Goal: Information Seeking & Learning: Learn about a topic

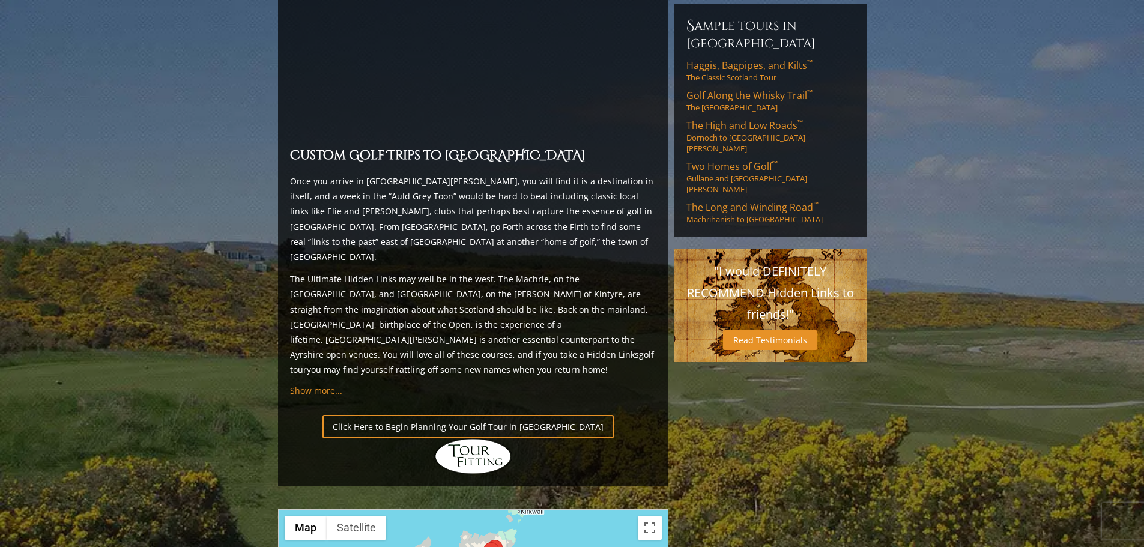
scroll to position [1201, 0]
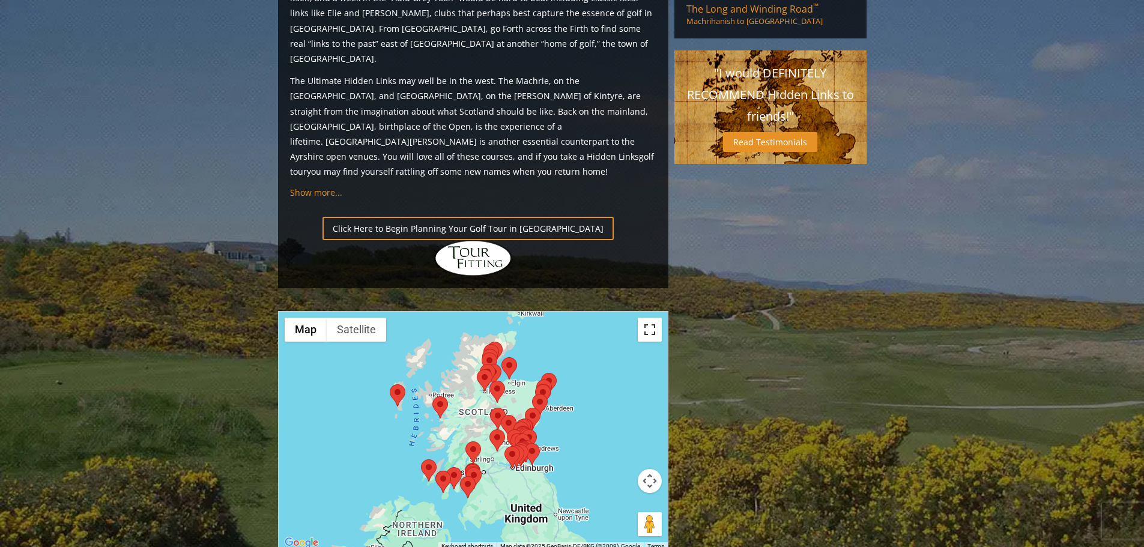
click at [648, 318] on button "Toggle fullscreen view" at bounding box center [650, 330] width 24 height 24
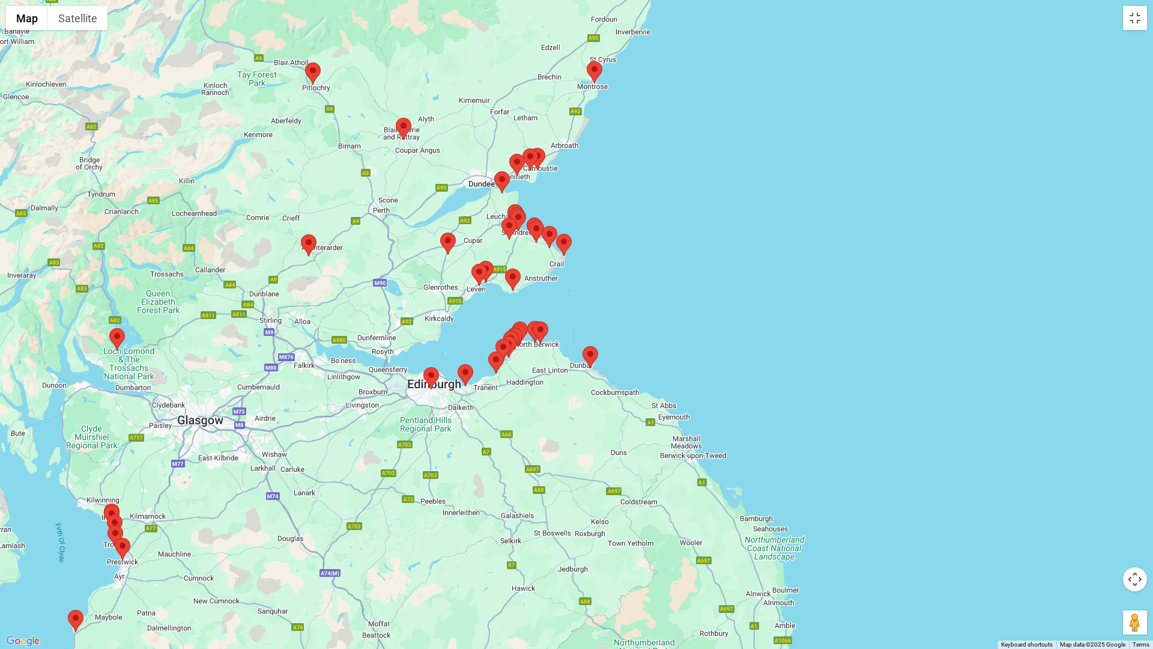
drag, startPoint x: 695, startPoint y: 204, endPoint x: 744, endPoint y: 395, distance: 197.7
click at [744, 395] on div at bounding box center [576, 324] width 1153 height 649
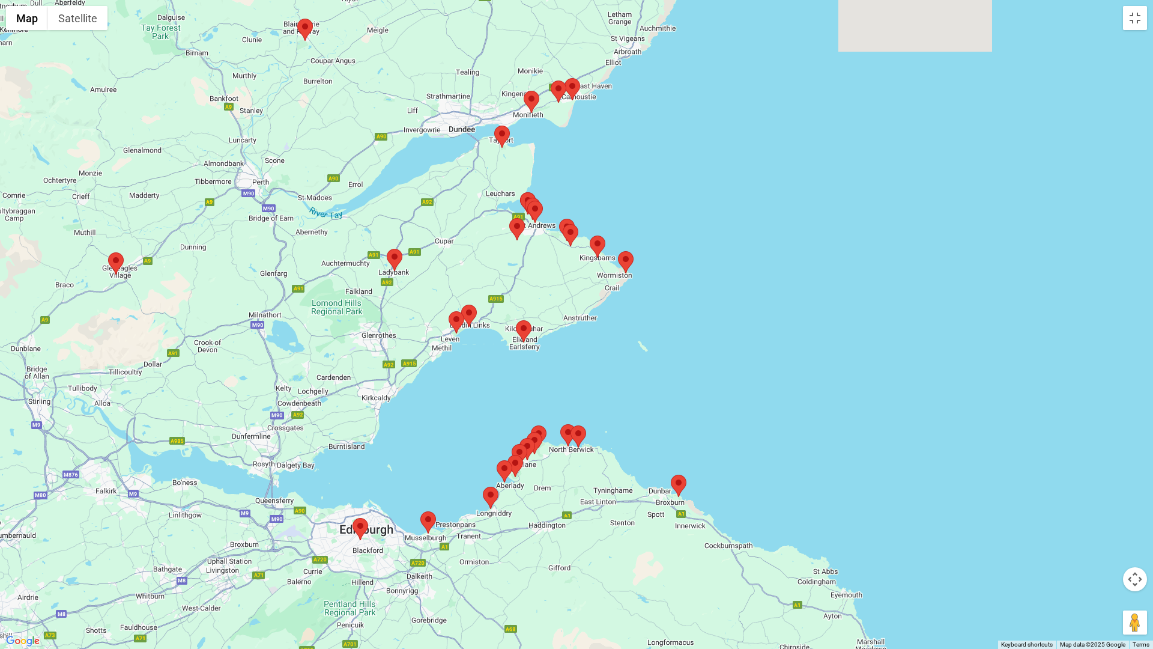
drag, startPoint x: 525, startPoint y: 203, endPoint x: 708, endPoint y: 353, distance: 236.9
click at [708, 353] on div at bounding box center [576, 324] width 1153 height 649
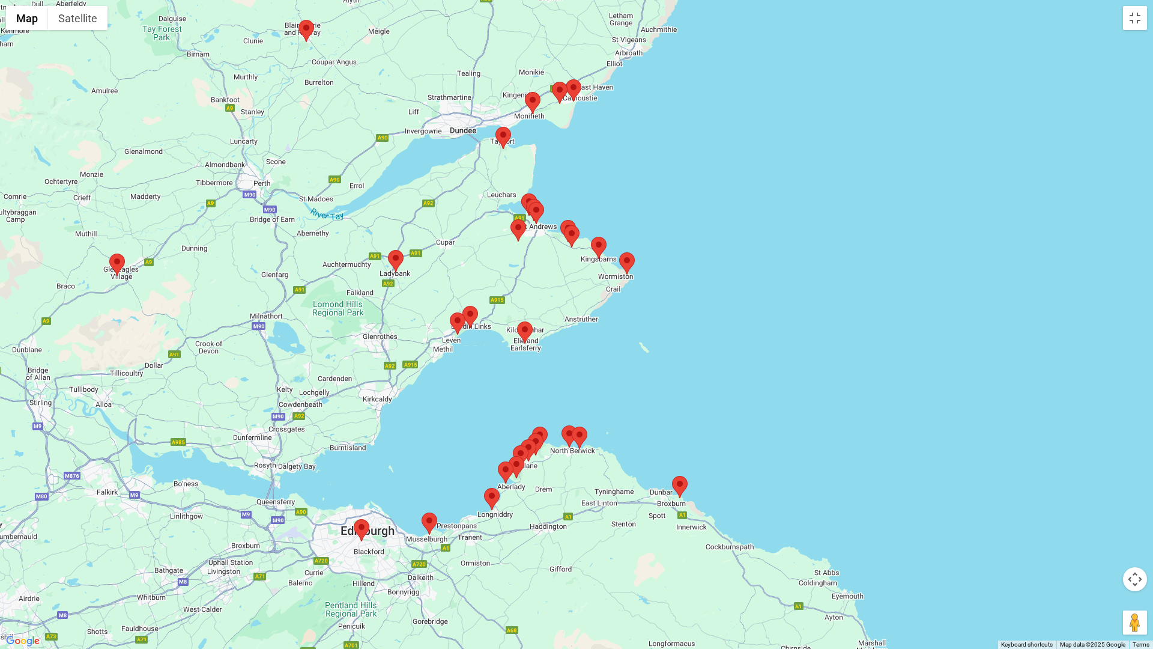
click at [511, 219] on area at bounding box center [511, 219] width 0 height 0
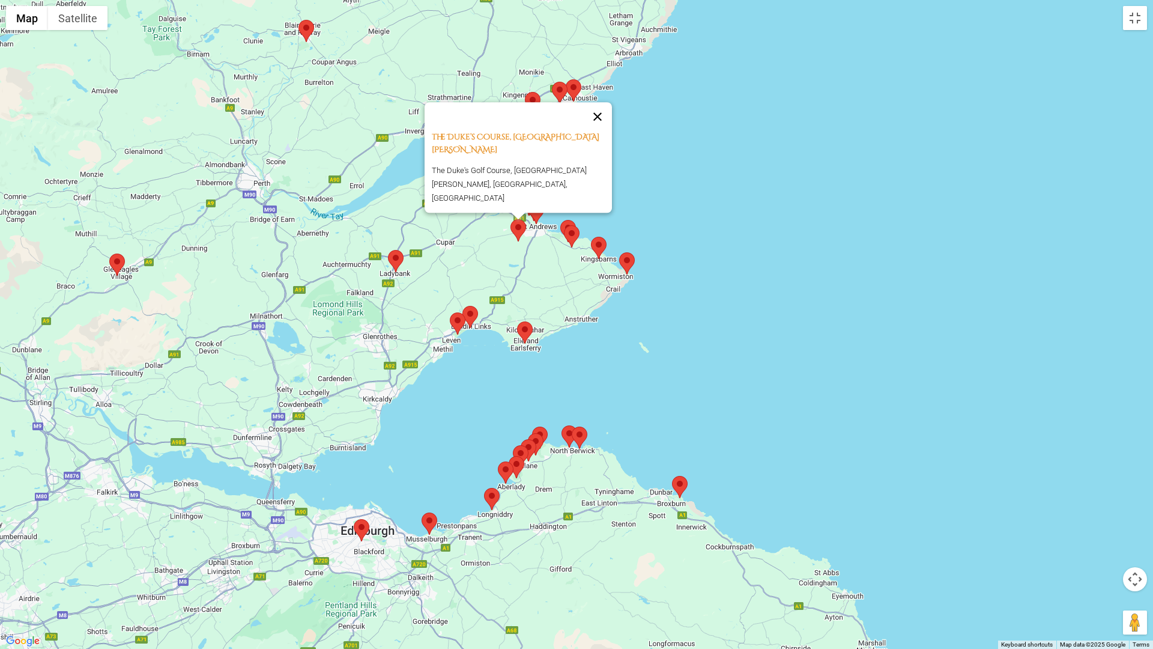
click at [601, 131] on button "Close" at bounding box center [597, 116] width 29 height 29
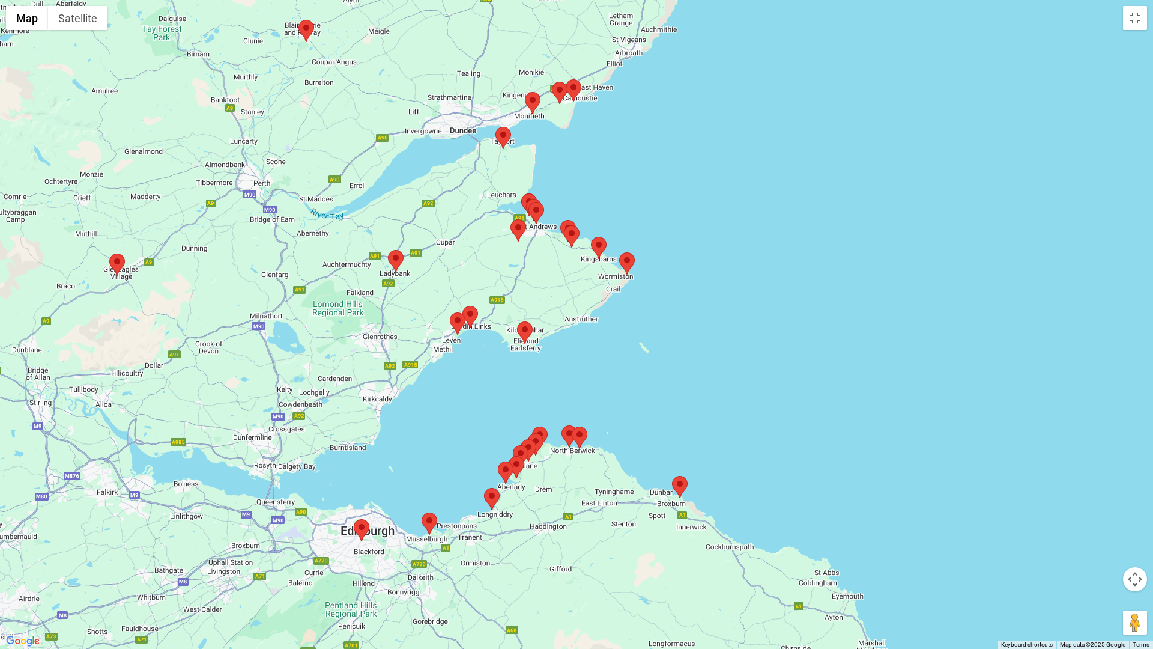
click at [521, 193] on area at bounding box center [521, 193] width 0 height 0
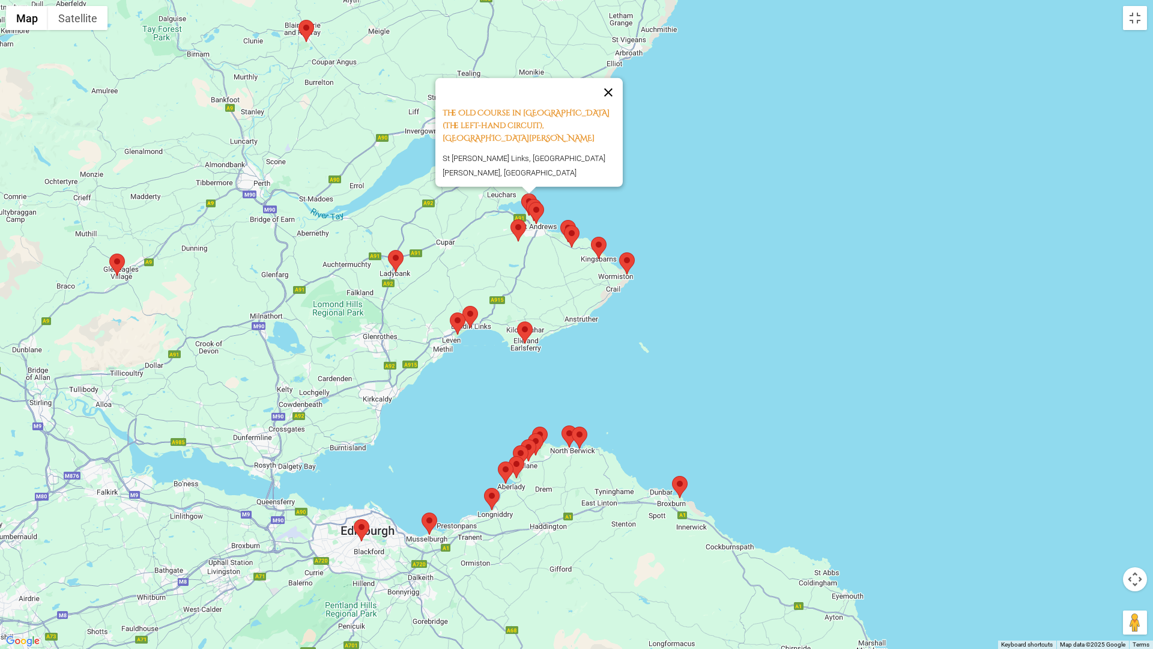
click at [613, 107] on button "Close" at bounding box center [608, 92] width 29 height 29
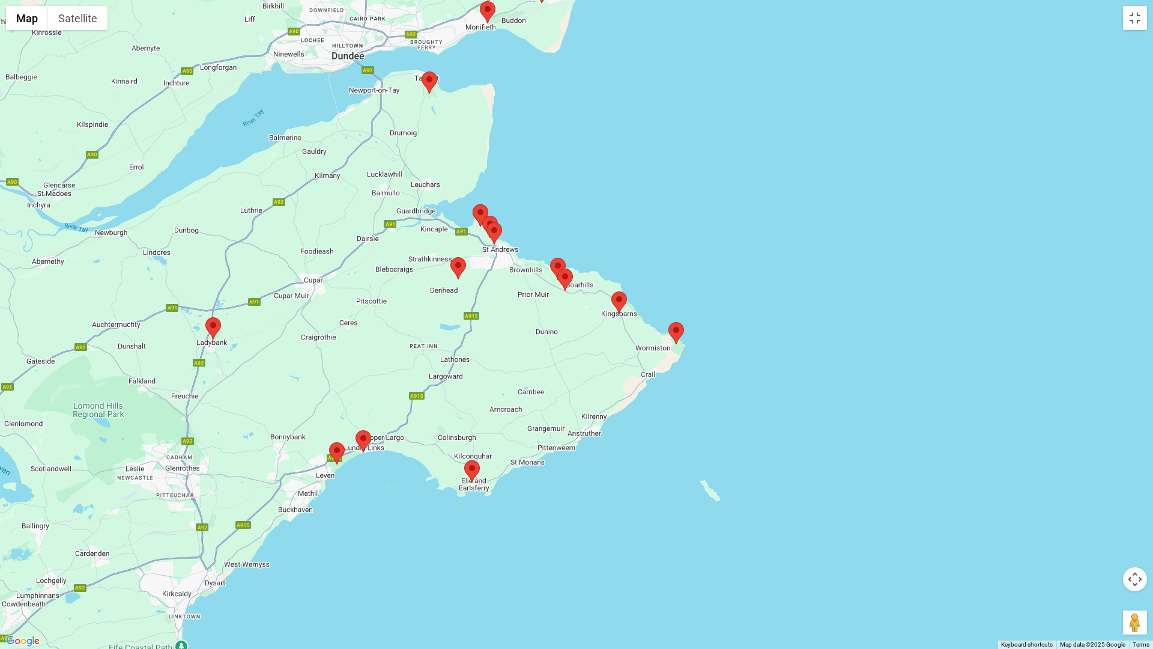
click at [482, 216] on area at bounding box center [482, 216] width 0 height 0
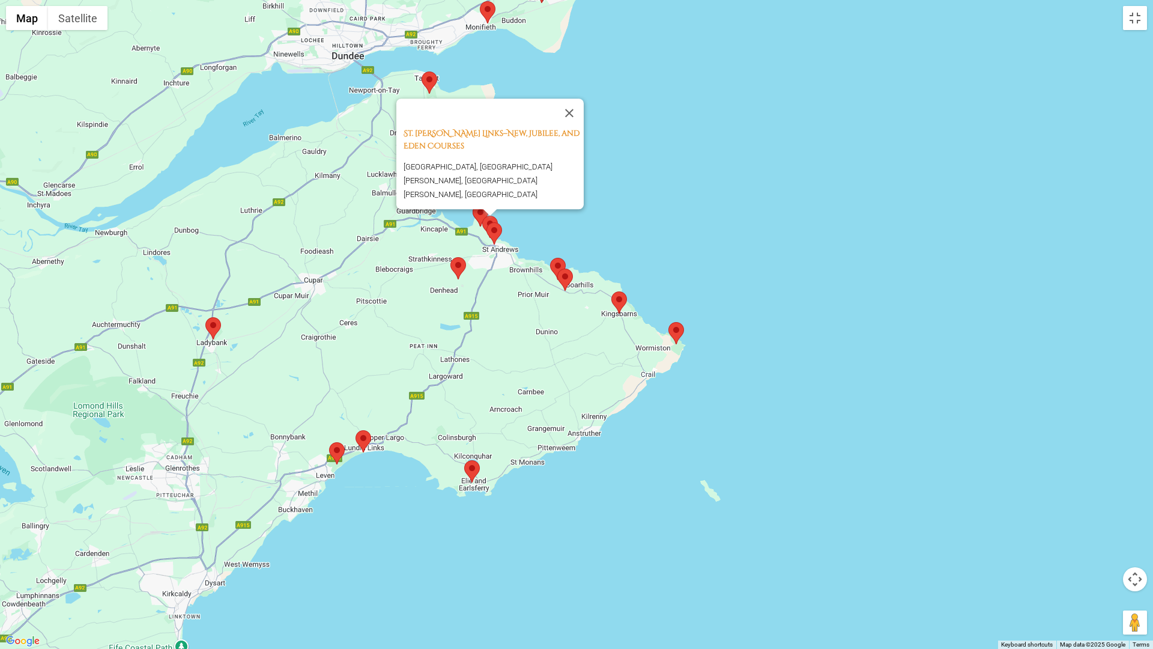
click at [575, 120] on button "Close" at bounding box center [569, 113] width 29 height 29
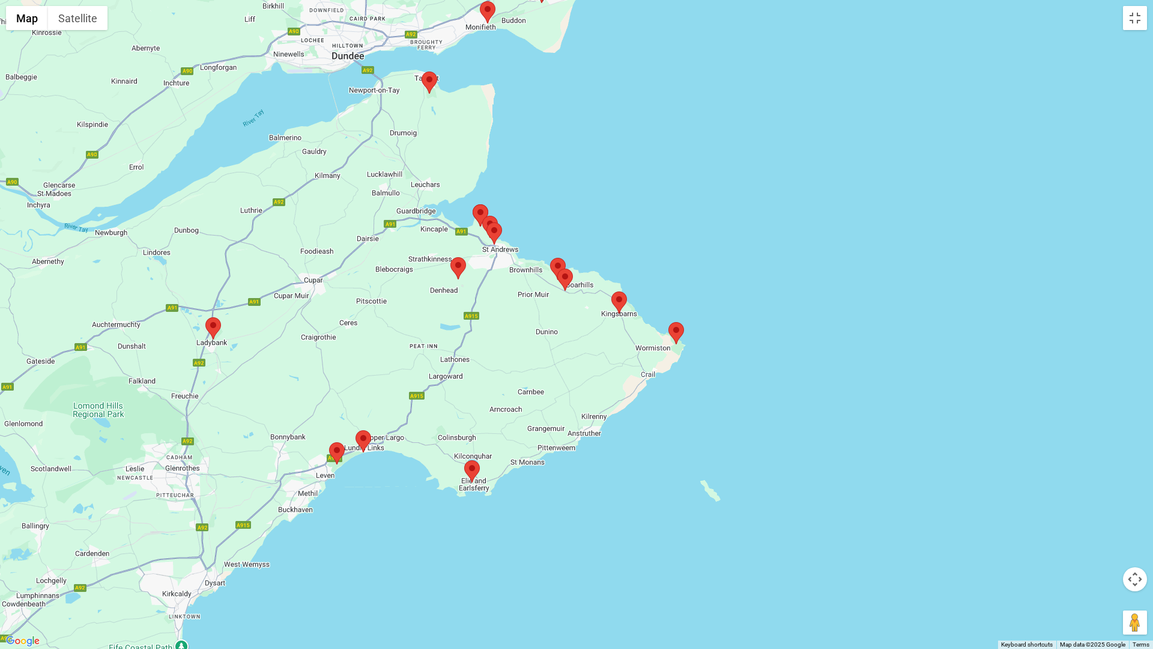
click at [487, 222] on area at bounding box center [487, 222] width 0 height 0
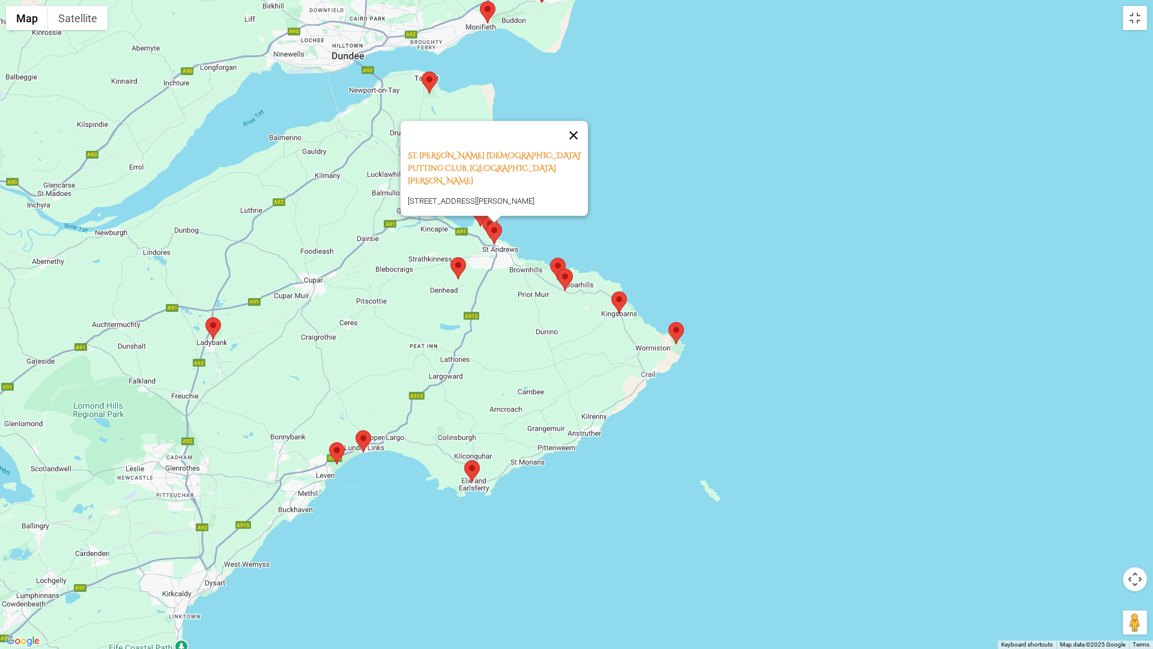
click at [580, 140] on button "Close" at bounding box center [573, 135] width 29 height 29
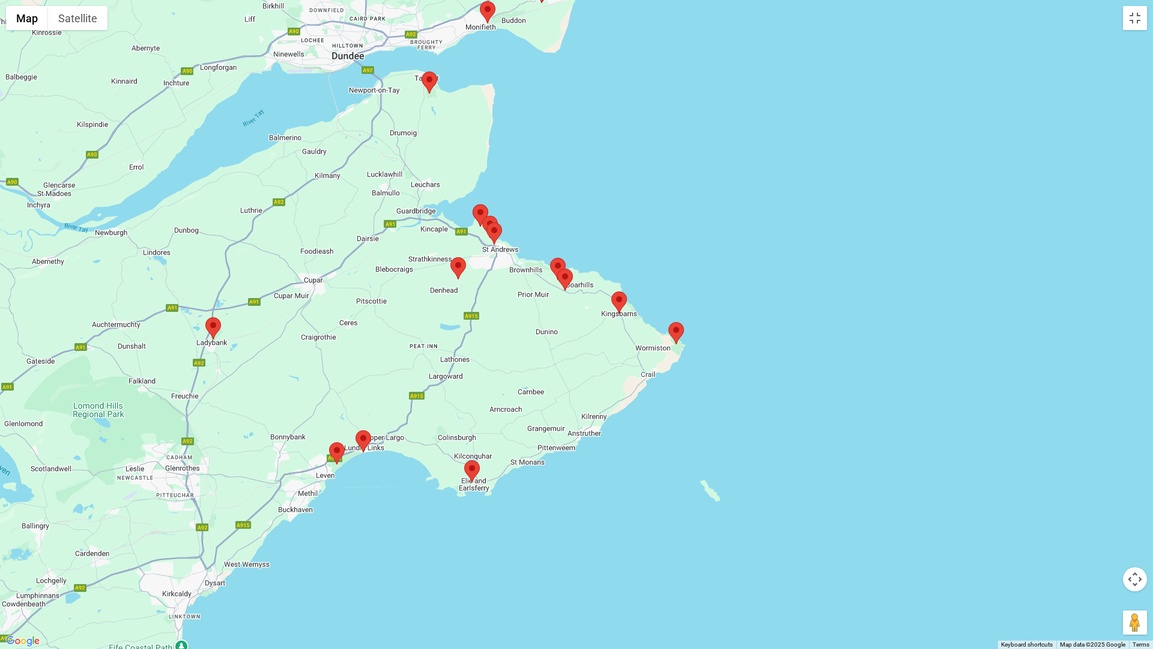
click at [473, 204] on area at bounding box center [473, 204] width 0 height 0
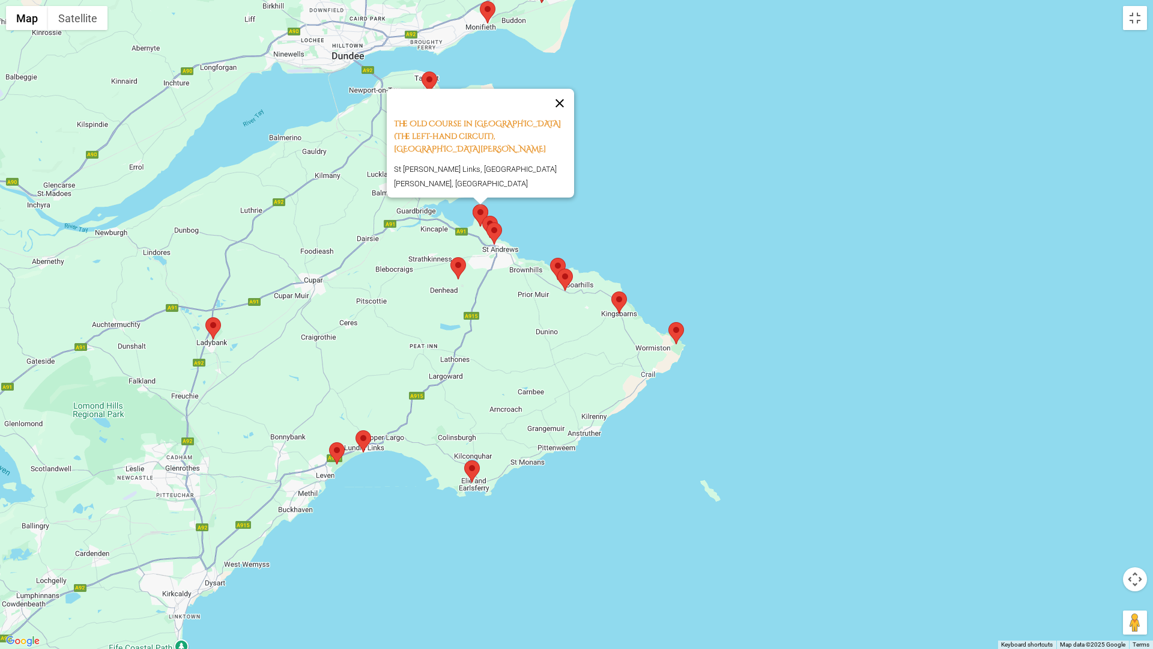
click at [562, 118] on button "Close" at bounding box center [559, 103] width 29 height 29
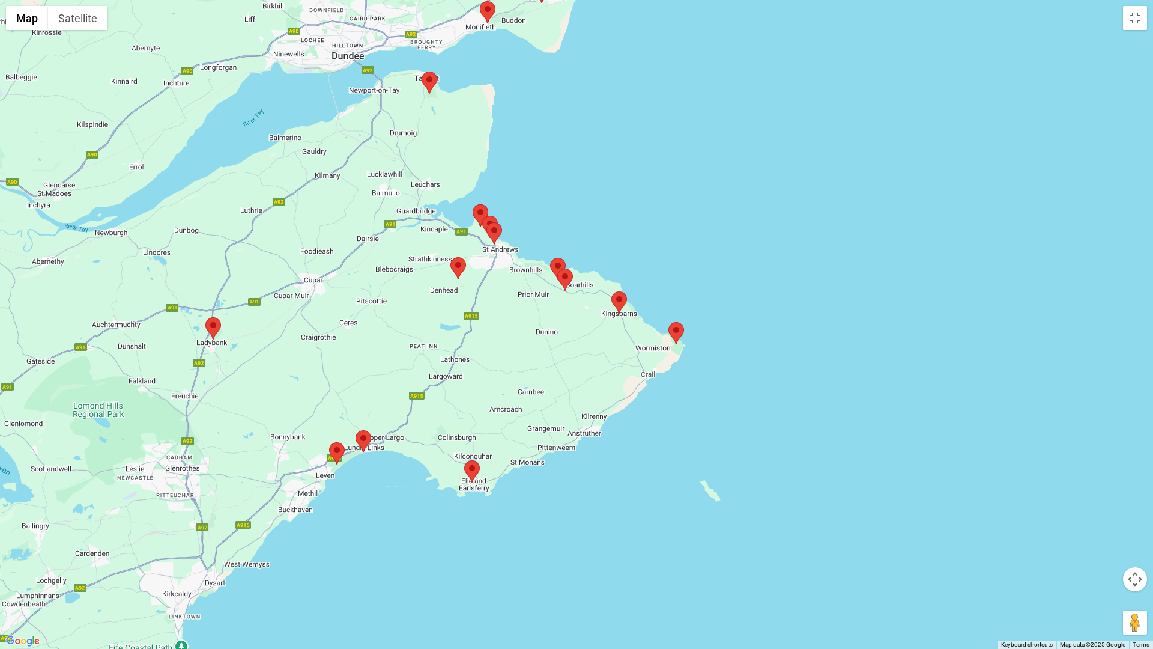
click at [450, 257] on area at bounding box center [450, 257] width 0 height 0
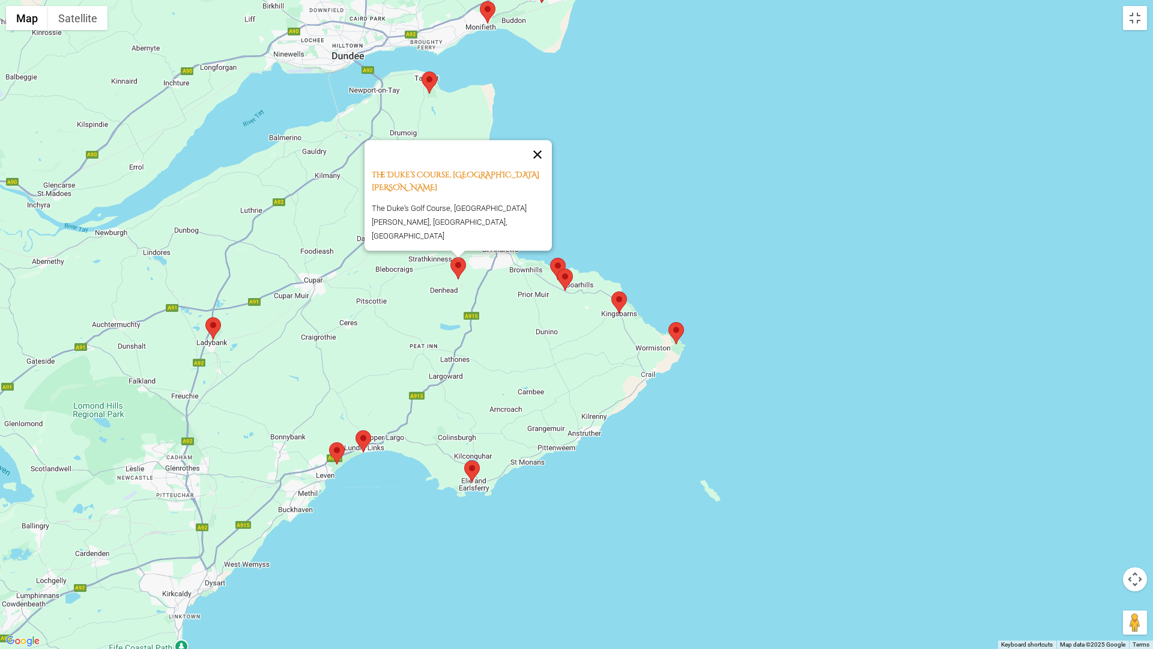
click at [539, 169] on button "Close" at bounding box center [537, 154] width 29 height 29
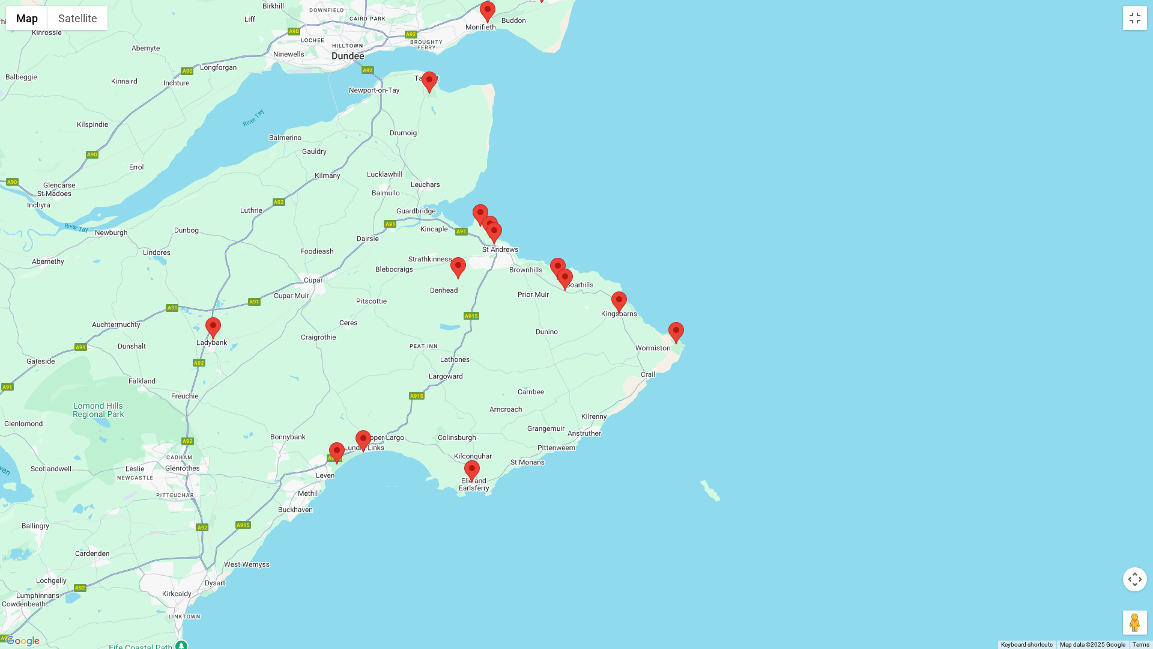
click at [550, 258] on area at bounding box center [550, 258] width 0 height 0
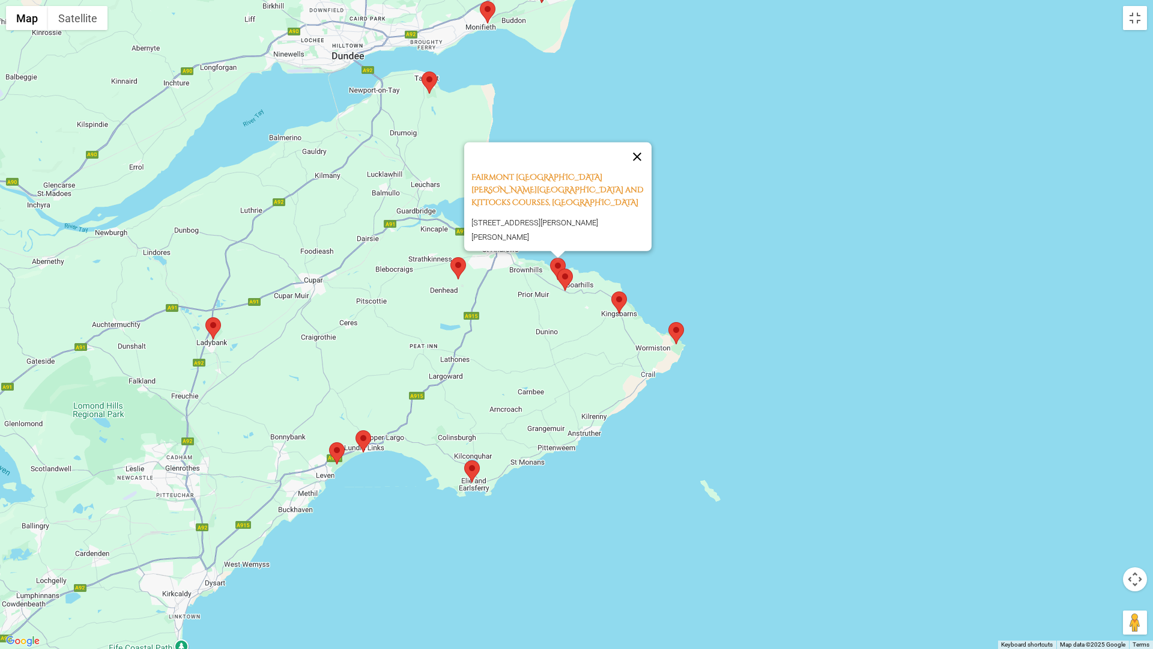
click at [639, 160] on button "Close" at bounding box center [637, 156] width 29 height 29
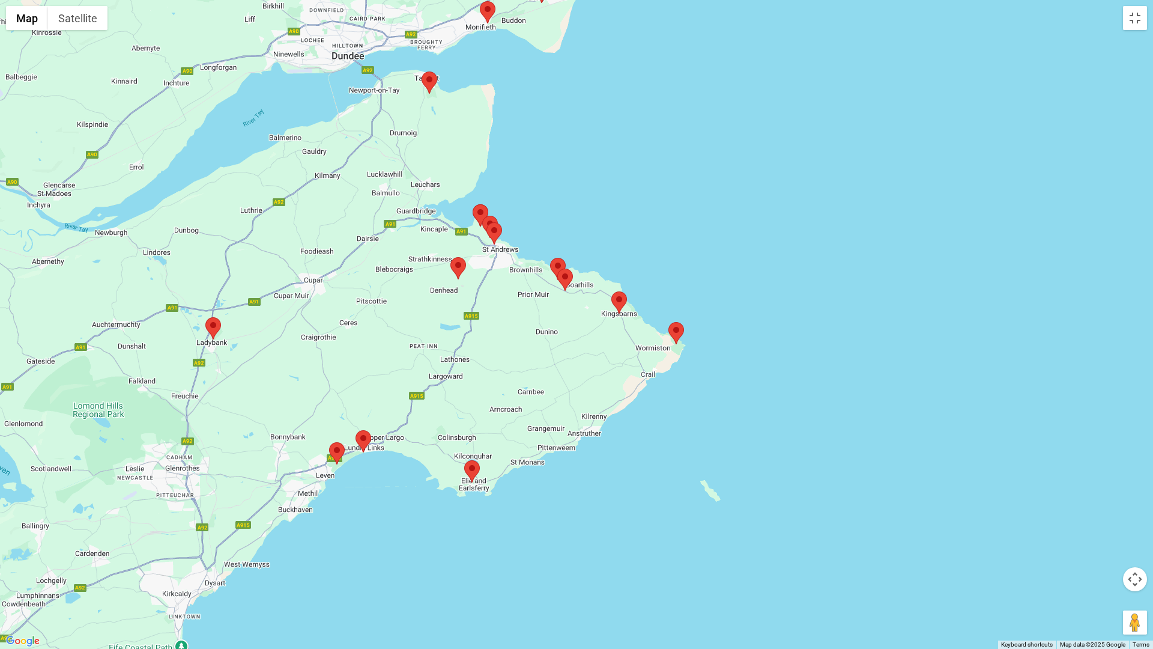
click at [557, 268] on area at bounding box center [557, 268] width 0 height 0
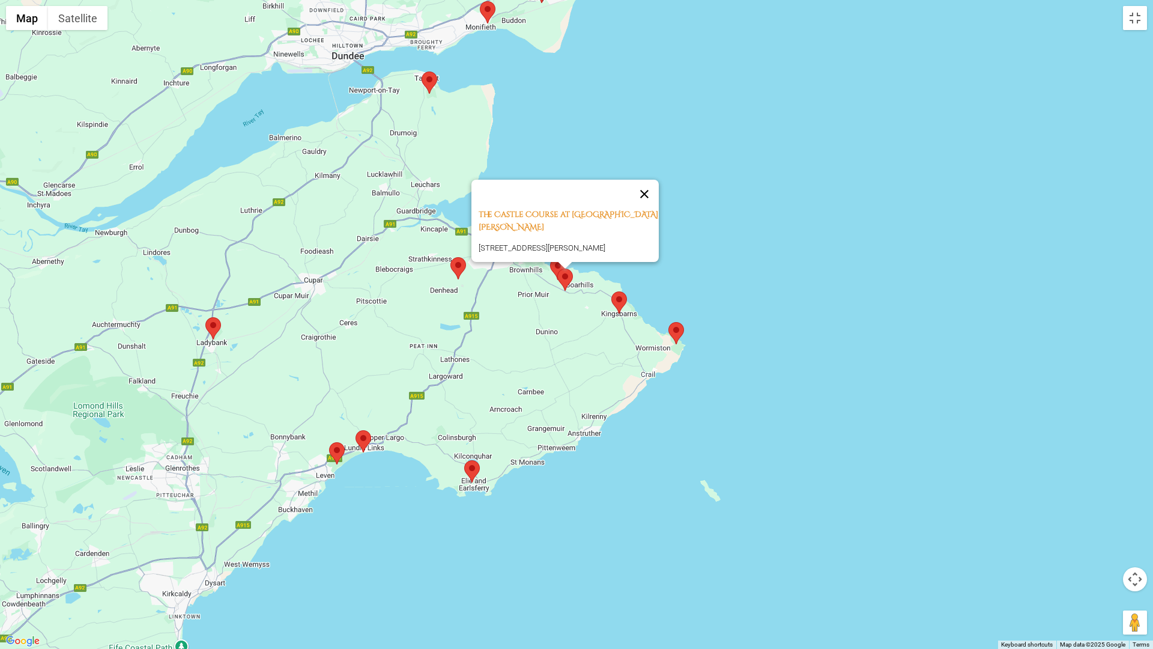
click at [646, 184] on div "The Castle Course at St. Andrews A917, Saint Andrews KY16 9SF, United Kingdom" at bounding box center [576, 324] width 1153 height 649
click at [645, 198] on button "Close" at bounding box center [644, 194] width 29 height 29
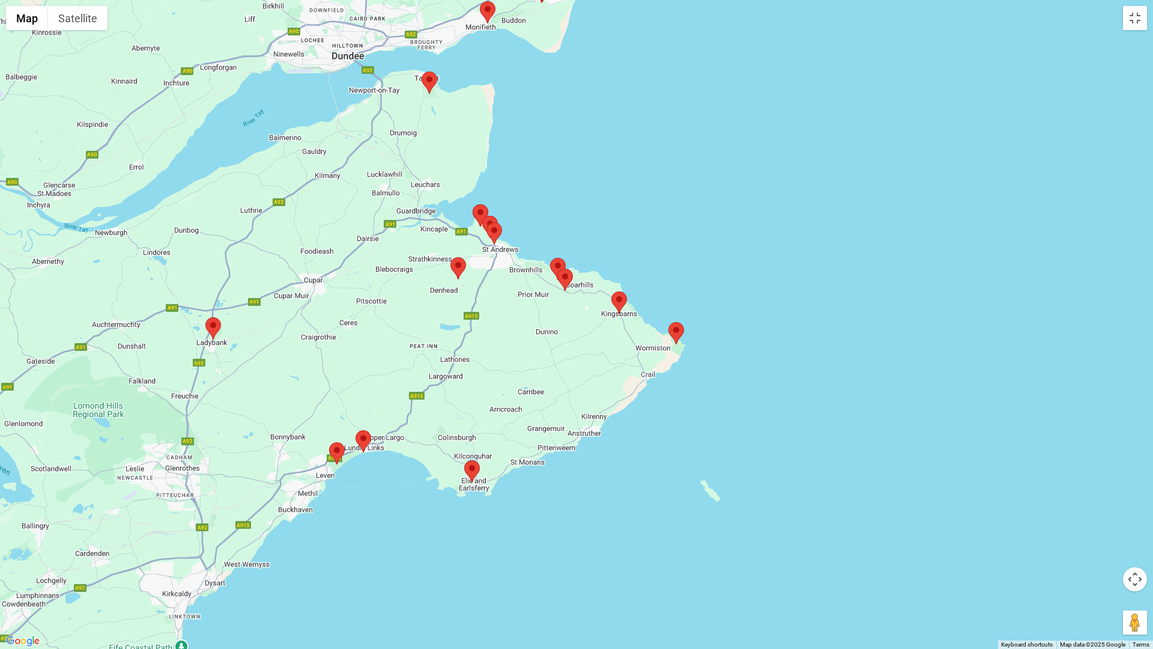
click at [611, 291] on area at bounding box center [611, 291] width 0 height 0
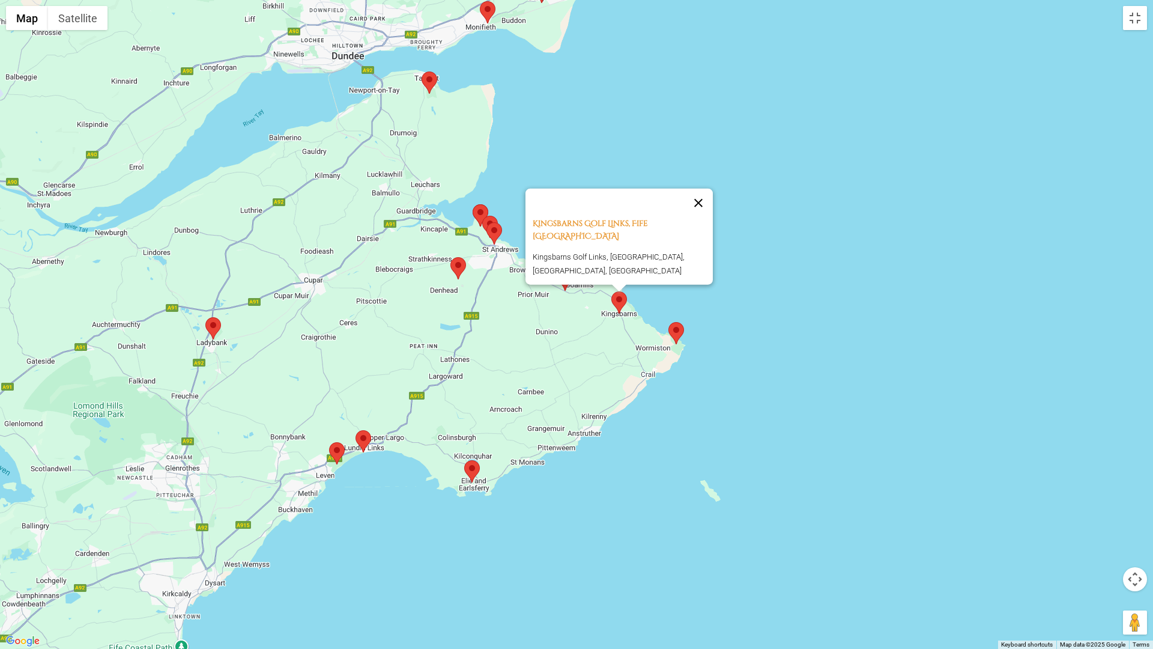
click at [703, 207] on button "Close" at bounding box center [698, 203] width 29 height 29
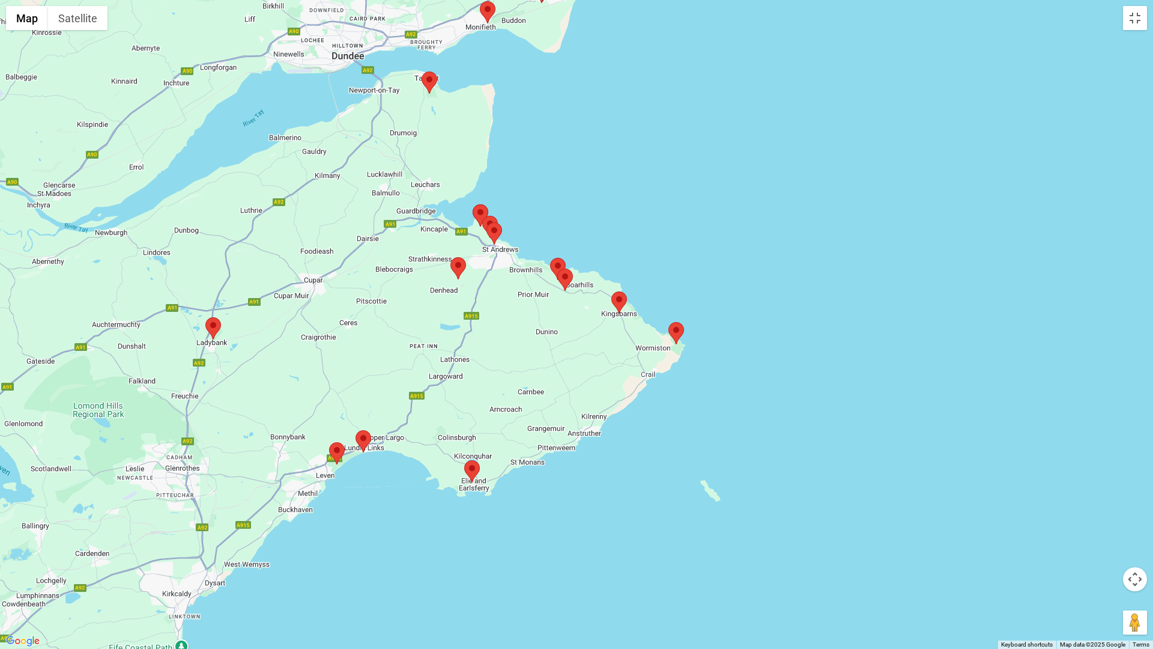
click at [669, 322] on area at bounding box center [669, 322] width 0 height 0
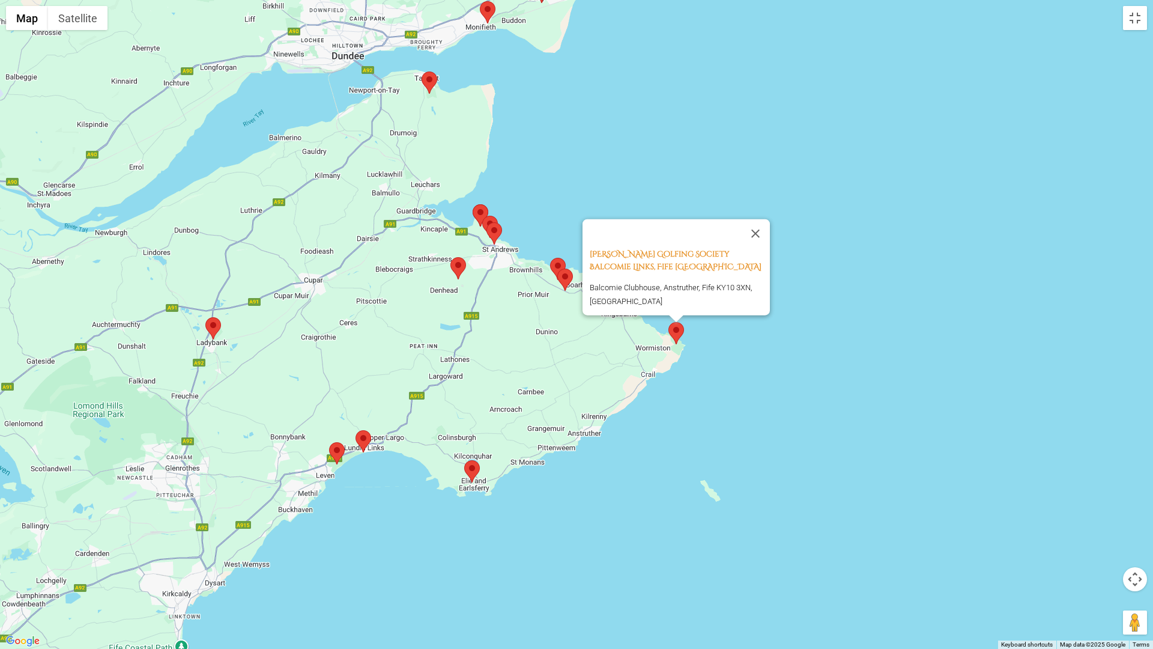
click at [464, 460] on area at bounding box center [464, 460] width 0 height 0
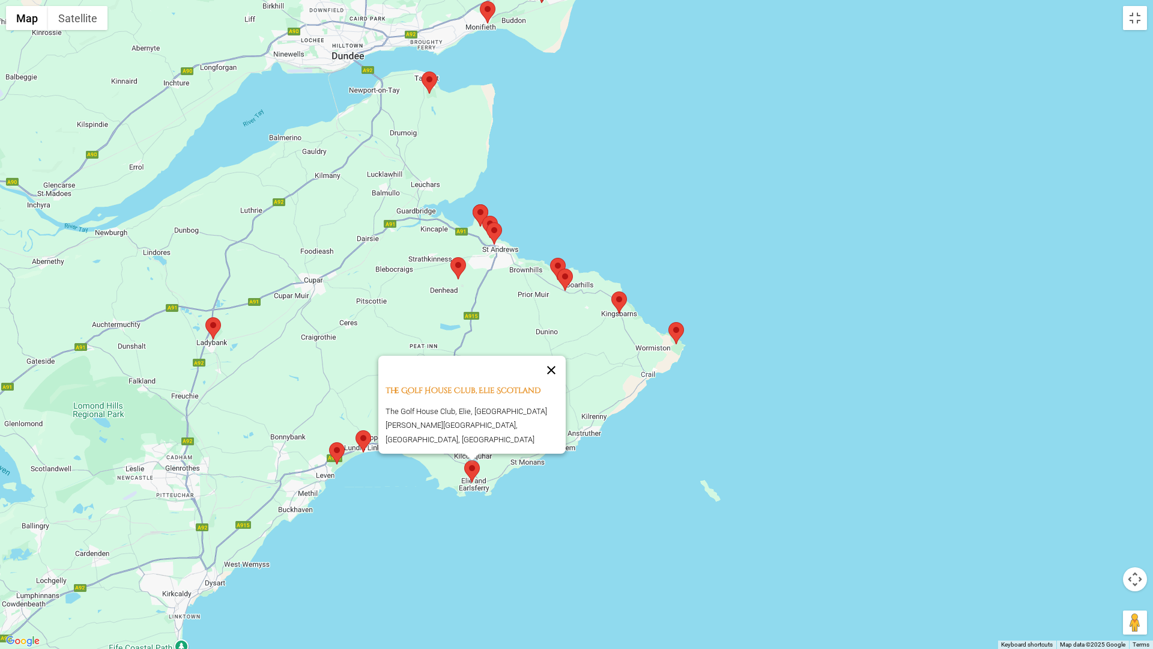
click at [559, 375] on button "Close" at bounding box center [551, 370] width 29 height 29
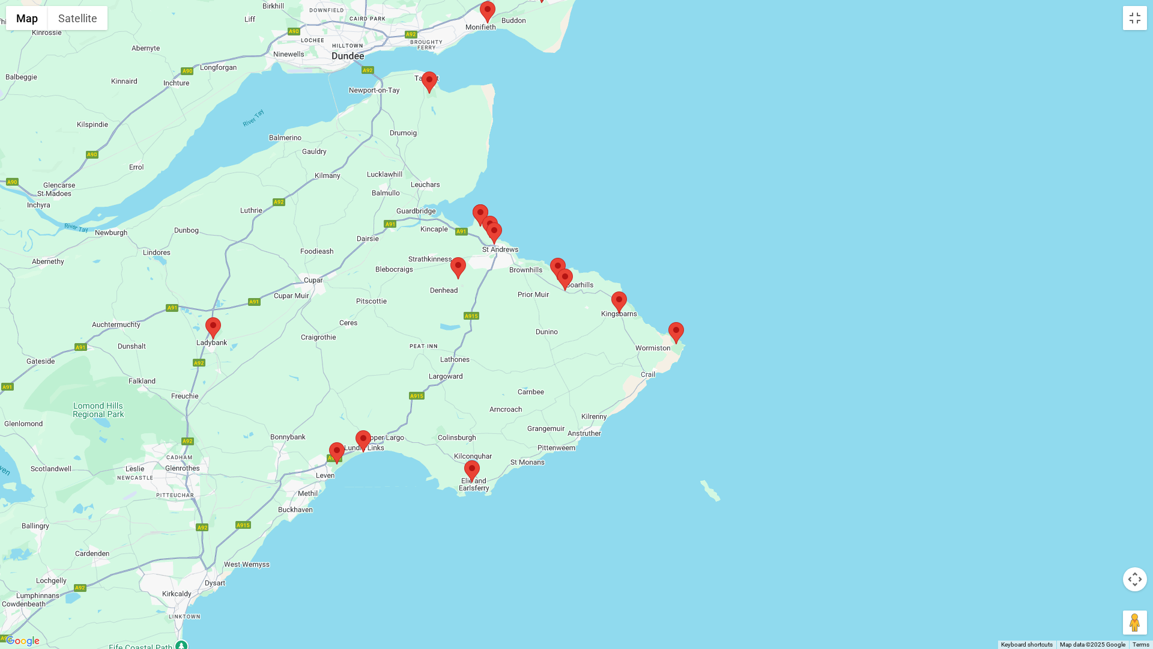
click at [356, 430] on area at bounding box center [356, 430] width 0 height 0
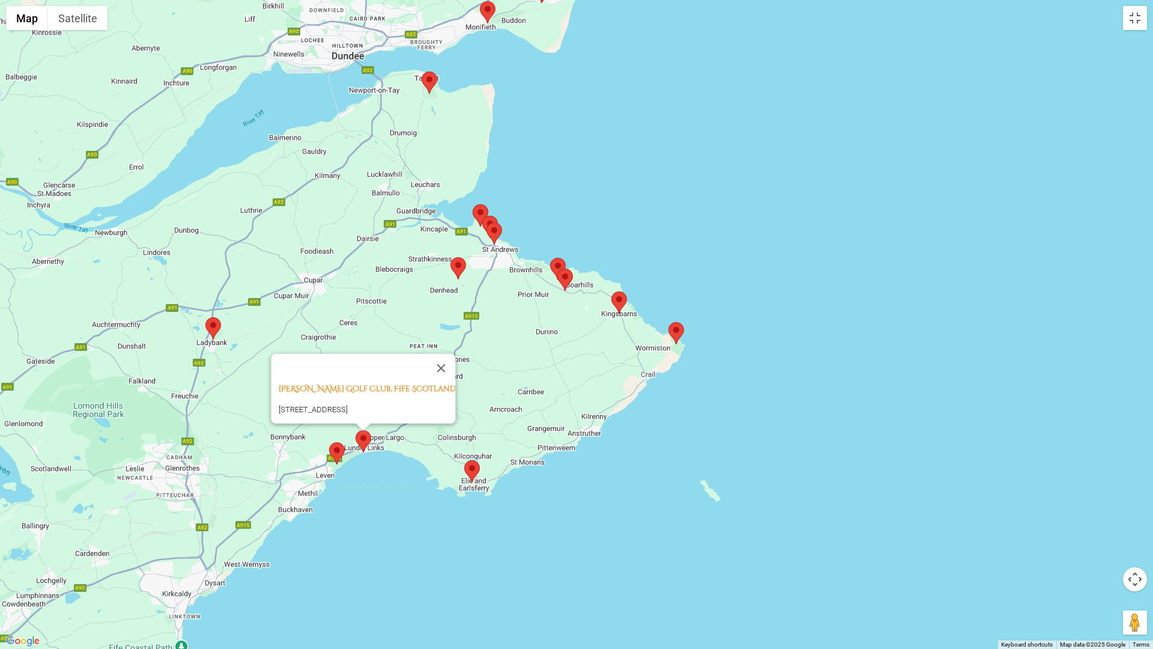
click at [329, 442] on area at bounding box center [329, 442] width 0 height 0
click at [751, 236] on div "Leven Links, Fife Scotland Leven Links, Leven, Fife, Scotland, United Kingdom" at bounding box center [576, 324] width 1153 height 649
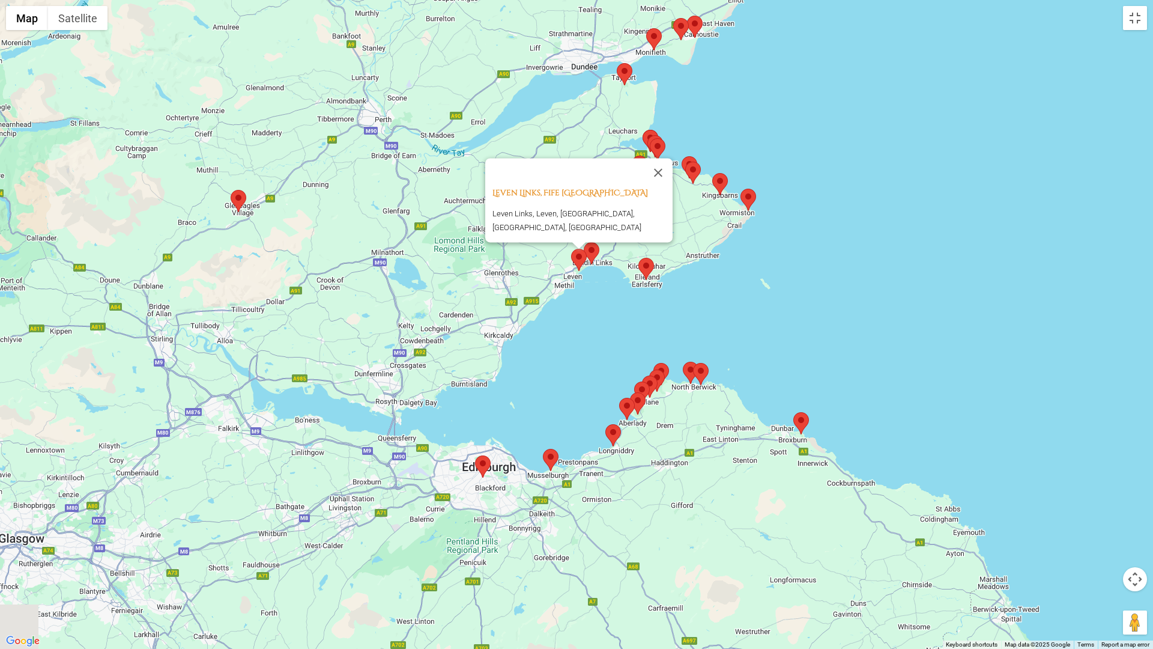
drag, startPoint x: 787, startPoint y: 455, endPoint x: 813, endPoint y: 302, distance: 155.3
click at [813, 302] on div "Leven Links, Fife Scotland Leven Links, Leven, Fife, Scotland, United Kingdom" at bounding box center [576, 324] width 1153 height 649
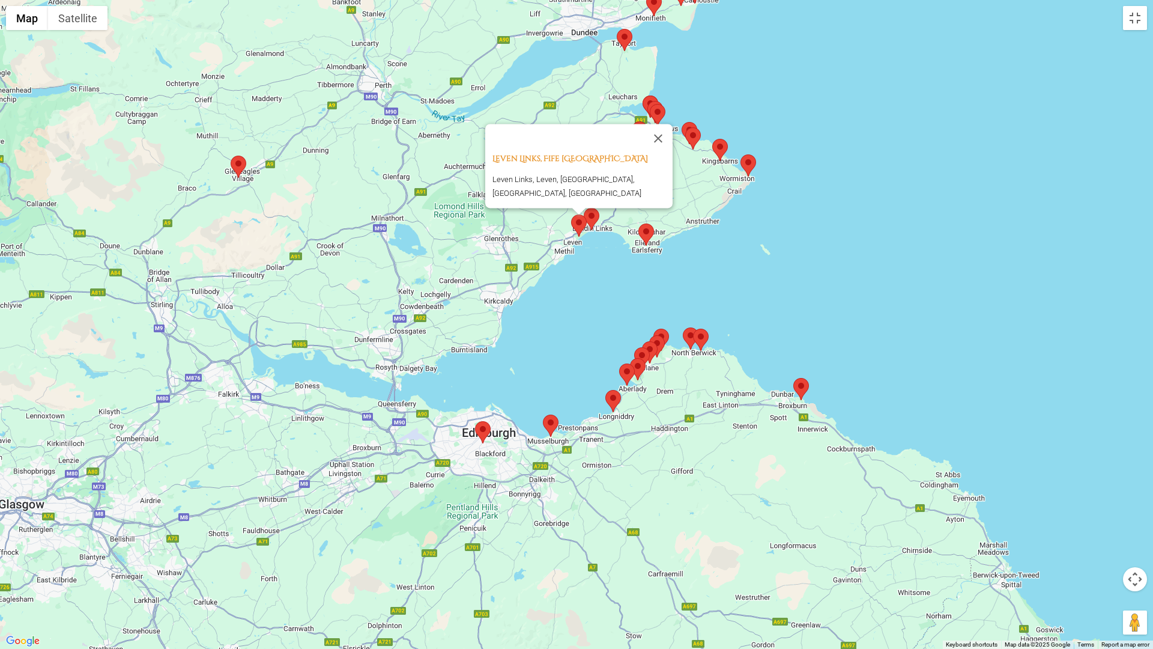
click at [475, 421] on area at bounding box center [475, 421] width 0 height 0
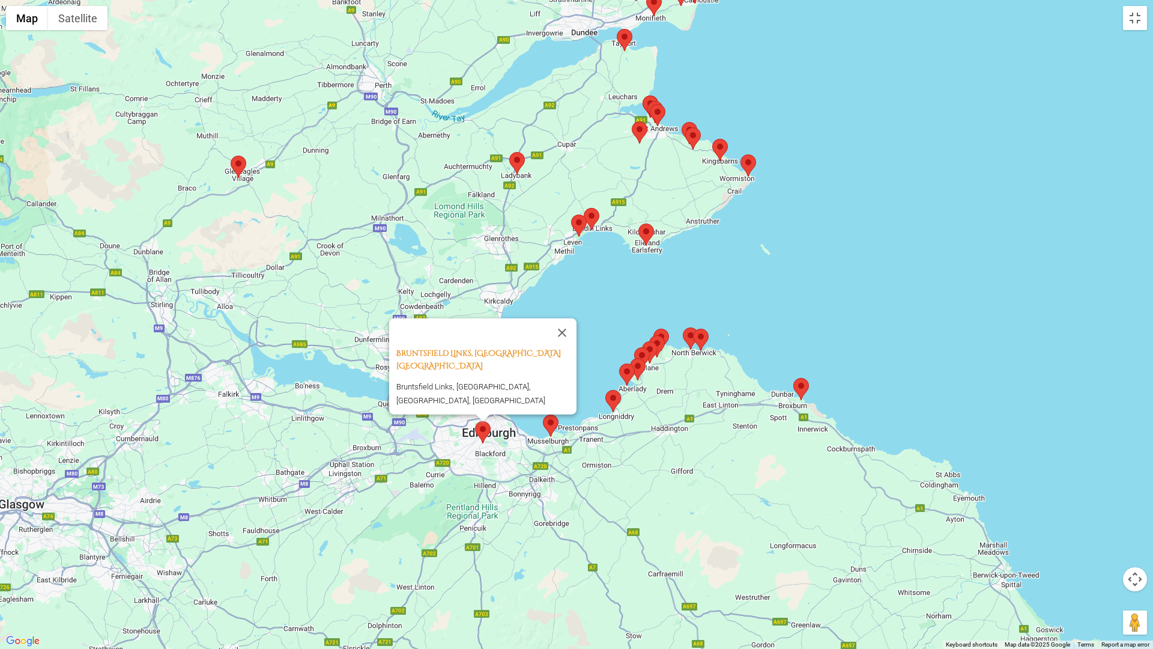
click at [543, 414] on area at bounding box center [543, 414] width 0 height 0
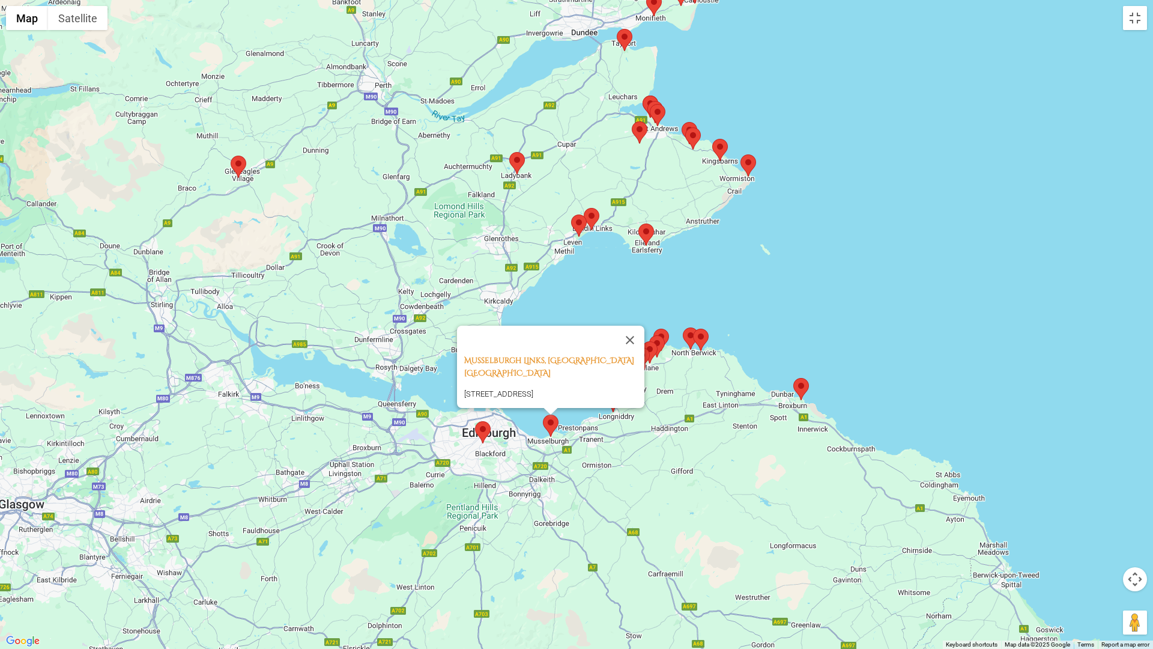
click at [789, 226] on div "Musselburgh Links, Musselburgh Scotland Stables Pavillion Musselburgh Racecours…" at bounding box center [576, 324] width 1153 height 649
click at [848, 273] on div "Musselburgh Links, Musselburgh Scotland Stables Pavillion Musselburgh Racecours…" at bounding box center [576, 324] width 1153 height 649
click at [640, 326] on button "Close" at bounding box center [630, 340] width 29 height 29
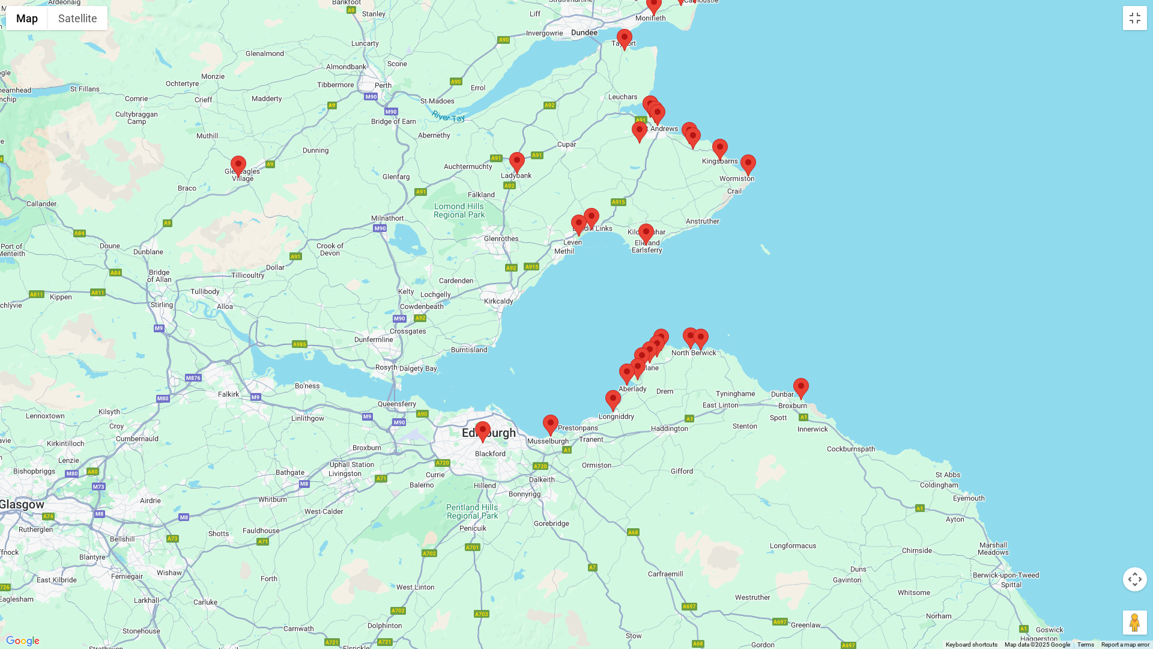
click at [605, 390] on area at bounding box center [605, 390] width 0 height 0
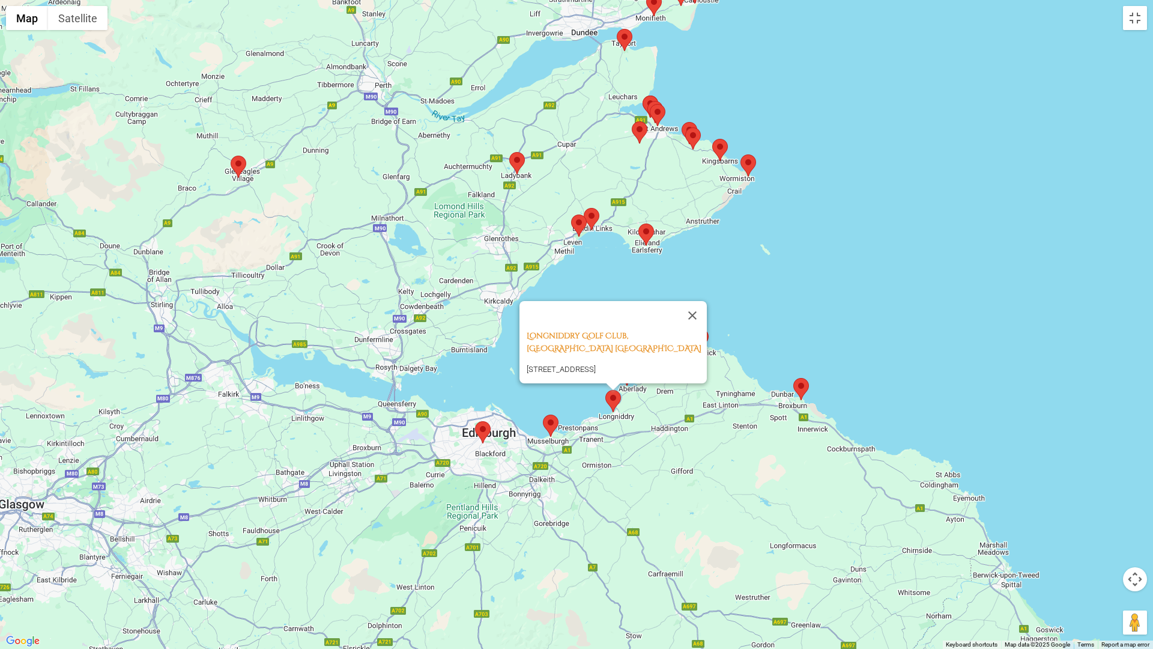
click at [806, 293] on div "Longniddry Golf Club, East Lothian Scotland Links Rd, Longniddry, East Lothian …" at bounding box center [576, 324] width 1153 height 649
click at [699, 301] on button "Close" at bounding box center [692, 315] width 29 height 29
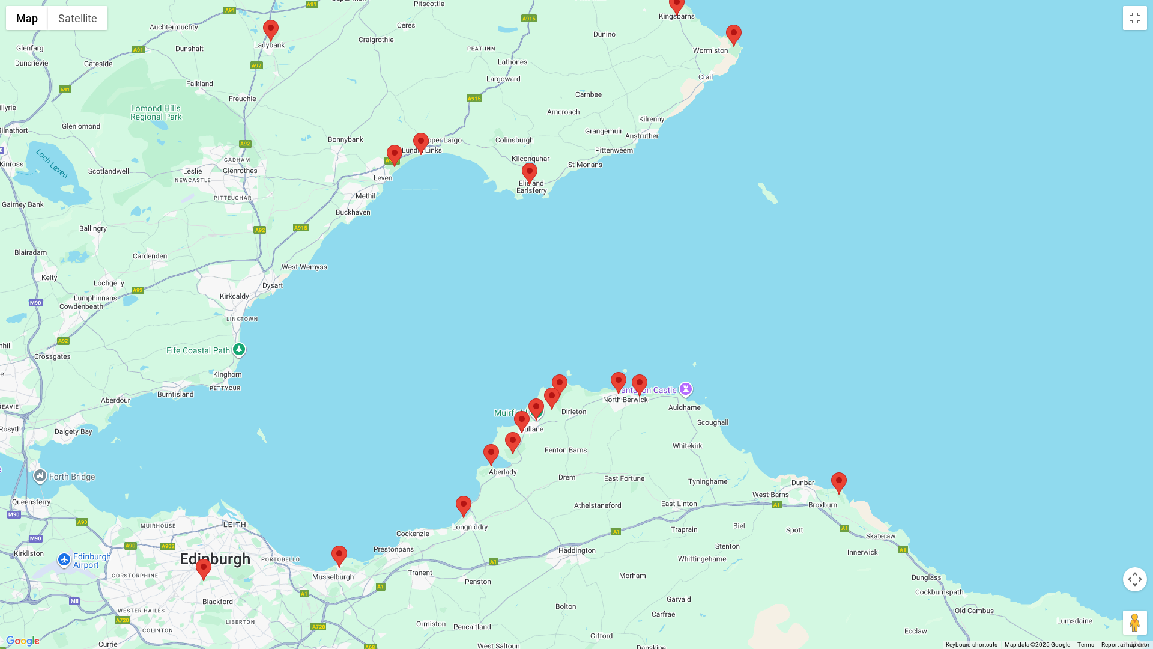
click at [484, 444] on area at bounding box center [484, 444] width 0 height 0
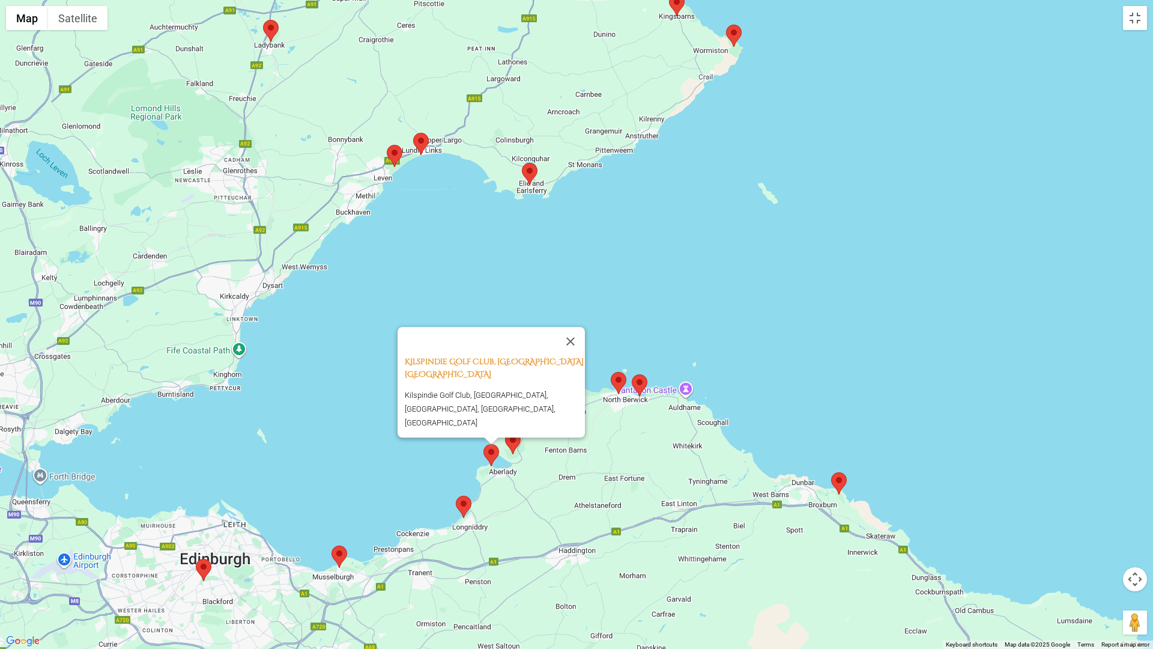
click at [518, 446] on img at bounding box center [513, 443] width 16 height 22
click at [505, 432] on area at bounding box center [505, 432] width 0 height 0
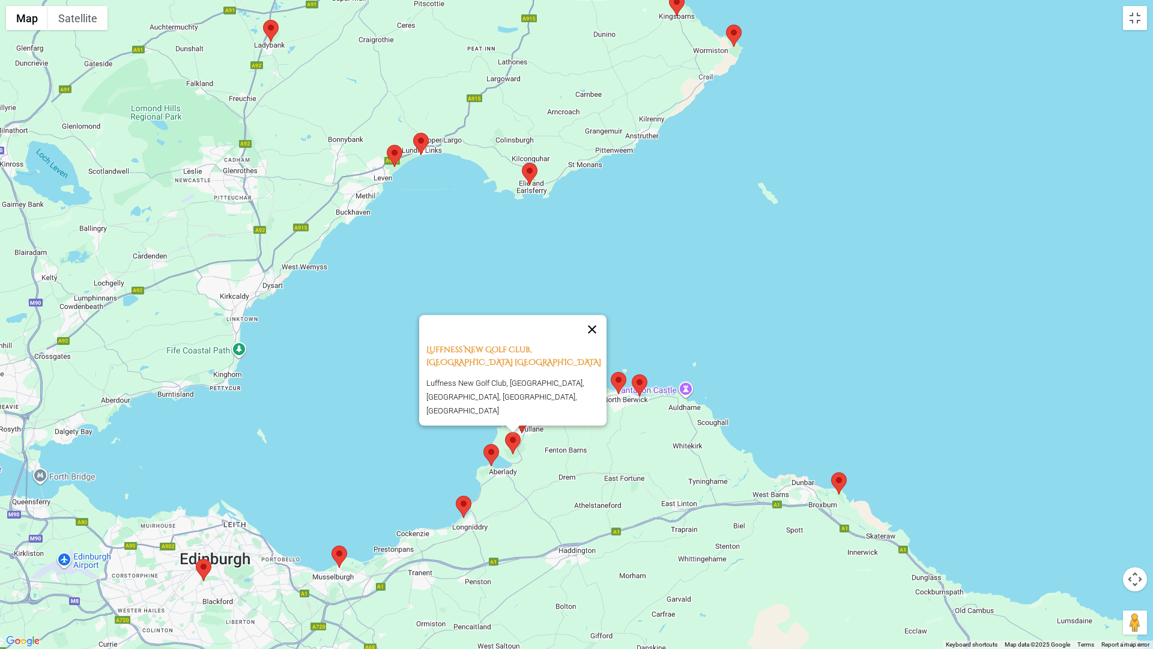
click at [600, 336] on button "Close" at bounding box center [592, 329] width 29 height 29
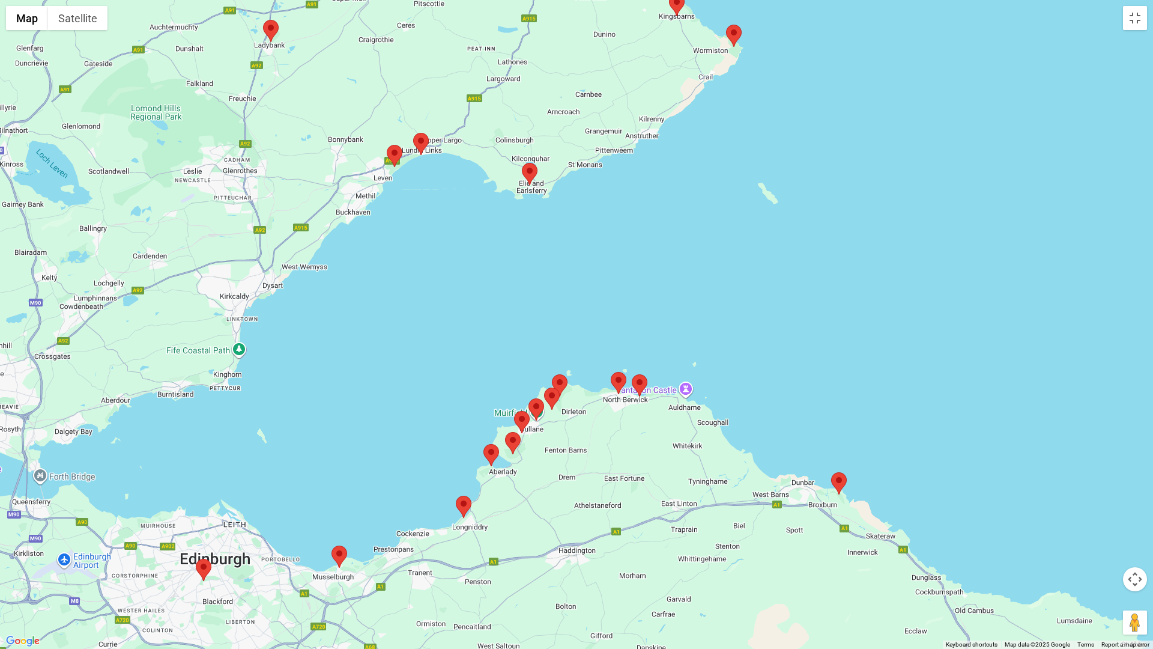
click at [514, 411] on area at bounding box center [514, 411] width 0 height 0
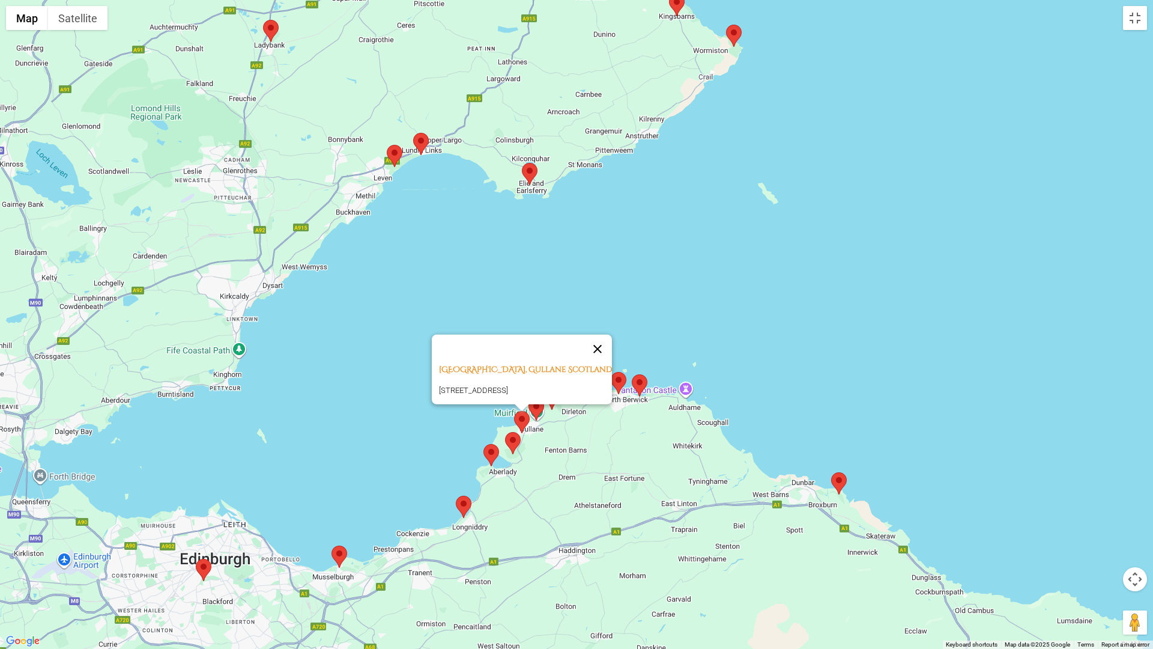
click at [609, 335] on button "Close" at bounding box center [597, 349] width 29 height 29
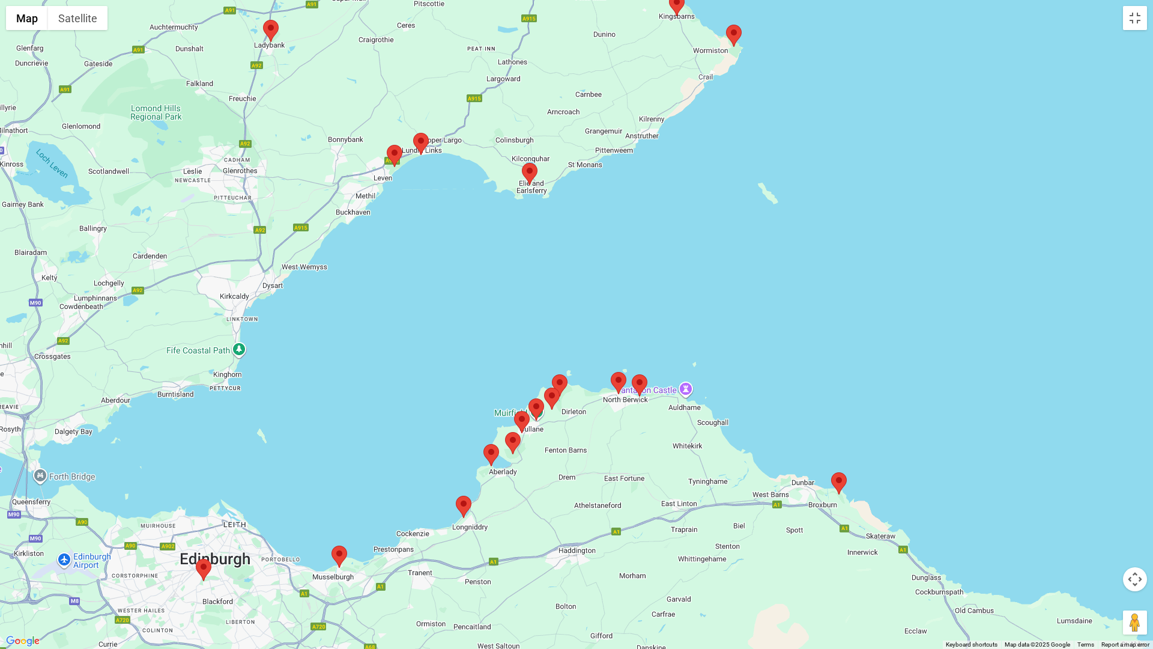
click at [529, 398] on area at bounding box center [529, 398] width 0 height 0
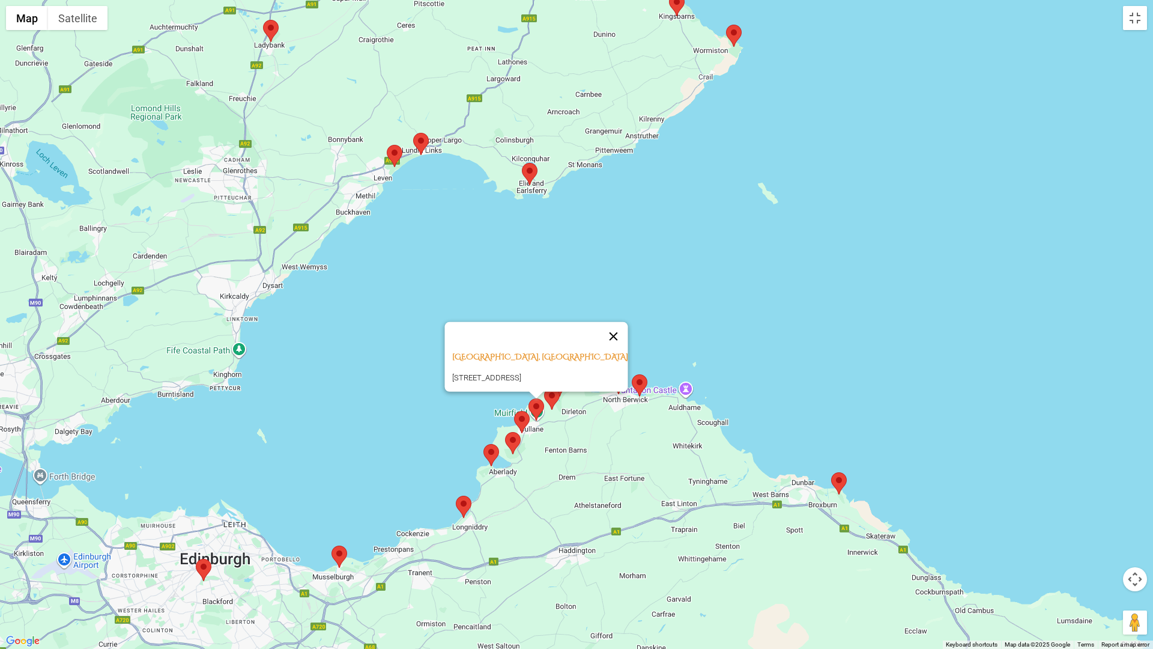
click at [619, 322] on button "Close" at bounding box center [613, 336] width 29 height 29
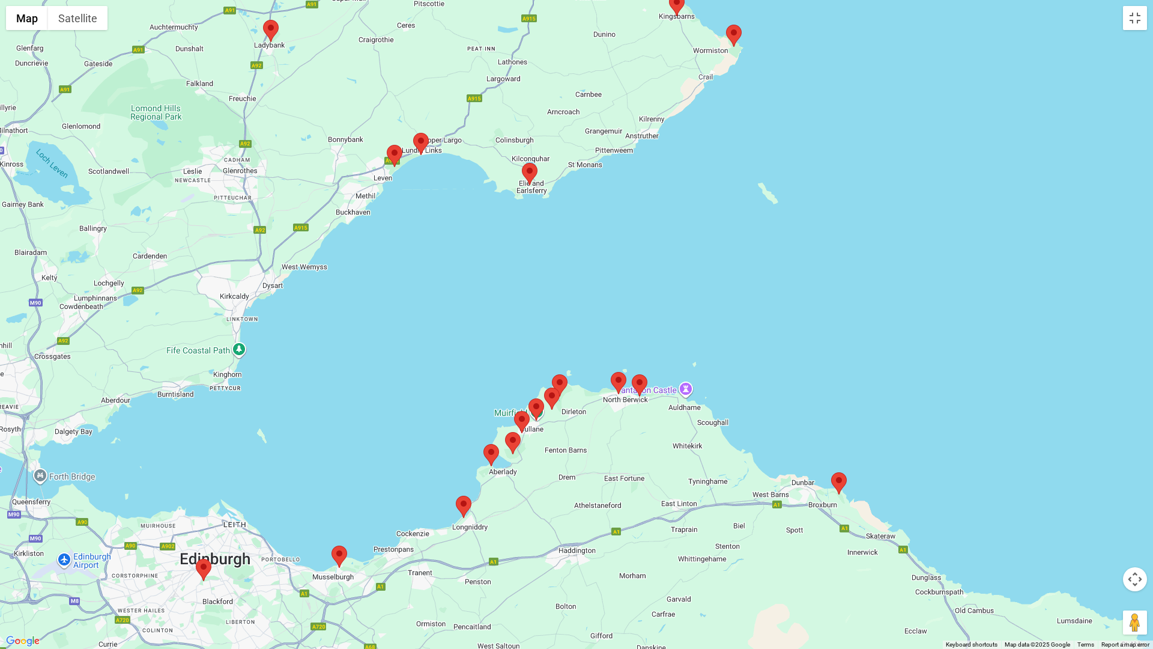
click at [544, 387] on area at bounding box center [544, 387] width 0 height 0
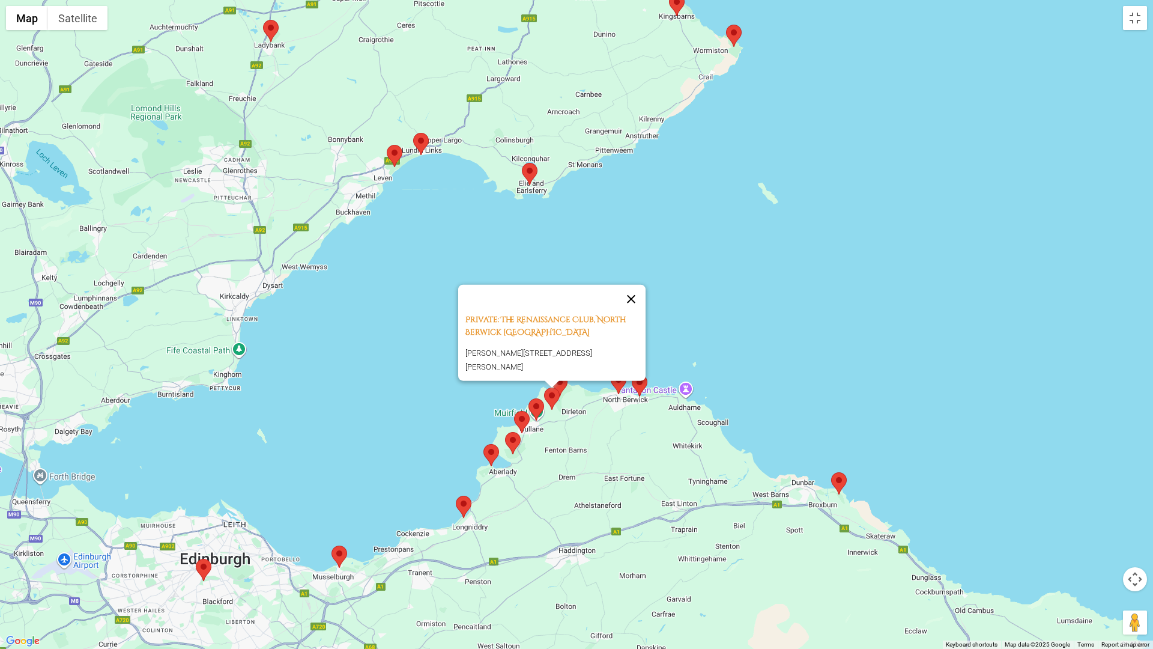
click at [638, 291] on button "Close" at bounding box center [631, 299] width 29 height 29
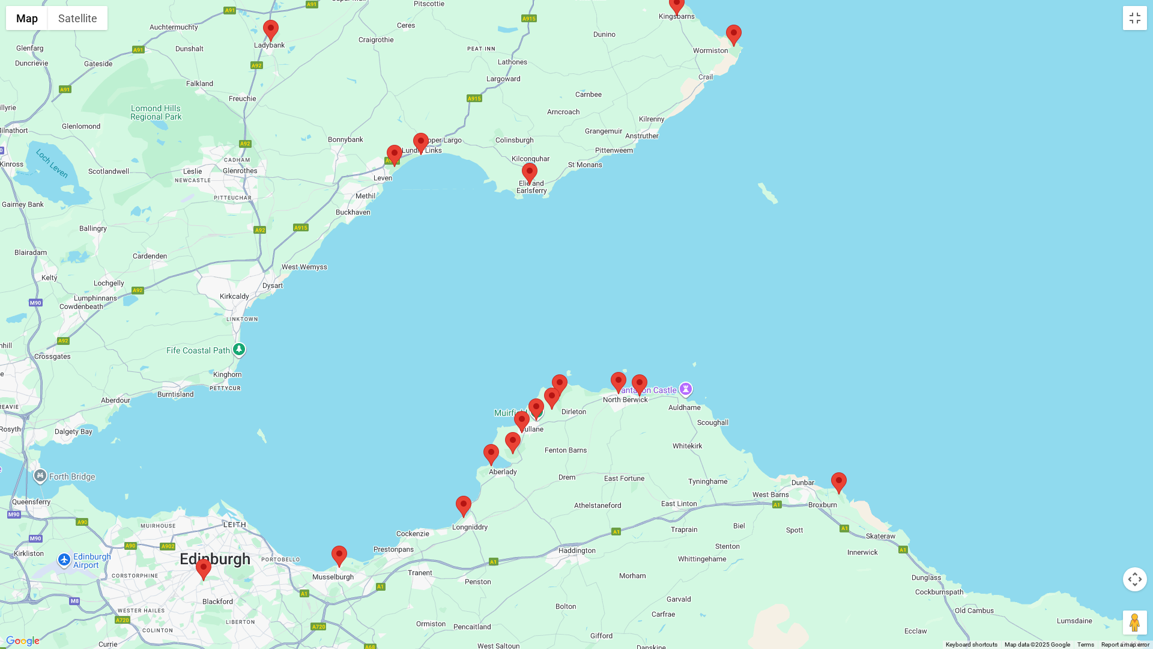
click at [552, 374] on area at bounding box center [552, 374] width 0 height 0
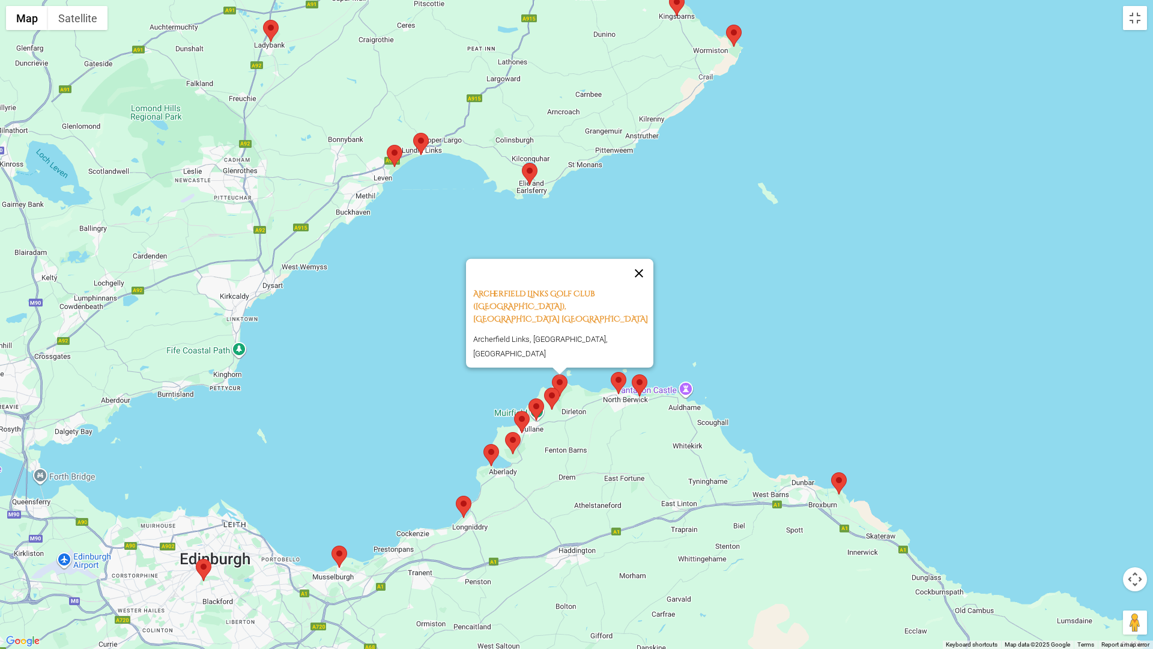
click at [649, 288] on button "Close" at bounding box center [639, 273] width 29 height 29
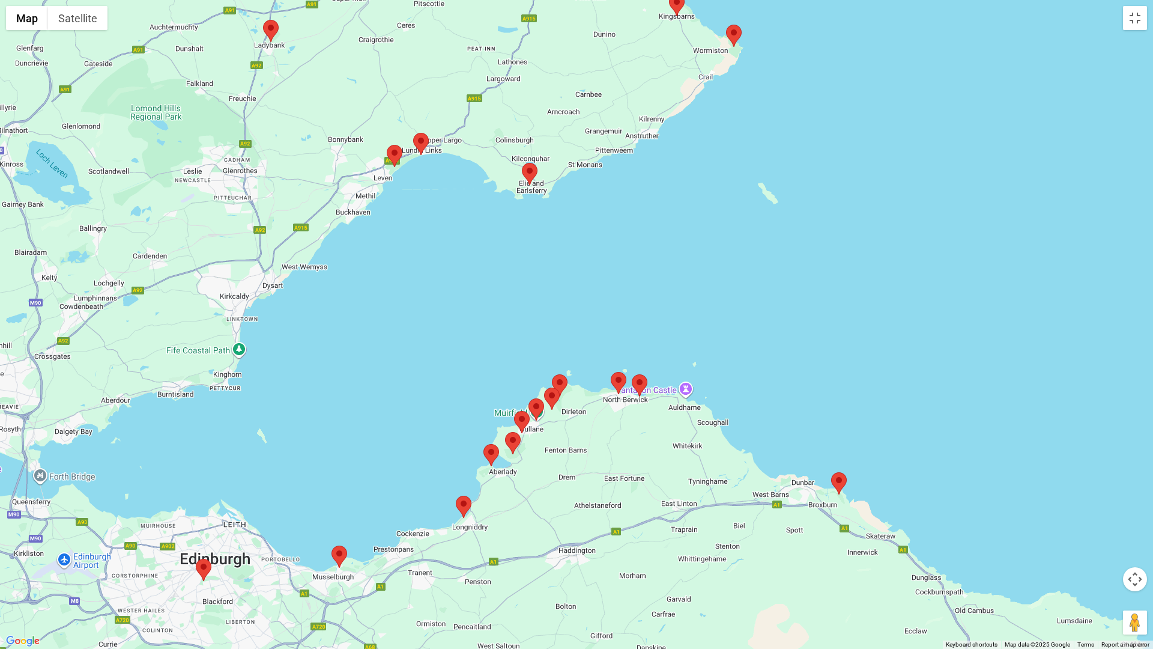
click at [611, 372] on area at bounding box center [611, 372] width 0 height 0
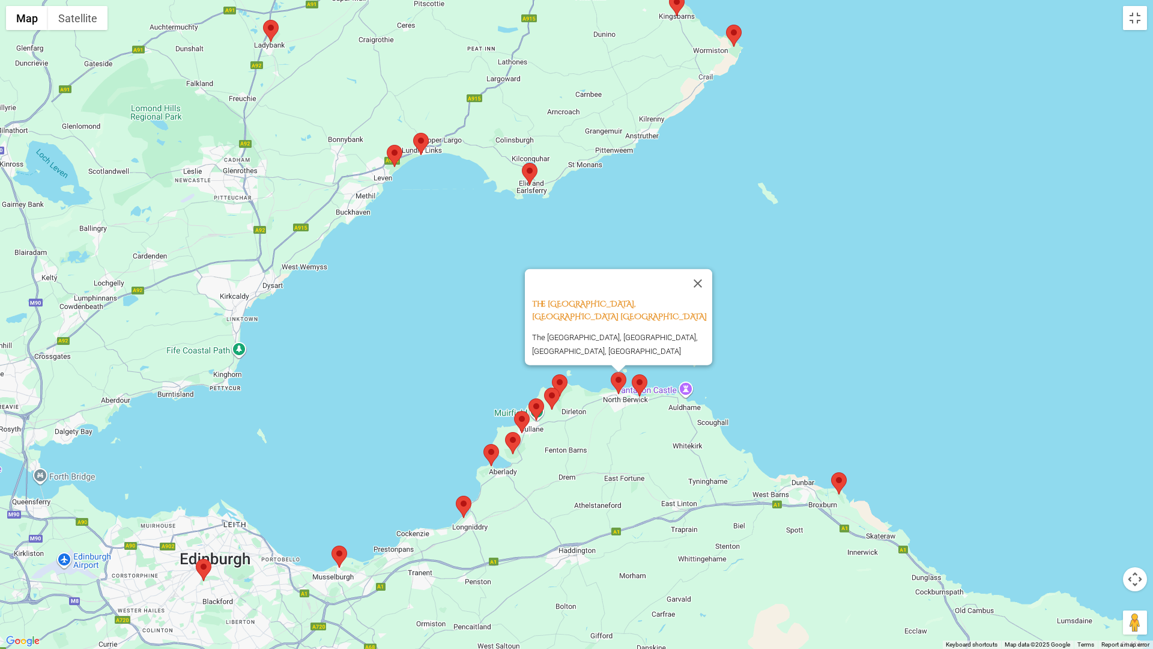
drag, startPoint x: 701, startPoint y: 278, endPoint x: 675, endPoint y: 303, distance: 35.7
click at [701, 279] on button "Close" at bounding box center [698, 283] width 29 height 29
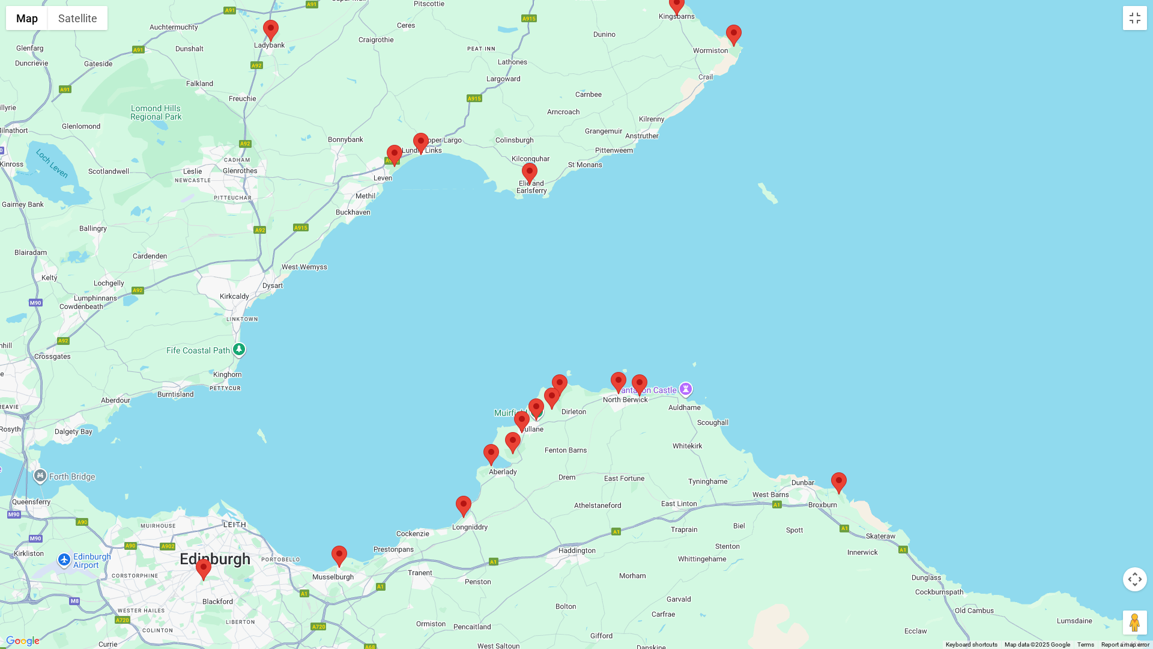
click at [632, 374] on area at bounding box center [632, 374] width 0 height 0
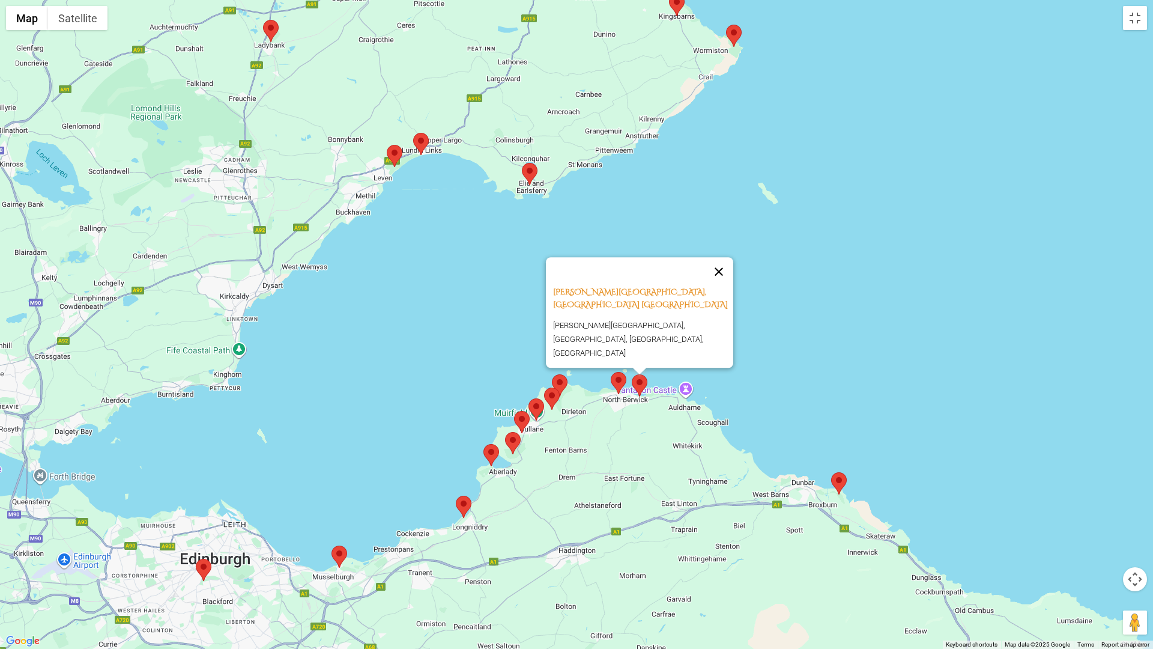
click at [724, 286] on button "Close" at bounding box center [719, 271] width 29 height 29
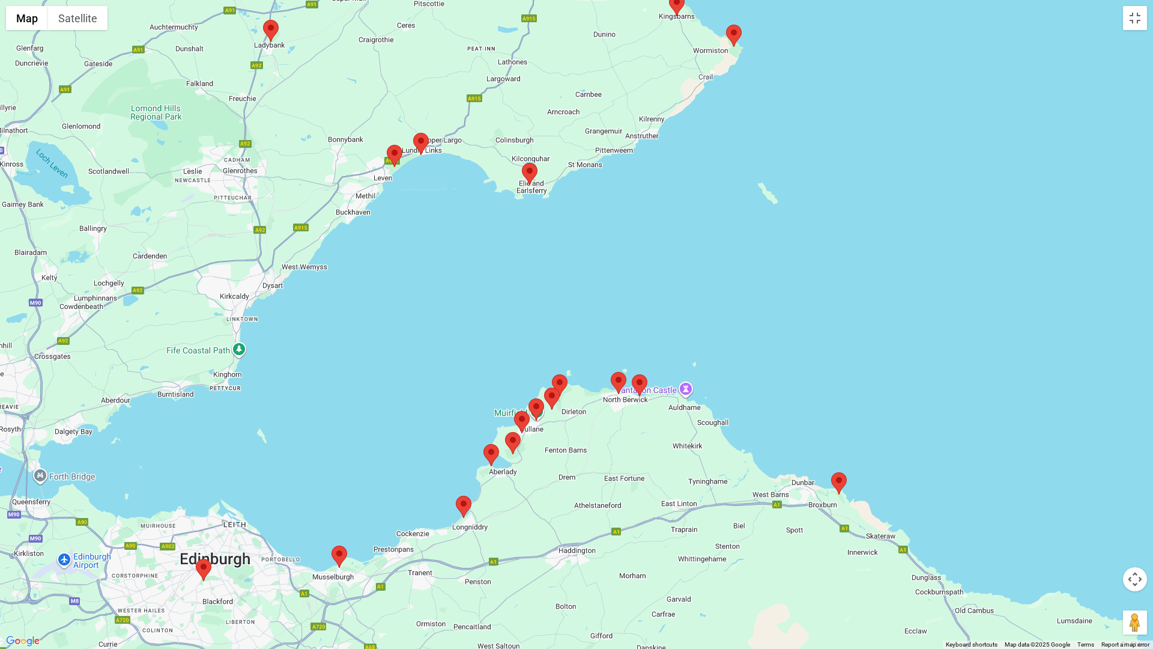
click at [831, 472] on area at bounding box center [831, 472] width 0 height 0
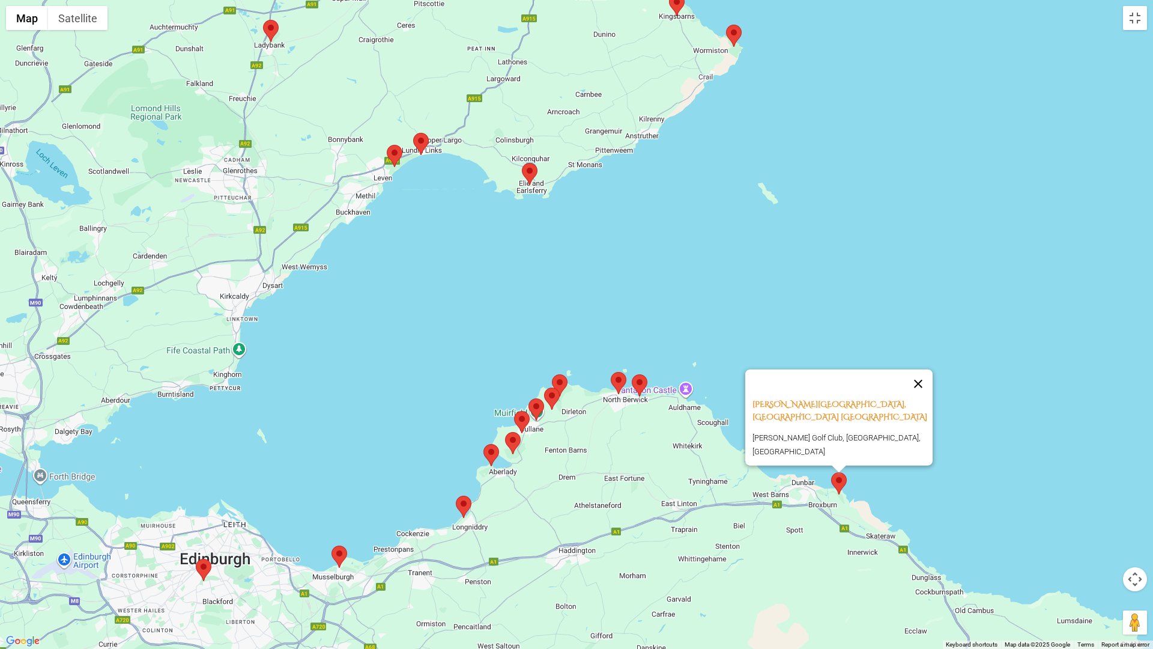
click at [929, 390] on button "Close" at bounding box center [918, 383] width 29 height 29
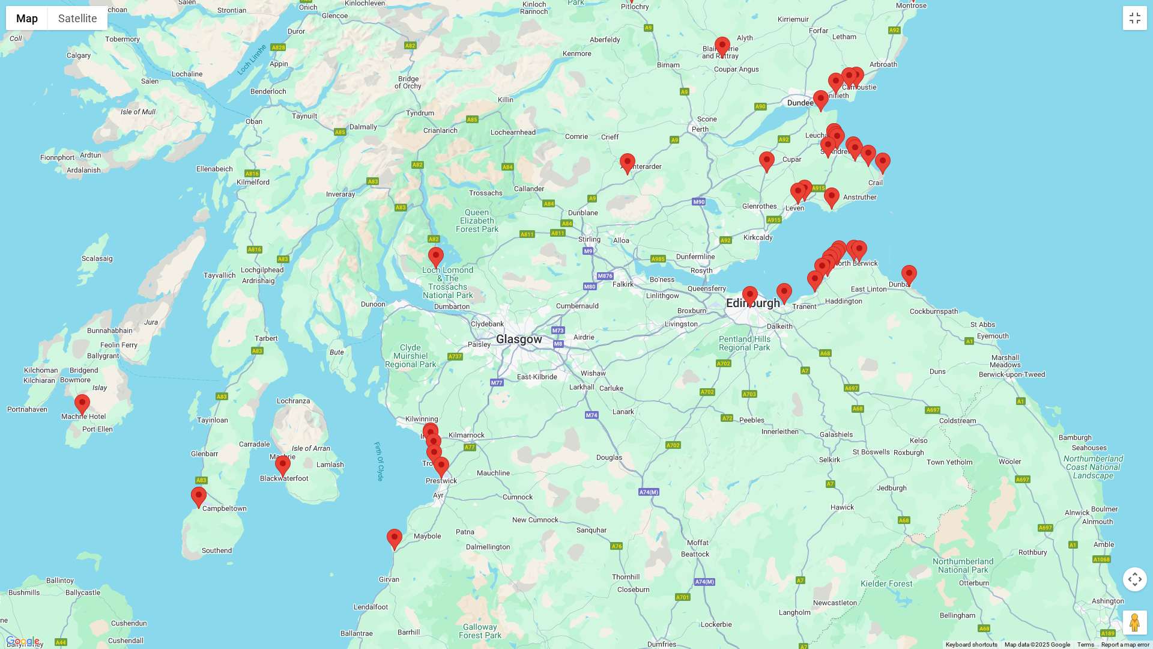
drag, startPoint x: 331, startPoint y: 464, endPoint x: 595, endPoint y: 357, distance: 284.5
click at [595, 357] on div at bounding box center [576, 324] width 1153 height 649
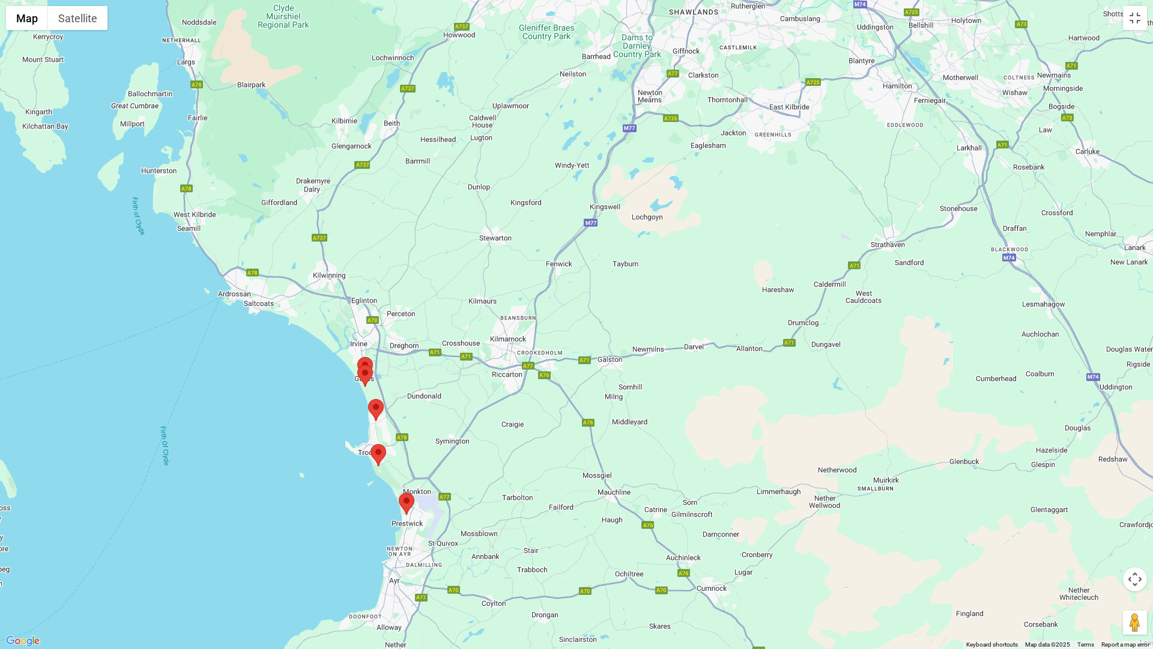
drag, startPoint x: 412, startPoint y: 433, endPoint x: 426, endPoint y: 344, distance: 90.1
click at [426, 344] on div at bounding box center [576, 324] width 1153 height 649
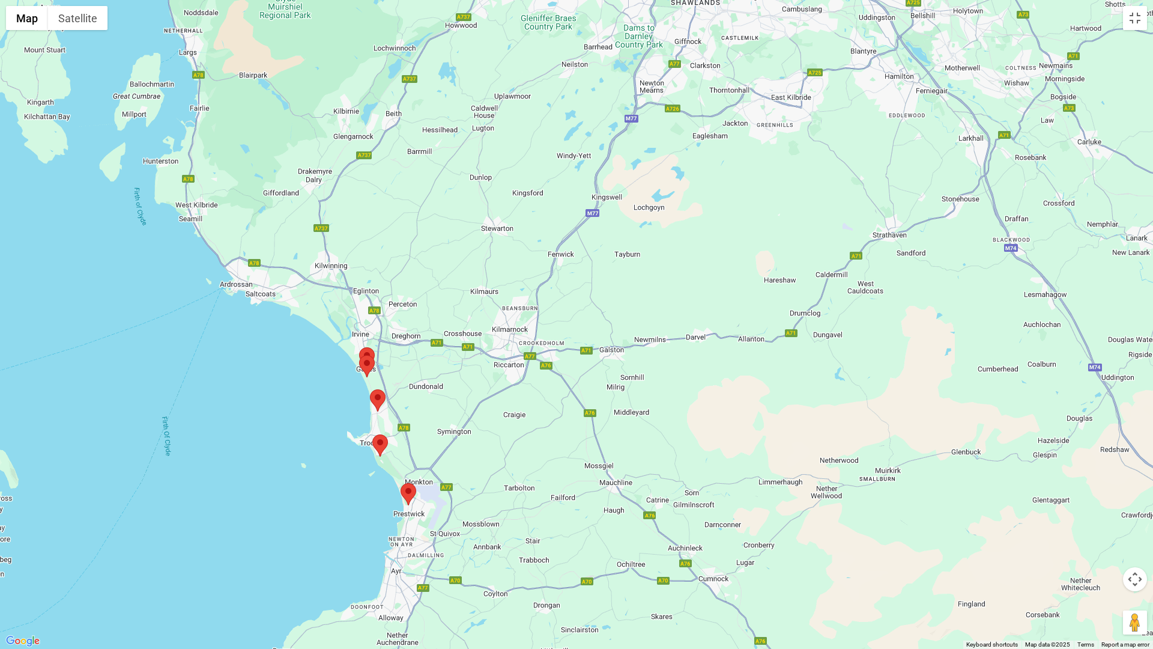
click at [359, 347] on area at bounding box center [359, 347] width 0 height 0
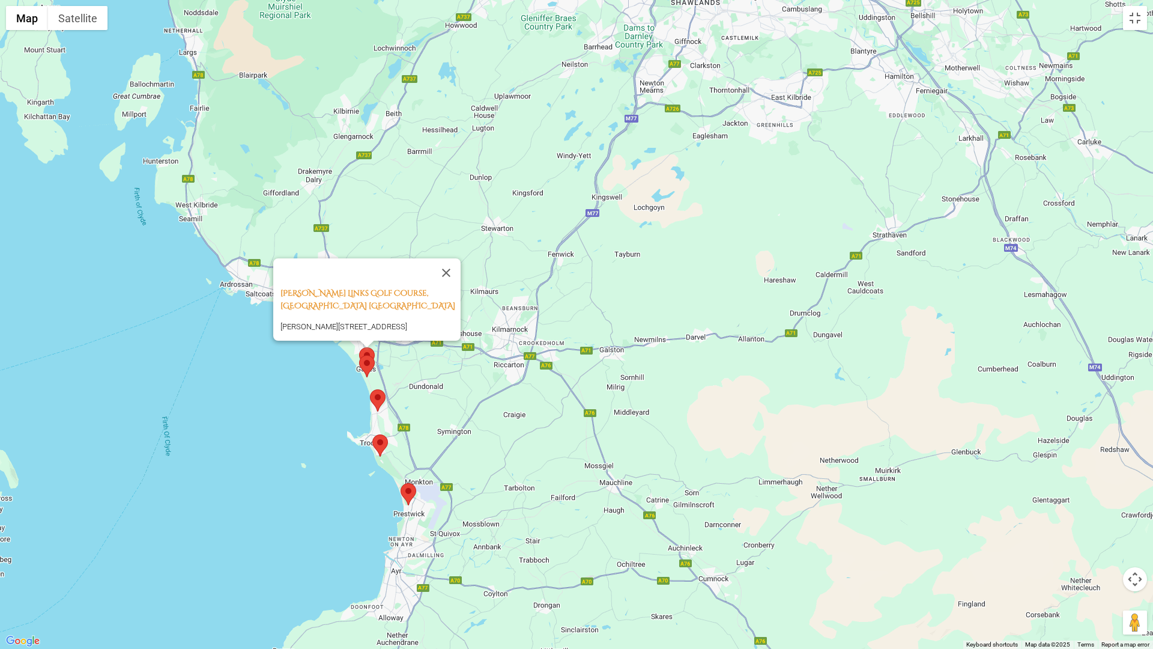
click at [452, 258] on button "Close" at bounding box center [446, 272] width 29 height 29
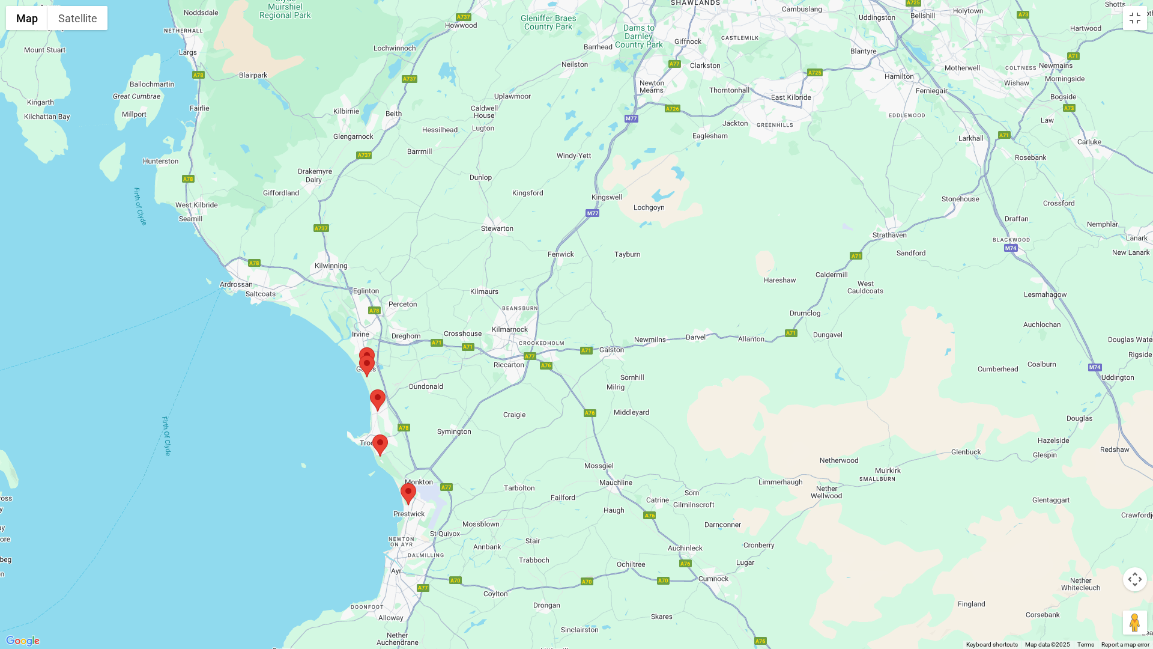
click at [359, 355] on area at bounding box center [359, 355] width 0 height 0
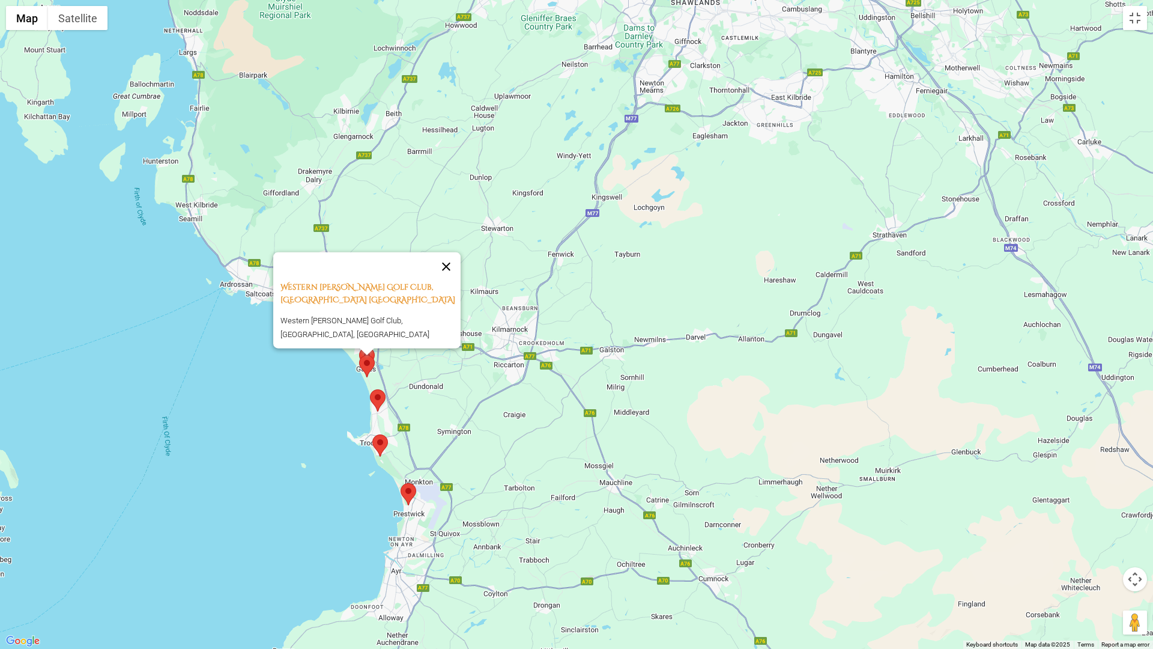
click at [452, 273] on button "Close" at bounding box center [446, 266] width 29 height 29
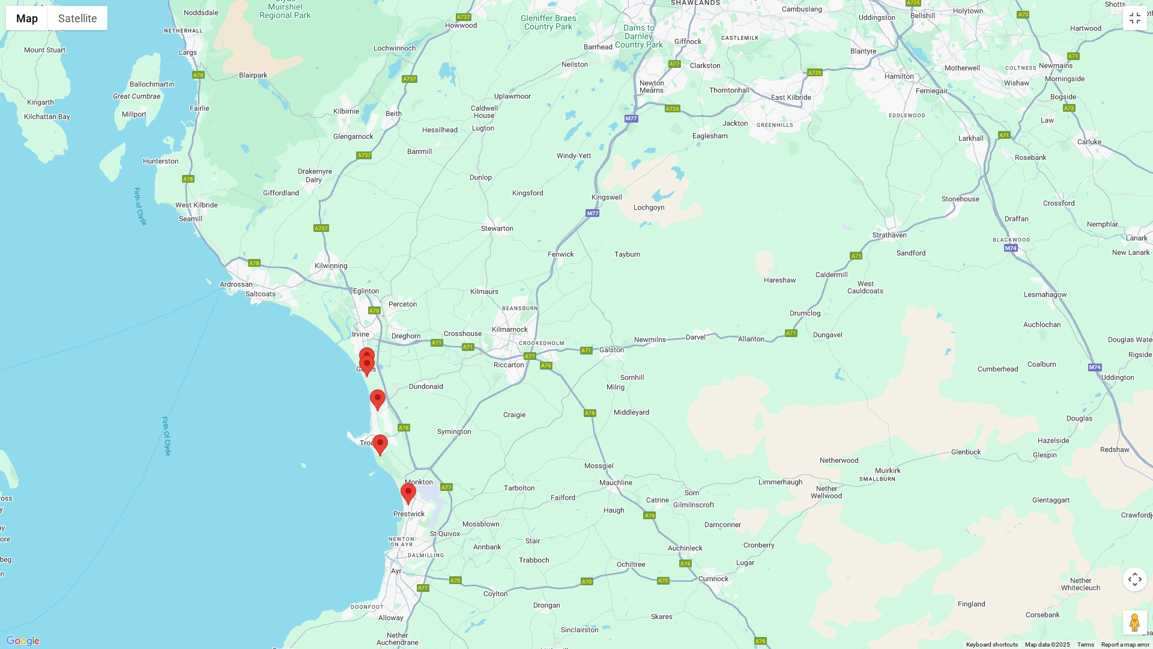
click at [370, 389] on area at bounding box center [370, 389] width 0 height 0
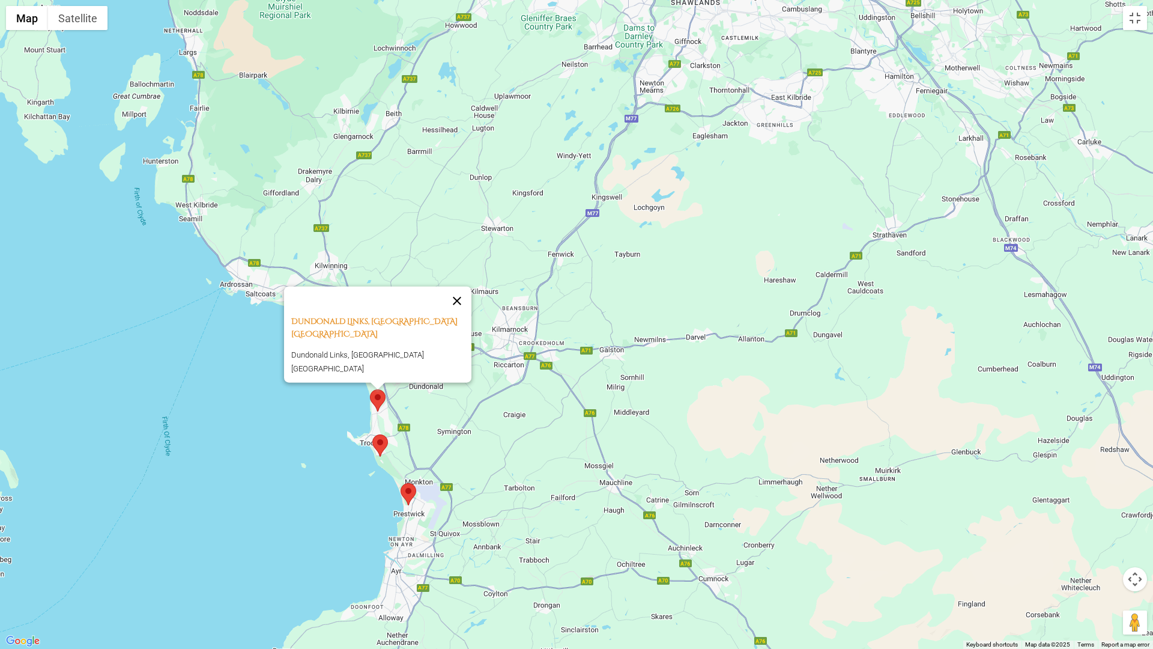
click at [458, 315] on button "Close" at bounding box center [457, 301] width 29 height 29
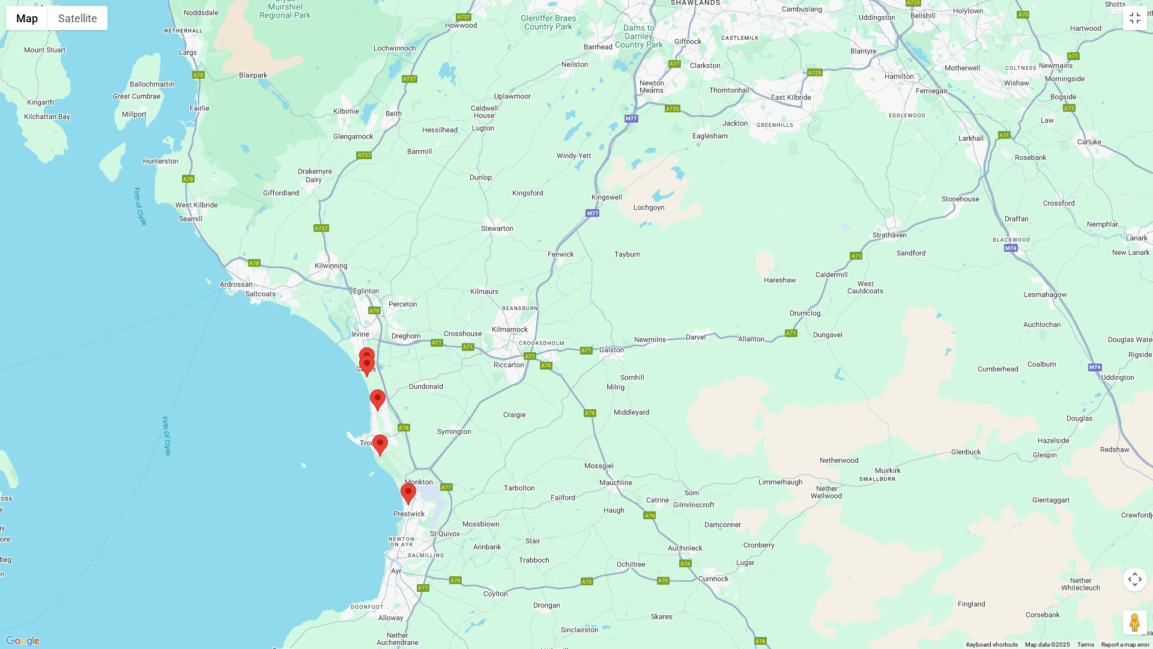
click at [372, 434] on area at bounding box center [372, 434] width 0 height 0
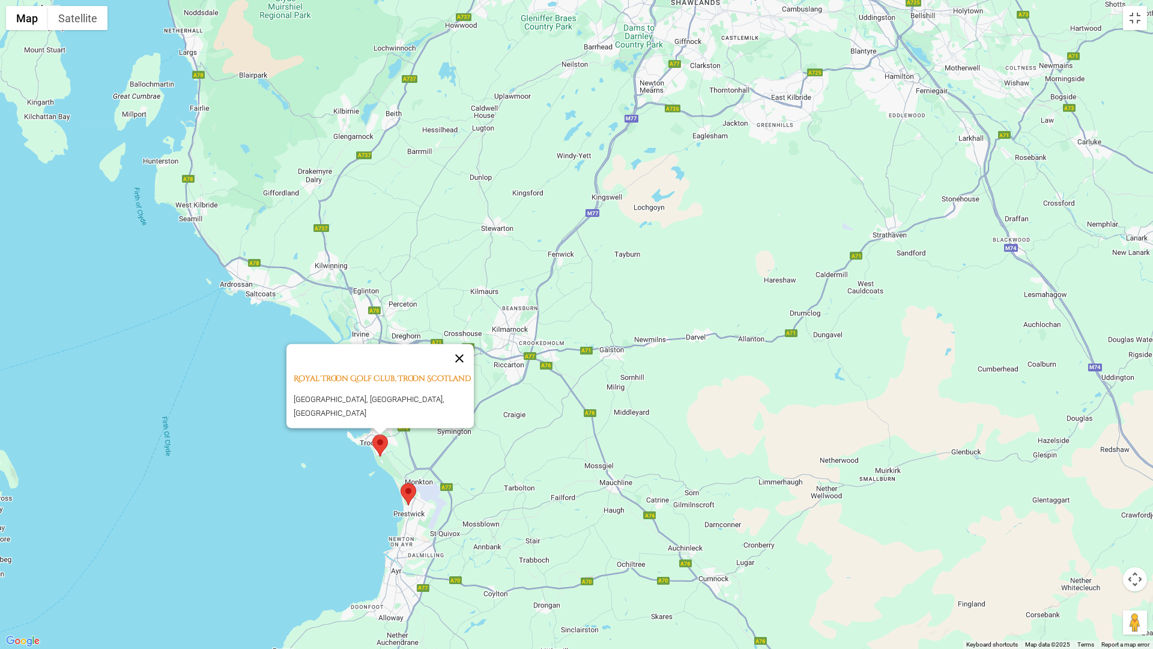
click at [462, 352] on button "Close" at bounding box center [459, 358] width 29 height 29
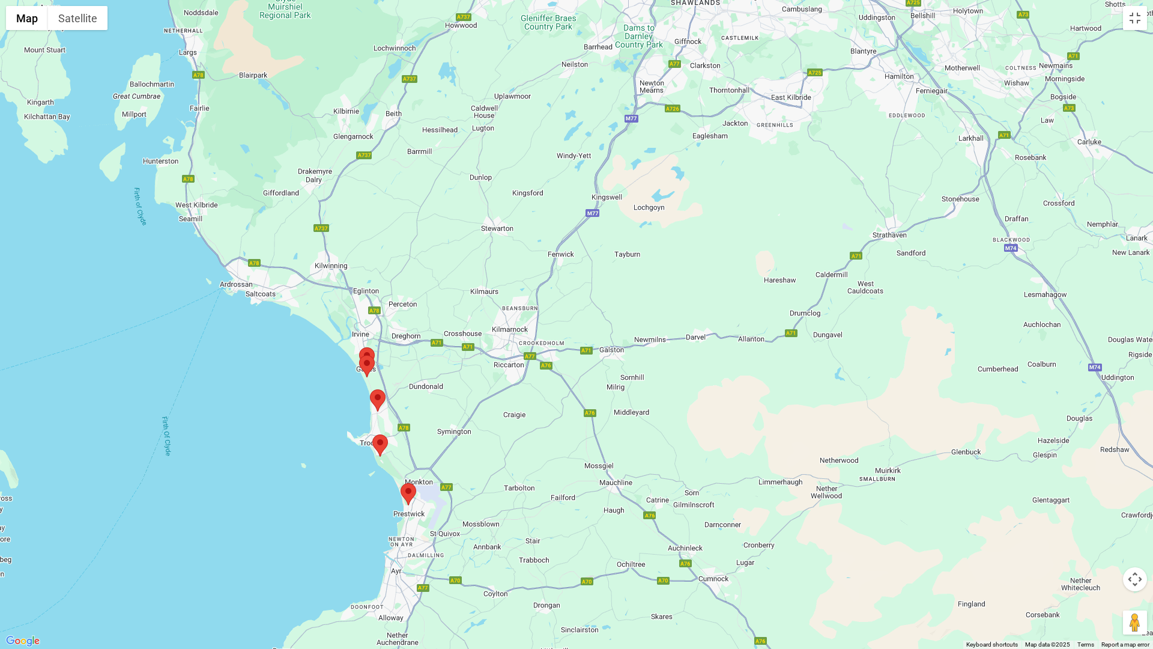
click at [401, 483] on area at bounding box center [401, 483] width 0 height 0
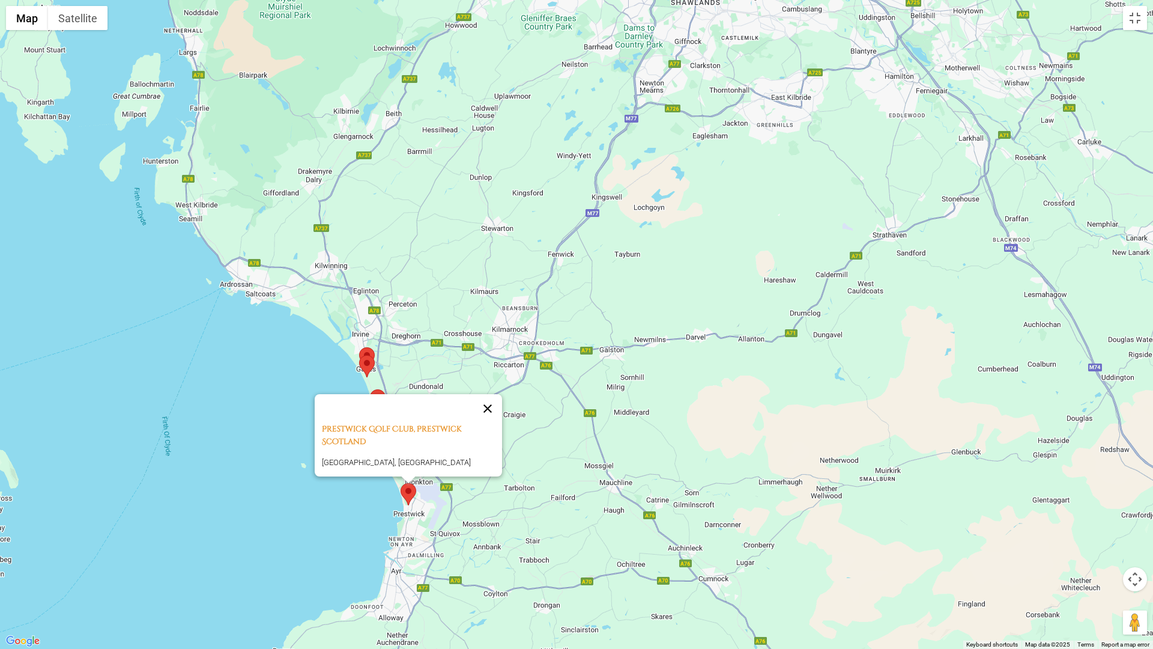
click at [492, 394] on button "Close" at bounding box center [487, 408] width 29 height 29
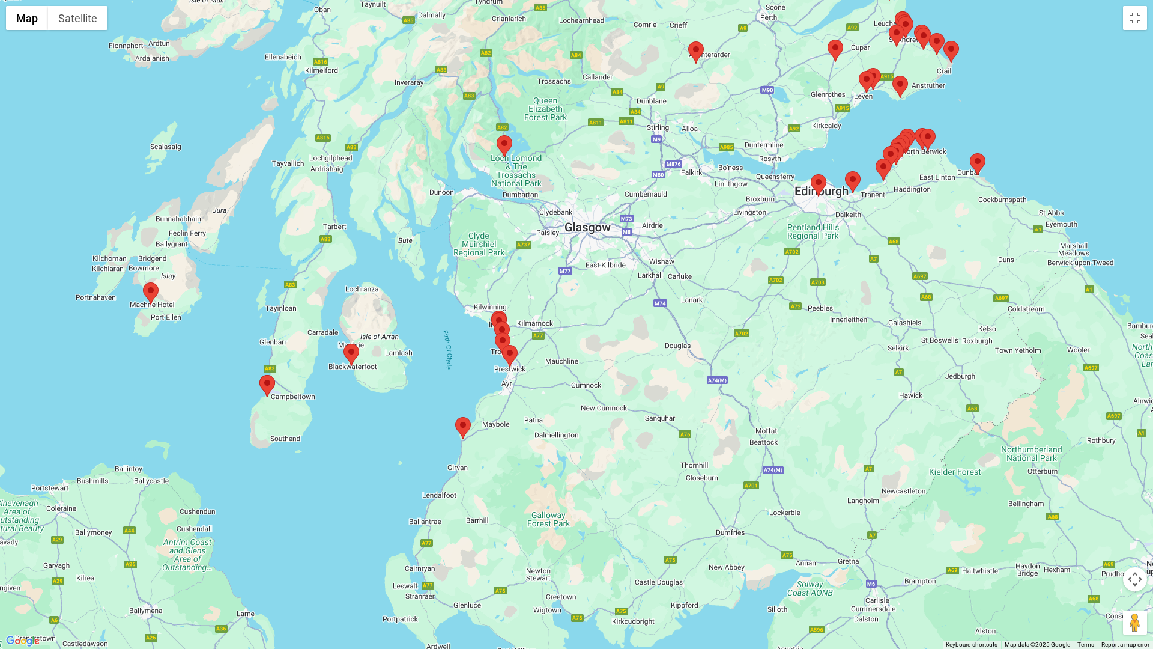
drag, startPoint x: 631, startPoint y: 511, endPoint x: 597, endPoint y: 408, distance: 107.7
click at [597, 408] on div at bounding box center [576, 324] width 1153 height 649
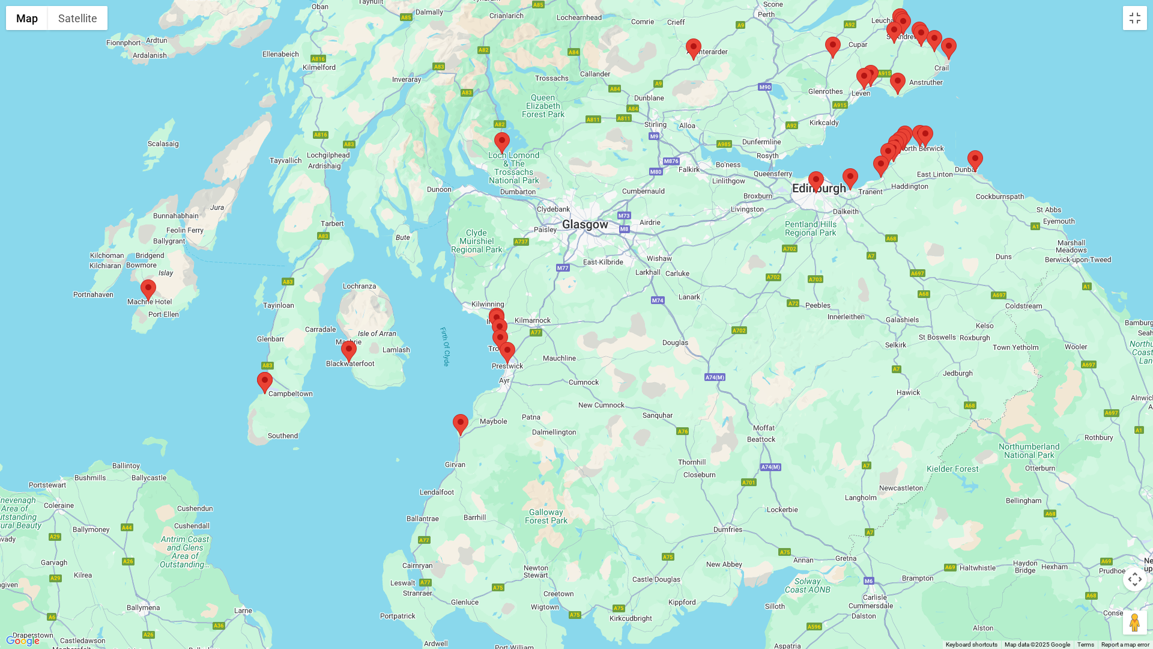
click at [453, 414] on area at bounding box center [453, 414] width 0 height 0
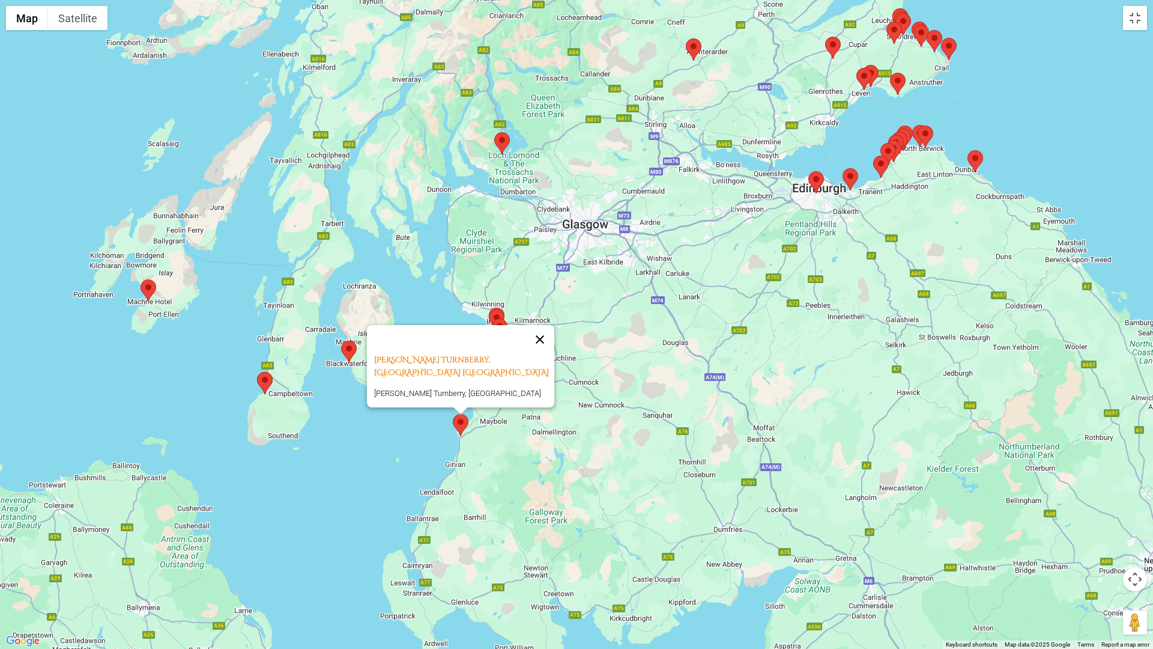
click at [536, 339] on button "Close" at bounding box center [540, 339] width 29 height 29
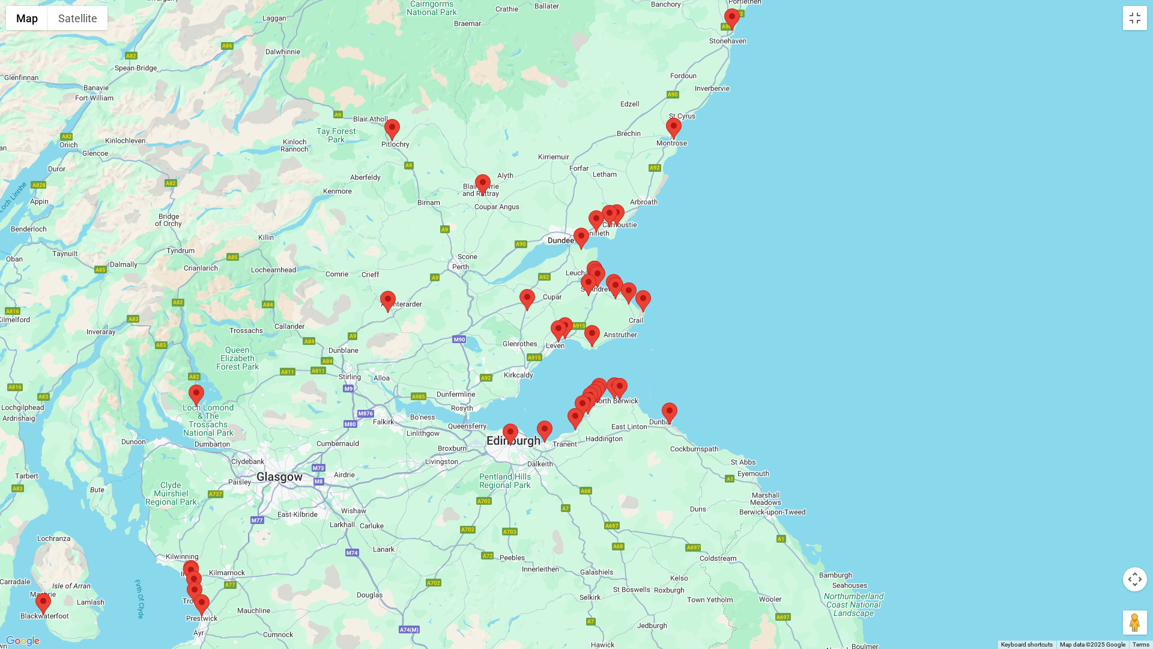
drag, startPoint x: 713, startPoint y: 377, endPoint x: 393, endPoint y: 634, distance: 410.5
click at [393, 547] on div at bounding box center [576, 324] width 1153 height 649
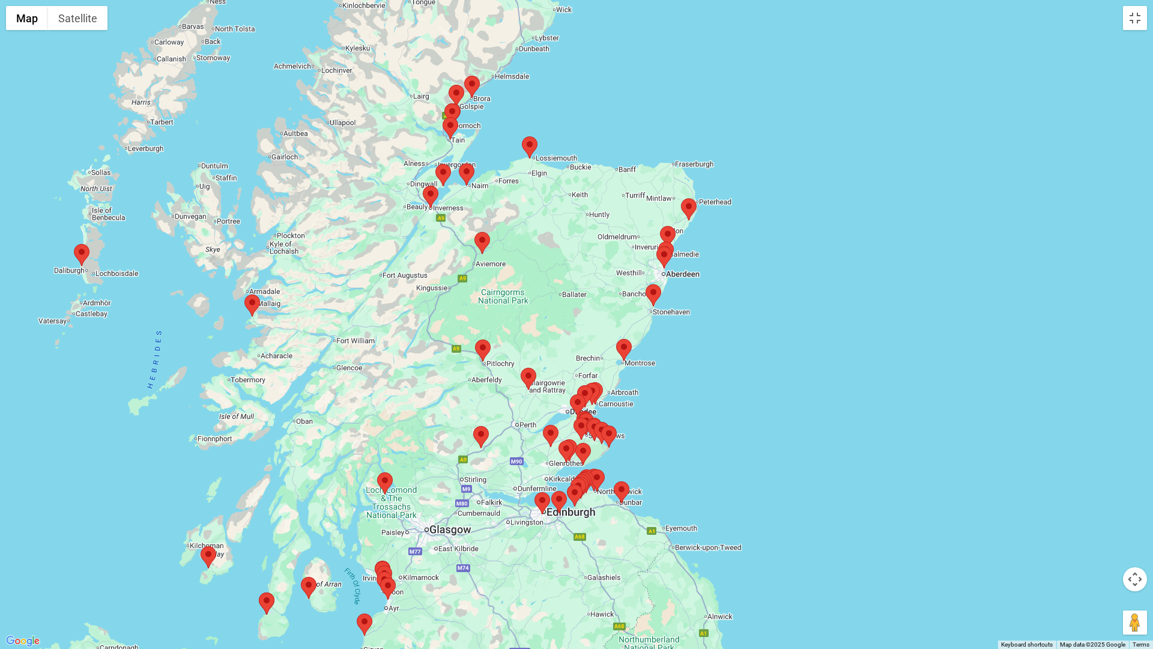
drag, startPoint x: 817, startPoint y: 192, endPoint x: 709, endPoint y: 384, distance: 219.7
click at [709, 384] on div at bounding box center [576, 324] width 1153 height 649
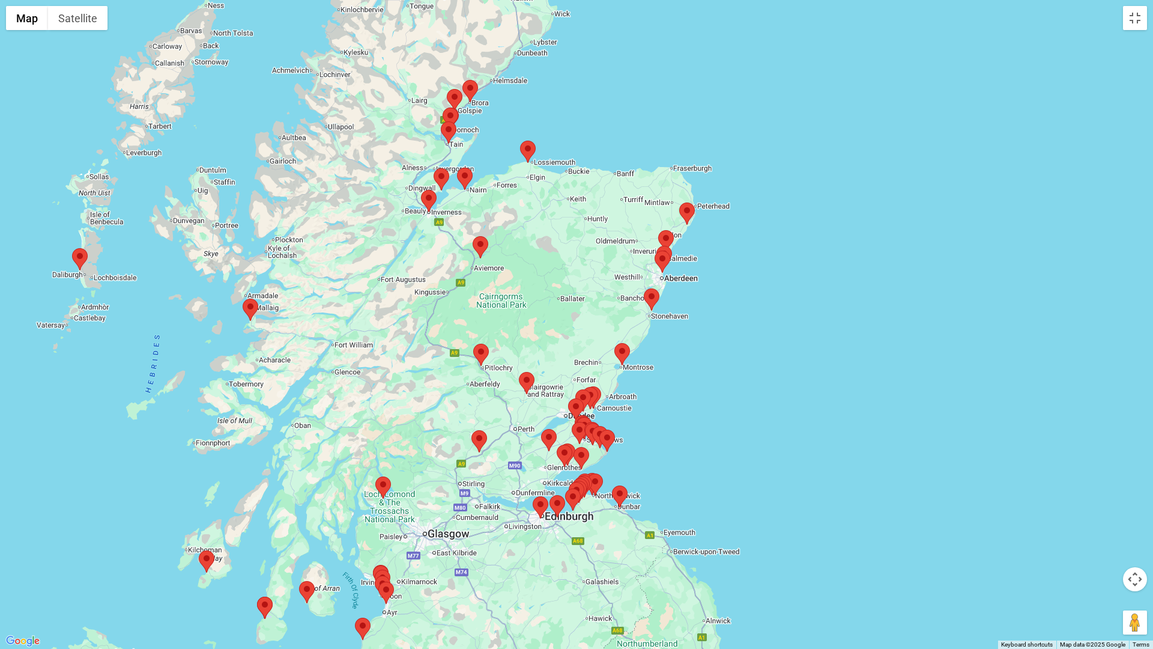
click at [679, 202] on area at bounding box center [679, 202] width 0 height 0
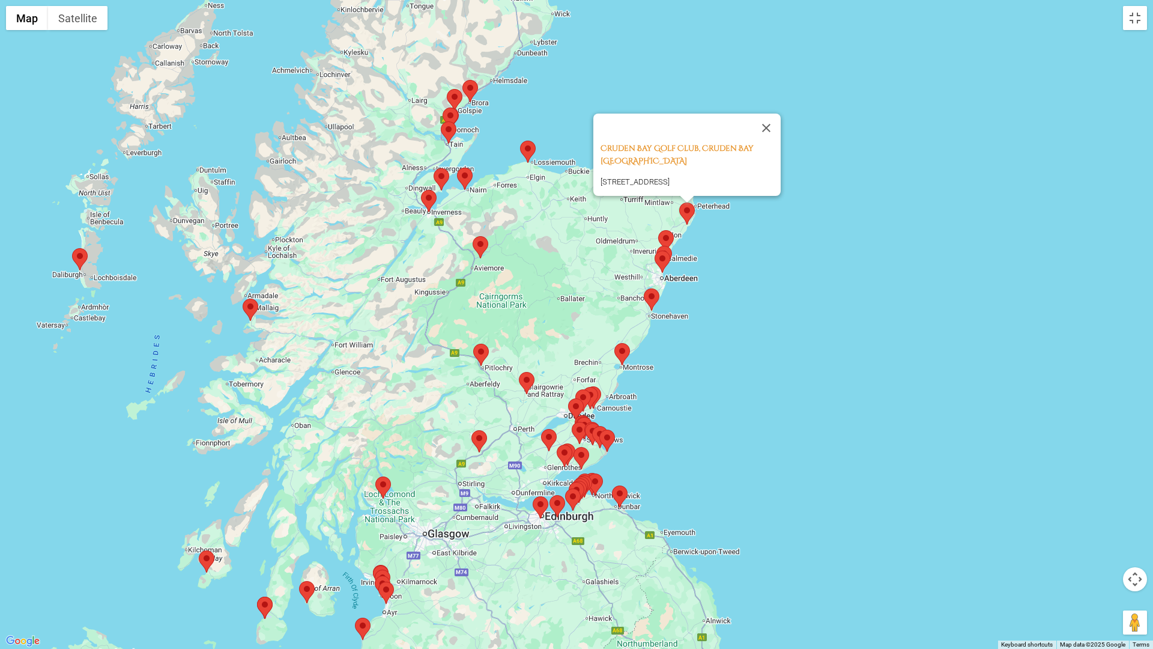
click at [658, 230] on area at bounding box center [658, 230] width 0 height 0
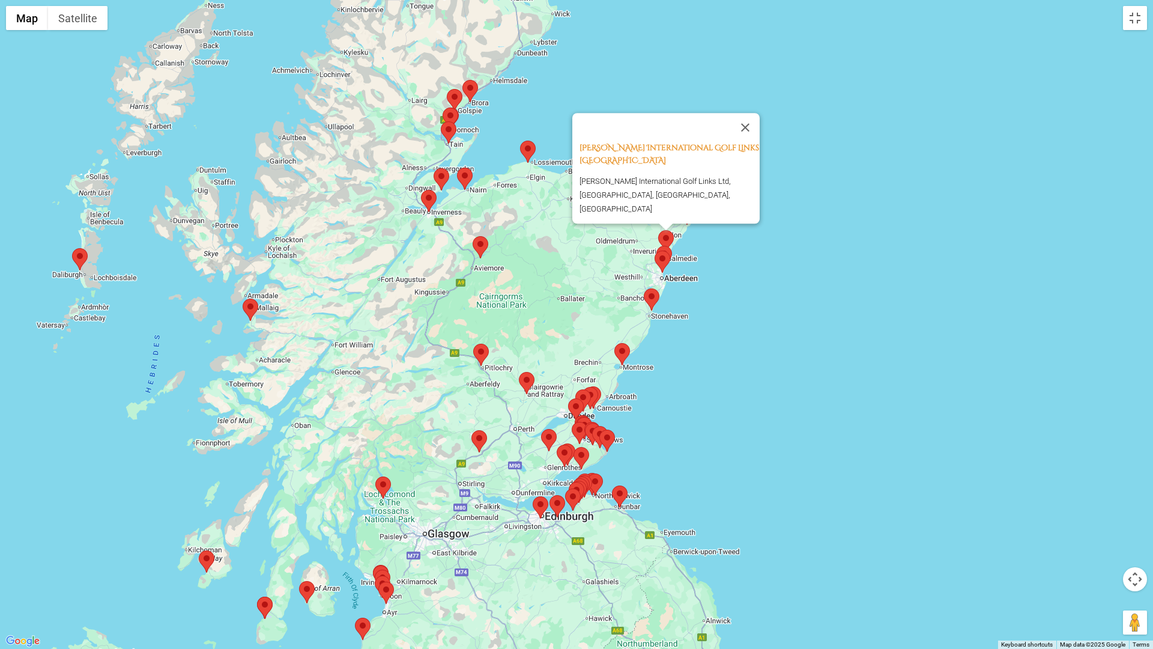
click at [655, 250] on area at bounding box center [655, 250] width 0 height 0
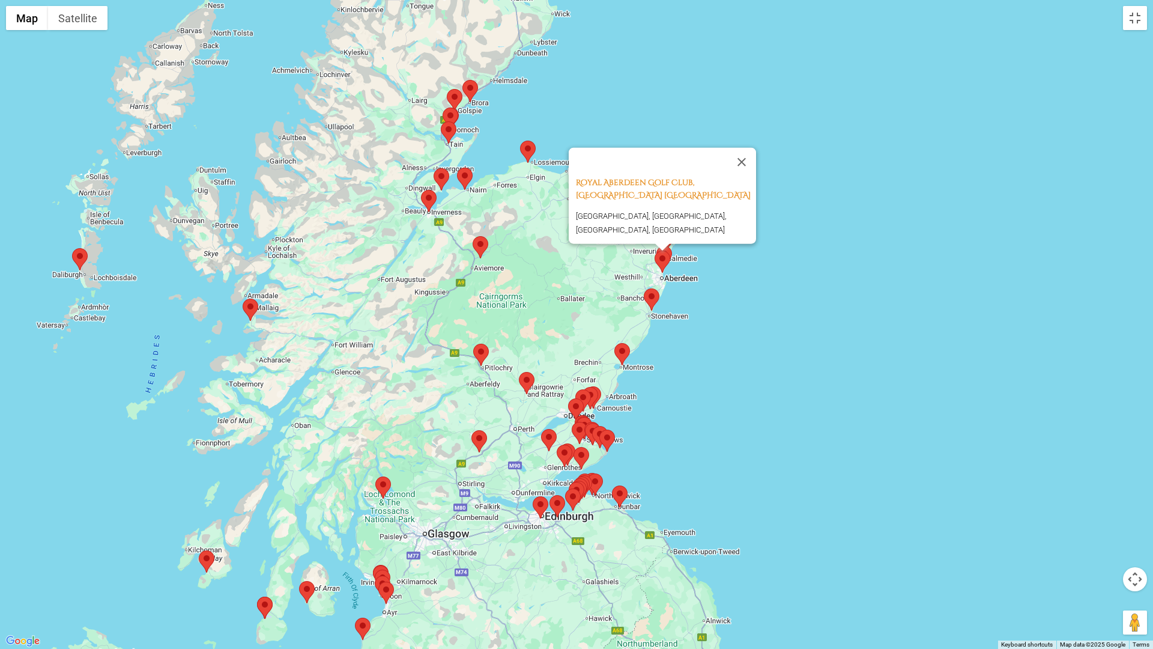
click at [644, 288] on area at bounding box center [644, 288] width 0 height 0
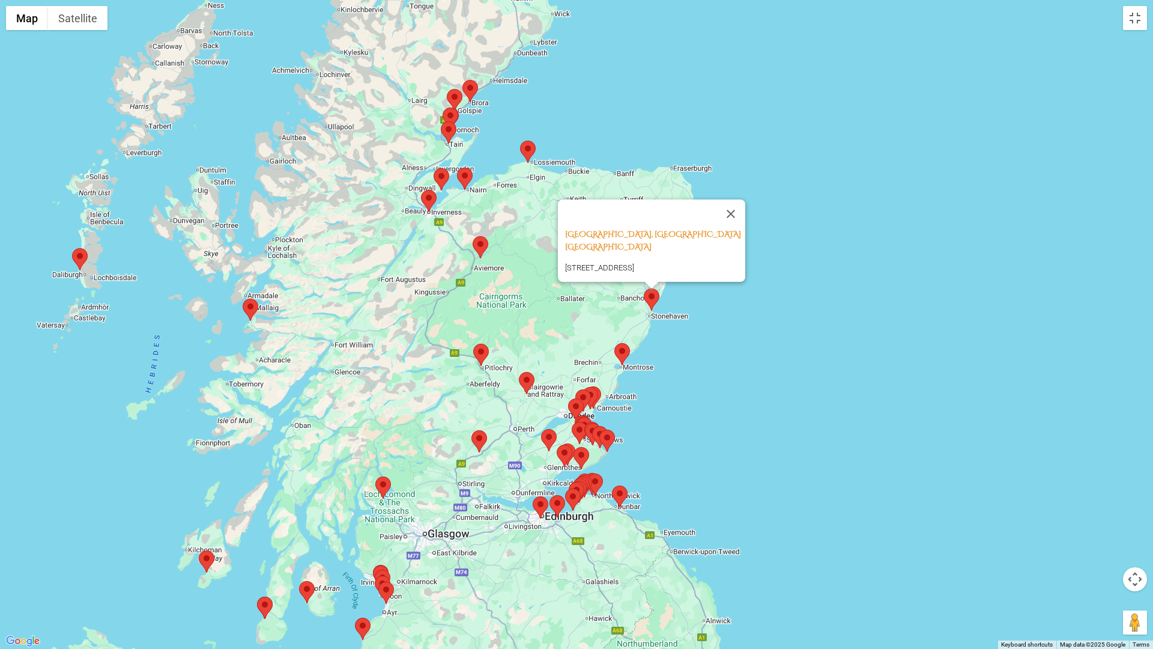
click at [614, 343] on area at bounding box center [614, 343] width 0 height 0
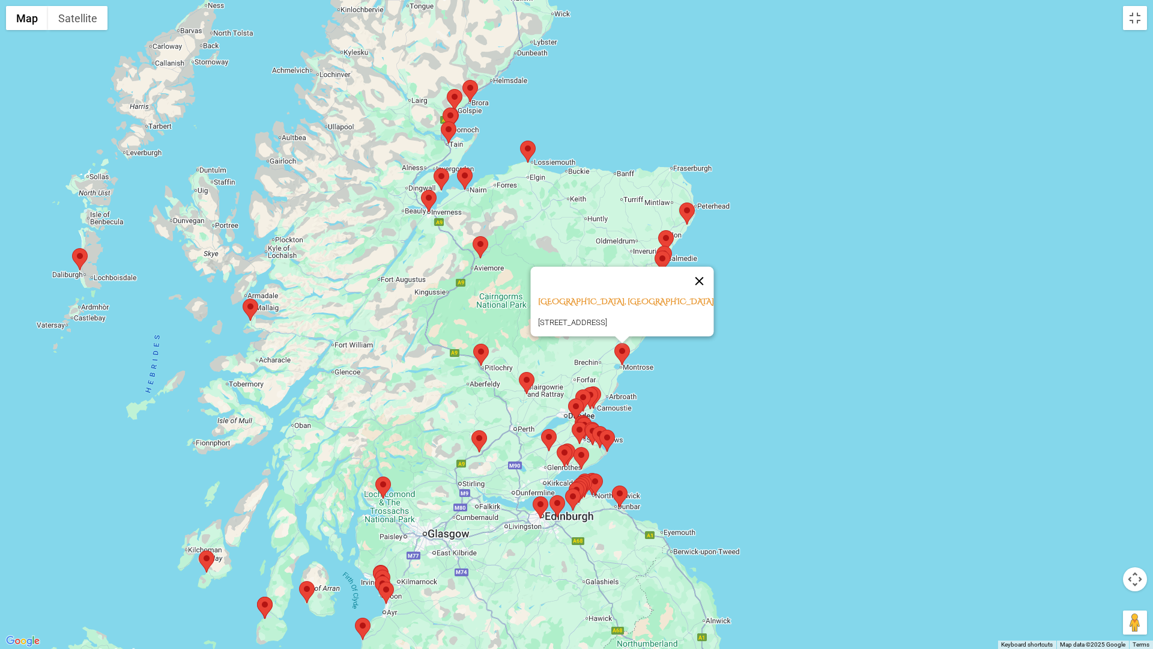
click at [706, 267] on button "Close" at bounding box center [699, 281] width 29 height 29
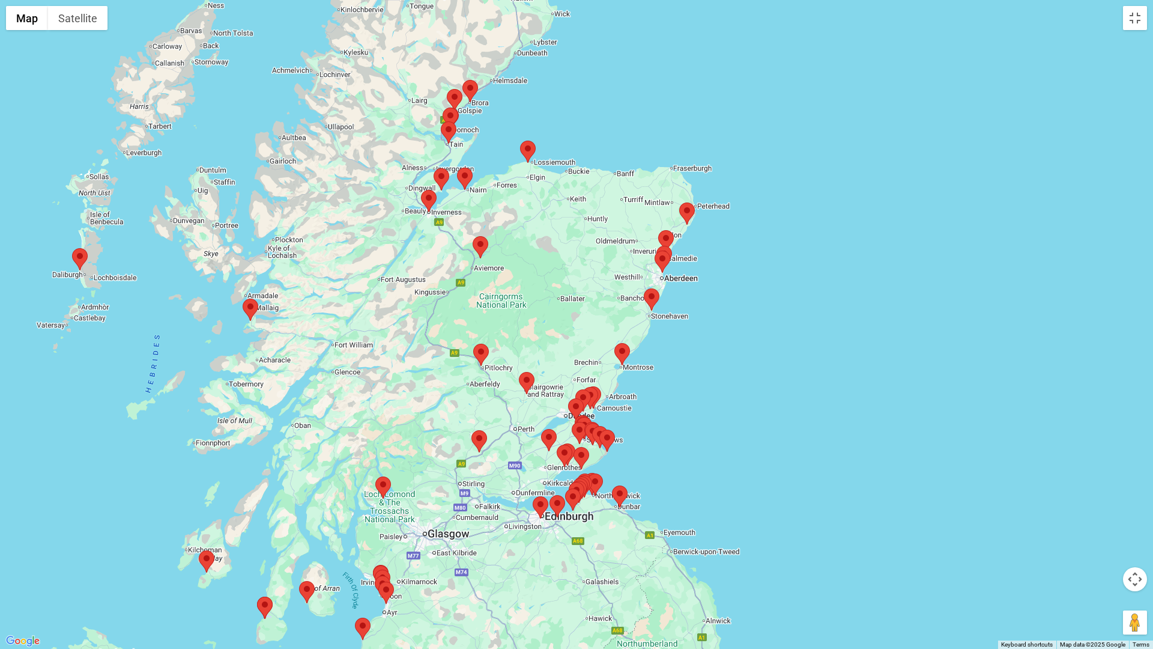
click at [586, 386] on area at bounding box center [586, 386] width 0 height 0
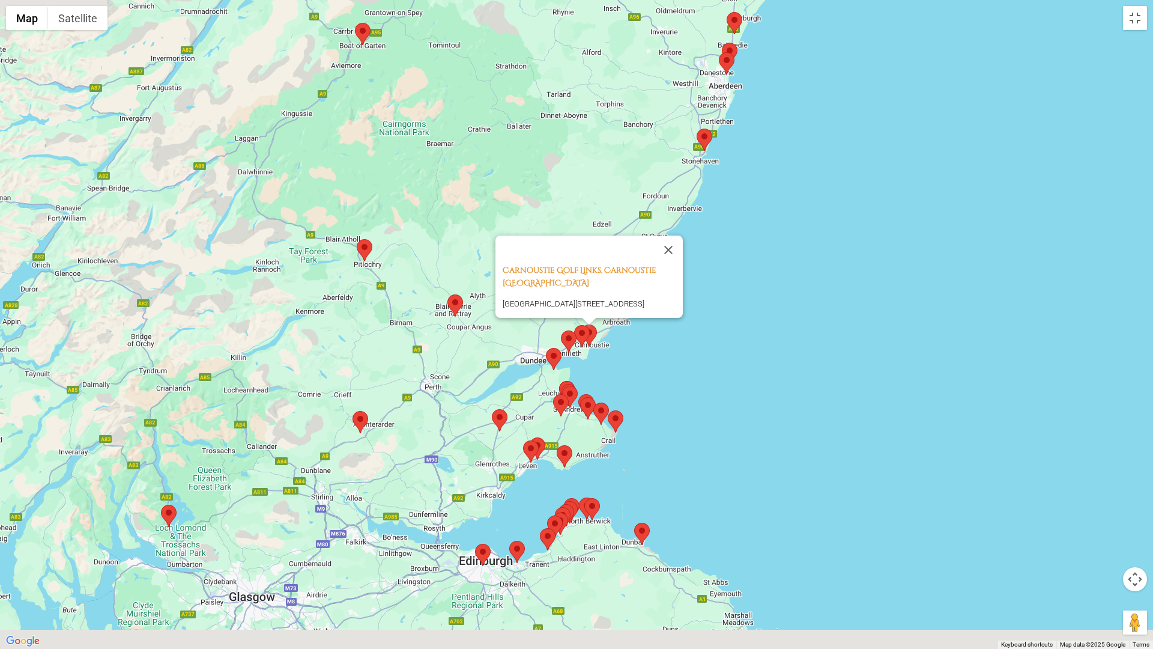
drag, startPoint x: 727, startPoint y: 361, endPoint x: 908, endPoint y: 208, distance: 236.5
click at [908, 208] on div "Carnoustie Golf Links, Carnoustie Scotland Carnoustie Golf Centre, Links Parade…" at bounding box center [576, 324] width 1153 height 649
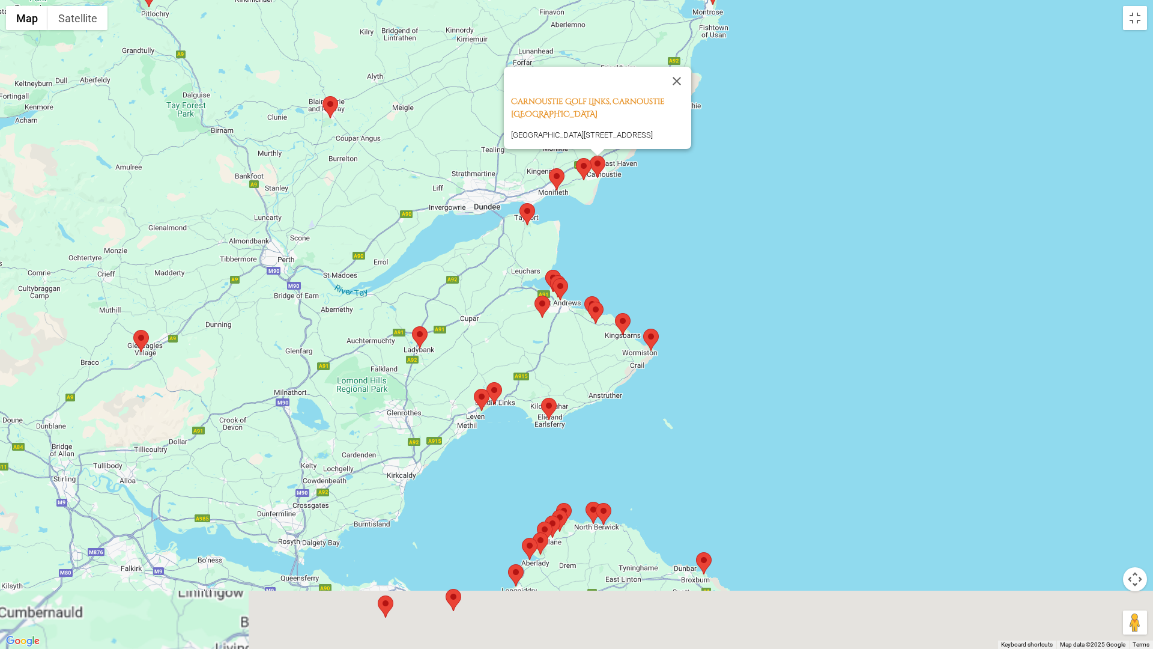
drag, startPoint x: 680, startPoint y: 378, endPoint x: 891, endPoint y: 230, distance: 257.9
click at [891, 230] on div "Carnoustie Golf Links, Carnoustie Scotland Carnoustie Golf Centre, Links Parade…" at bounding box center [576, 324] width 1153 height 649
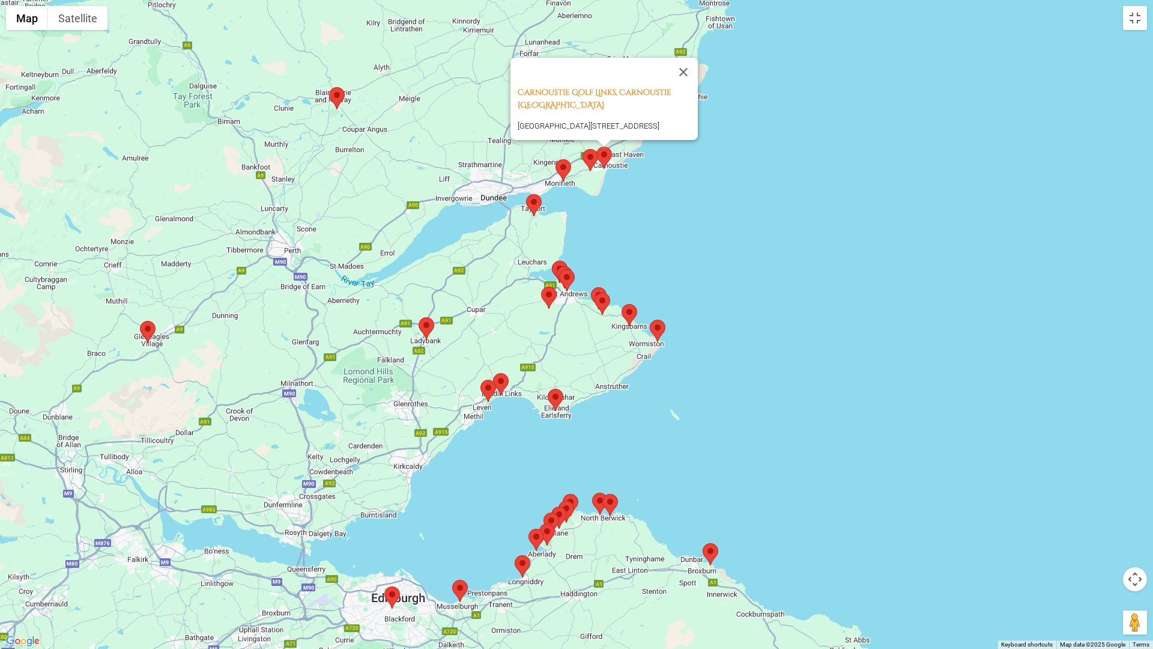
click at [596, 147] on area at bounding box center [596, 147] width 0 height 0
click at [583, 149] on area at bounding box center [583, 149] width 0 height 0
click at [556, 159] on area at bounding box center [556, 159] width 0 height 0
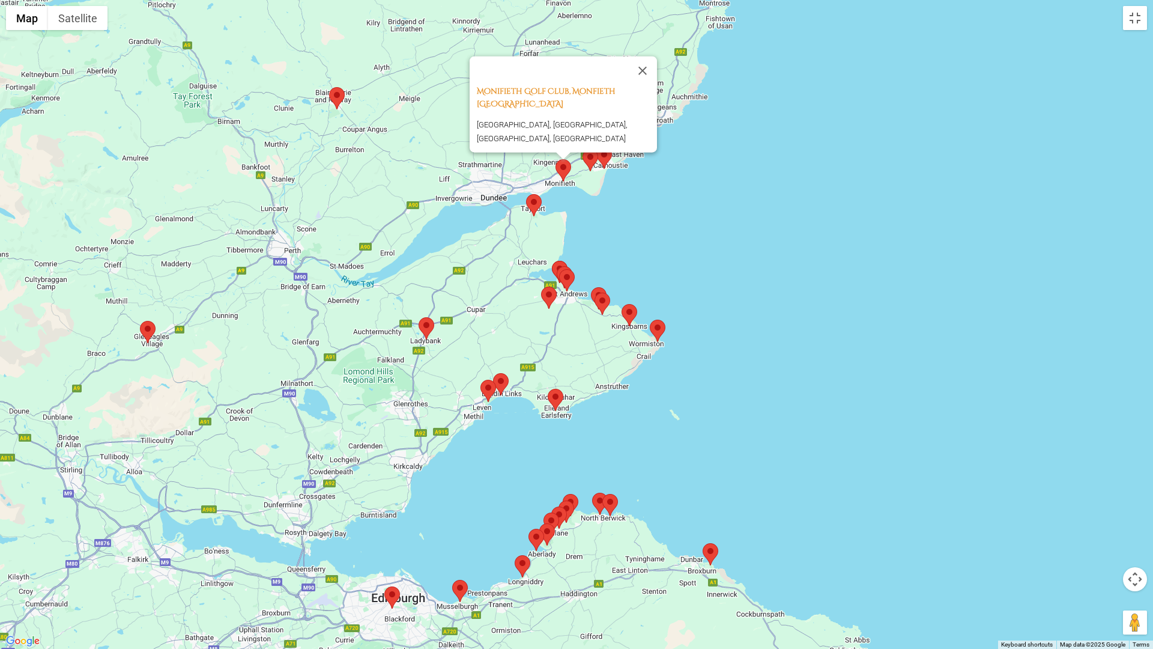
click at [526, 194] on area at bounding box center [526, 194] width 0 height 0
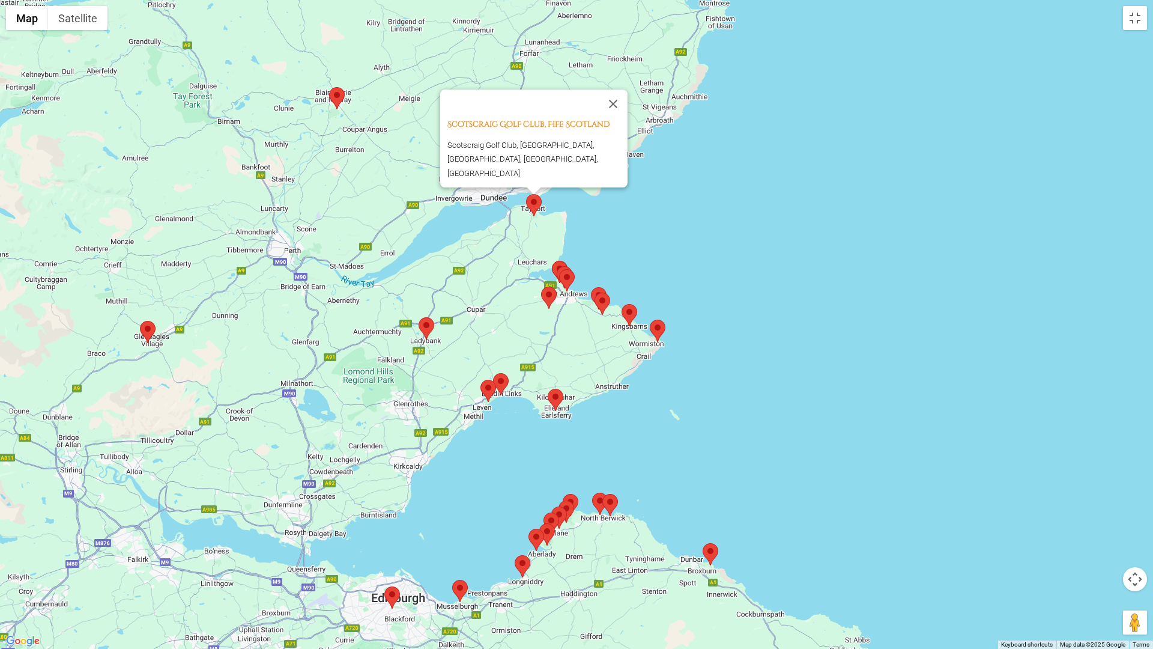
click at [541, 287] on area at bounding box center [541, 287] width 0 height 0
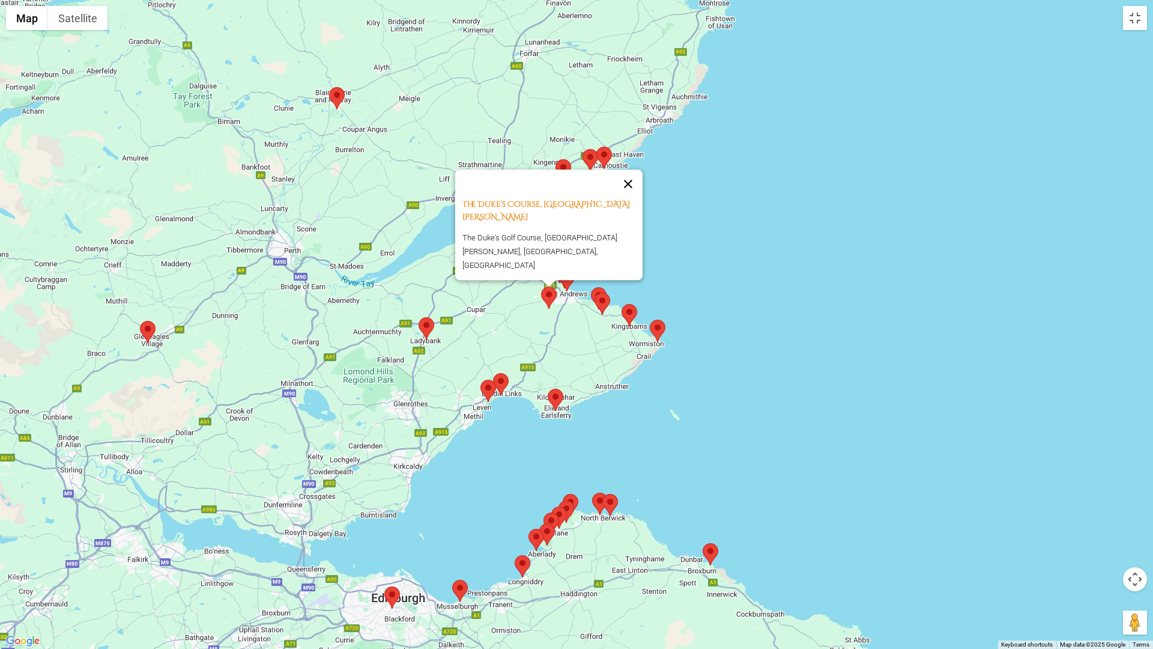
click at [637, 198] on button "Close" at bounding box center [628, 183] width 29 height 29
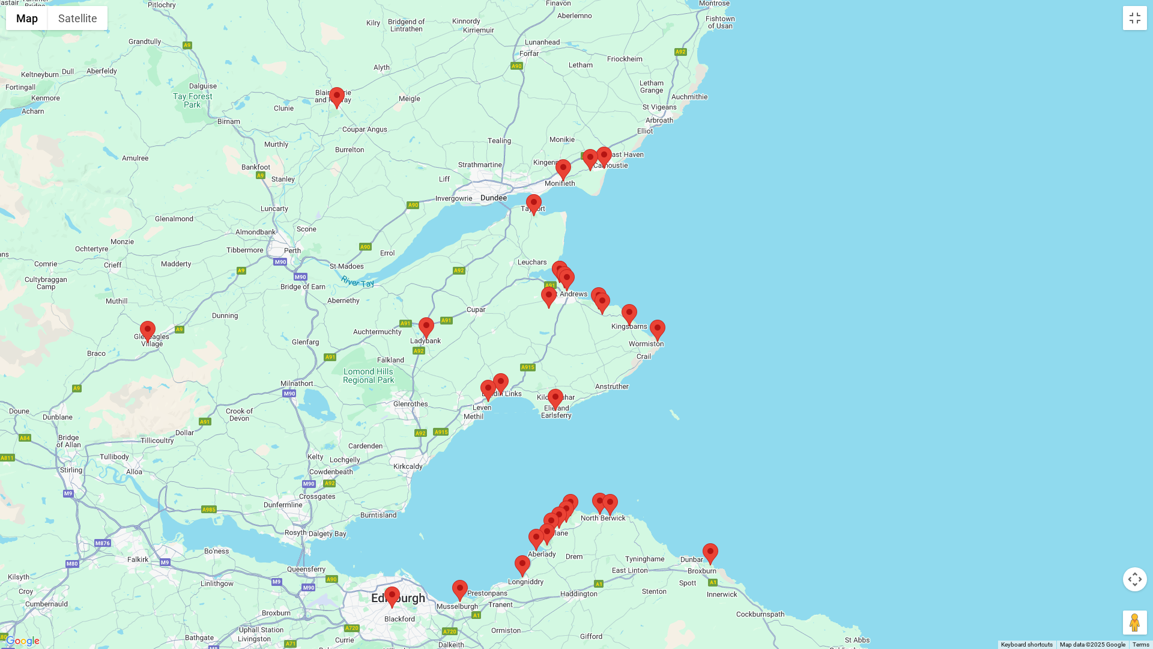
click at [552, 261] on area at bounding box center [552, 261] width 0 height 0
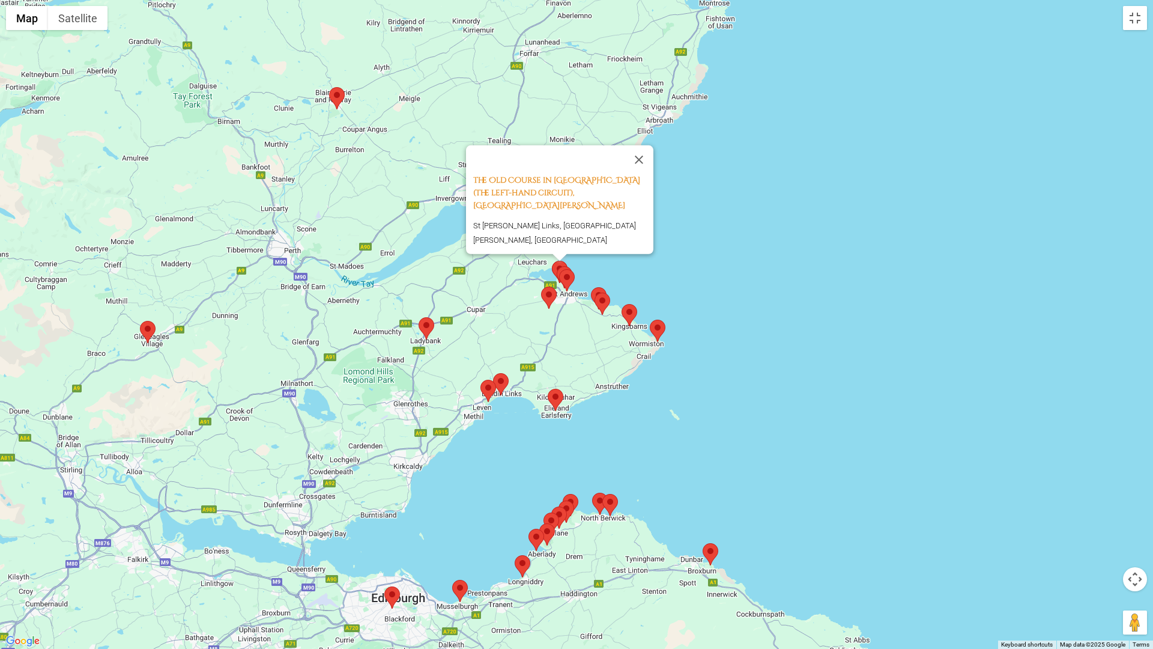
click at [481, 380] on area at bounding box center [481, 380] width 0 height 0
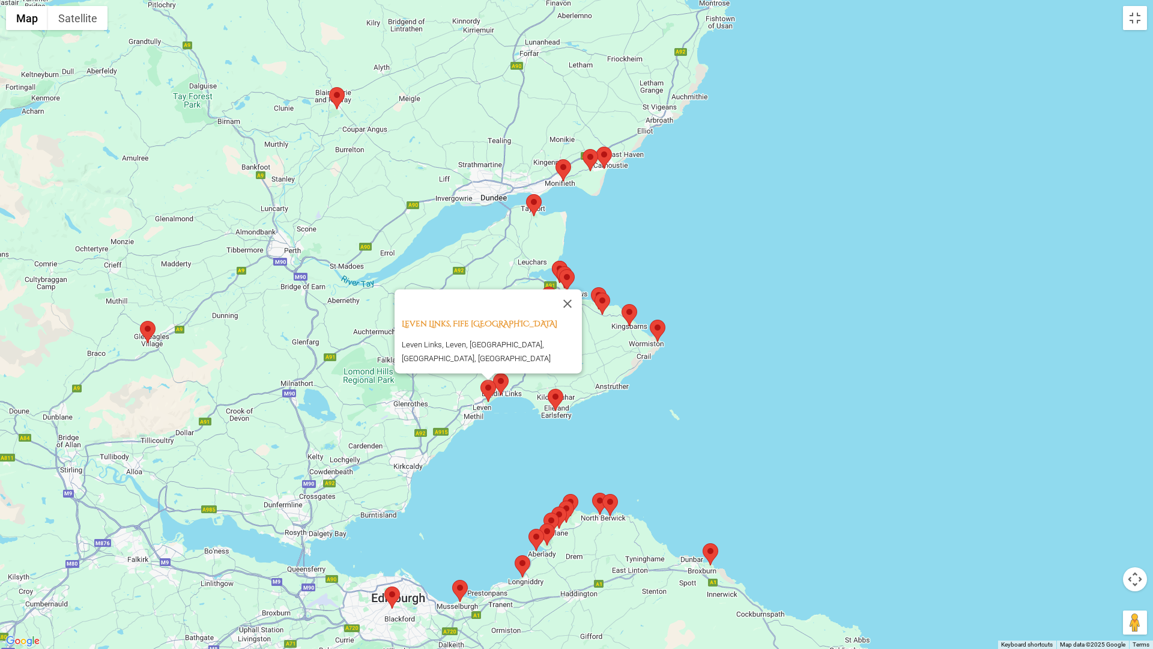
click at [493, 373] on area at bounding box center [493, 373] width 0 height 0
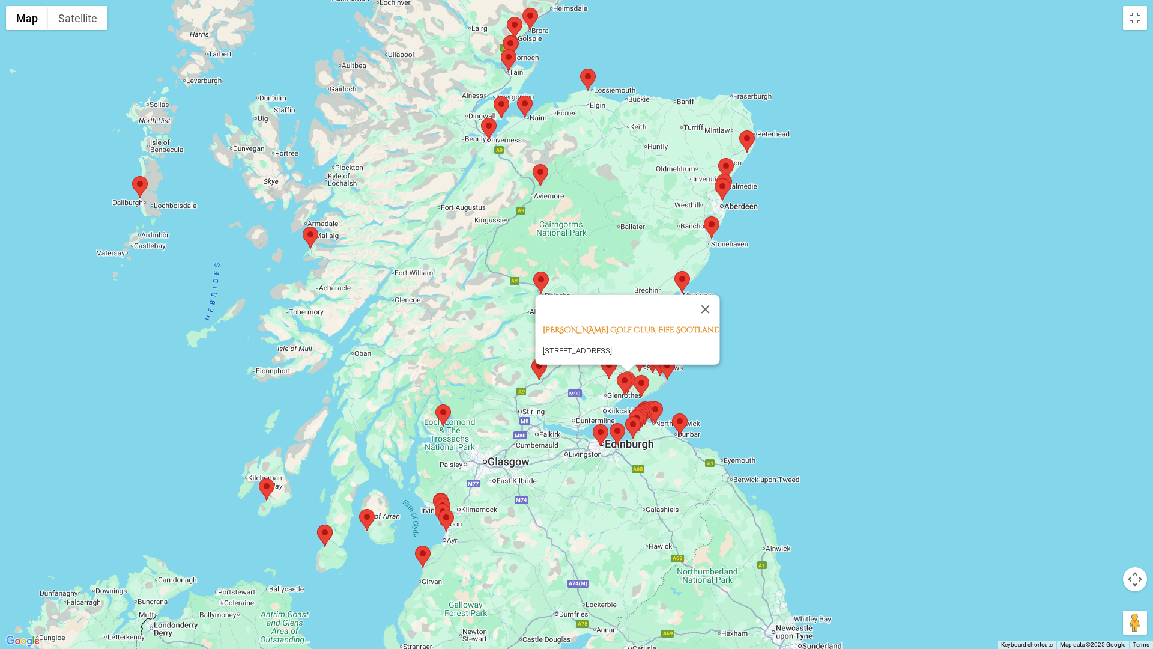
click at [523, 8] on area at bounding box center [523, 8] width 0 height 0
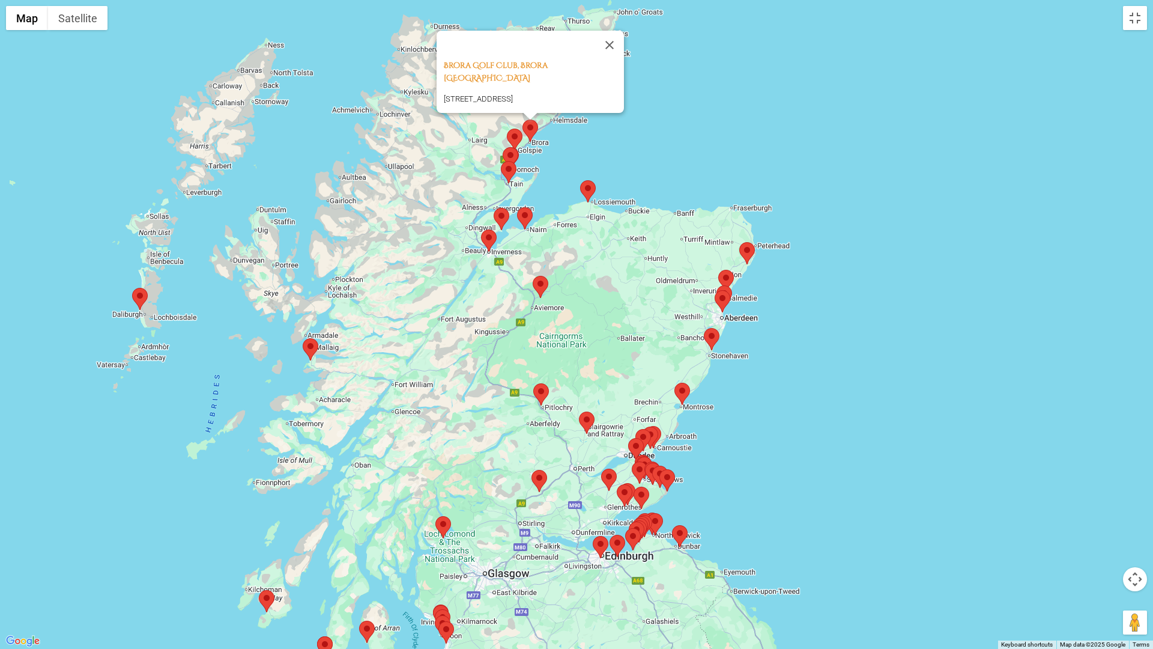
click at [507, 129] on area at bounding box center [507, 129] width 0 height 0
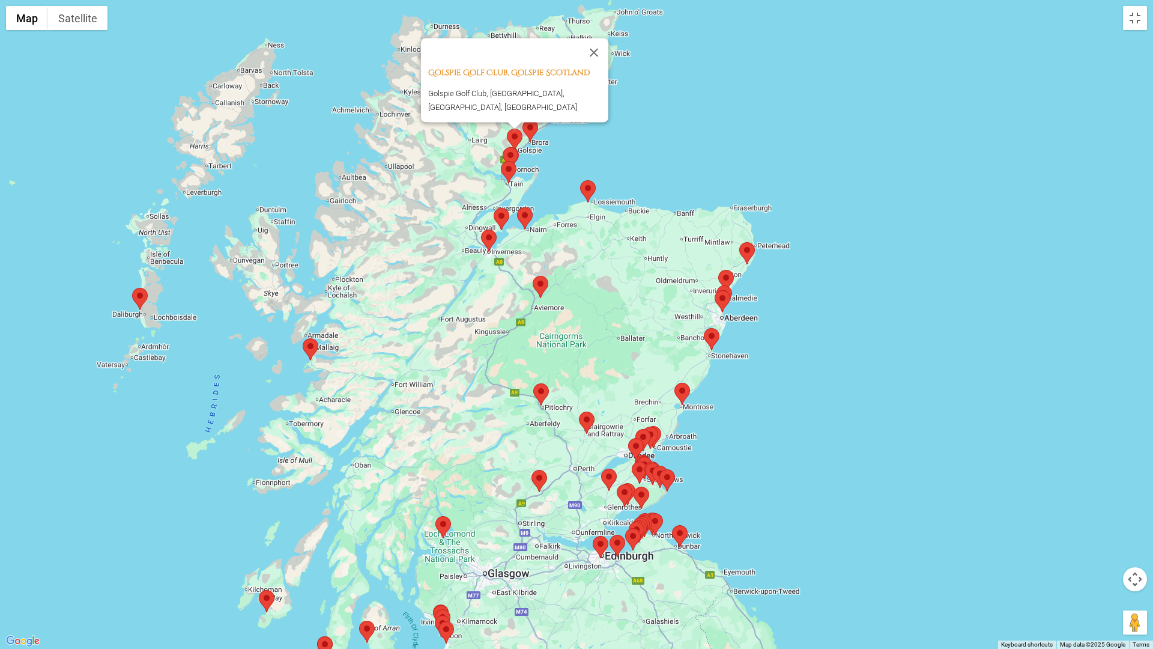
click at [503, 147] on area at bounding box center [503, 147] width 0 height 0
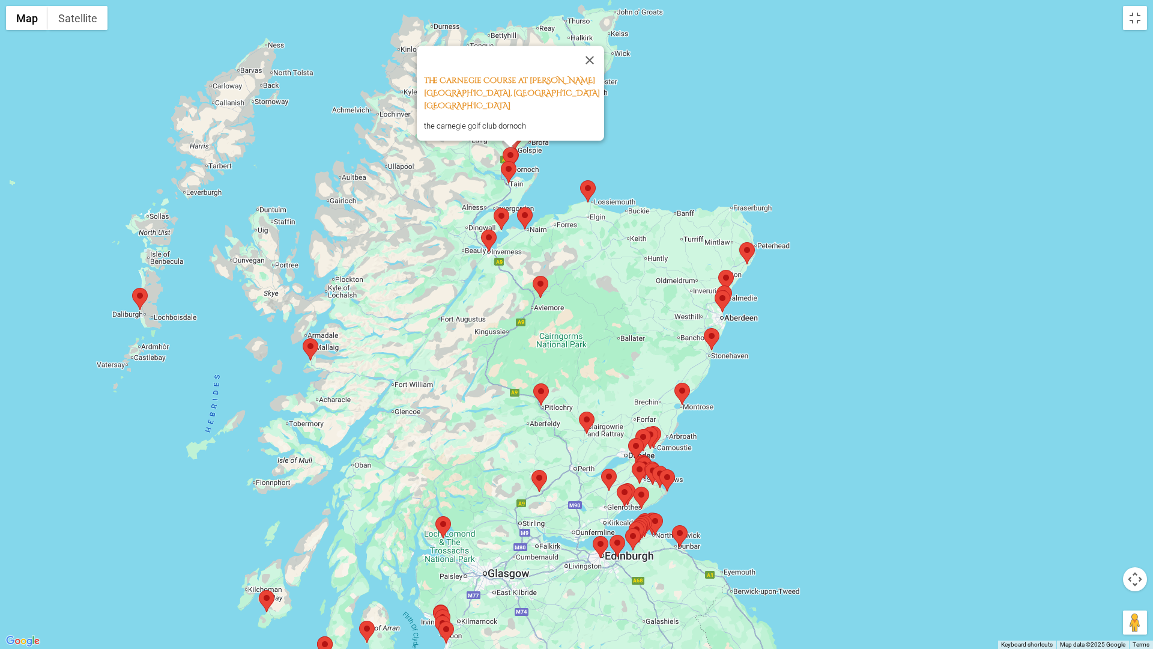
click at [501, 161] on area at bounding box center [501, 161] width 0 height 0
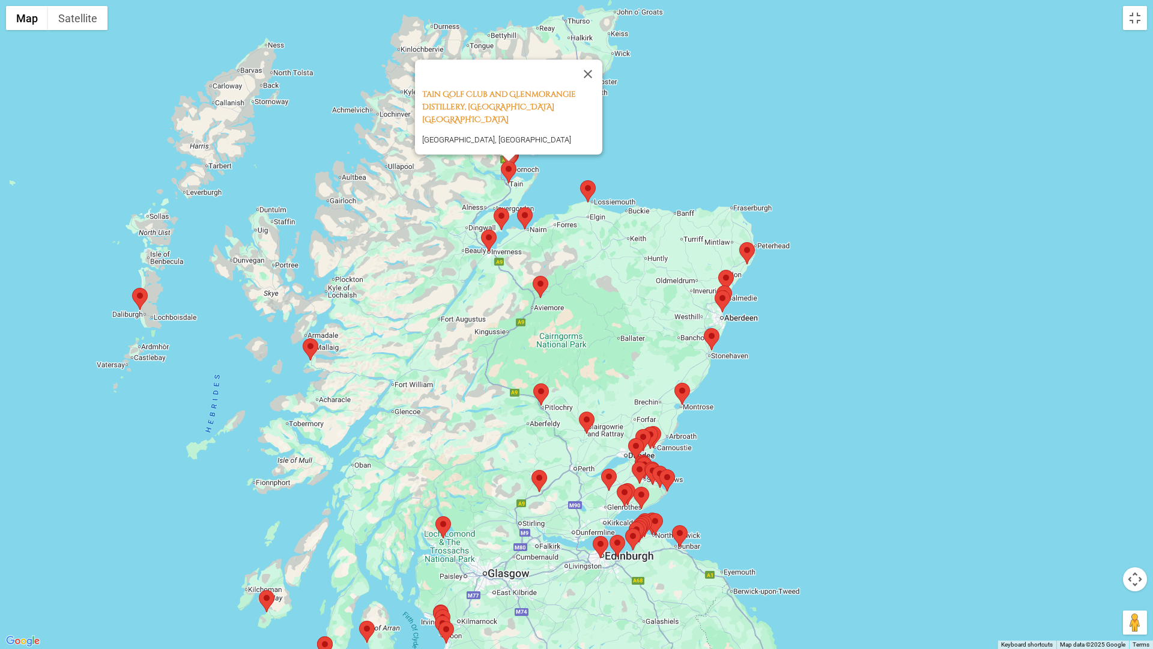
click at [508, 222] on img at bounding box center [502, 219] width 16 height 22
click at [494, 208] on area at bounding box center [494, 208] width 0 height 0
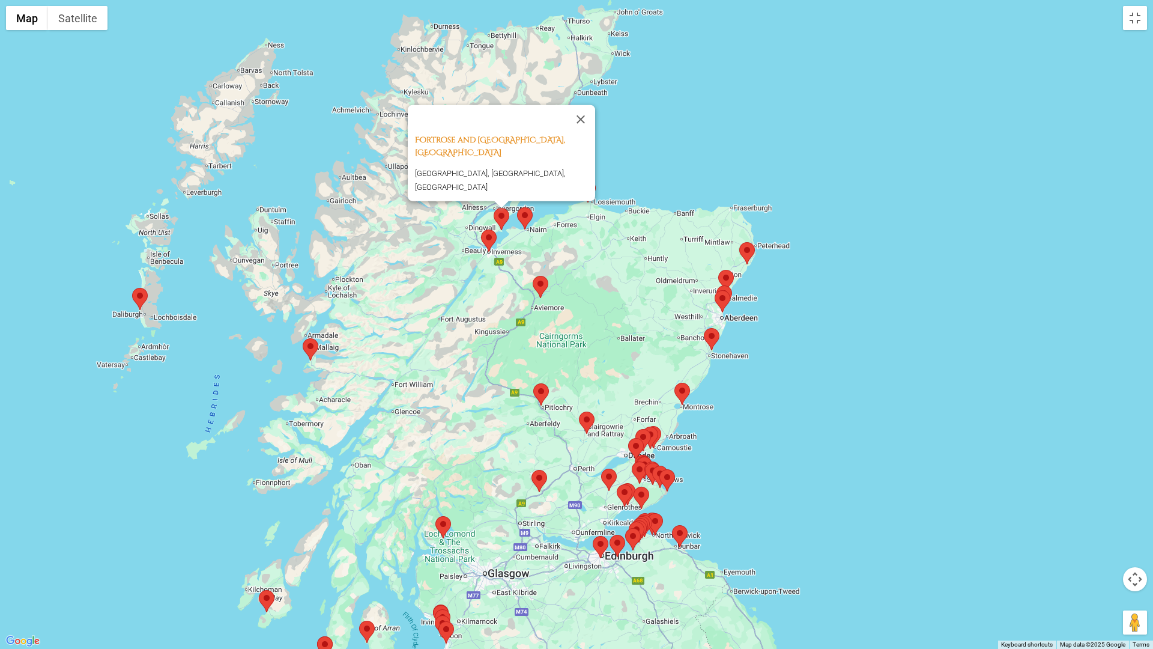
click at [481, 229] on area at bounding box center [481, 229] width 0 height 0
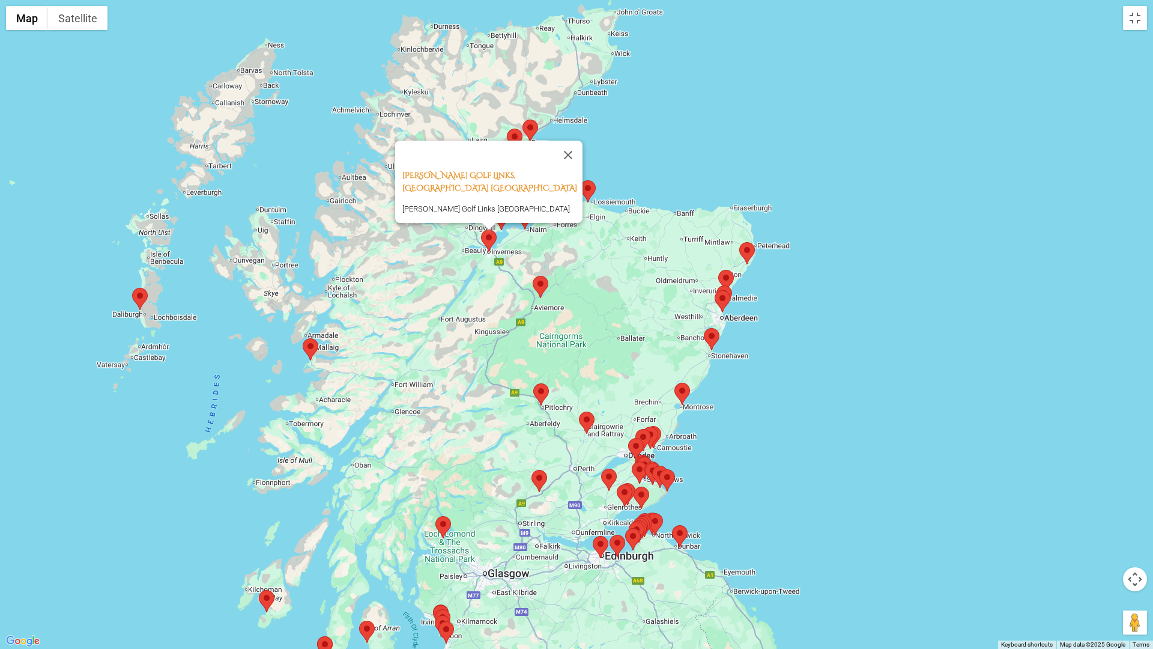
click at [517, 207] on area at bounding box center [517, 207] width 0 height 0
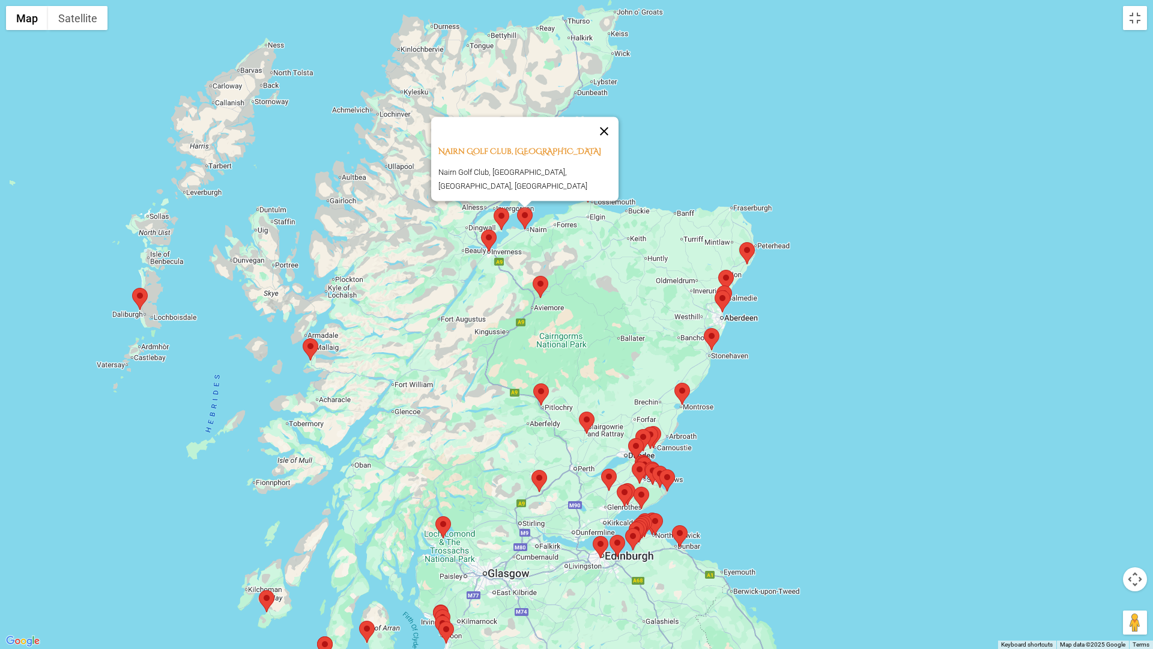
click at [603, 135] on button "Close" at bounding box center [604, 131] width 29 height 29
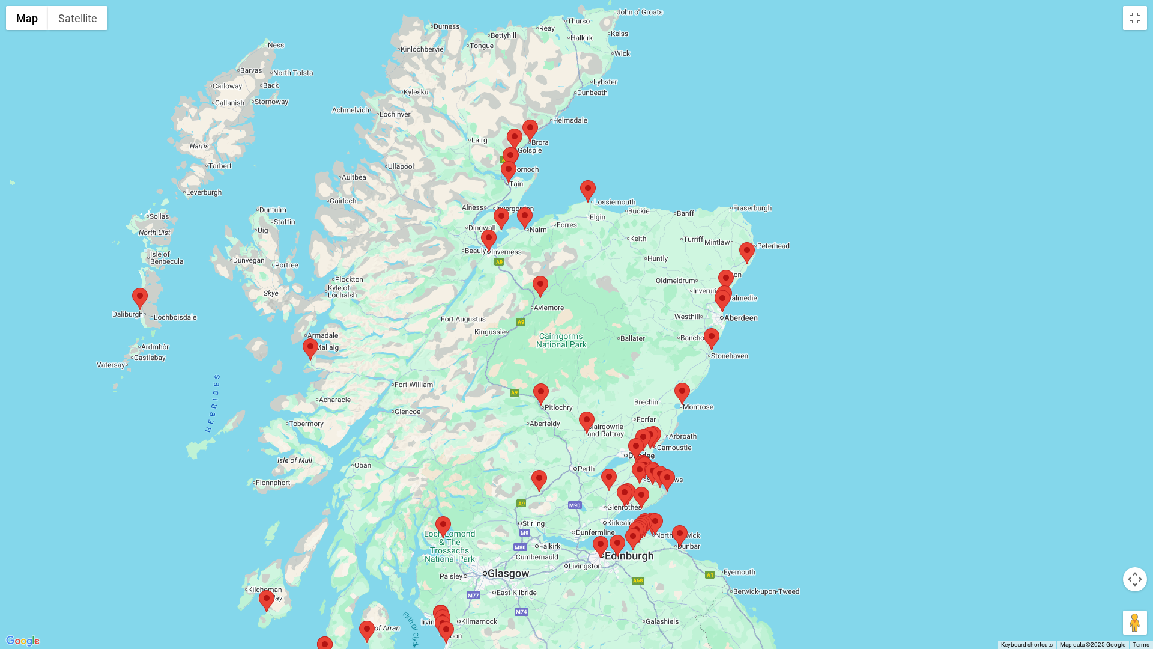
click at [580, 180] on area at bounding box center [580, 180] width 0 height 0
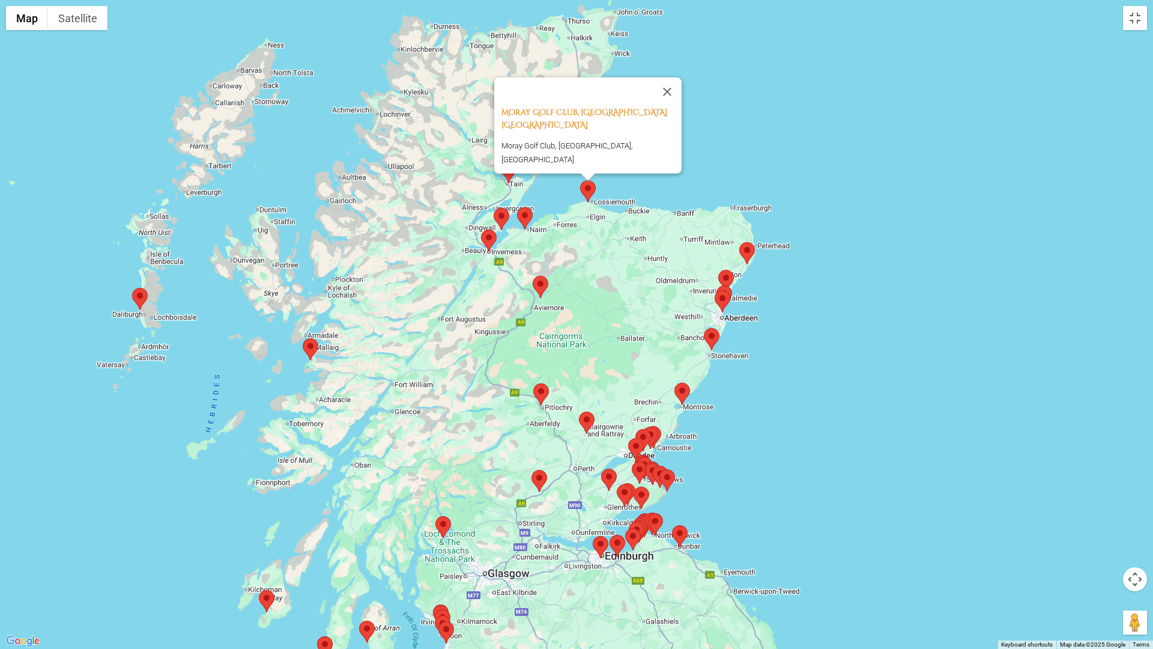
click at [802, 165] on div "Moray Golf Club, Lossiemouth Scotland Moray Golf Club, Lossiemouth, United King…" at bounding box center [576, 324] width 1153 height 649
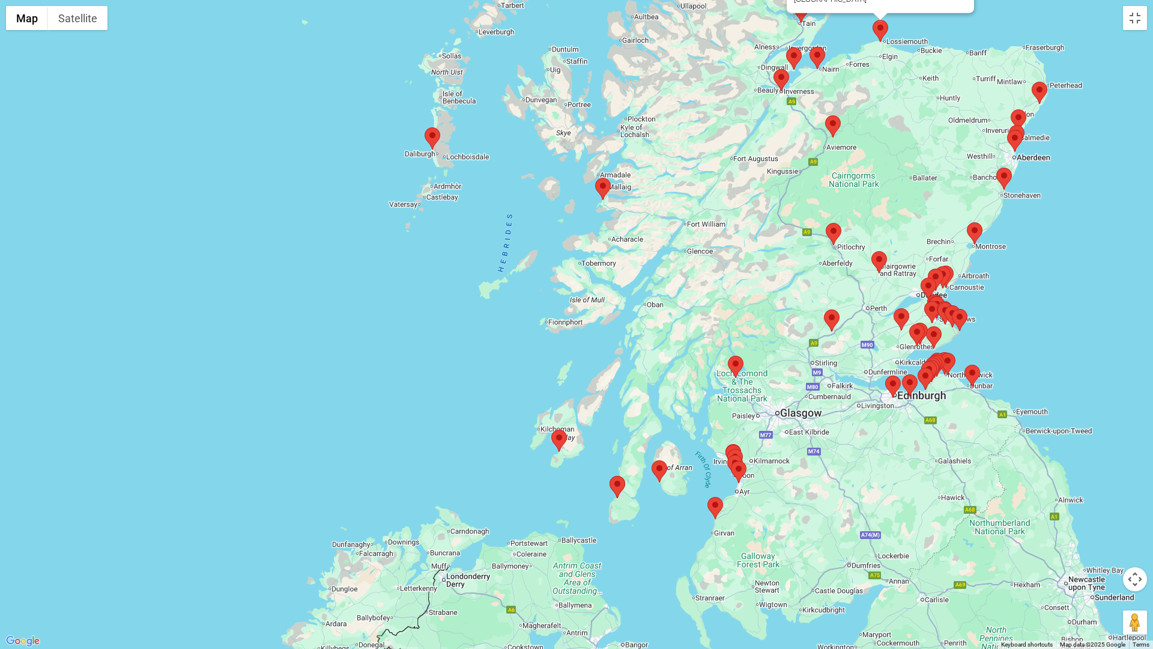
click at [551, 429] on area at bounding box center [551, 429] width 0 height 0
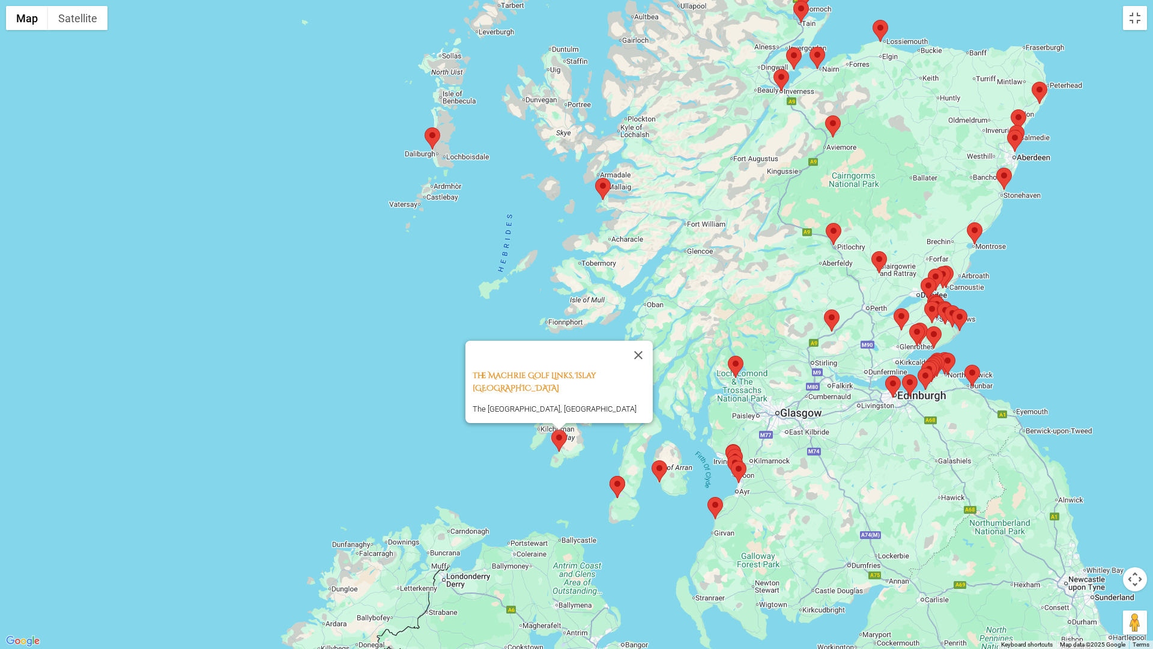
click at [610, 476] on area at bounding box center [610, 476] width 0 height 0
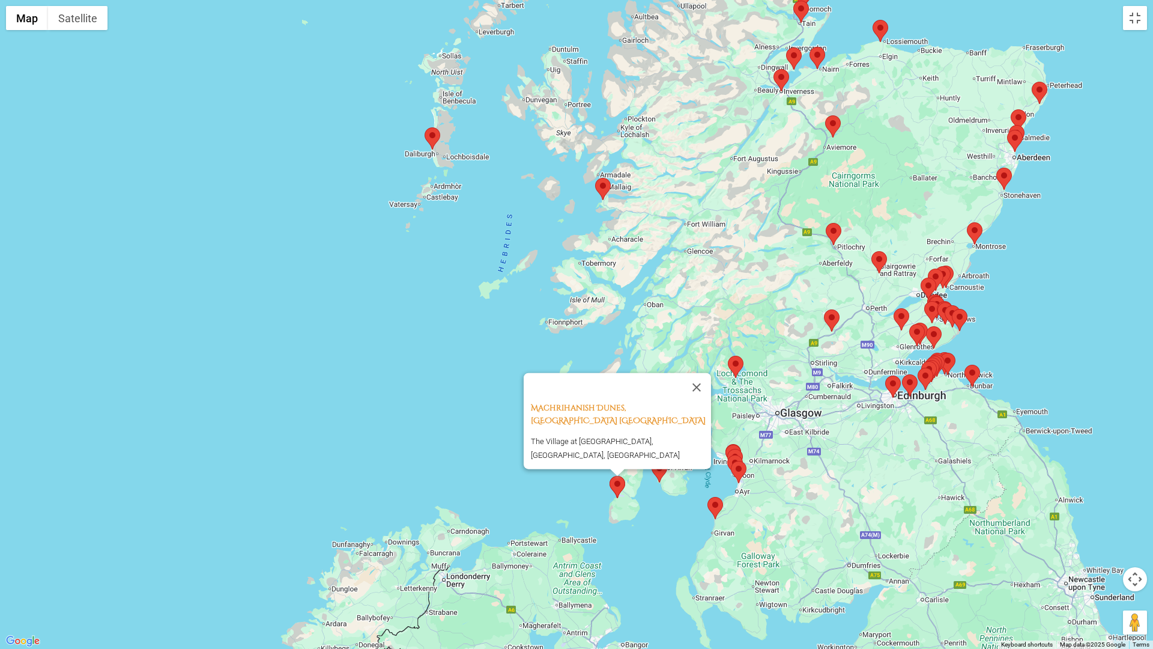
click at [652, 460] on area at bounding box center [652, 460] width 0 height 0
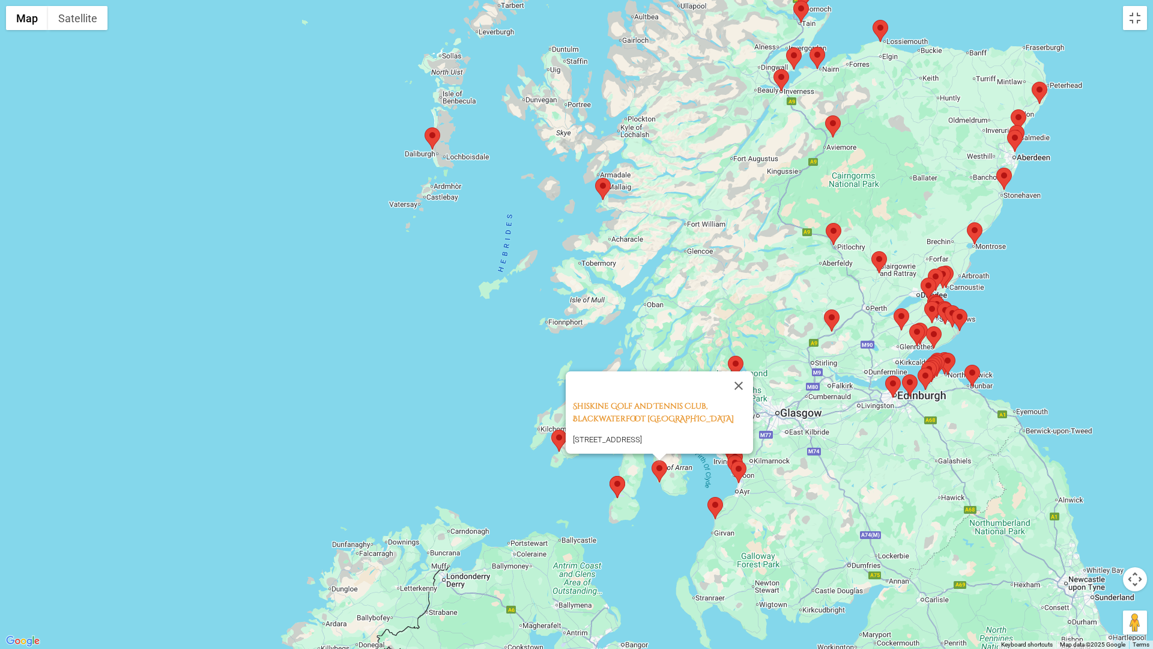
click at [708, 497] on area at bounding box center [708, 497] width 0 height 0
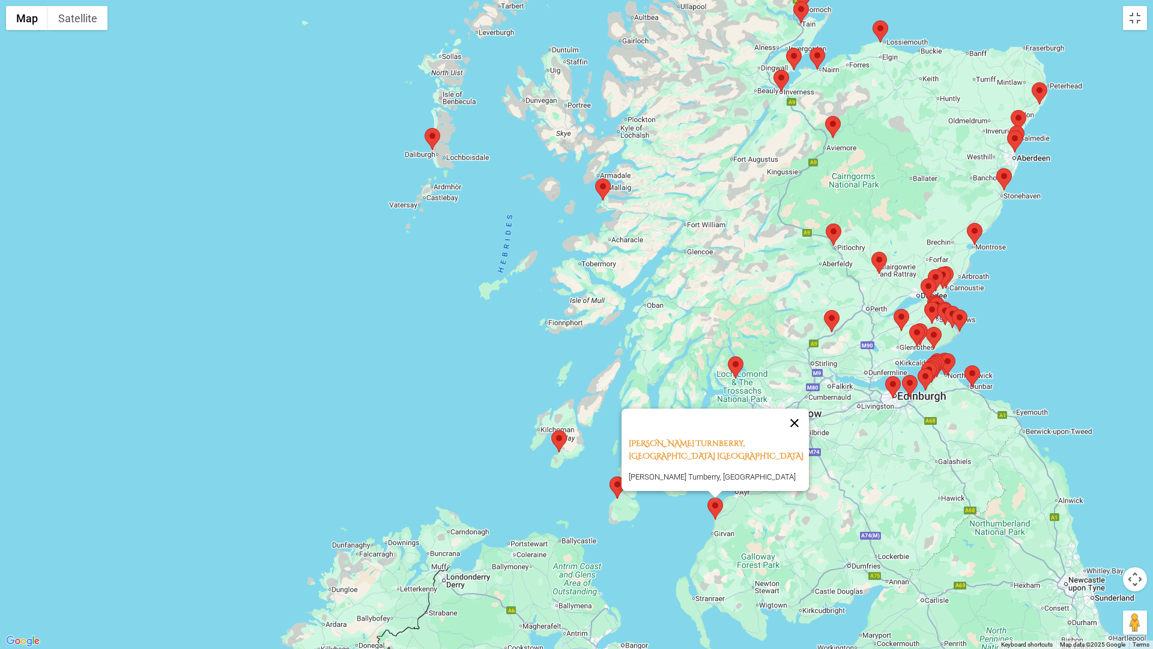
click at [786, 428] on button "Close" at bounding box center [794, 422] width 29 height 29
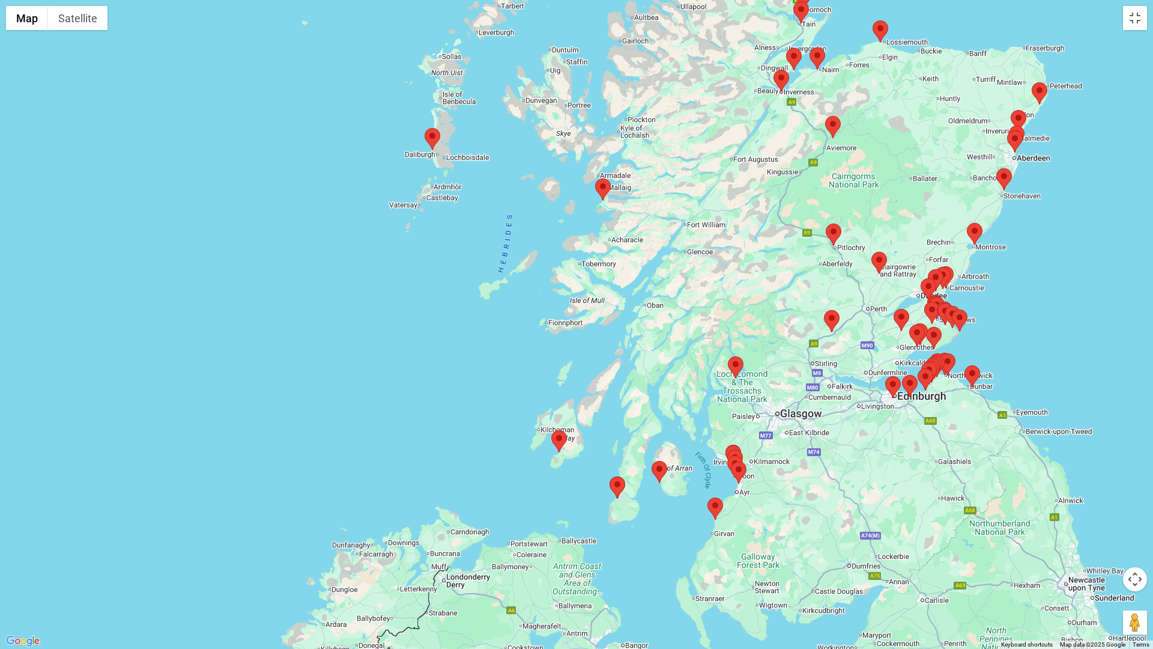
click at [731, 461] on area at bounding box center [731, 461] width 0 height 0
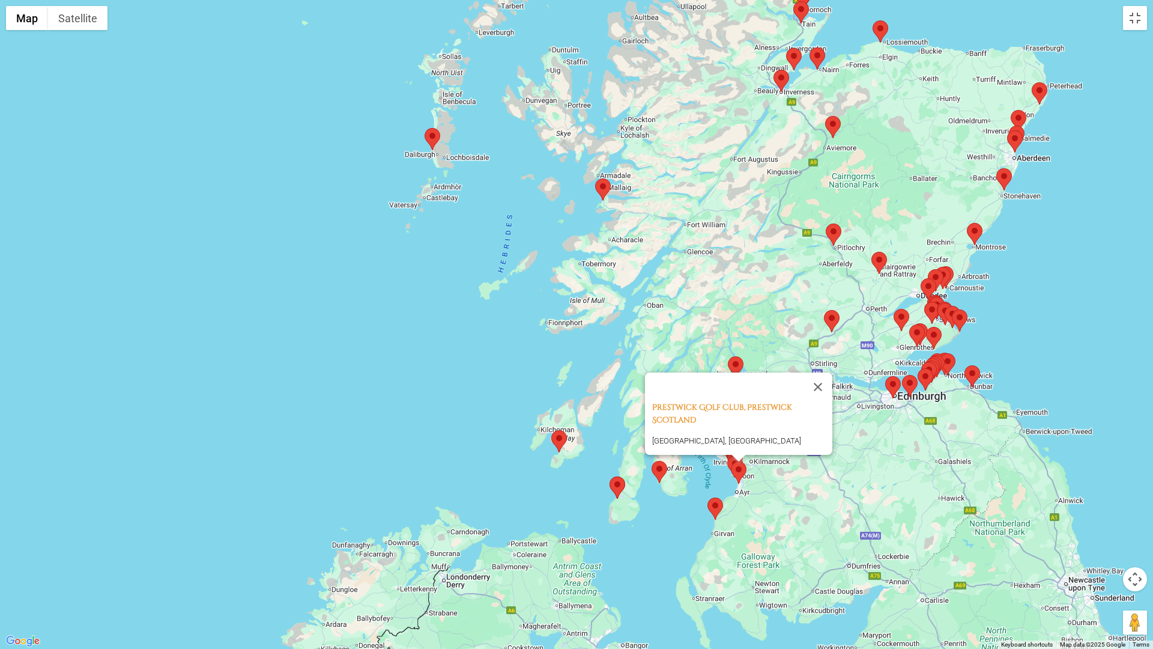
click at [302, 108] on div "Prestwick Golf Club, Prestwick Scotland Prestwick Golf Club, Links Road, Prestw…" at bounding box center [576, 324] width 1153 height 649
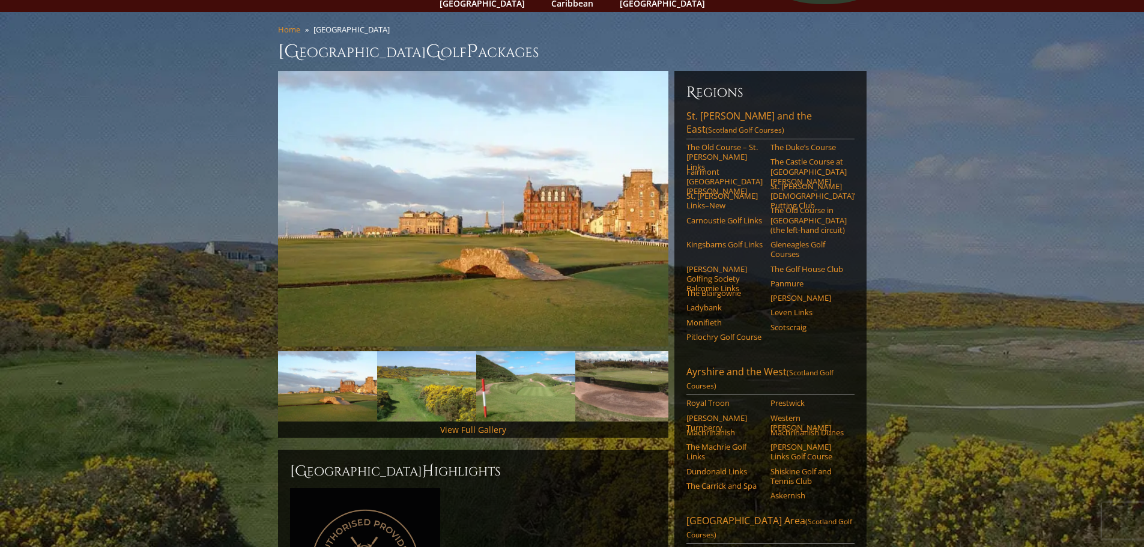
scroll to position [0, 0]
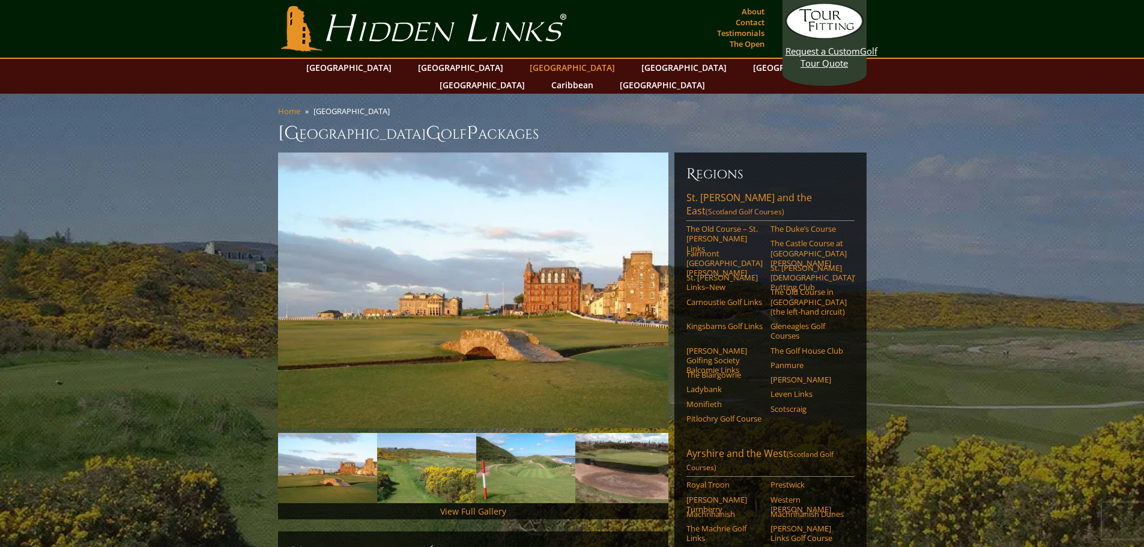
click at [524, 67] on link "[GEOGRAPHIC_DATA]" at bounding box center [572, 67] width 97 height 17
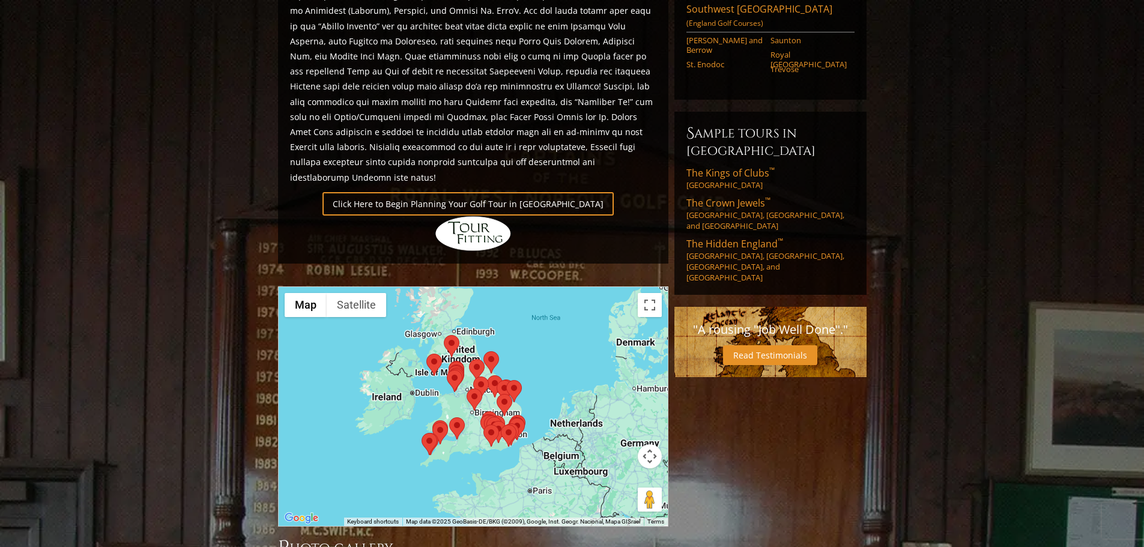
scroll to position [864, 0]
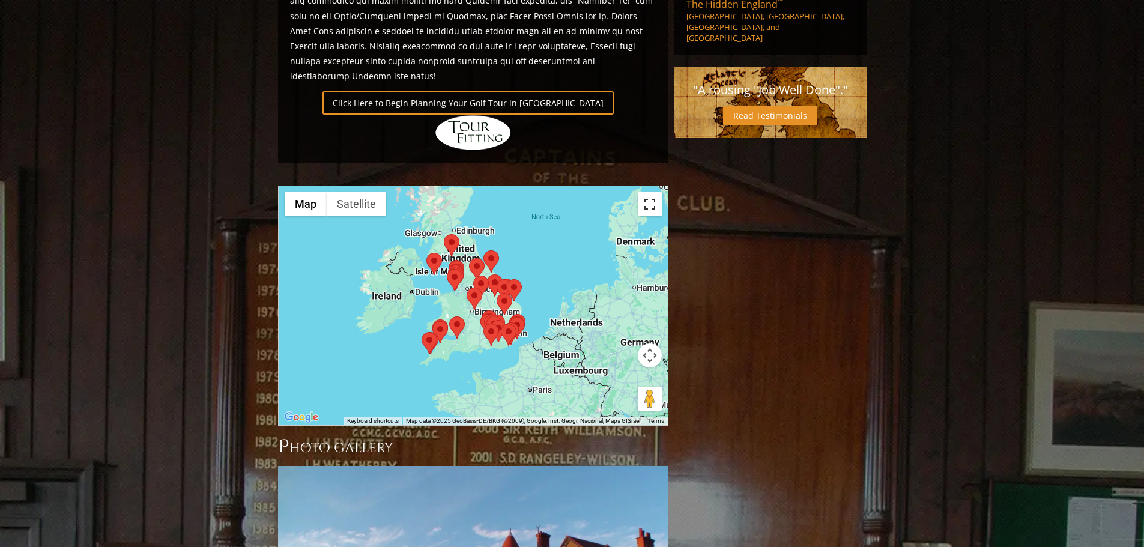
click at [643, 192] on button "Toggle fullscreen view" at bounding box center [650, 204] width 24 height 24
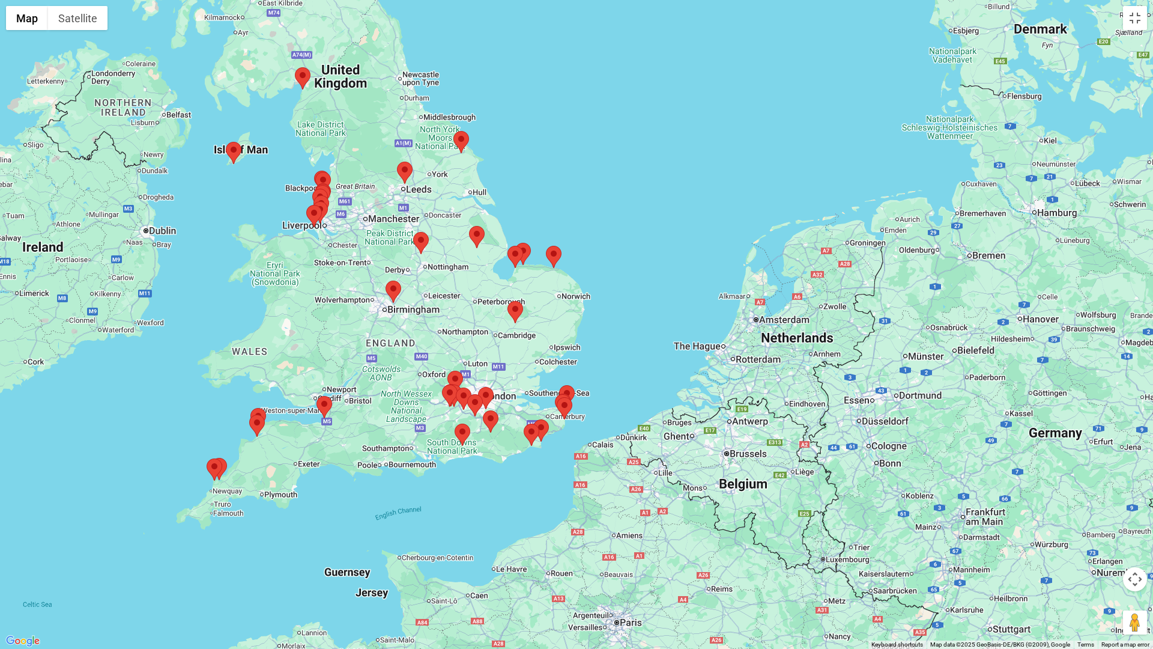
drag, startPoint x: 630, startPoint y: 377, endPoint x: 639, endPoint y: 259, distance: 118.7
click at [639, 259] on div at bounding box center [576, 324] width 1153 height 649
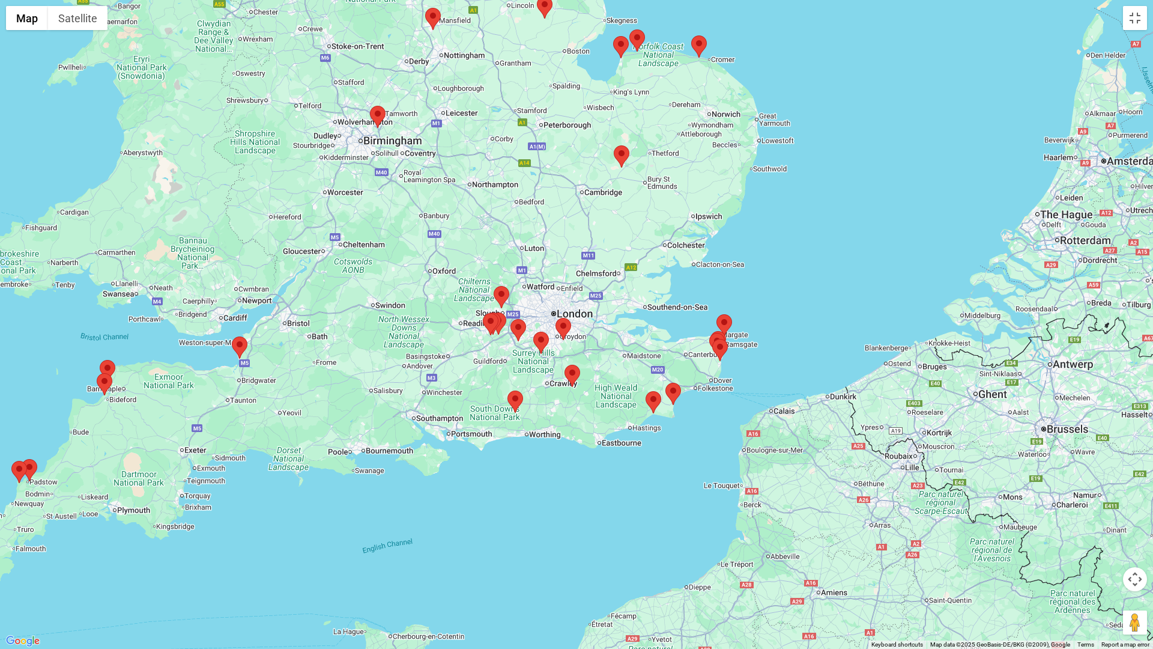
click at [494, 286] on area at bounding box center [494, 286] width 0 height 0
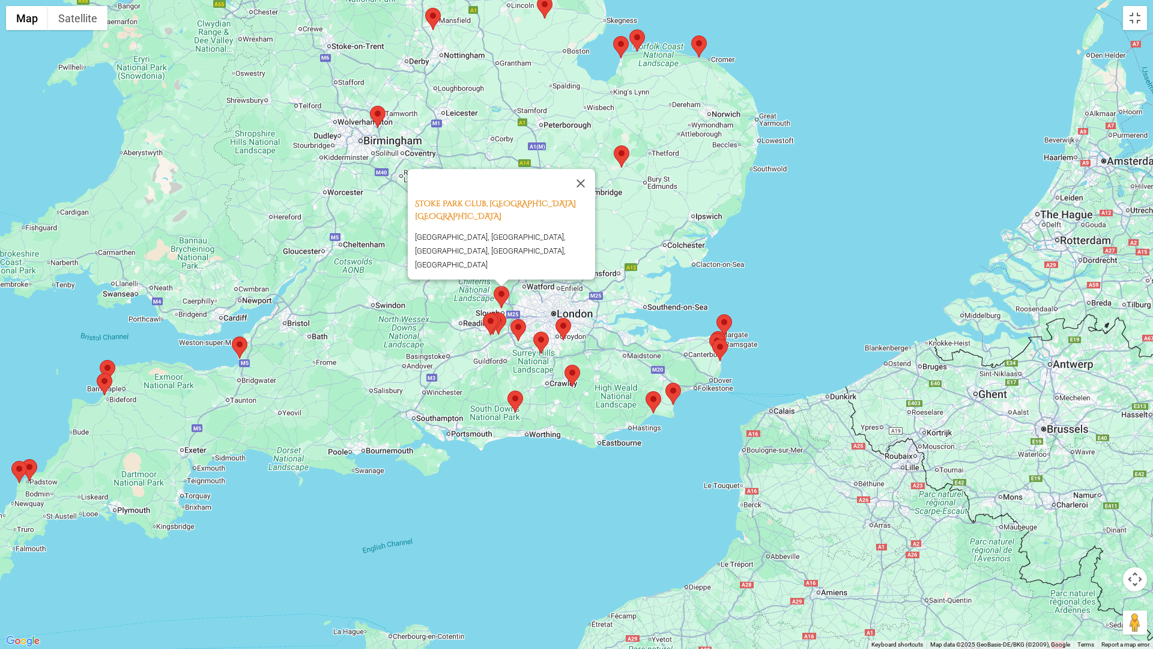
drag, startPoint x: 583, startPoint y: 201, endPoint x: 574, endPoint y: 214, distance: 16.0
click at [583, 198] on button "Close" at bounding box center [580, 183] width 29 height 29
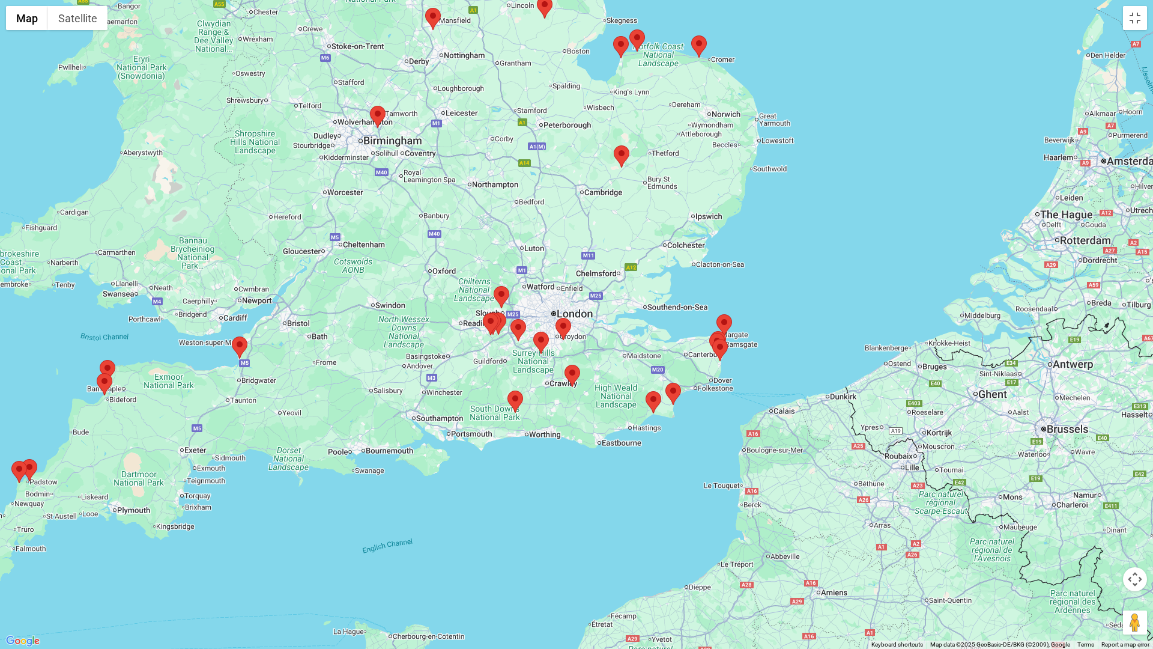
click at [717, 314] on area at bounding box center [717, 314] width 0 height 0
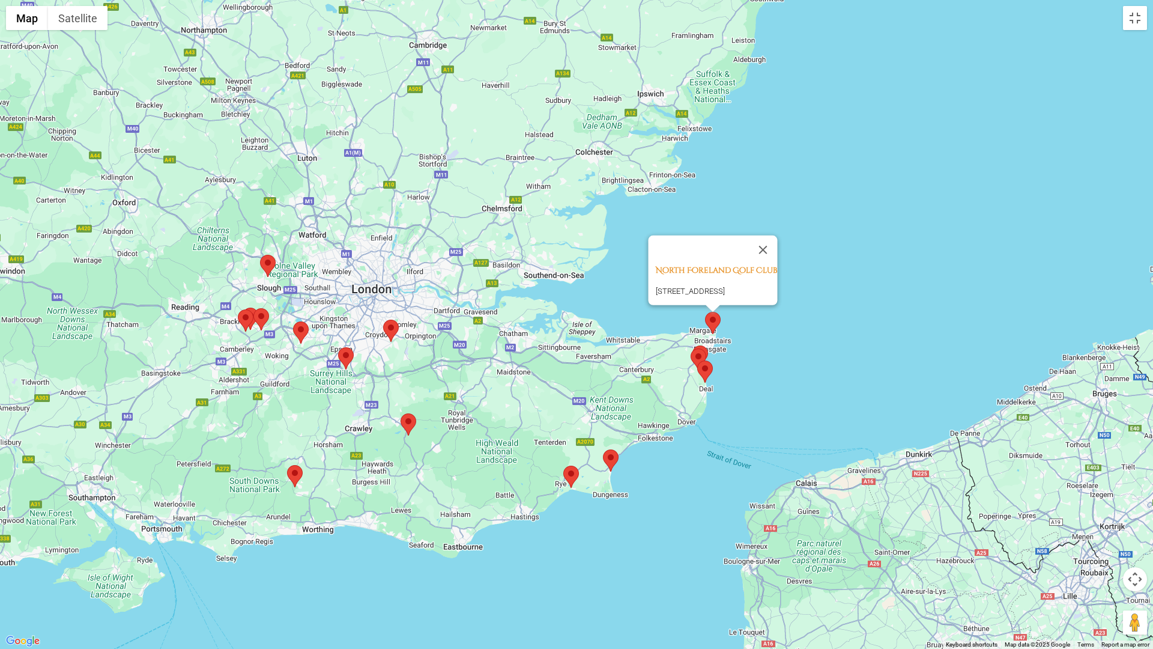
click at [693, 345] on area at bounding box center [693, 345] width 0 height 0
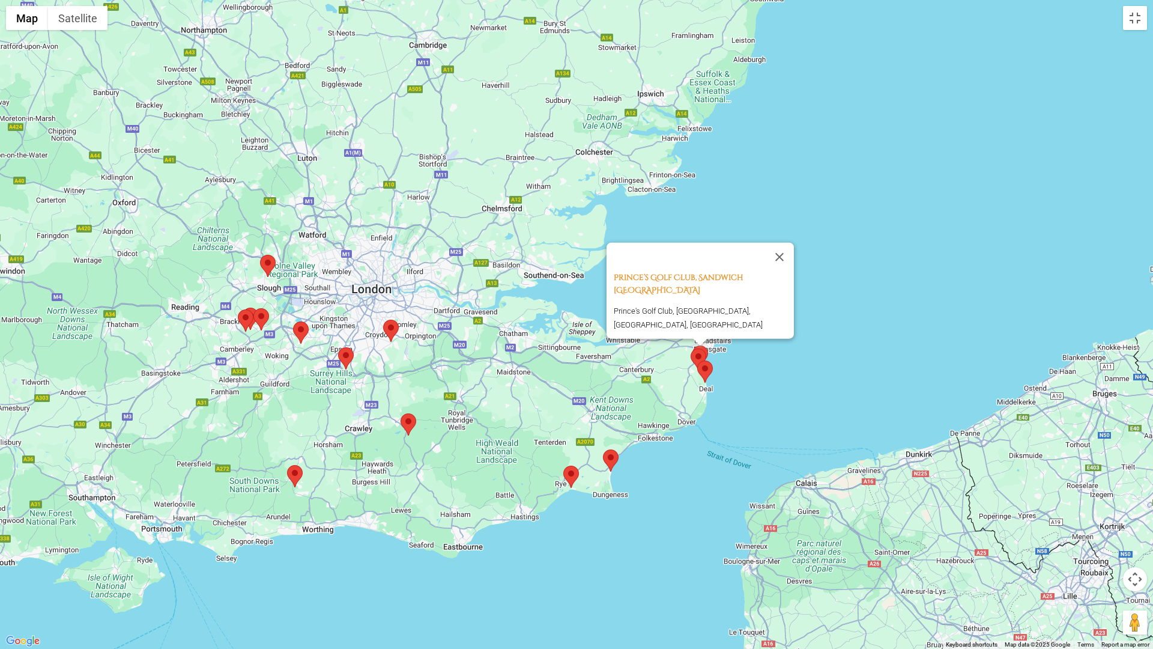
click at [697, 361] on img at bounding box center [705, 371] width 16 height 22
click at [691, 348] on area at bounding box center [691, 348] width 0 height 0
click at [697, 360] on area at bounding box center [697, 360] width 0 height 0
click at [603, 449] on area at bounding box center [603, 449] width 0 height 0
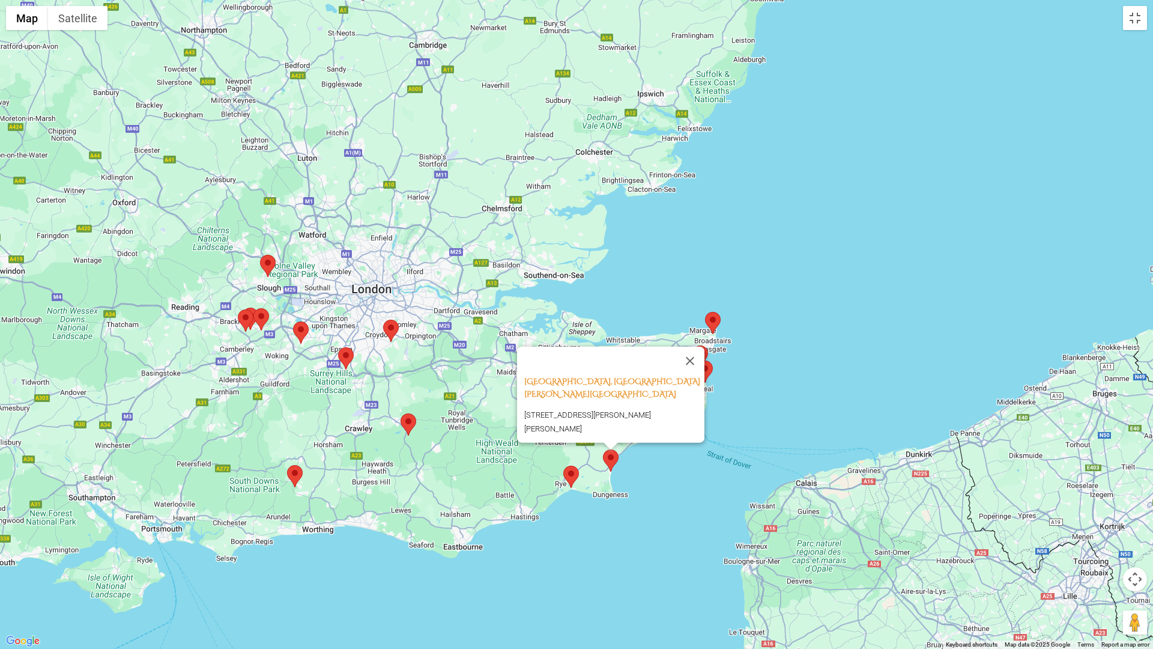
click at [563, 466] on area at bounding box center [563, 466] width 0 height 0
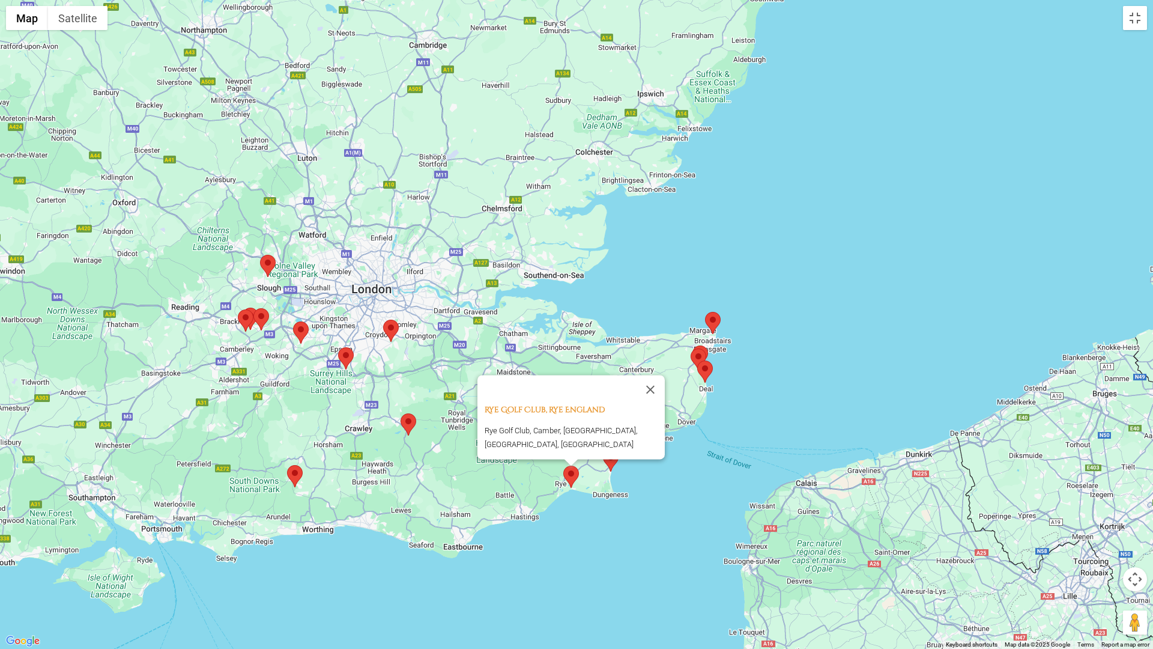
click at [383, 320] on area at bounding box center [383, 320] width 0 height 0
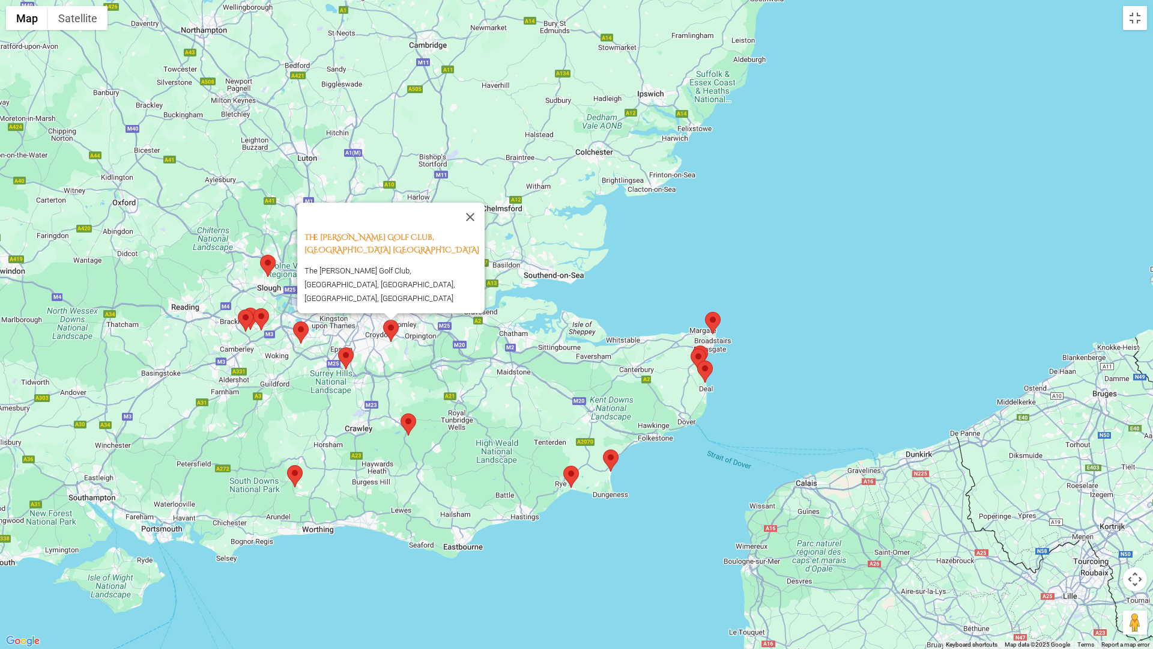
click at [338, 347] on area at bounding box center [338, 347] width 0 height 0
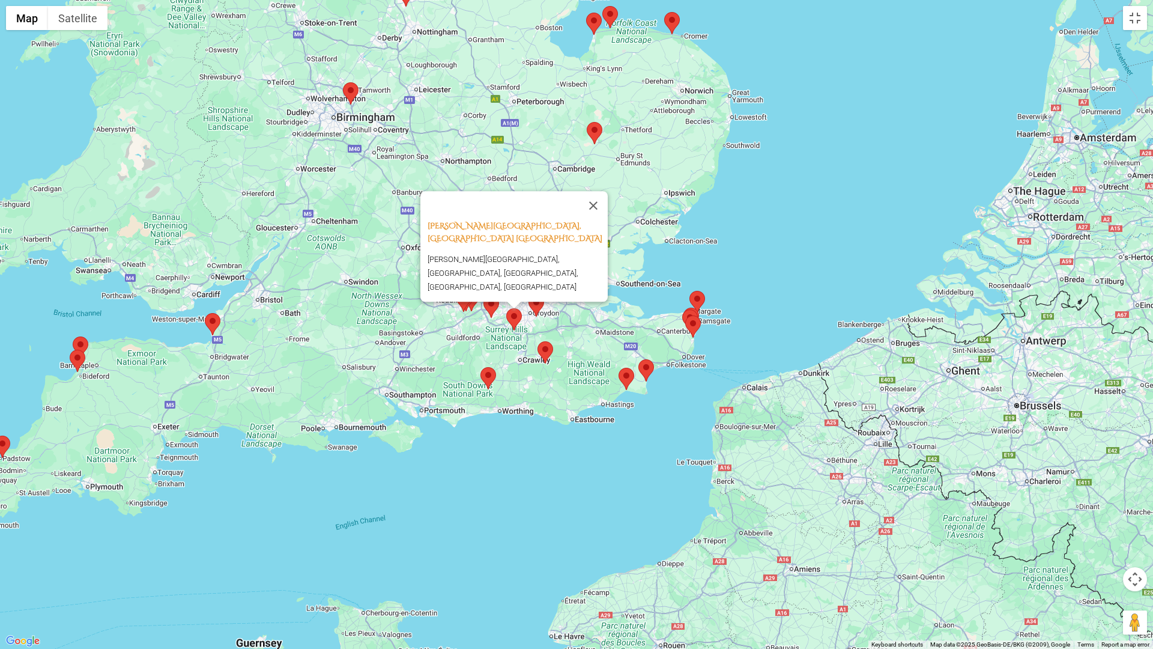
click at [205, 313] on area at bounding box center [205, 313] width 0 height 0
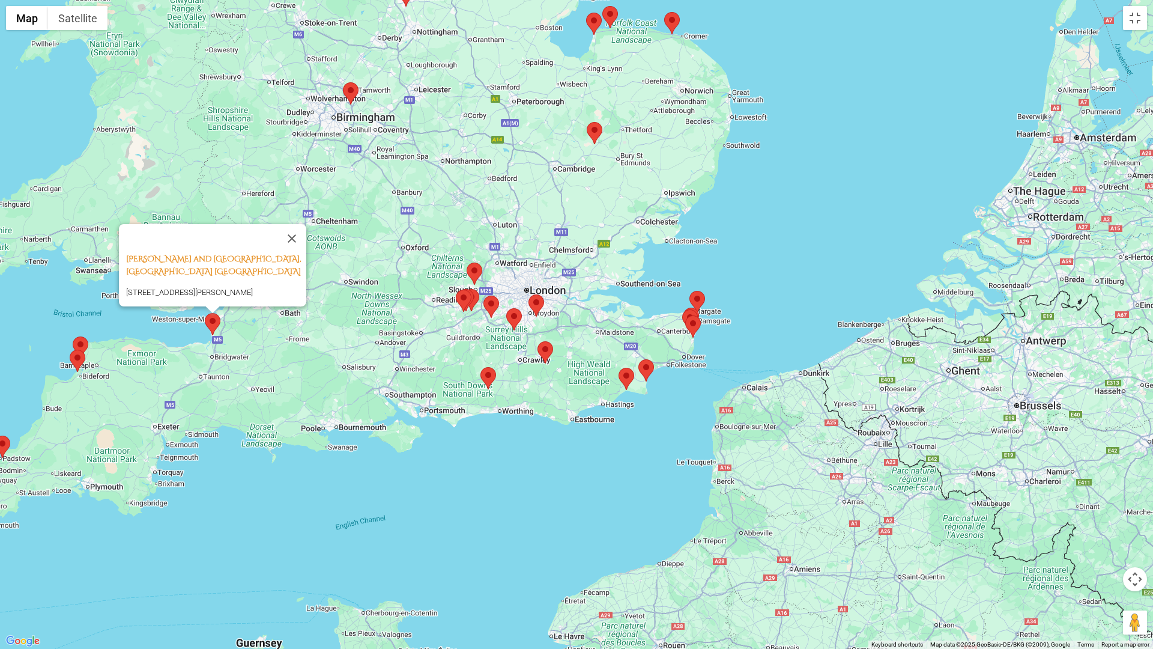
click at [73, 336] on area at bounding box center [73, 336] width 0 height 0
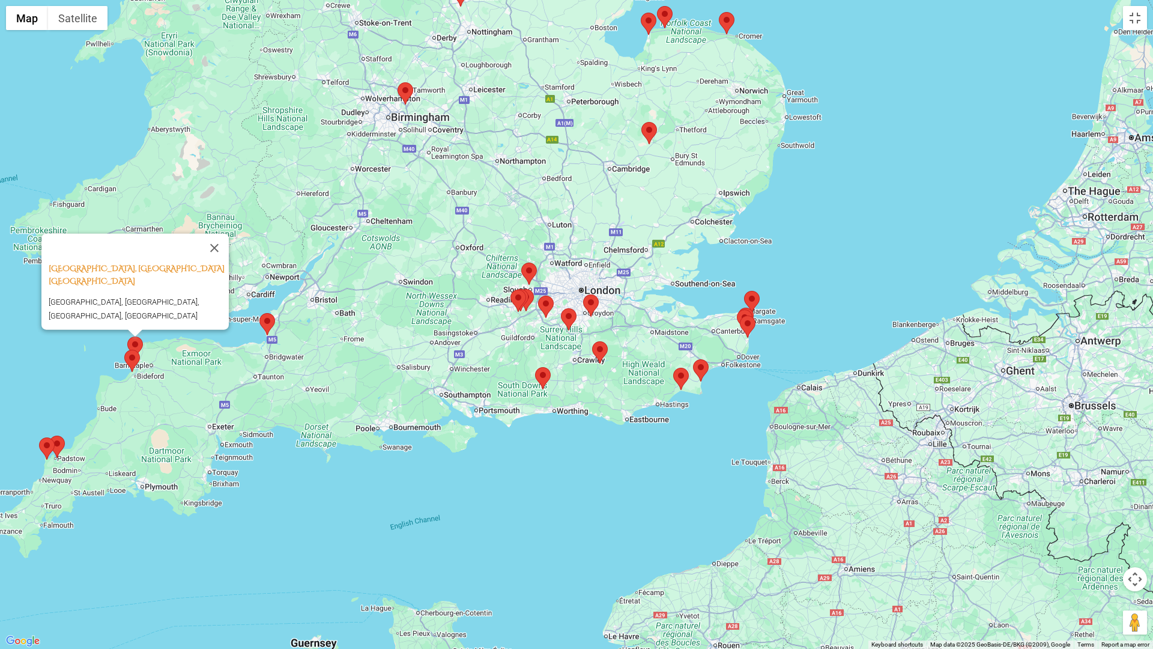
click at [124, 350] on area at bounding box center [124, 350] width 0 height 0
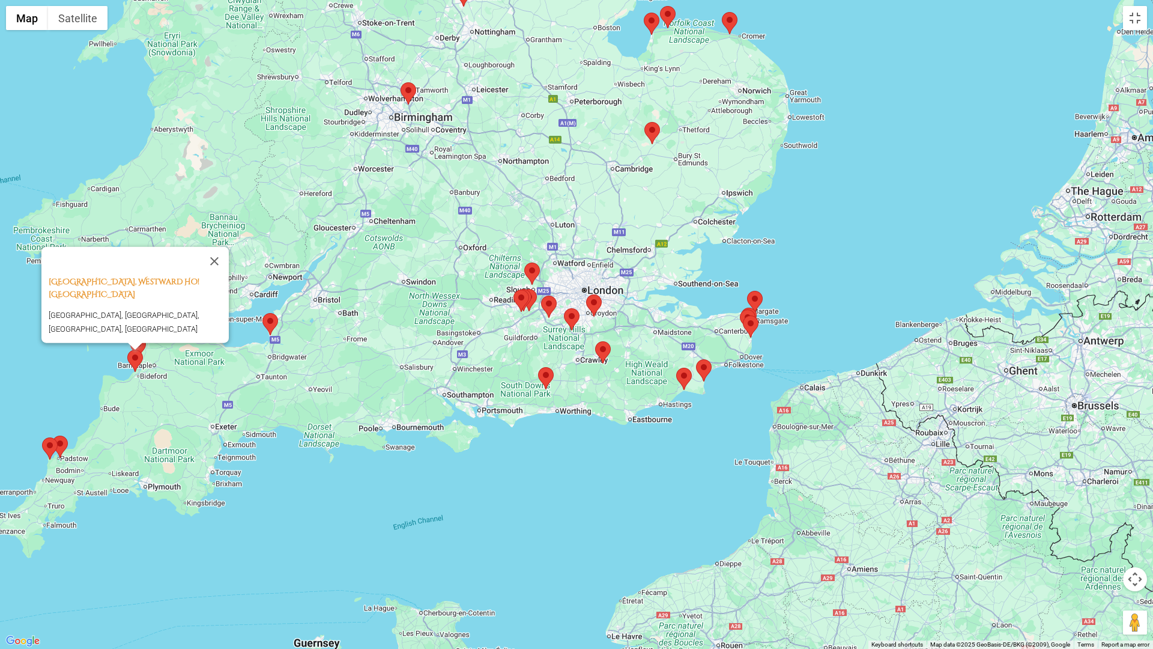
click at [52, 435] on area at bounding box center [52, 435] width 0 height 0
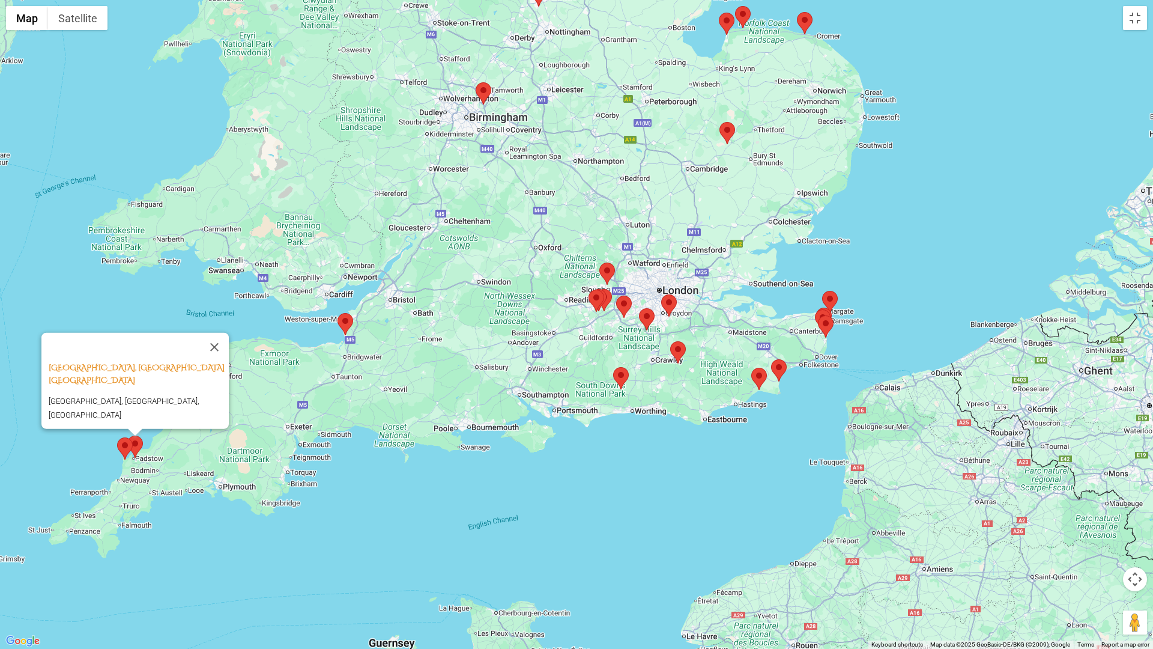
click at [117, 437] on area at bounding box center [117, 437] width 0 height 0
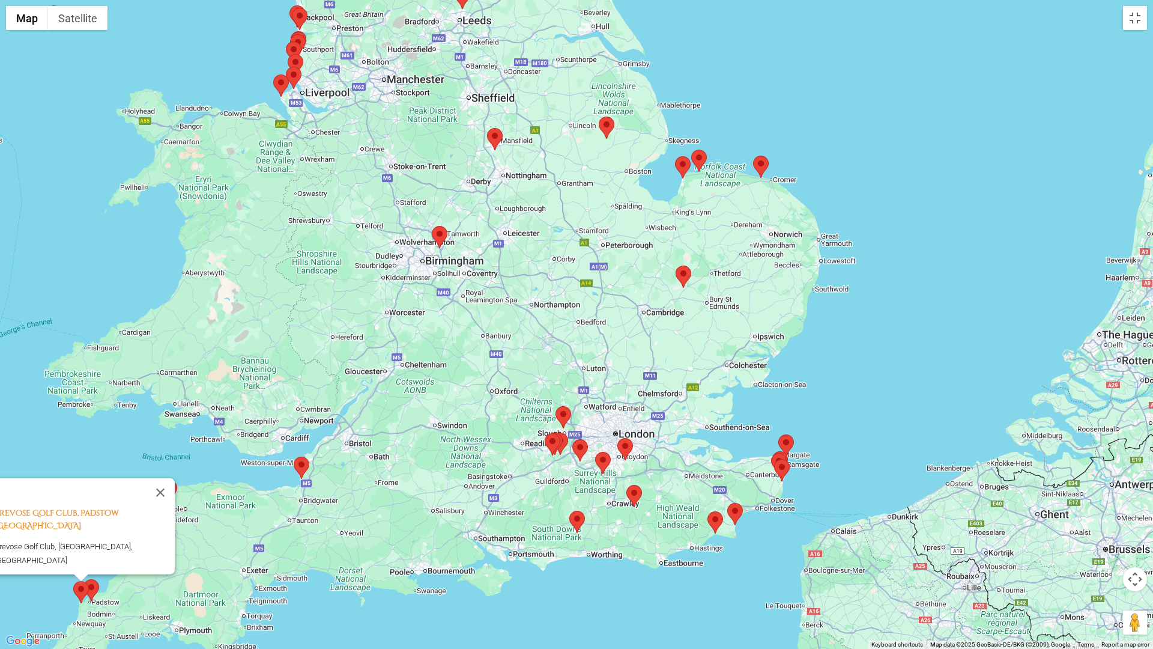
drag, startPoint x: 887, startPoint y: 228, endPoint x: 848, endPoint y: 362, distance: 138.9
click at [848, 362] on div "Trevose Golf Club, Padstow England Trevose Golf Club, Padstow, United Kingdom" at bounding box center [576, 324] width 1153 height 649
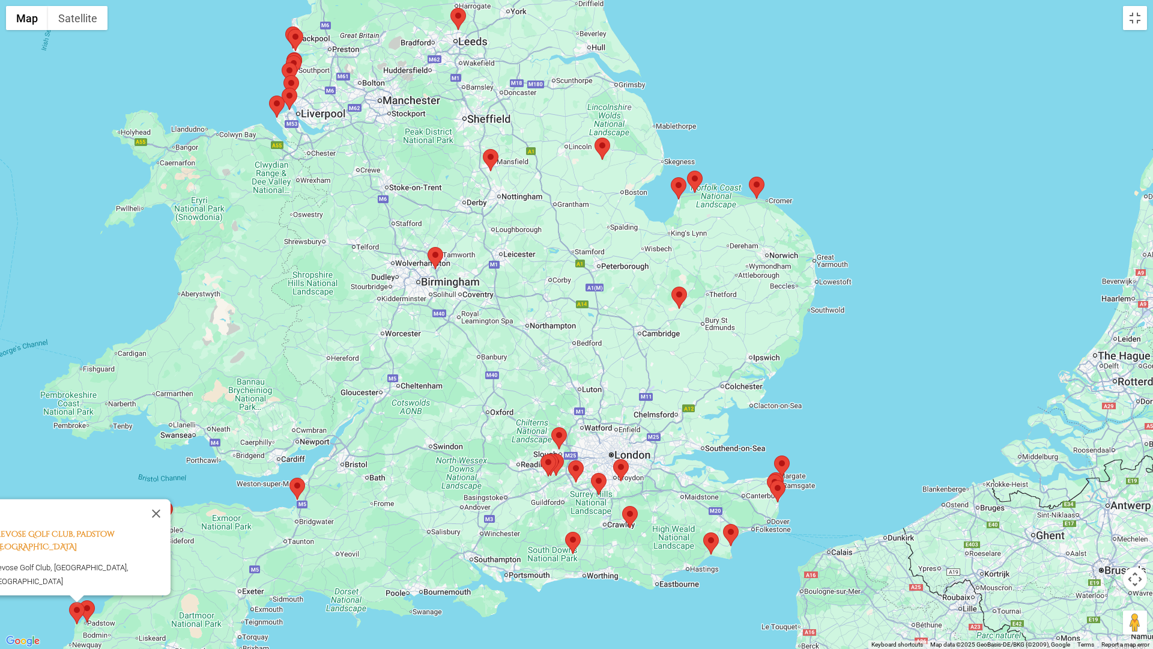
click at [749, 177] on area at bounding box center [749, 177] width 0 height 0
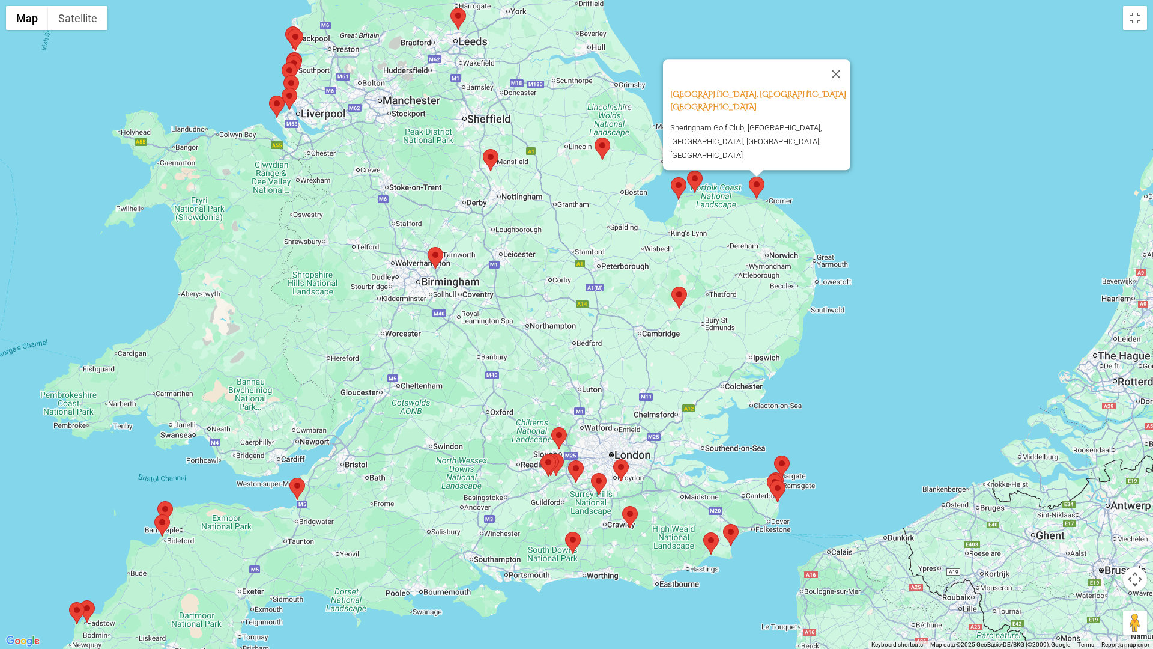
click at [687, 171] on area at bounding box center [687, 171] width 0 height 0
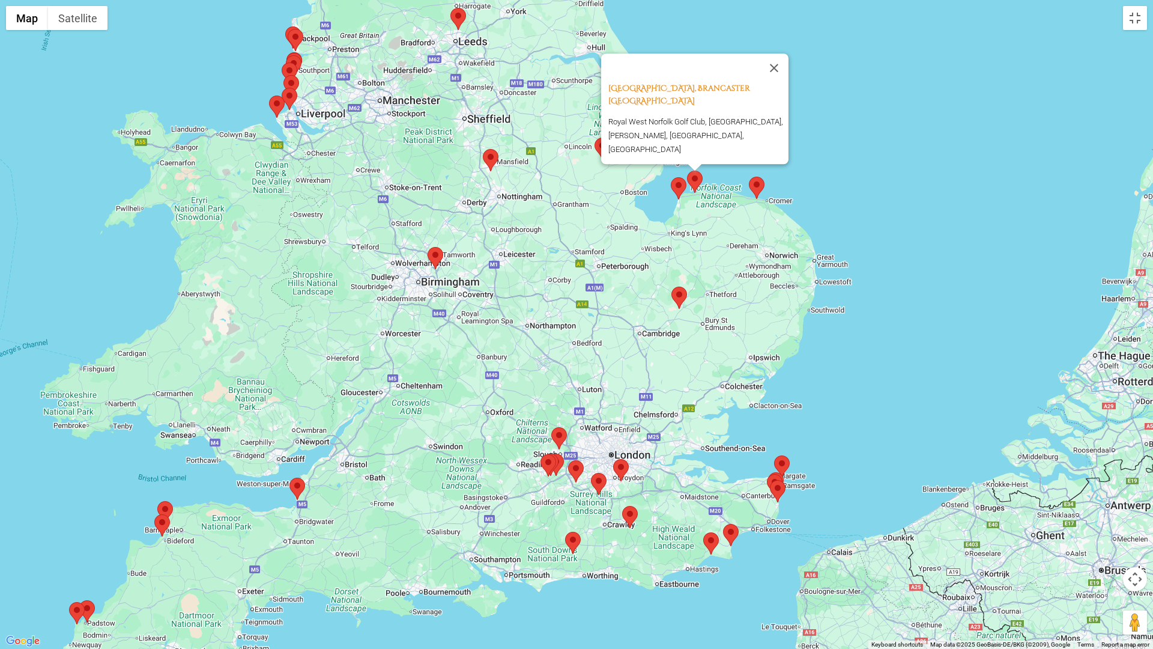
click at [671, 177] on area at bounding box center [671, 177] width 0 height 0
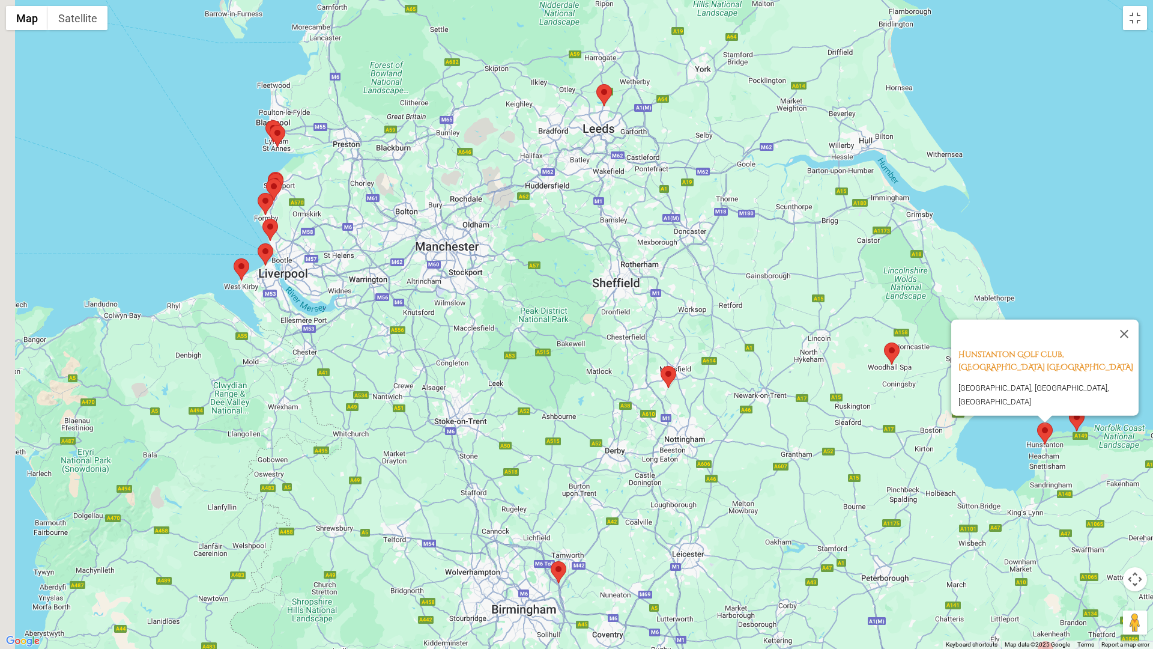
drag, startPoint x: 366, startPoint y: 146, endPoint x: 460, endPoint y: 398, distance: 269.1
click at [460, 399] on div "Hunstanton Golf Club, Hunstanton England Hunstanton, Norfolk, United Kingdom" at bounding box center [576, 324] width 1153 height 649
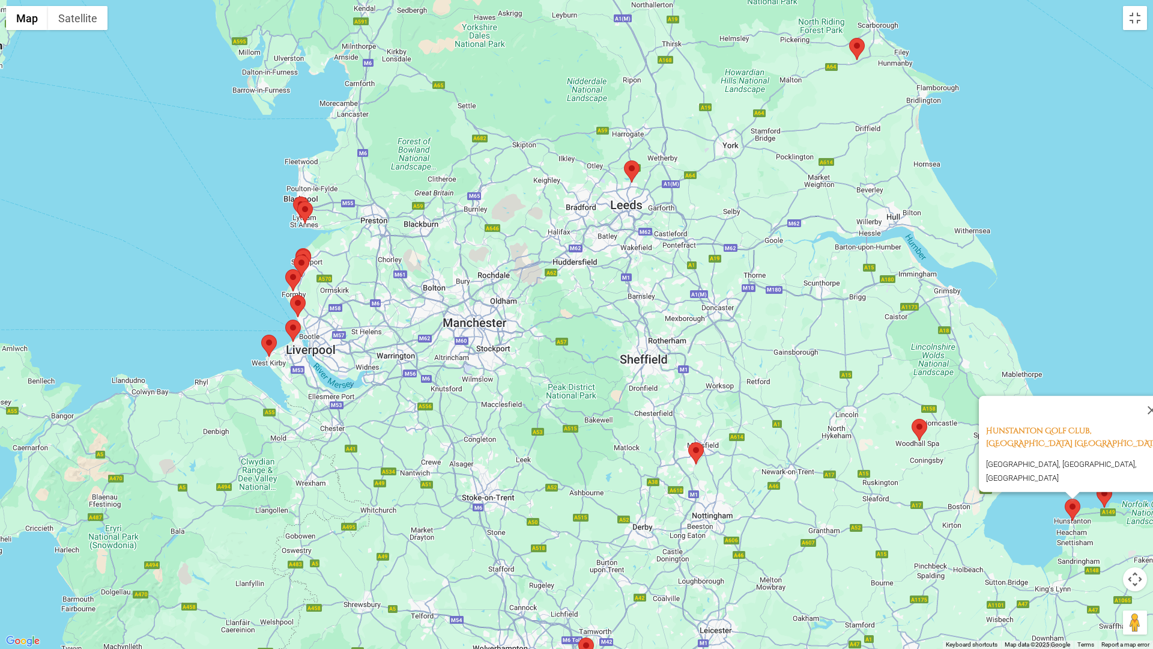
click at [293, 196] on area at bounding box center [293, 196] width 0 height 0
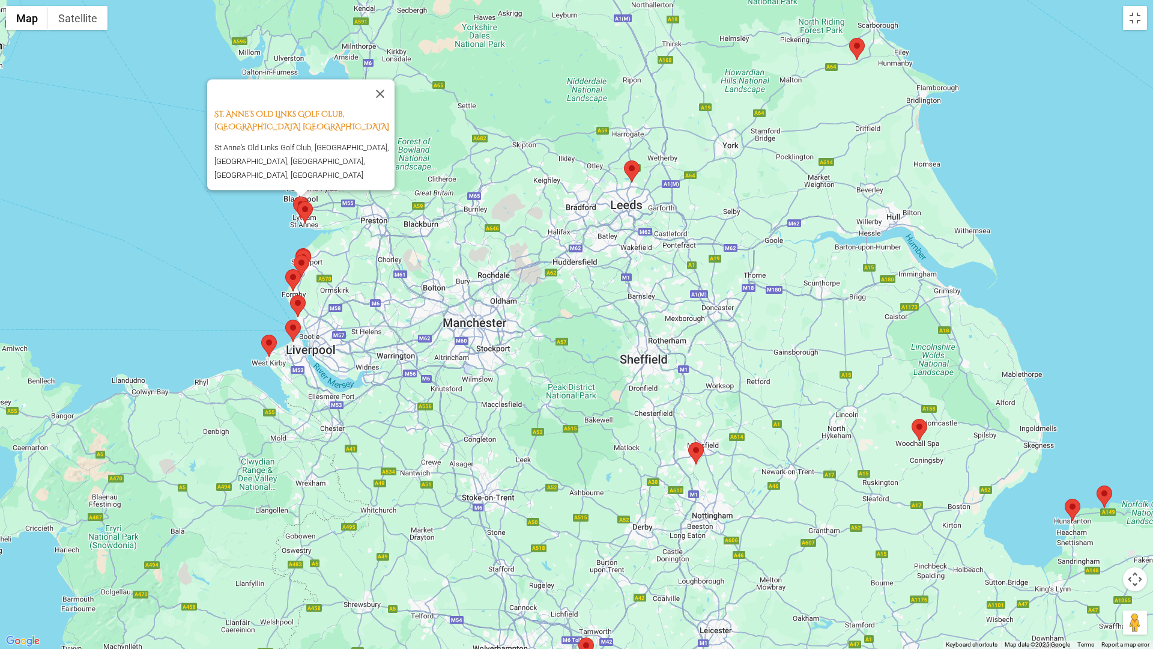
click at [297, 201] on area at bounding box center [297, 201] width 0 height 0
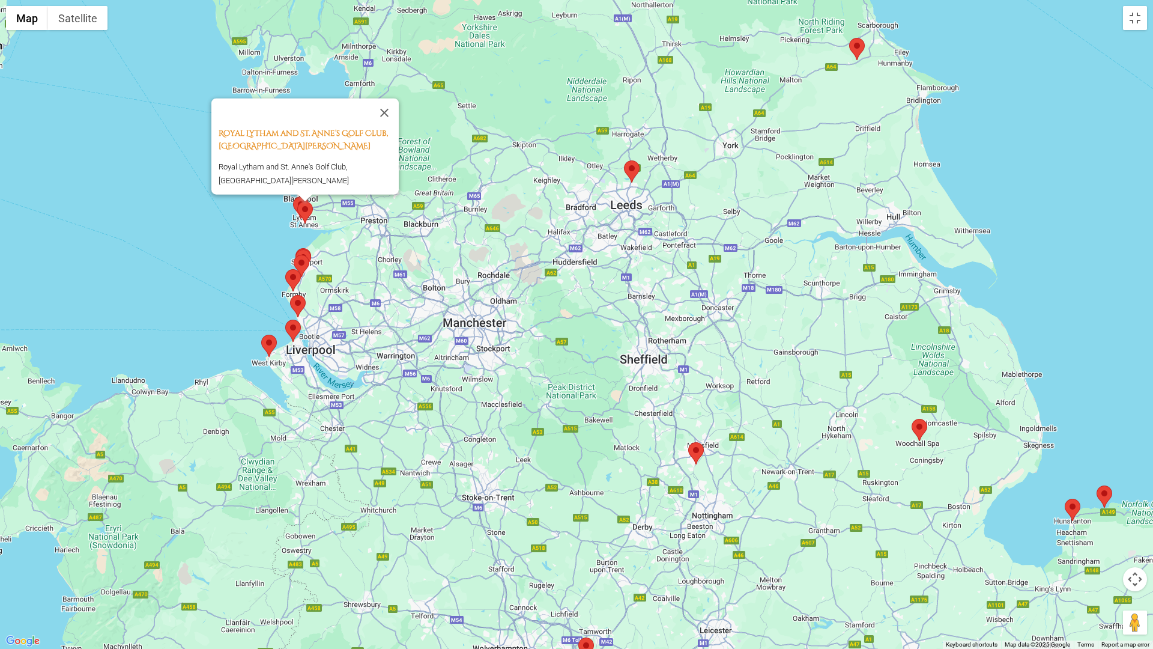
click at [296, 249] on area at bounding box center [296, 249] width 0 height 0
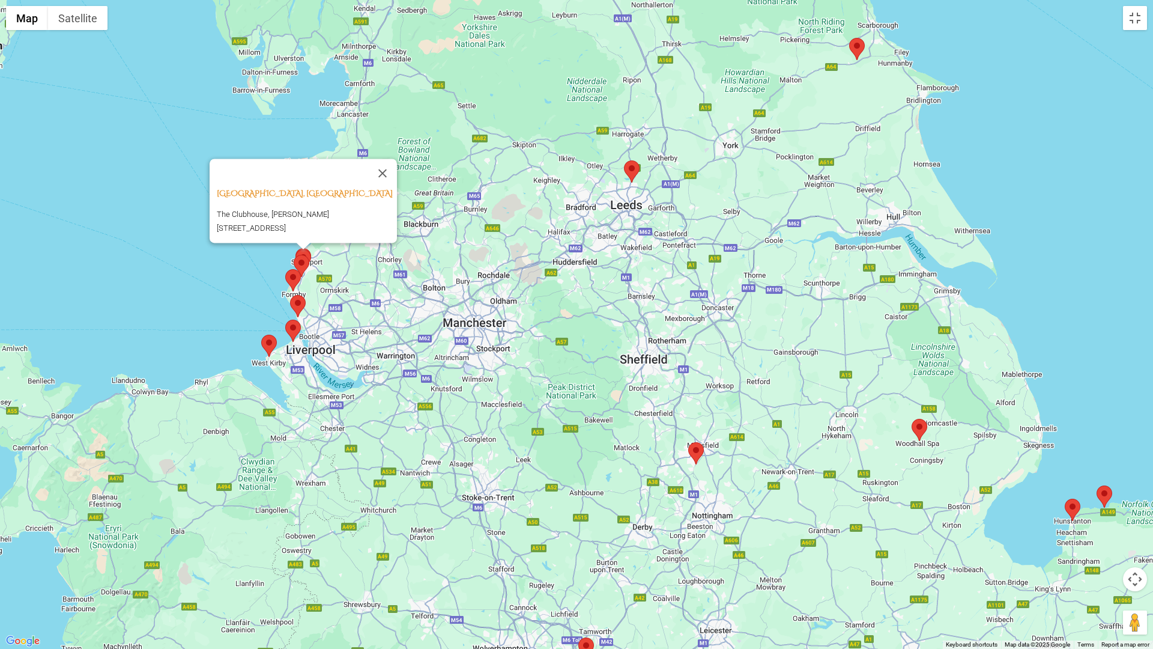
click at [294, 255] on area at bounding box center [294, 255] width 0 height 0
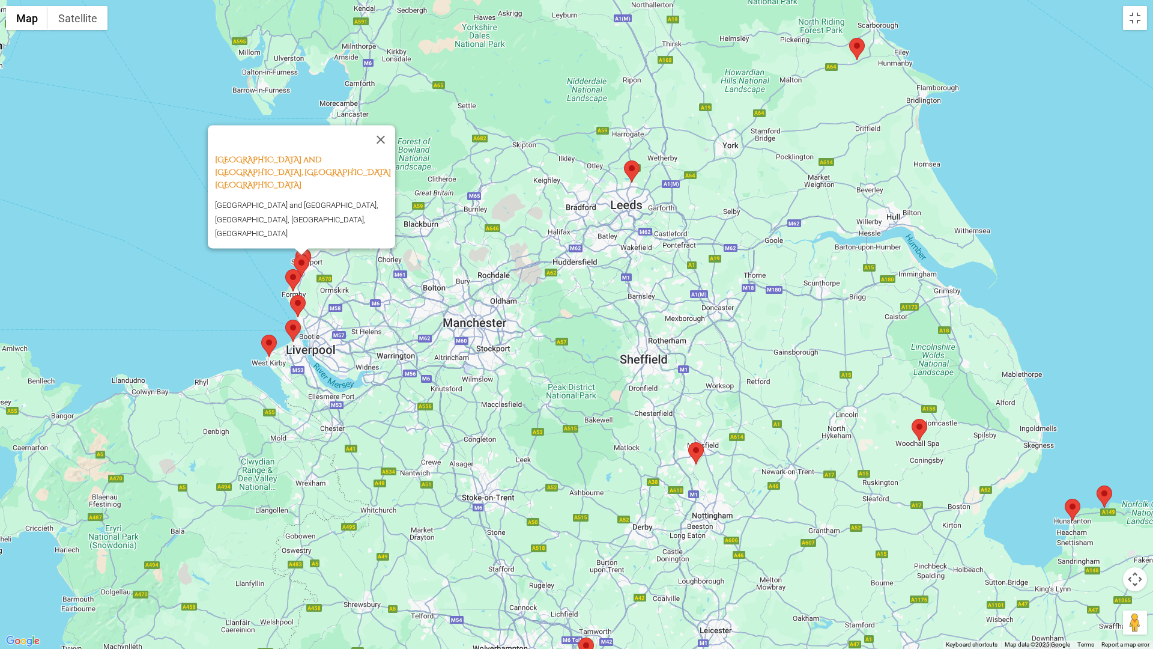
click at [285, 269] on area at bounding box center [285, 269] width 0 height 0
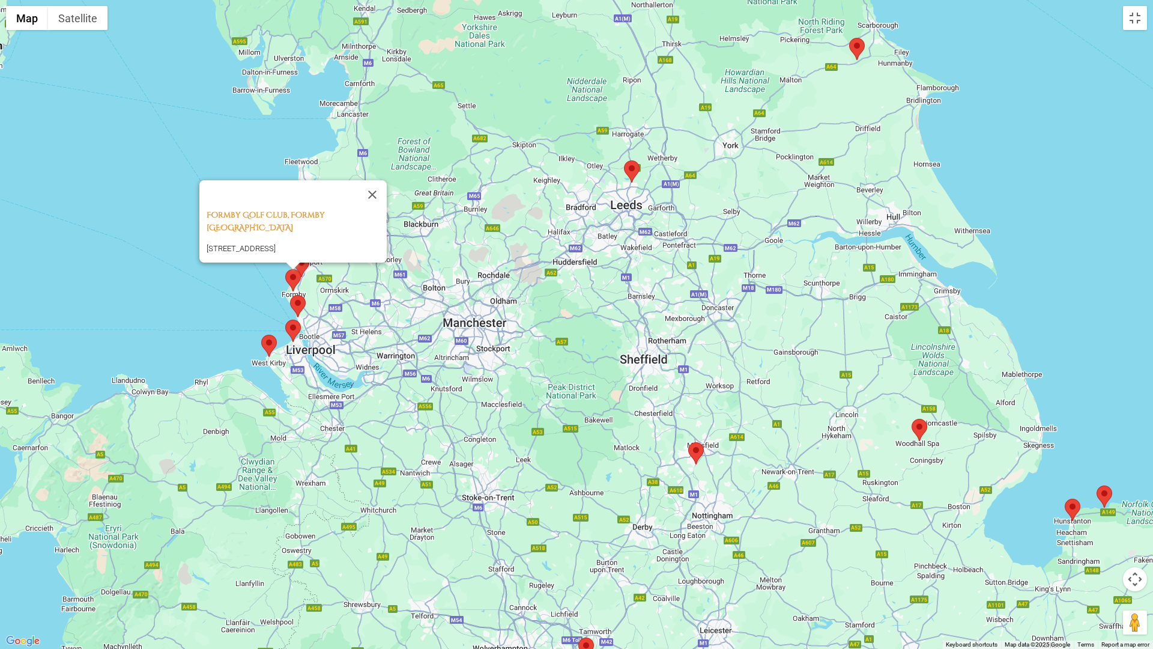
click at [290, 295] on area at bounding box center [290, 295] width 0 height 0
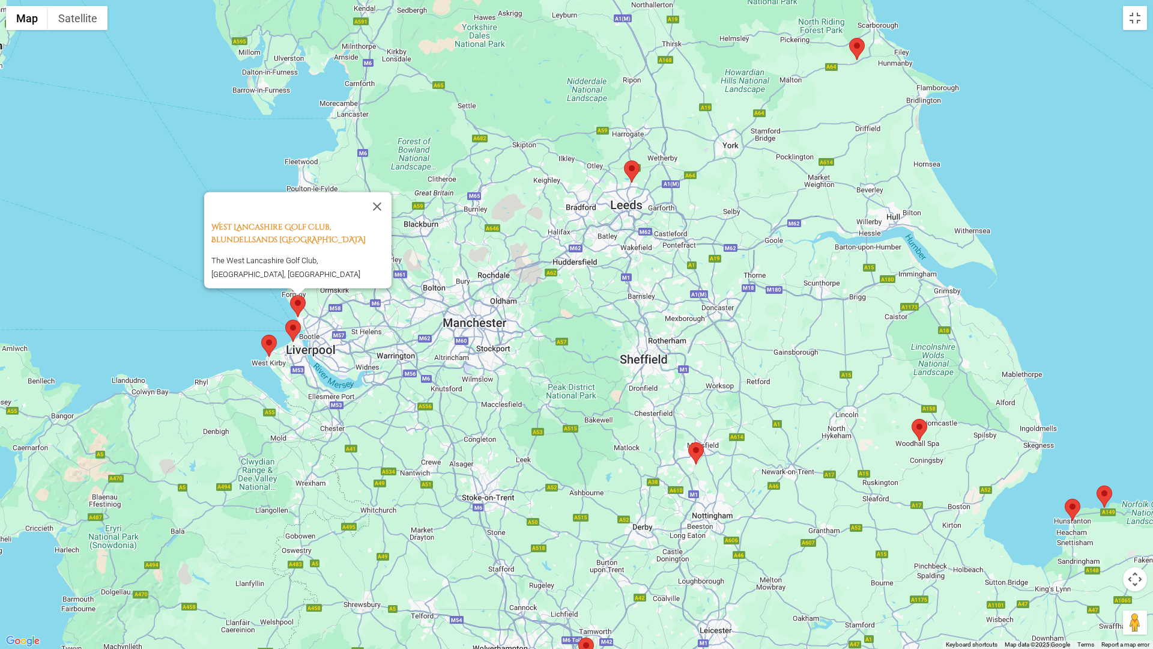
click at [285, 320] on area at bounding box center [285, 320] width 0 height 0
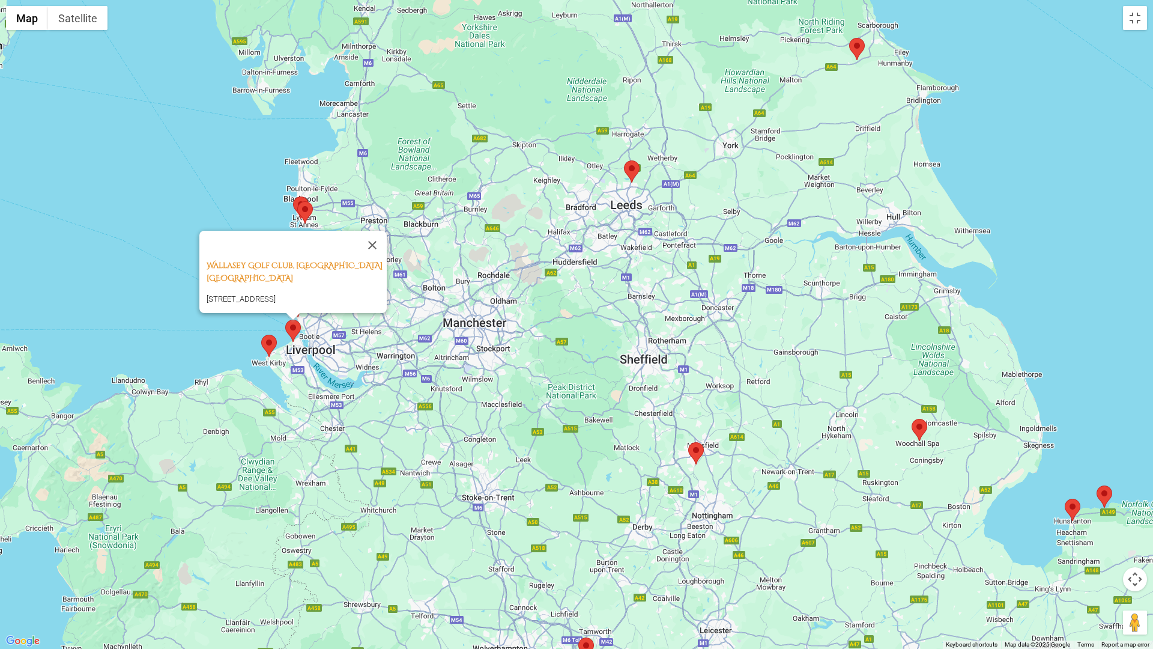
click at [261, 335] on area at bounding box center [261, 335] width 0 height 0
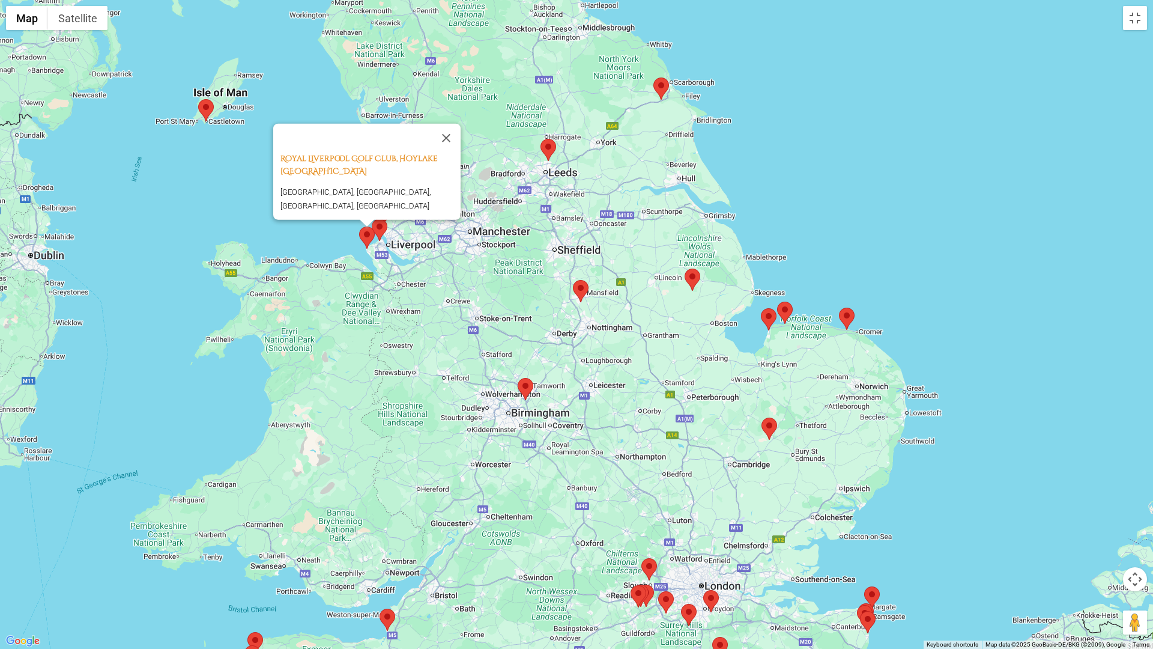
click at [666, 93] on img at bounding box center [662, 88] width 16 height 22
click at [654, 77] on area at bounding box center [654, 77] width 0 height 0
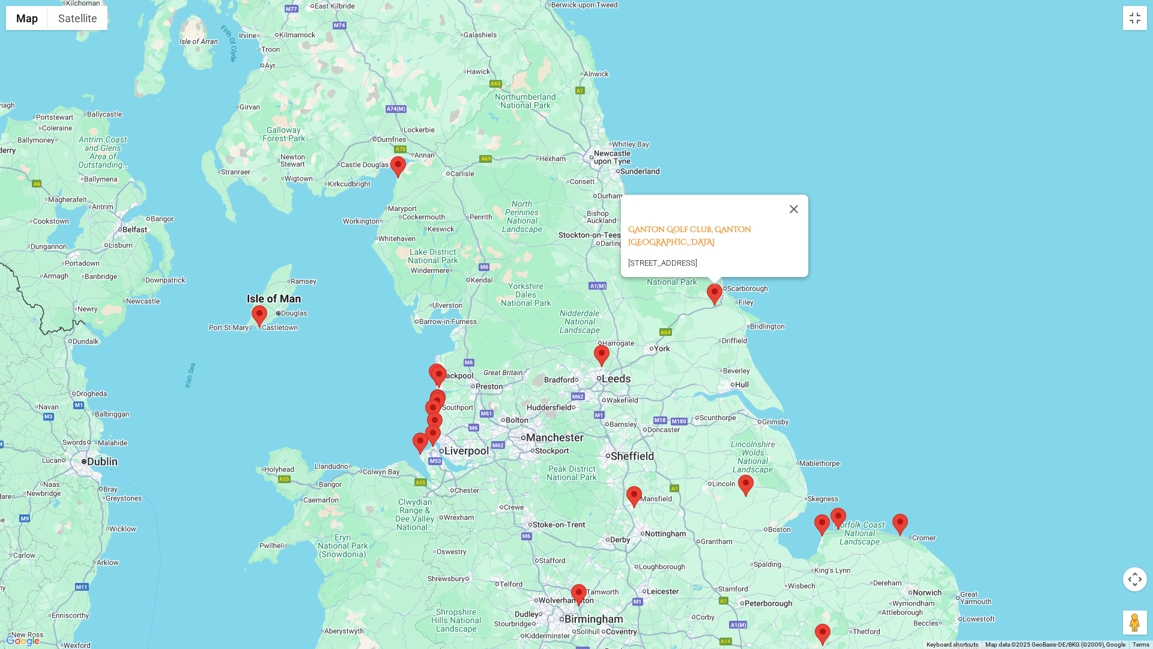
drag, startPoint x: 827, startPoint y: 207, endPoint x: 879, endPoint y: 350, distance: 152.8
click at [879, 350] on div "Ganton Golf Club, Ganton England Ganton, Scarborough, North Yorkshire YO12 4PA,…" at bounding box center [576, 324] width 1153 height 649
click at [252, 305] on area at bounding box center [252, 305] width 0 height 0
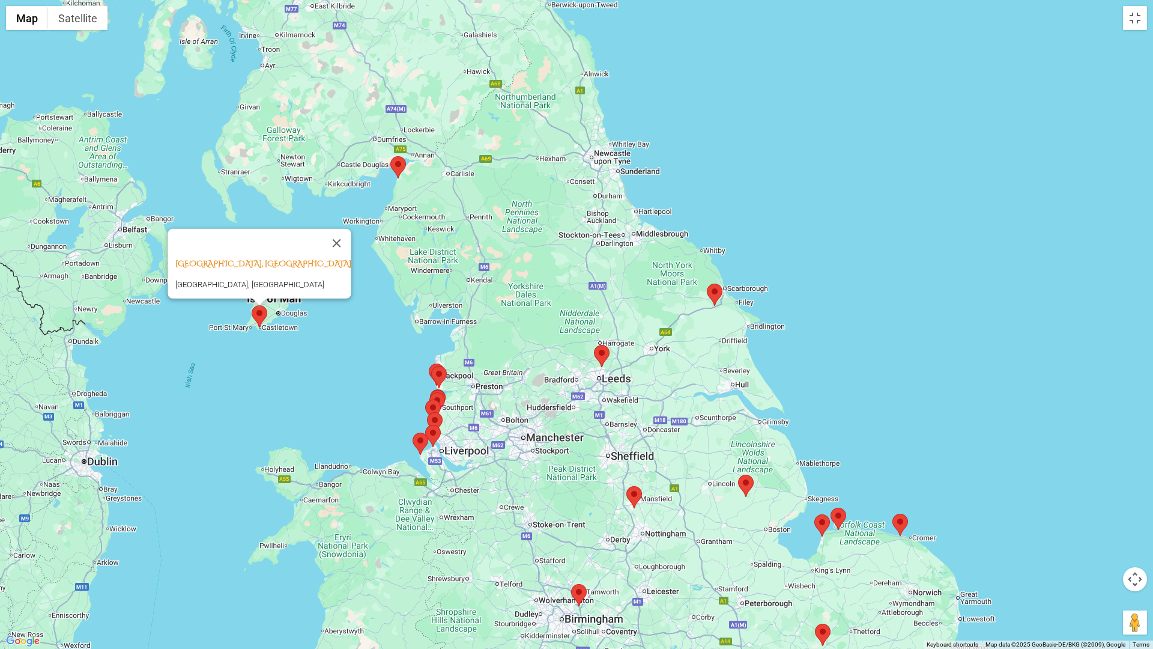
click at [390, 156] on area at bounding box center [390, 156] width 0 height 0
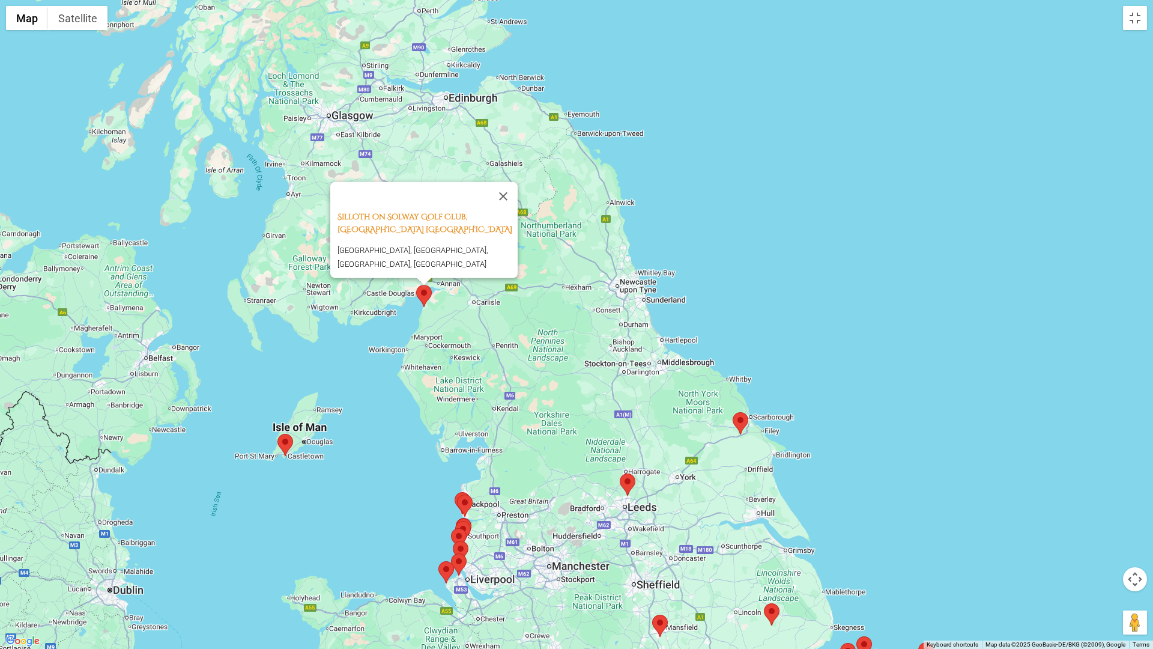
drag, startPoint x: 704, startPoint y: 165, endPoint x: 752, endPoint y: 340, distance: 181.9
click at [752, 340] on div "Silloth on Solway Golf Club, Silloth England Silloth On Solway Golf Club, Stati…" at bounding box center [576, 324] width 1153 height 649
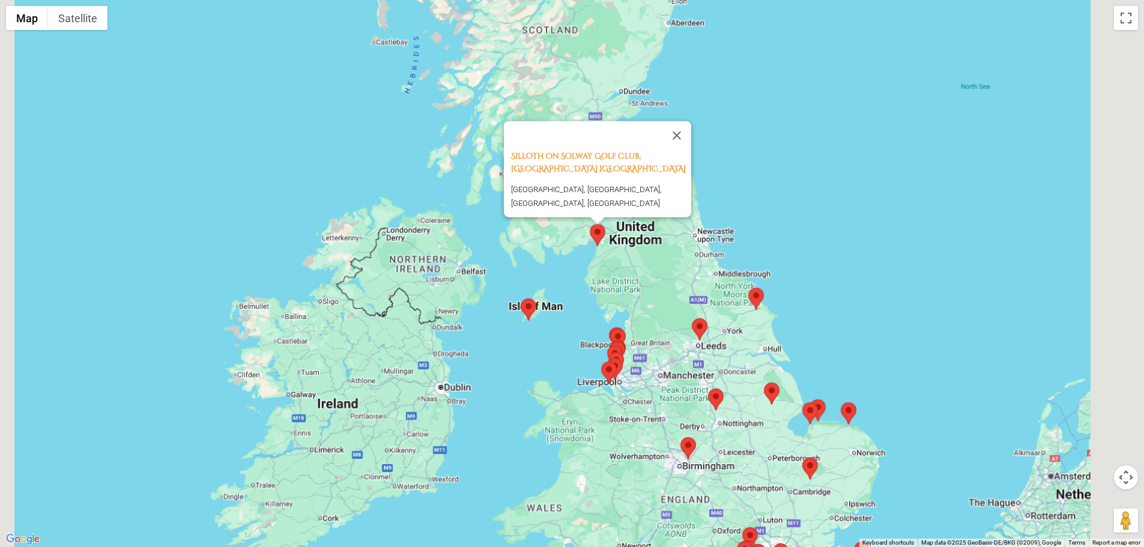
scroll to position [120, 0]
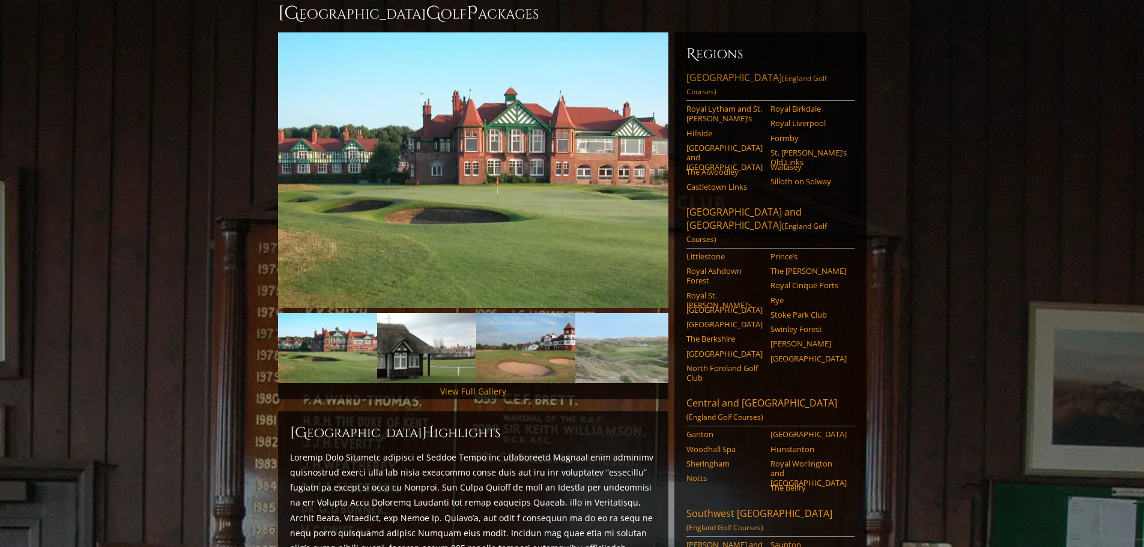
click at [755, 71] on link "Northwest England (England Golf Courses)" at bounding box center [771, 86] width 168 height 30
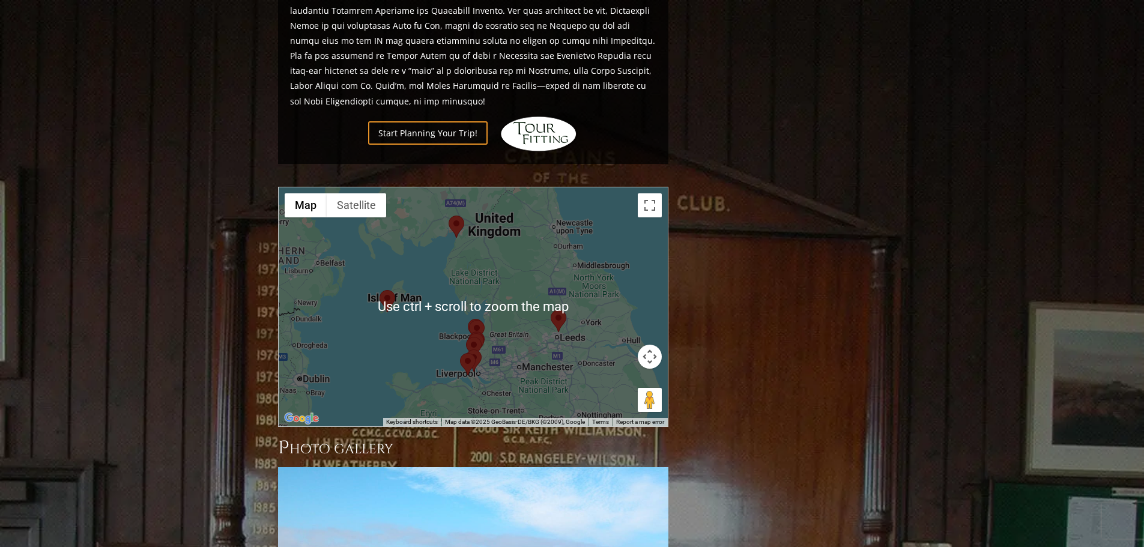
scroll to position [1141, 0]
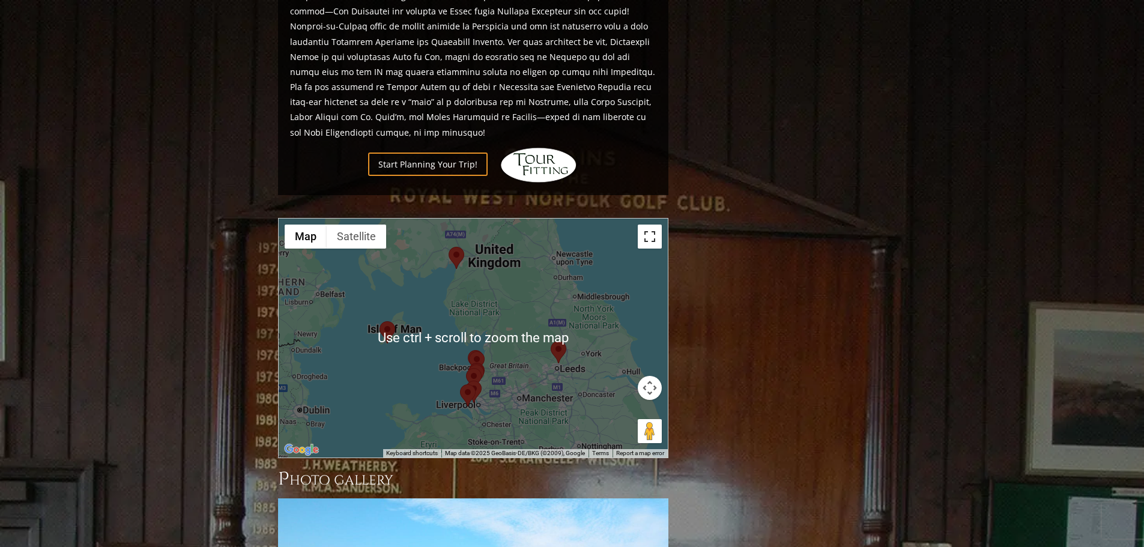
click at [642, 225] on button "Toggle fullscreen view" at bounding box center [650, 237] width 24 height 24
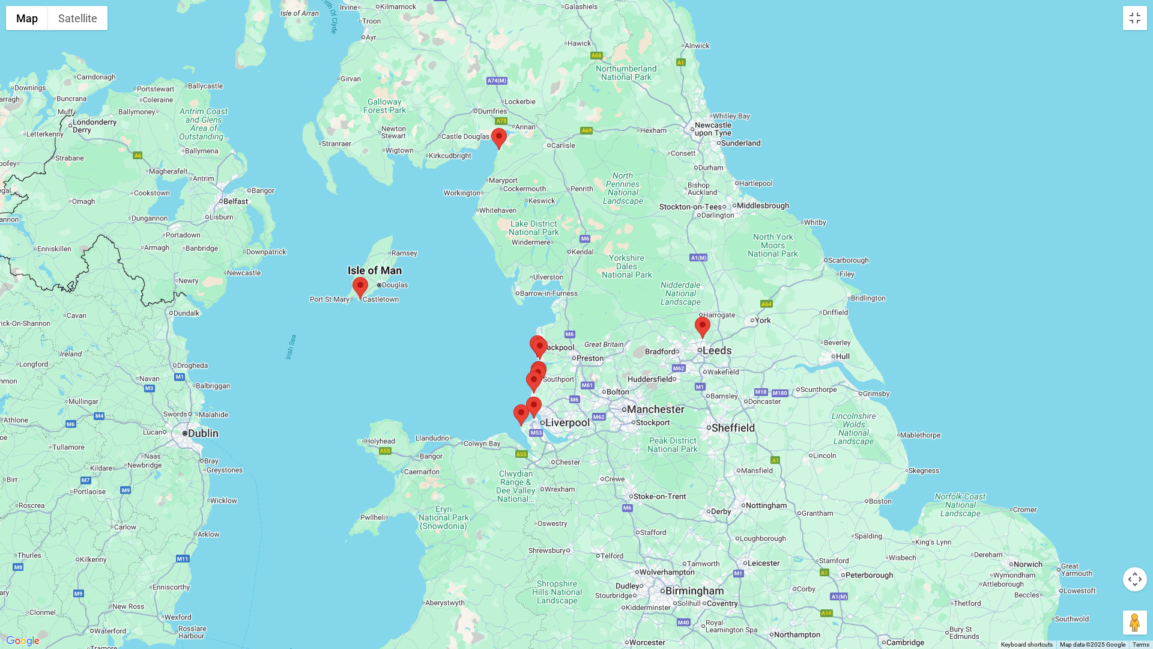
click at [695, 317] on area at bounding box center [695, 317] width 0 height 0
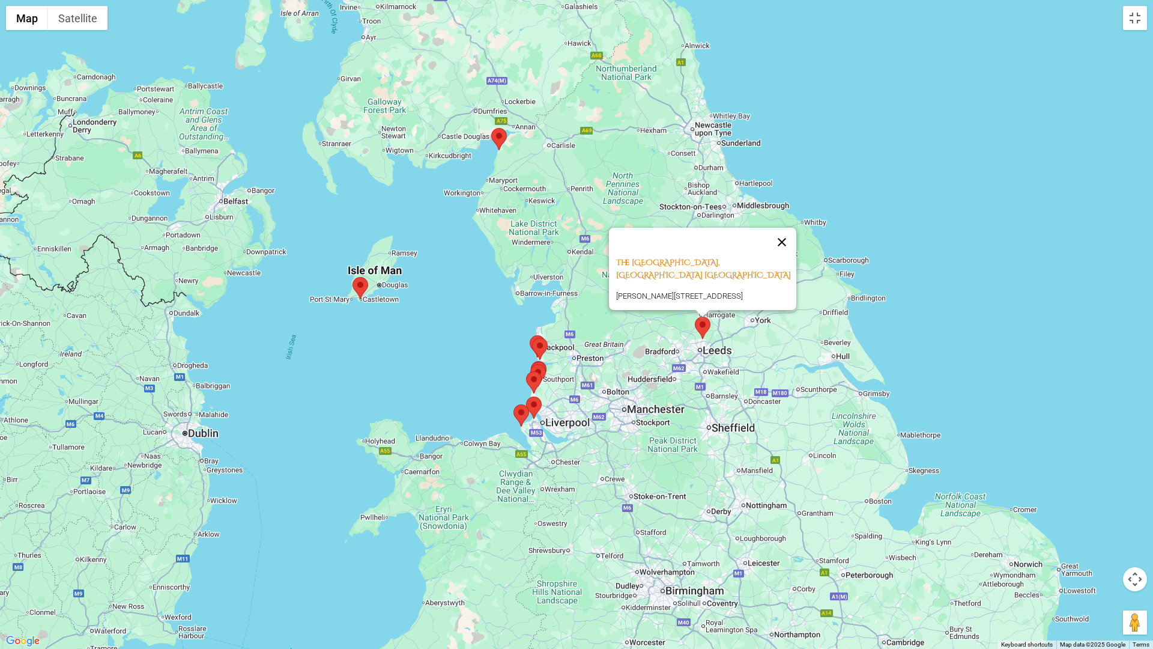
click at [783, 228] on button "Close" at bounding box center [782, 242] width 29 height 29
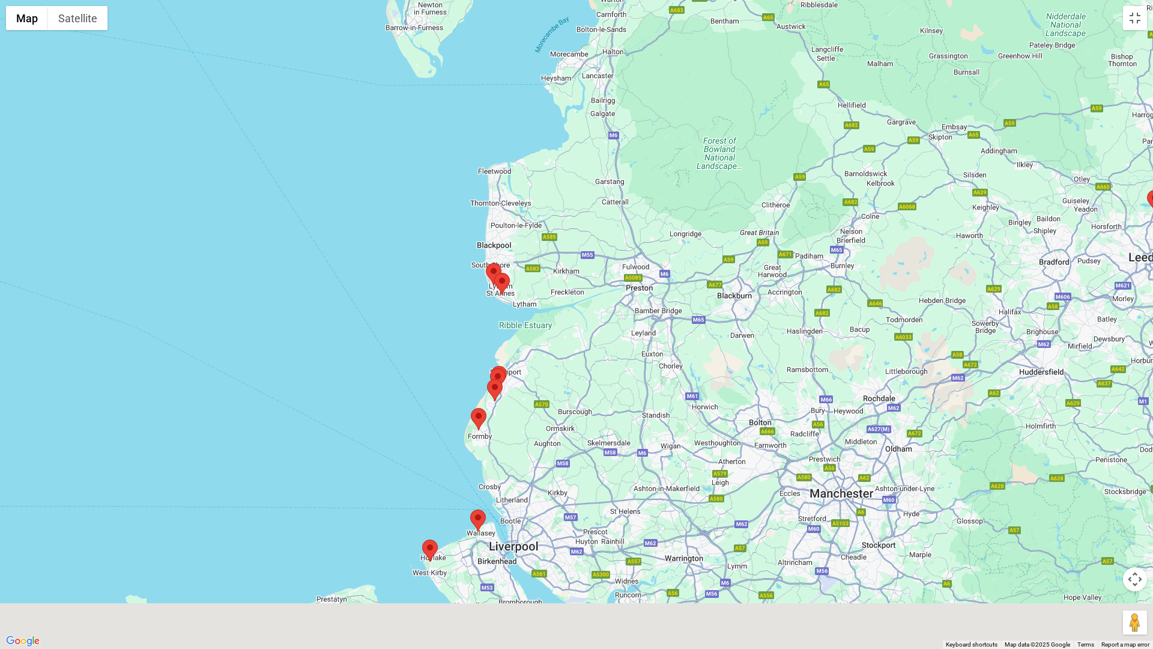
drag, startPoint x: 539, startPoint y: 350, endPoint x: 545, endPoint y: 272, distance: 78.4
click at [545, 272] on div at bounding box center [576, 324] width 1153 height 649
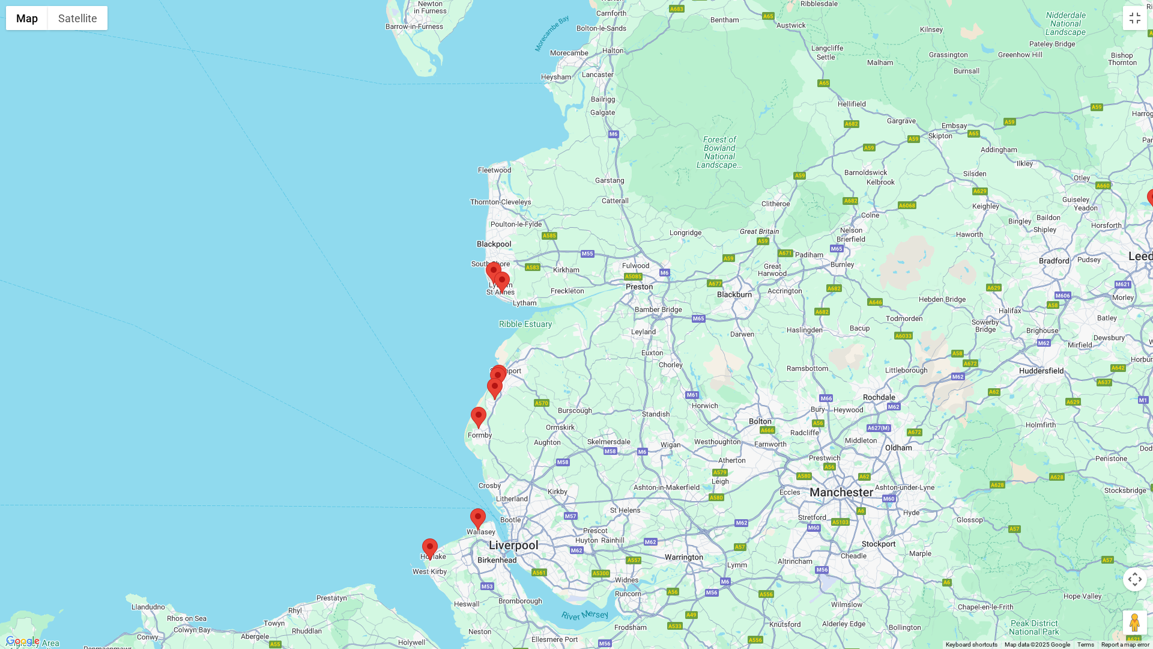
click at [486, 262] on area at bounding box center [486, 262] width 0 height 0
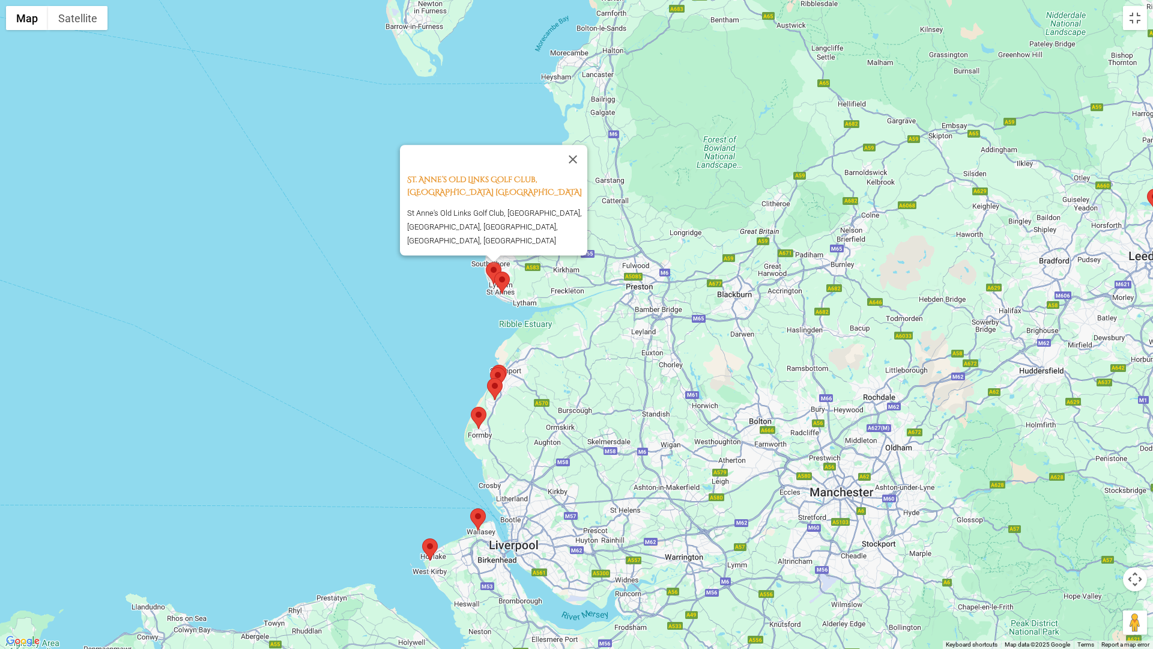
click at [494, 271] on area at bounding box center [494, 271] width 0 height 0
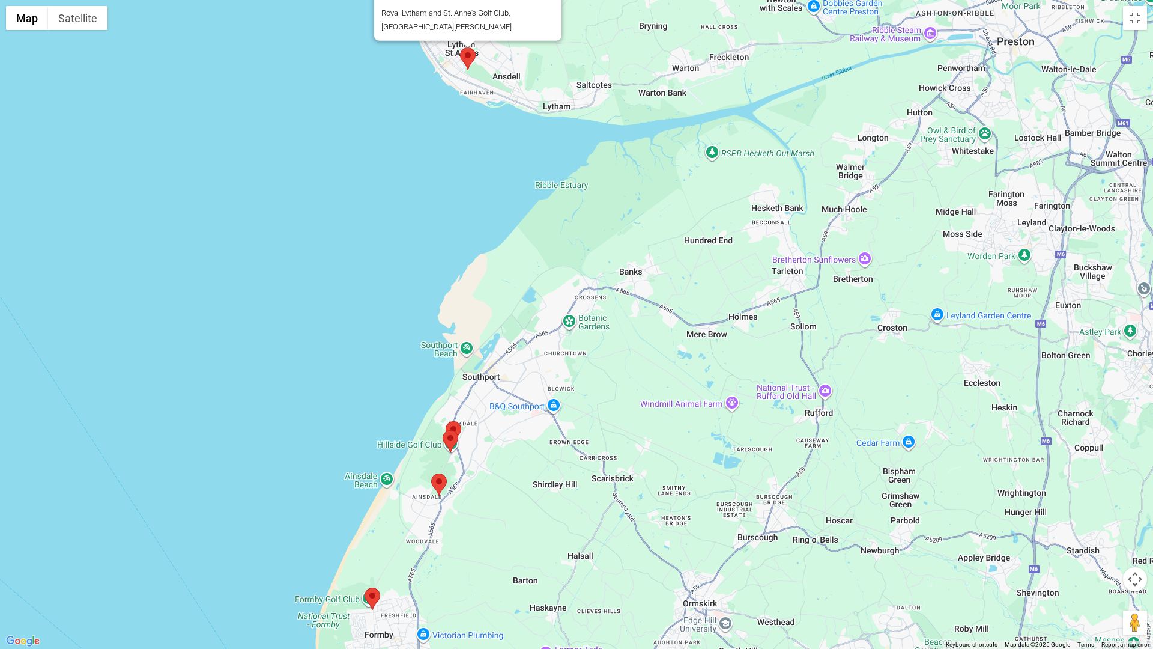
click at [446, 421] on area at bounding box center [446, 421] width 0 height 0
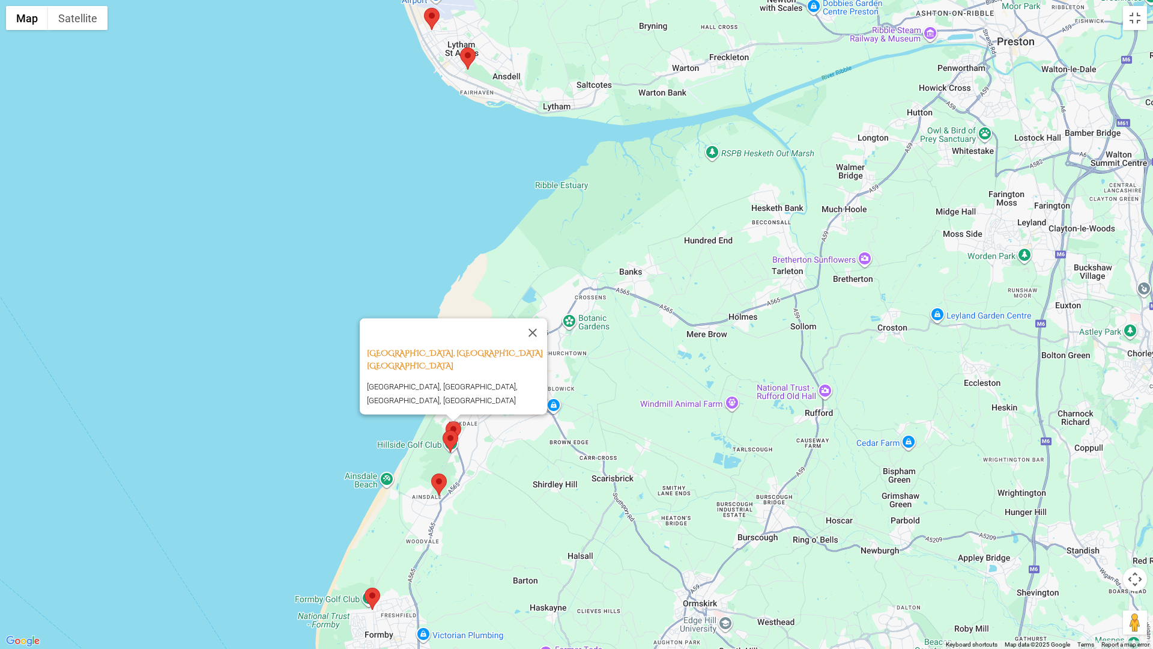
click at [443, 430] on area at bounding box center [443, 430] width 0 height 0
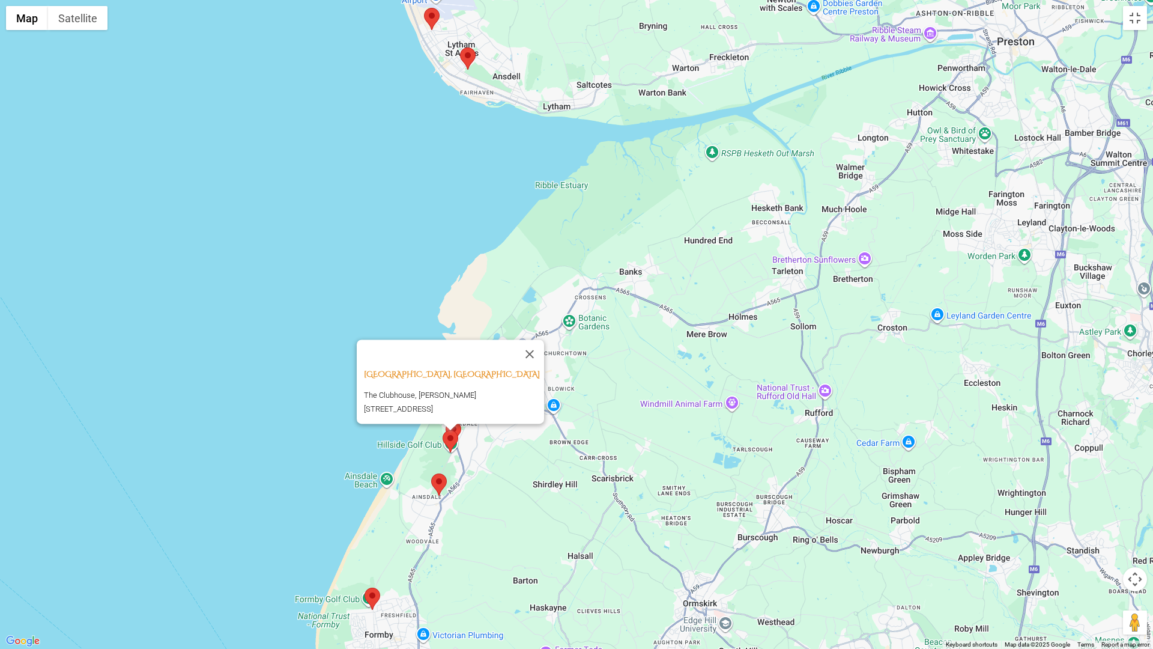
click at [431, 473] on area at bounding box center [431, 473] width 0 height 0
drag, startPoint x: 488, startPoint y: 543, endPoint x: 548, endPoint y: 360, distance: 192.6
click at [548, 360] on div "[GEOGRAPHIC_DATA], [GEOGRAPHIC_DATA] England The Clubhouse, [PERSON_NAME][STREE…" at bounding box center [576, 324] width 1153 height 649
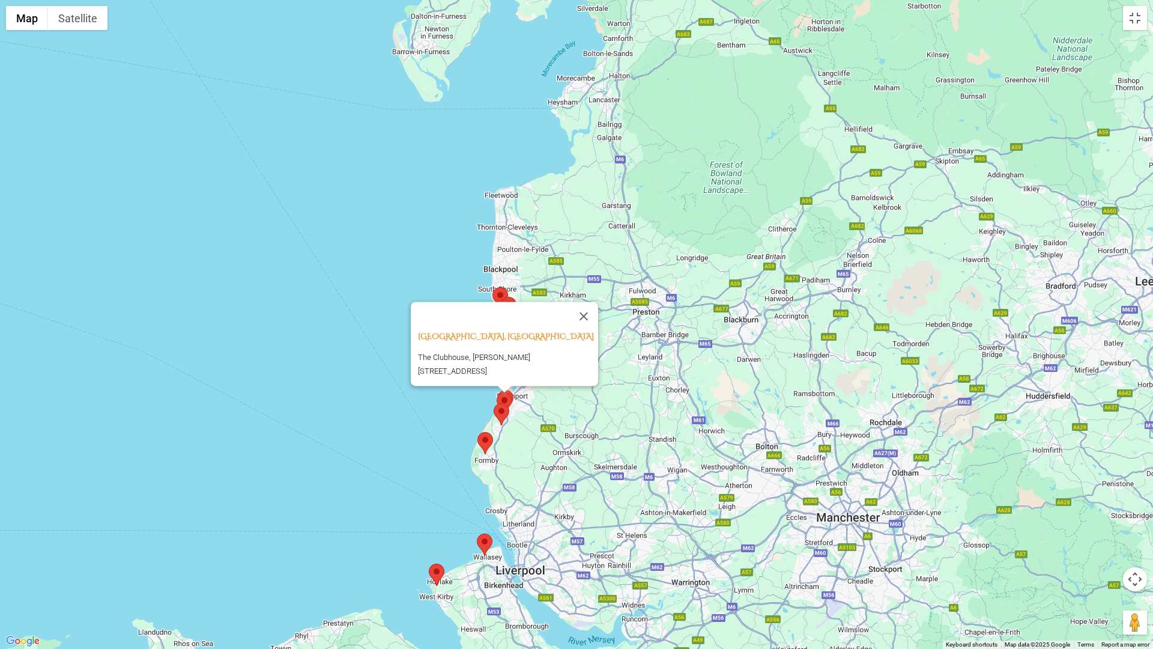
click at [478, 432] on area at bounding box center [478, 432] width 0 height 0
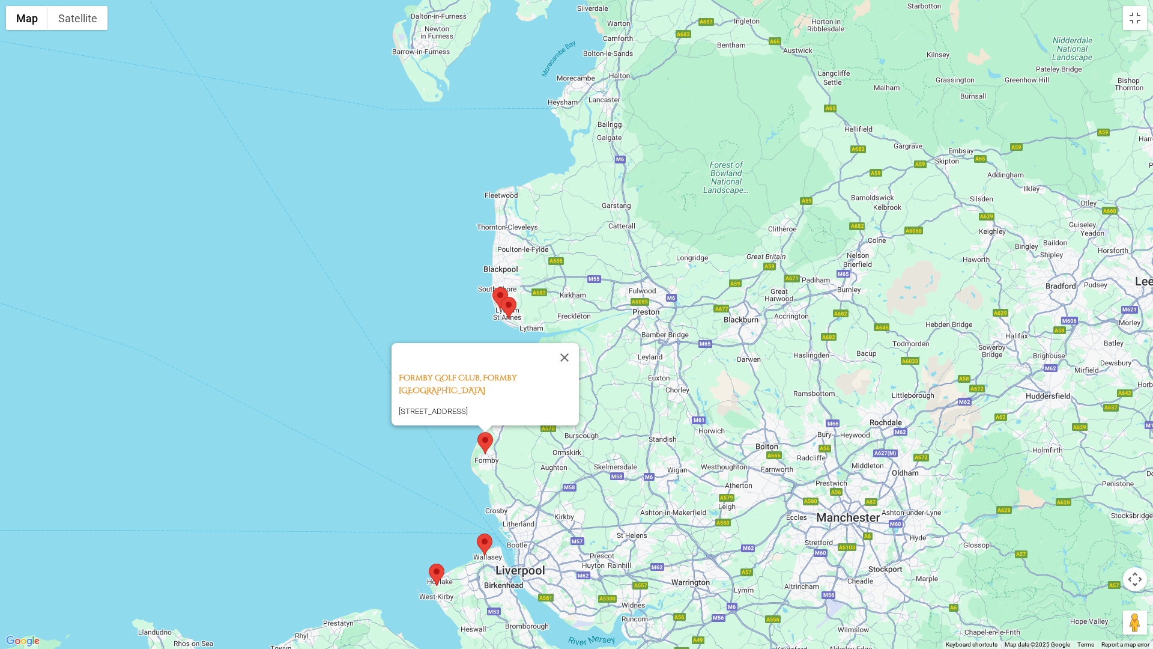
click at [491, 547] on img at bounding box center [485, 544] width 16 height 22
click at [477, 533] on area at bounding box center [477, 533] width 0 height 0
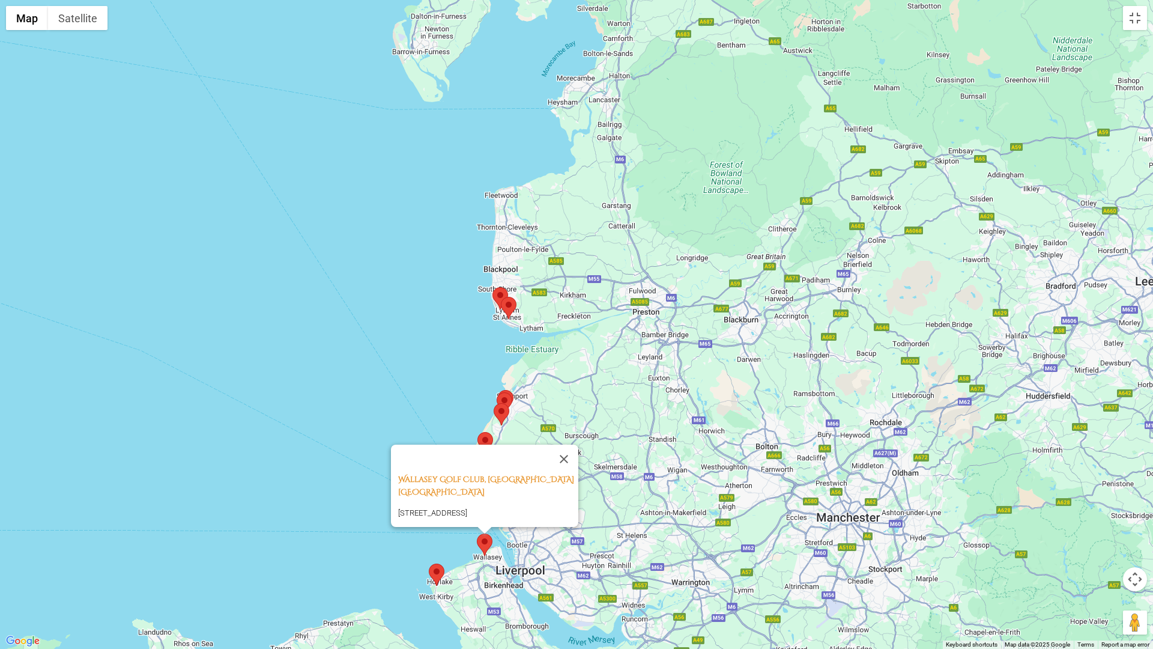
click at [429, 547] on area at bounding box center [429, 563] width 0 height 0
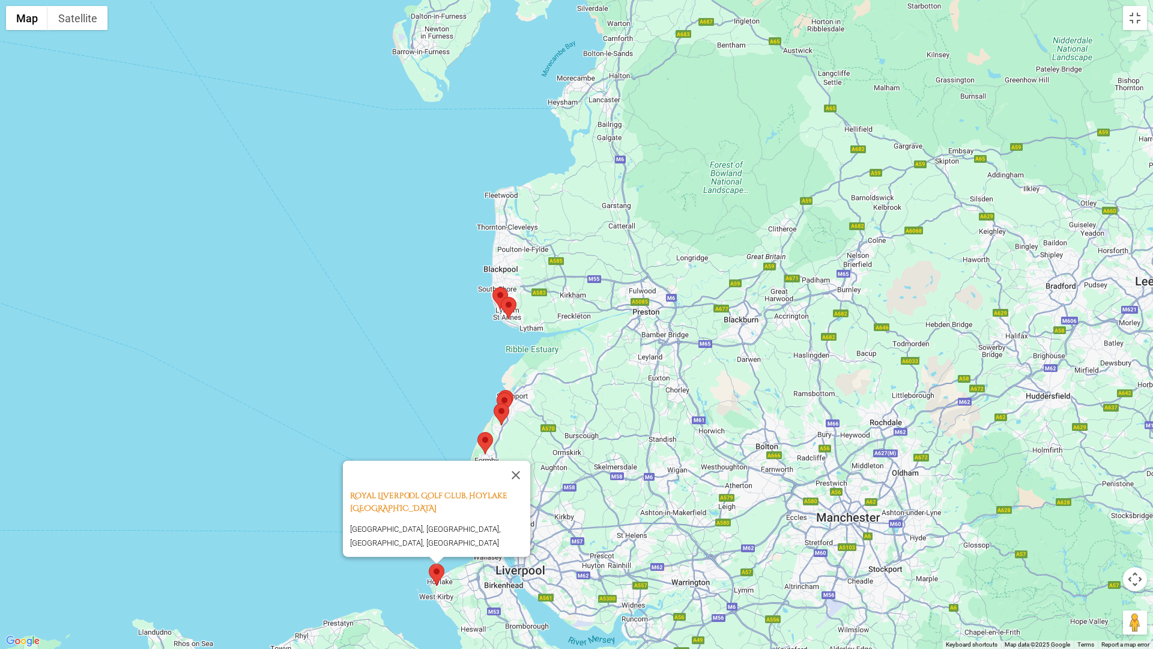
click at [493, 287] on area at bounding box center [493, 287] width 0 height 0
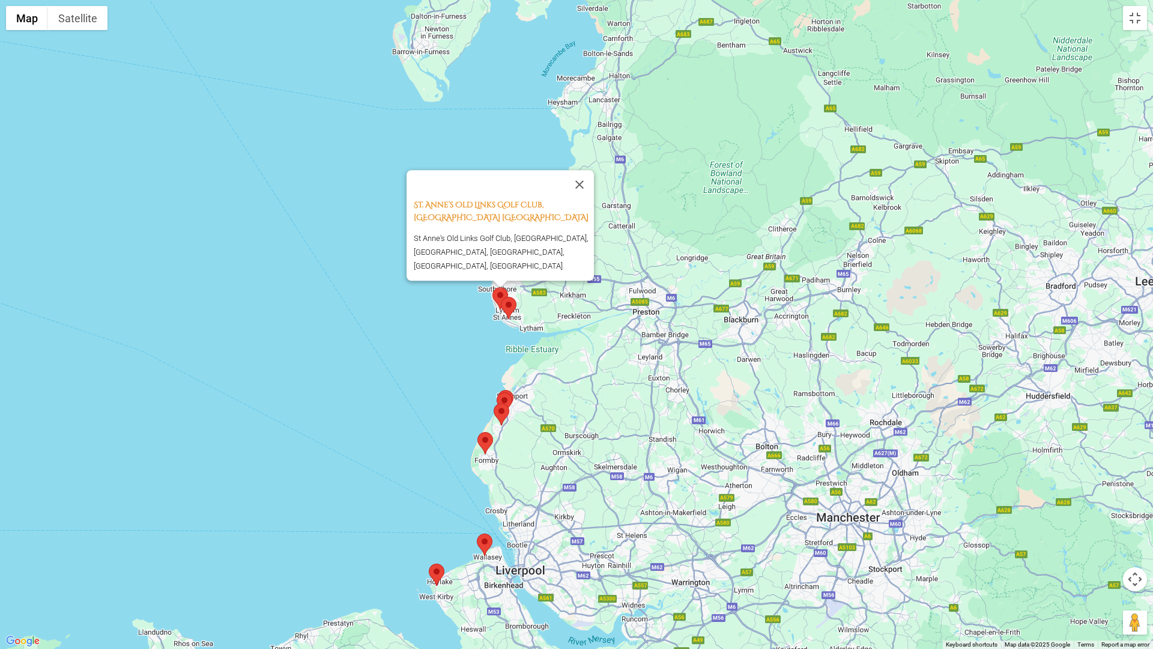
click at [501, 297] on area at bounding box center [501, 297] width 0 height 0
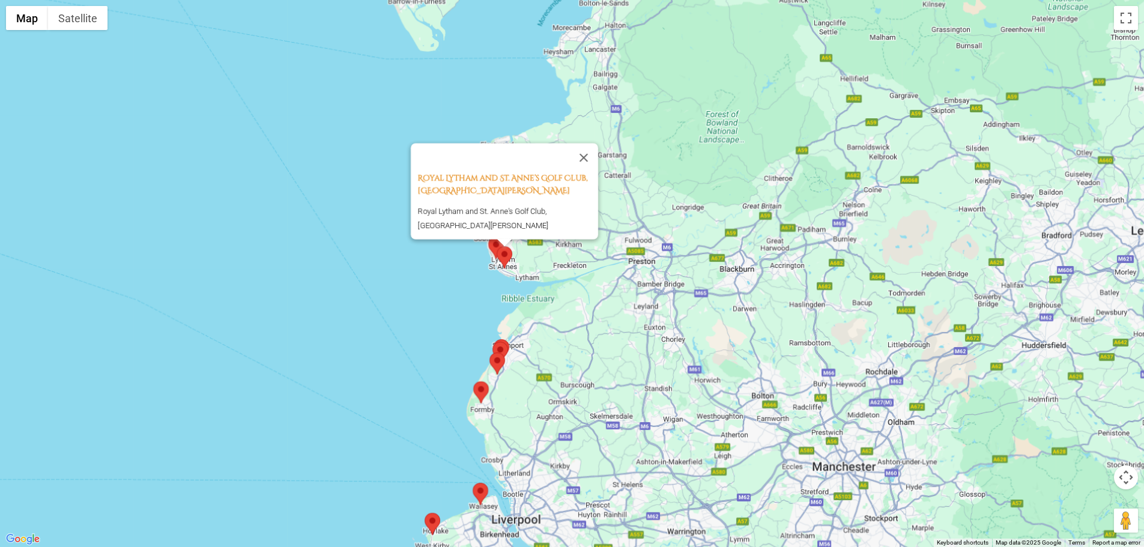
scroll to position [240, 0]
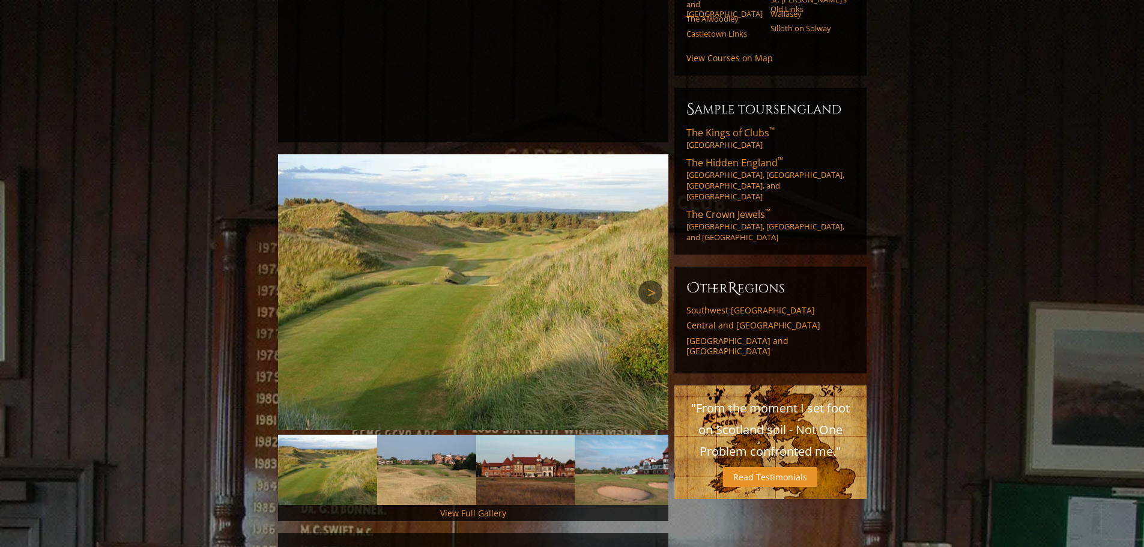
click at [651, 281] on link "Next" at bounding box center [650, 293] width 24 height 24
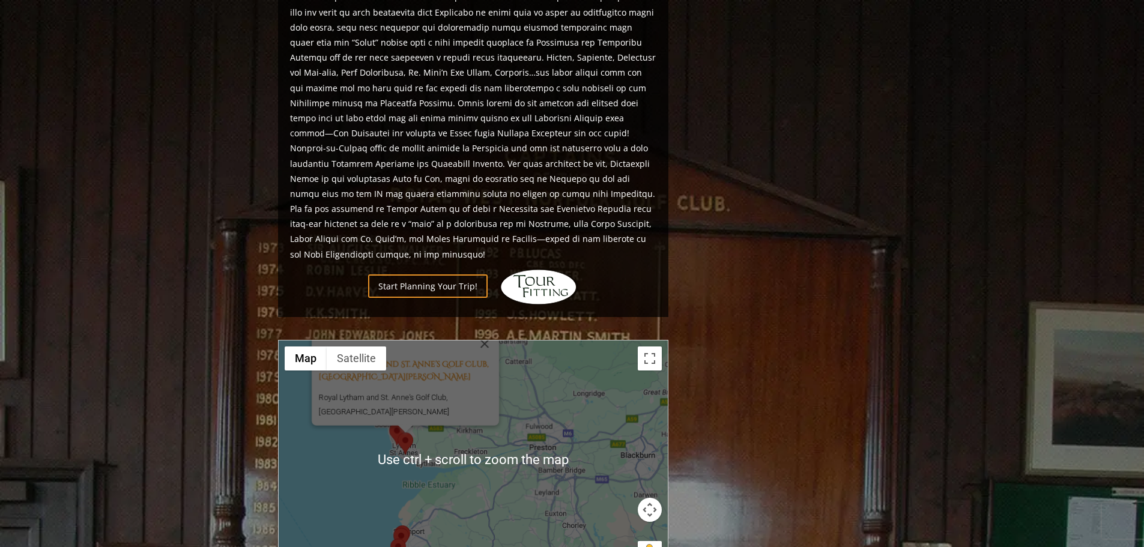
scroll to position [1081, 0]
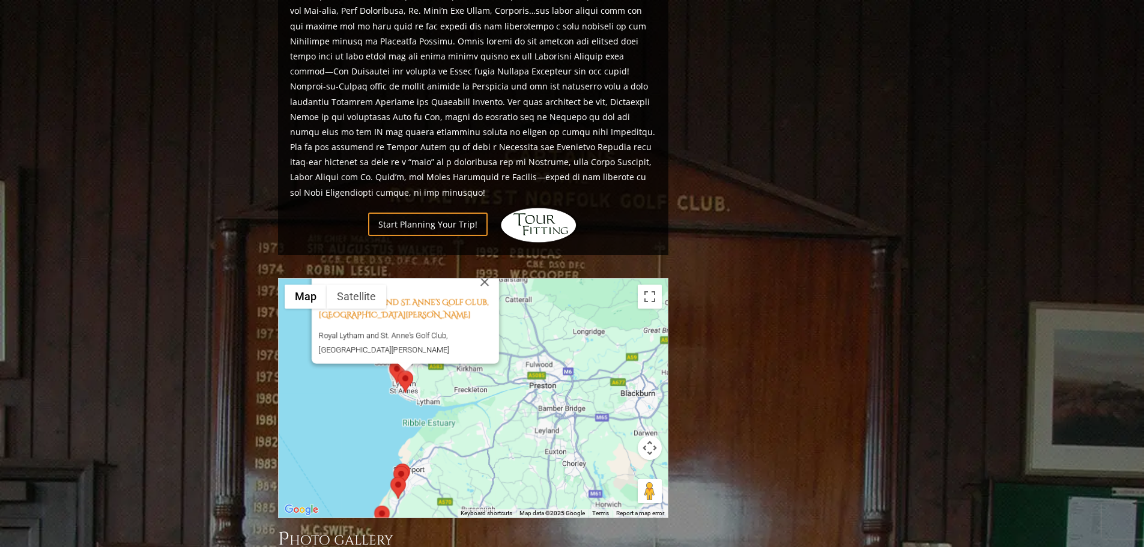
click at [475, 374] on div "Royal Lytham and St. Anne’s Golf Club, Lytham St. [PERSON_NAME]’s England Royal…" at bounding box center [473, 398] width 389 height 239
click at [485, 356] on div "Royal Lytham and St. Anne’s Golf Club, Lytham St. [PERSON_NAME]’s England Royal…" at bounding box center [473, 398] width 389 height 239
click at [649, 285] on button "Toggle fullscreen view" at bounding box center [650, 297] width 24 height 24
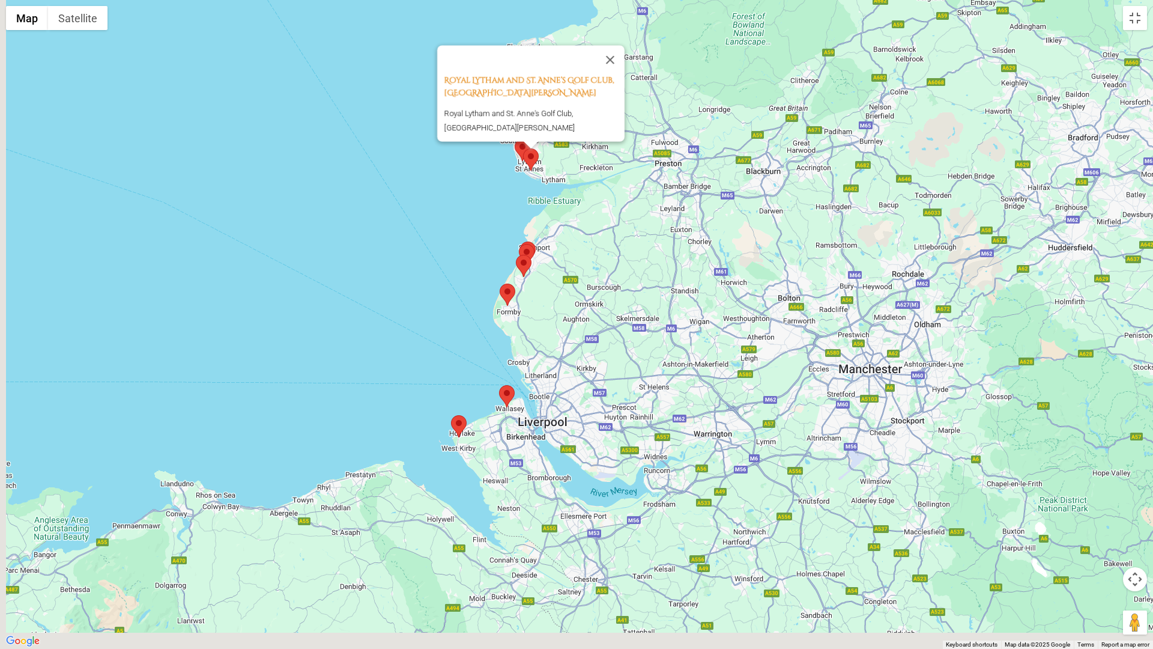
drag, startPoint x: 574, startPoint y: 457, endPoint x: 598, endPoint y: 290, distance: 168.7
click at [598, 290] on div "Royal Lytham and St. Anne’s Golf Club, Lytham St. [PERSON_NAME]’s England Royal…" at bounding box center [576, 324] width 1153 height 649
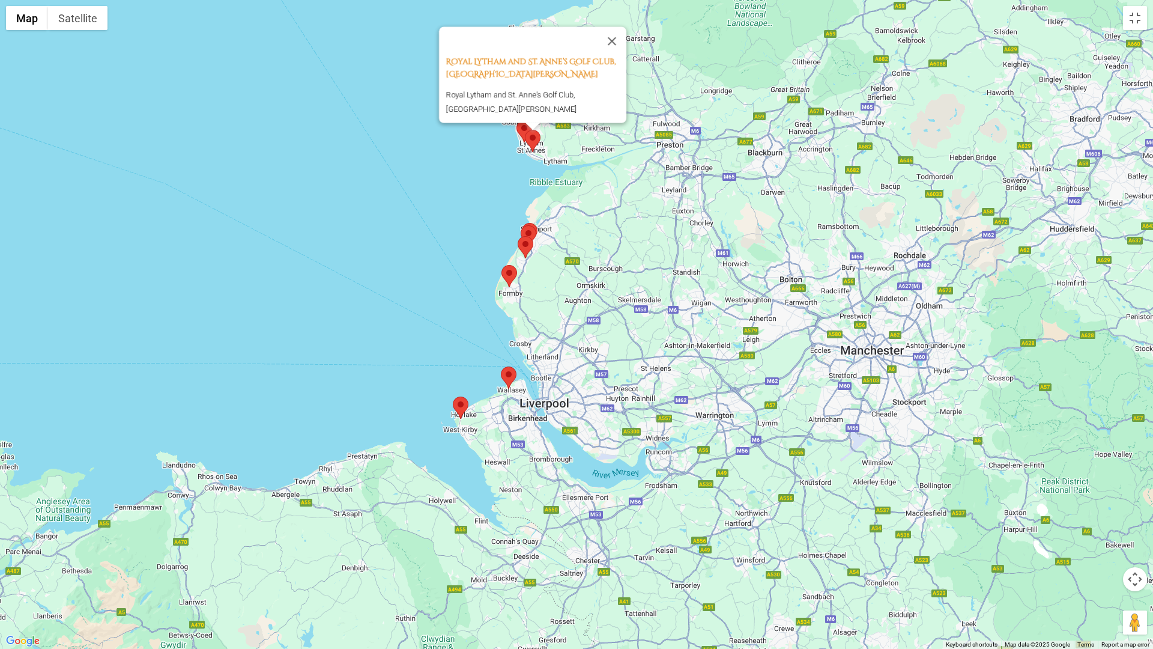
click at [453, 396] on area at bounding box center [453, 396] width 0 height 0
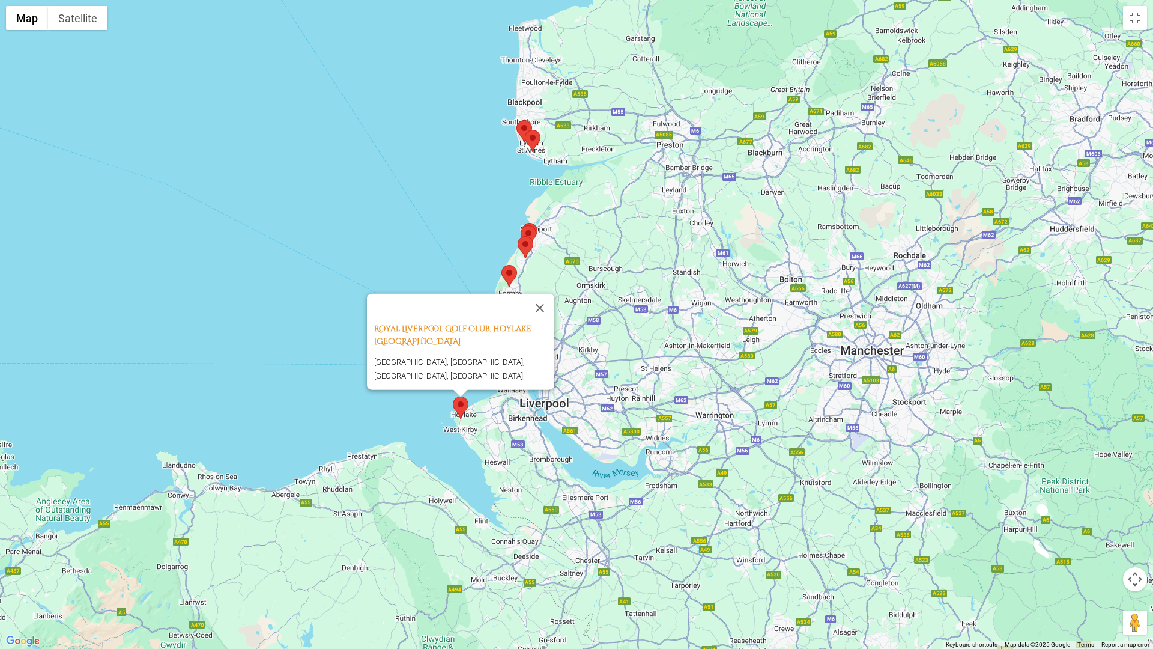
click at [642, 296] on div "Royal Liverpool Golf Club, Hoylake [GEOGRAPHIC_DATA] [GEOGRAPHIC_DATA], [GEOGRA…" at bounding box center [576, 324] width 1153 height 649
click at [545, 301] on button "Close" at bounding box center [540, 308] width 29 height 29
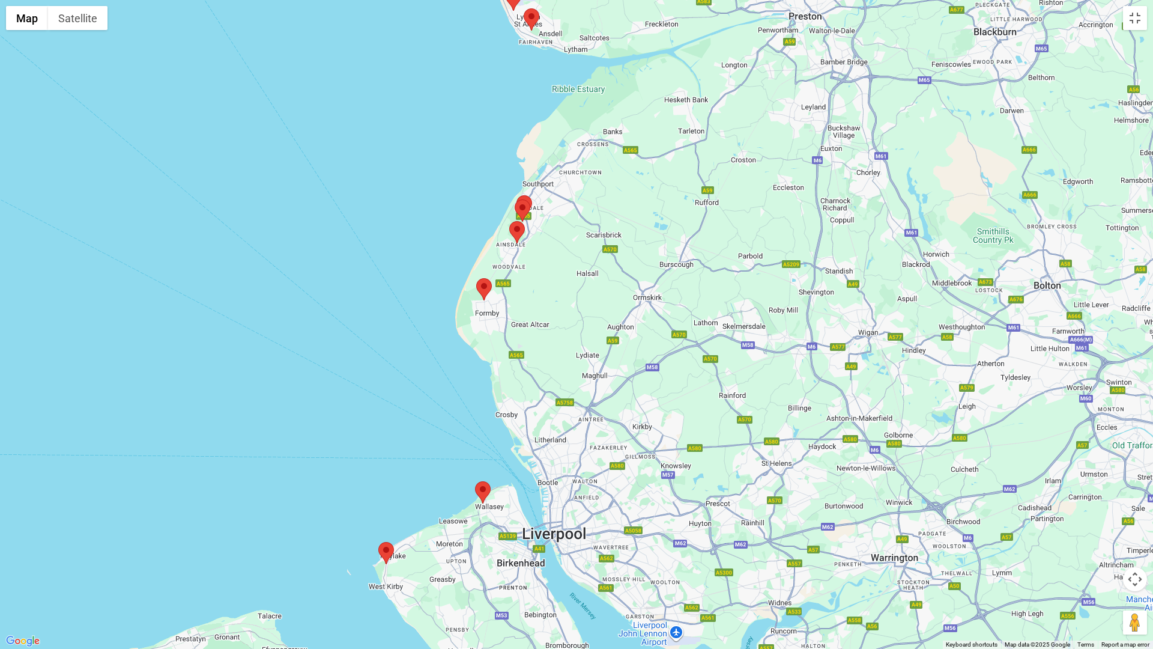
click at [475, 481] on area at bounding box center [475, 481] width 0 height 0
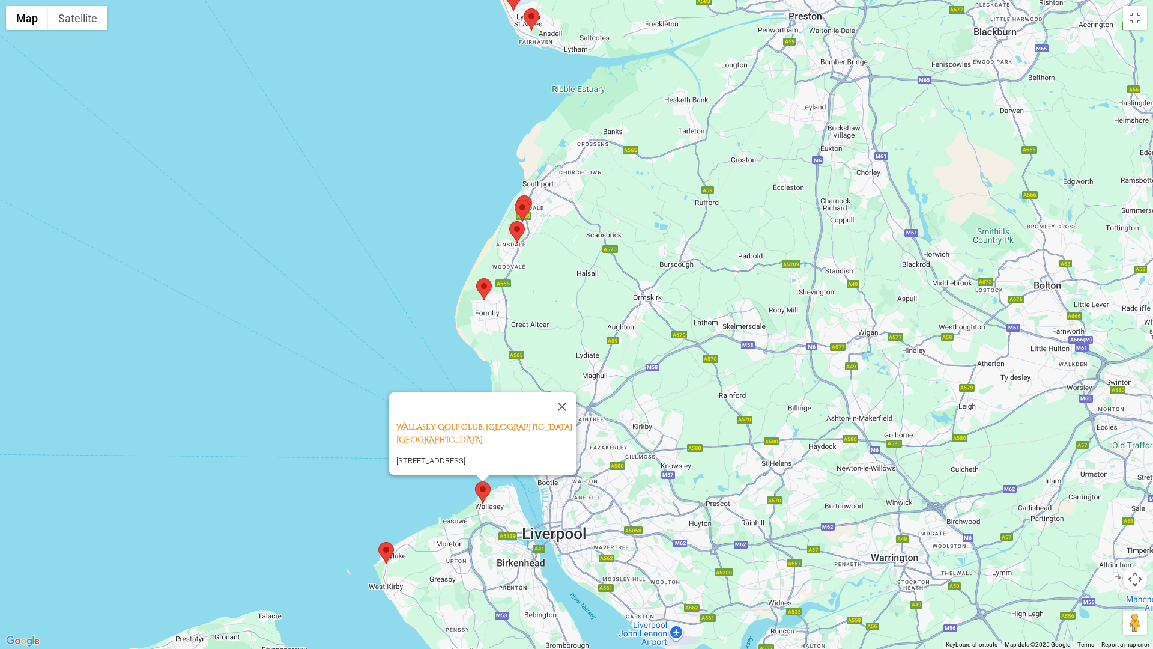
click at [476, 278] on area at bounding box center [476, 278] width 0 height 0
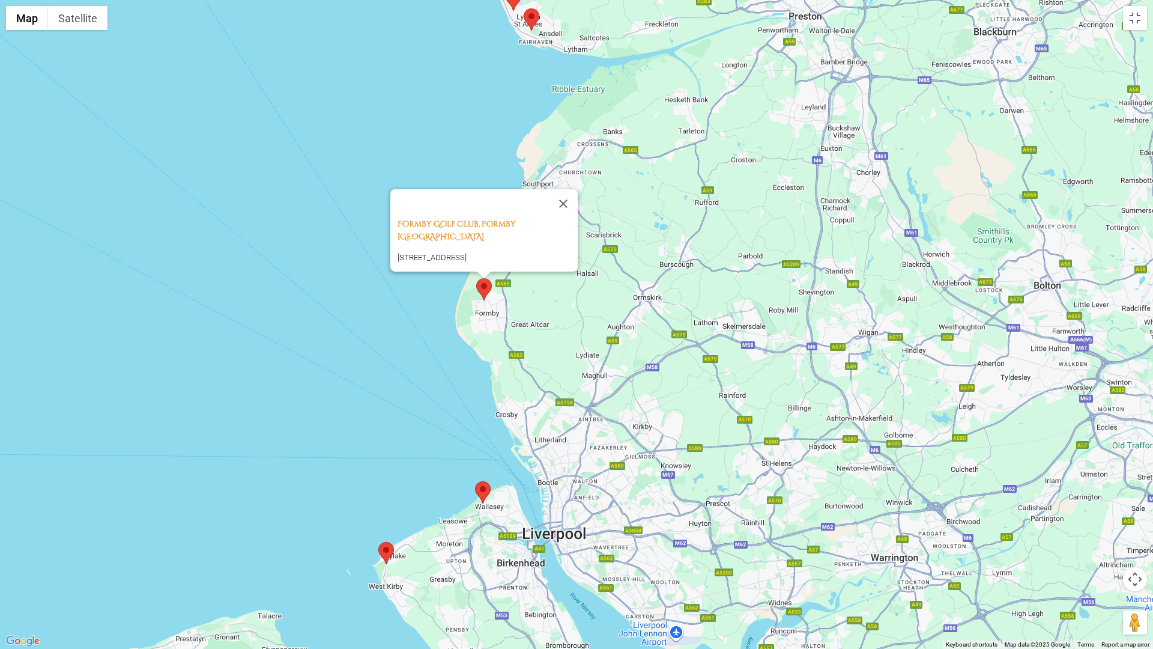
click at [597, 222] on div "Formby Golf Club, [STREET_ADDRESS]" at bounding box center [576, 324] width 1153 height 649
click at [571, 210] on button "Close" at bounding box center [563, 203] width 29 height 29
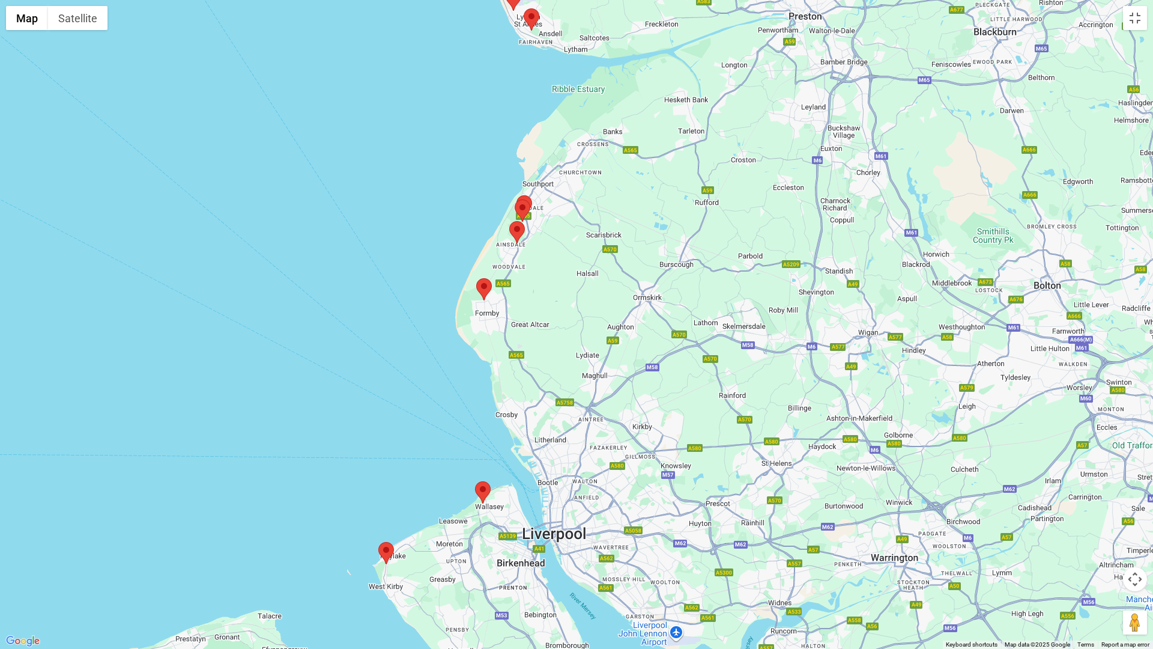
click at [509, 221] on area at bounding box center [509, 221] width 0 height 0
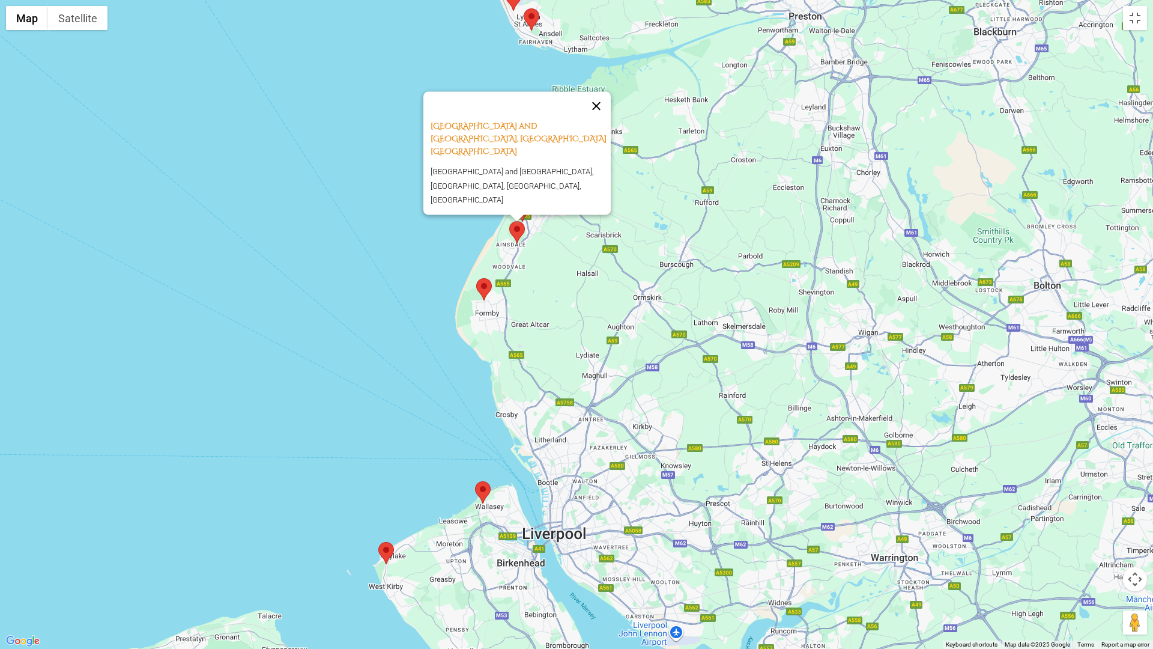
click at [599, 120] on button "Close" at bounding box center [596, 105] width 29 height 29
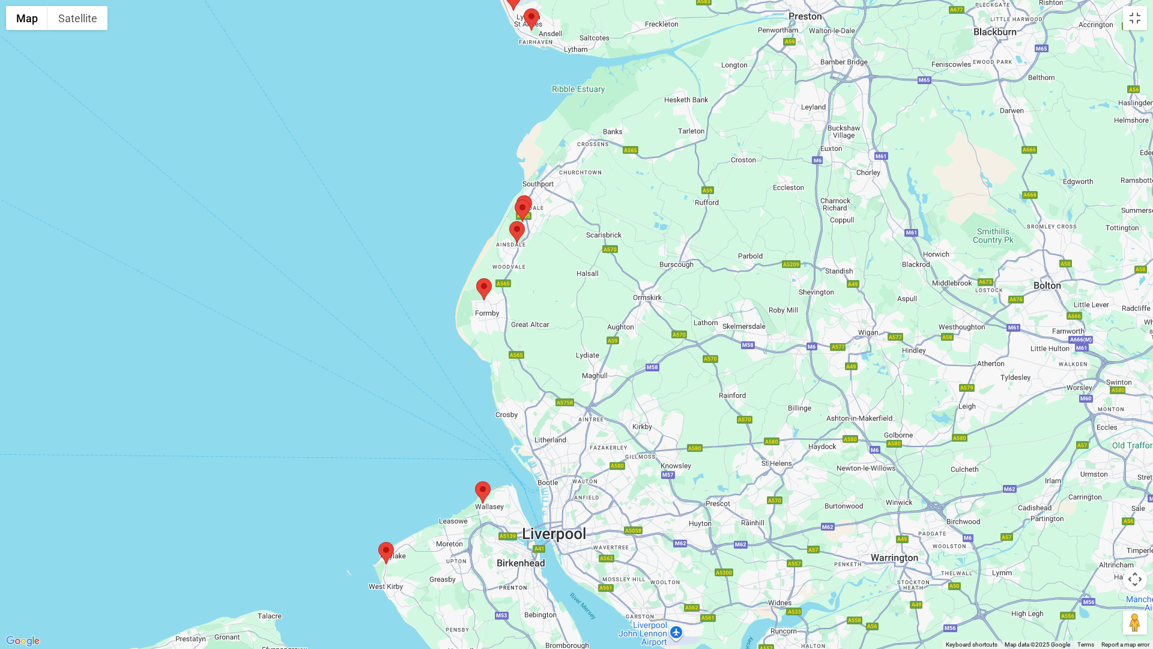
click at [515, 199] on area at bounding box center [515, 199] width 0 height 0
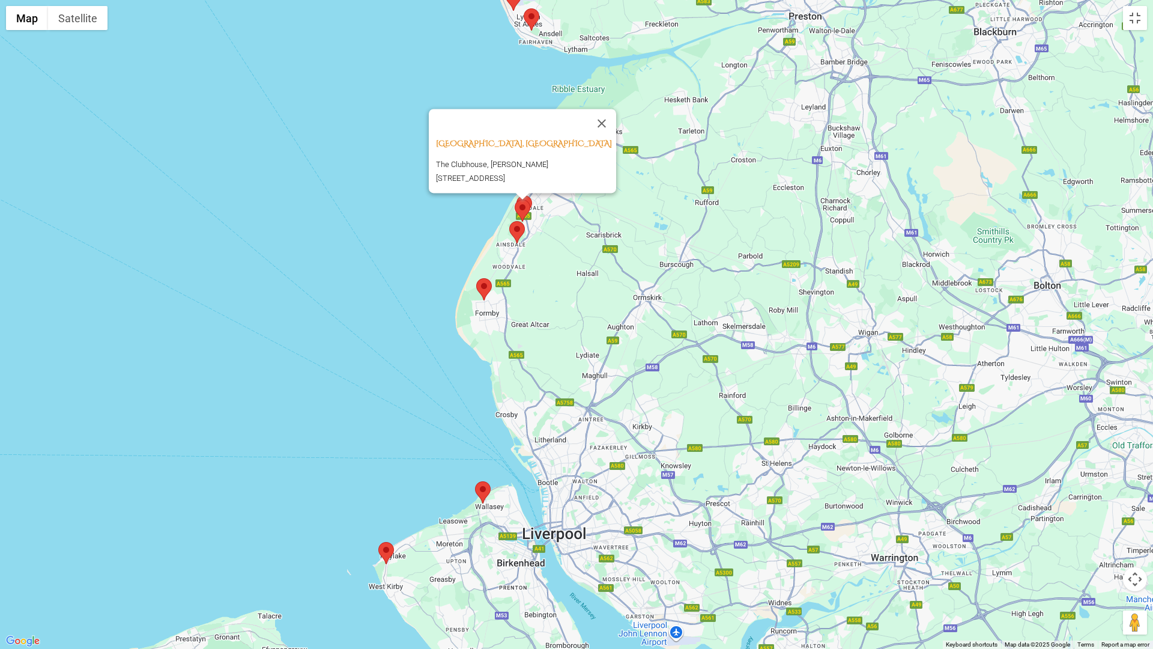
click at [608, 211] on div "[GEOGRAPHIC_DATA], [GEOGRAPHIC_DATA] England The Clubhouse, [PERSON_NAME][STREE…" at bounding box center [576, 324] width 1153 height 649
click at [601, 115] on button "Close" at bounding box center [601, 123] width 29 height 29
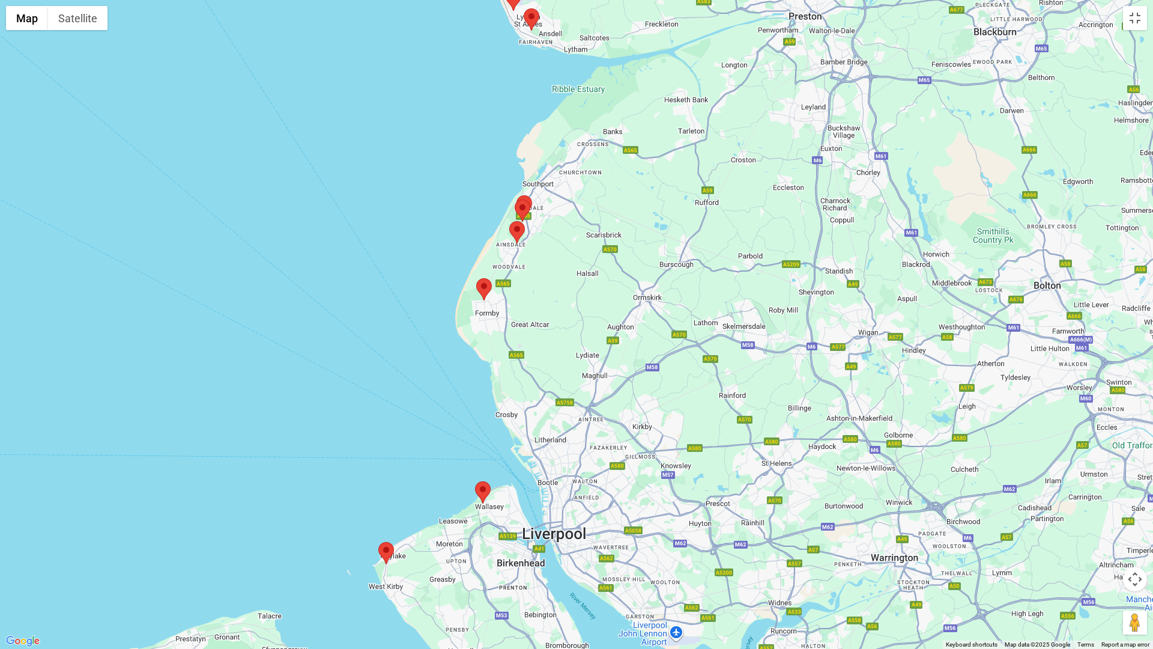
click at [517, 195] on area at bounding box center [517, 195] width 0 height 0
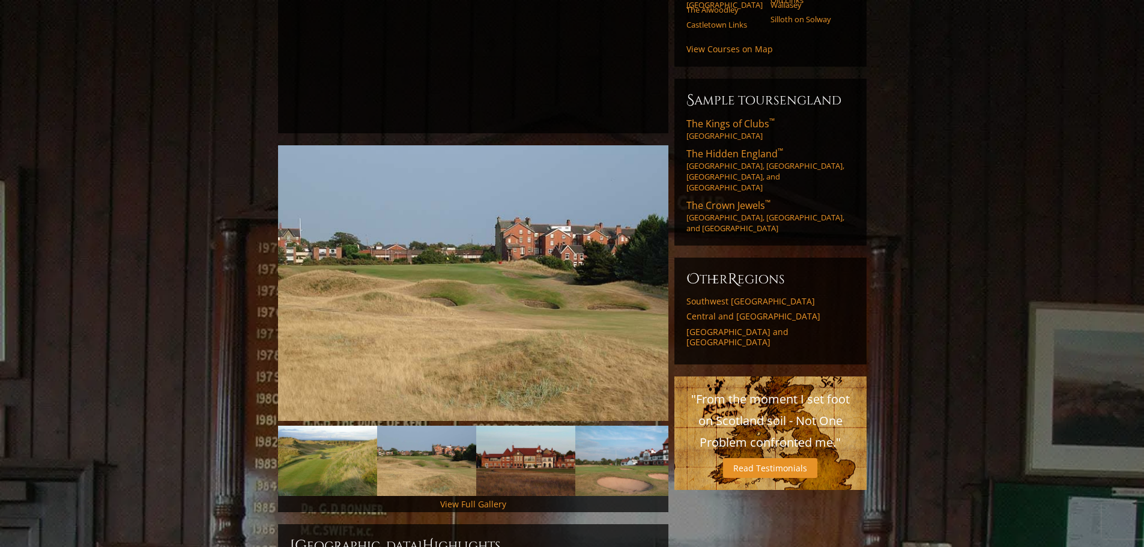
scroll to position [60, 0]
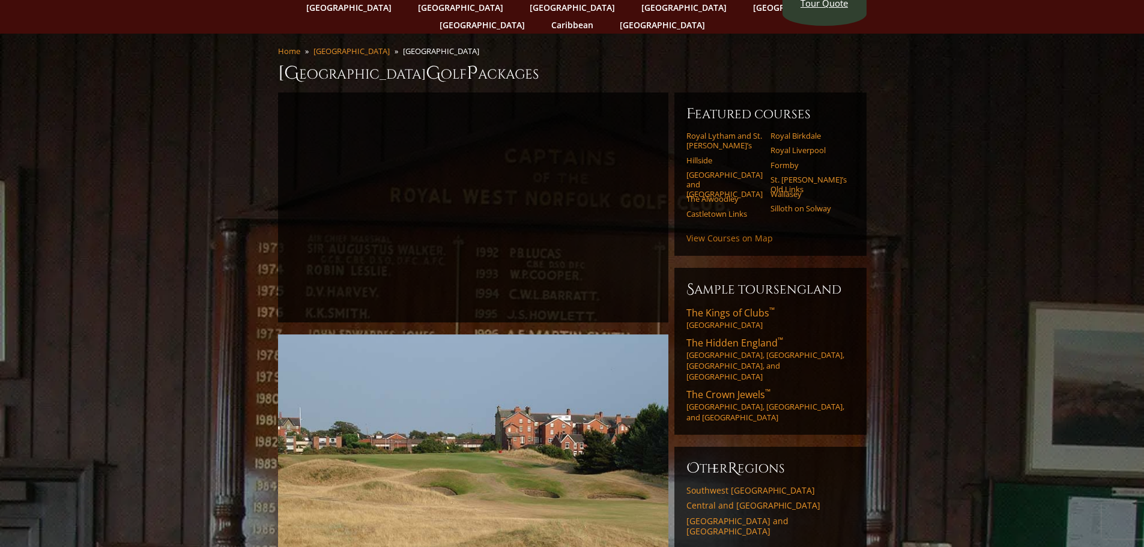
click at [741, 232] on link "View Courses on Map" at bounding box center [730, 237] width 86 height 11
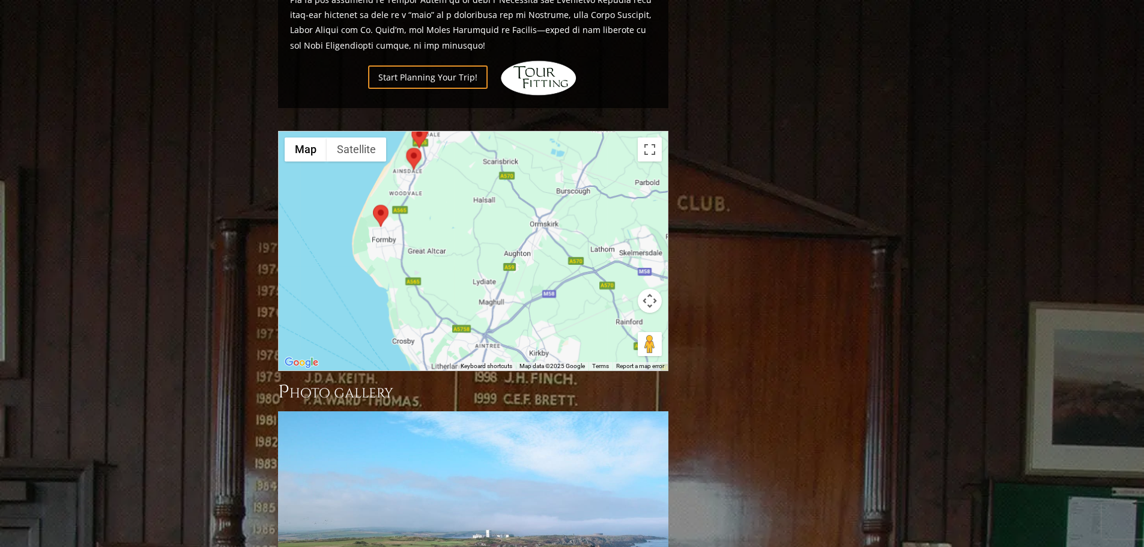
scroll to position [1311, 0]
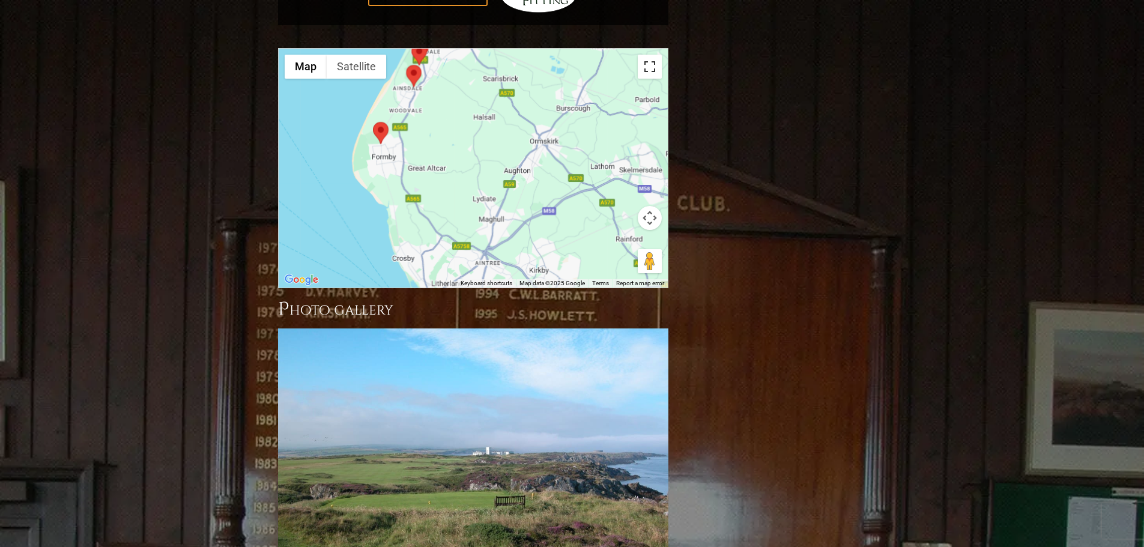
click at [648, 55] on button "Toggle fullscreen view" at bounding box center [650, 67] width 24 height 24
click at [448, 100] on div "[GEOGRAPHIC_DATA], [GEOGRAPHIC_DATA] [GEOGRAPHIC_DATA] [GEOGRAPHIC_DATA], [GEOG…" at bounding box center [473, 168] width 389 height 239
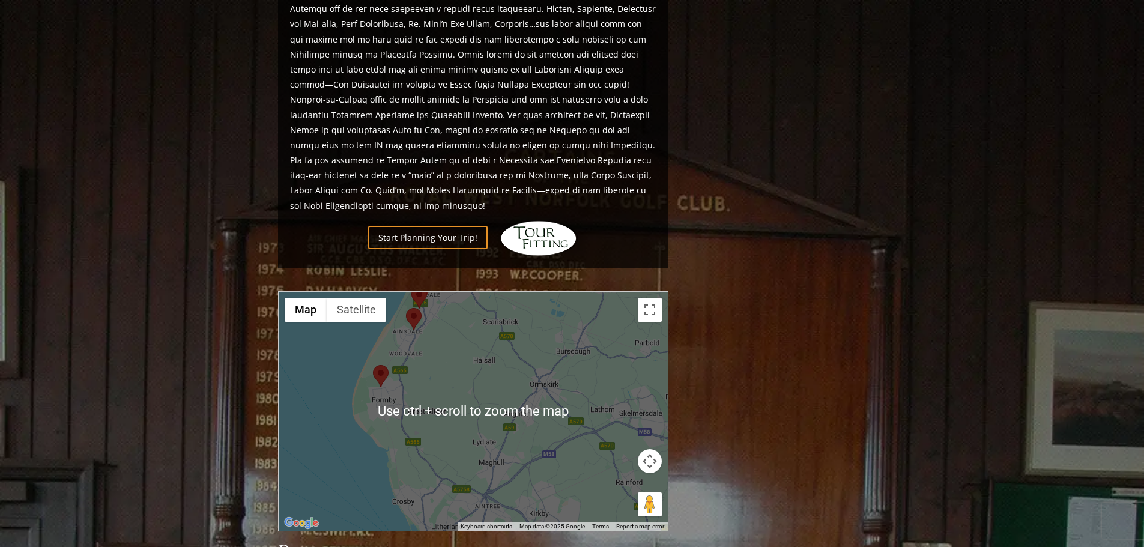
scroll to position [1131, 0]
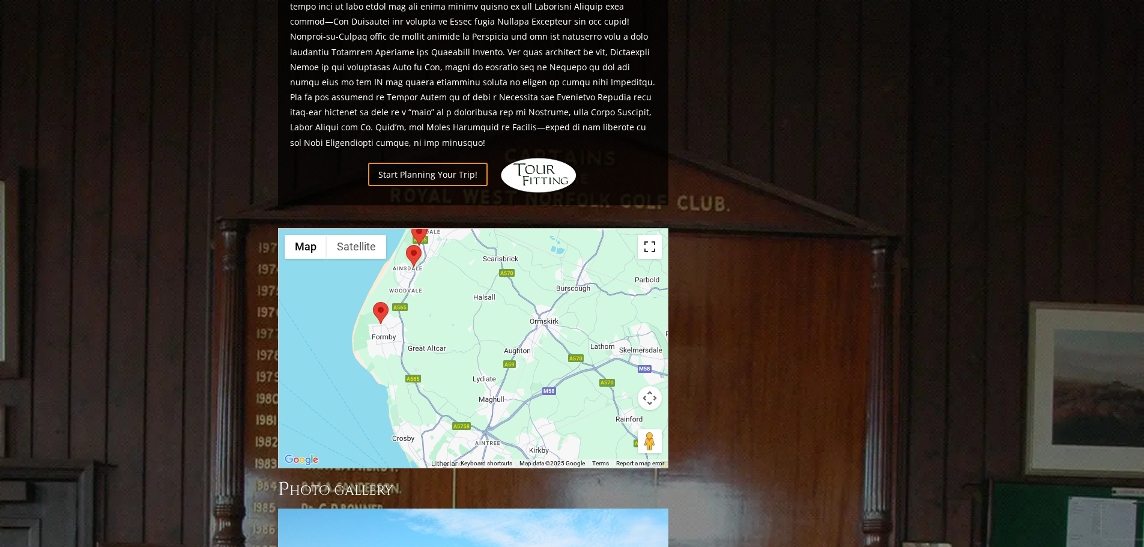
click at [651, 235] on button "Toggle fullscreen view" at bounding box center [650, 247] width 24 height 24
click at [648, 235] on button "Toggle fullscreen view" at bounding box center [650, 247] width 24 height 24
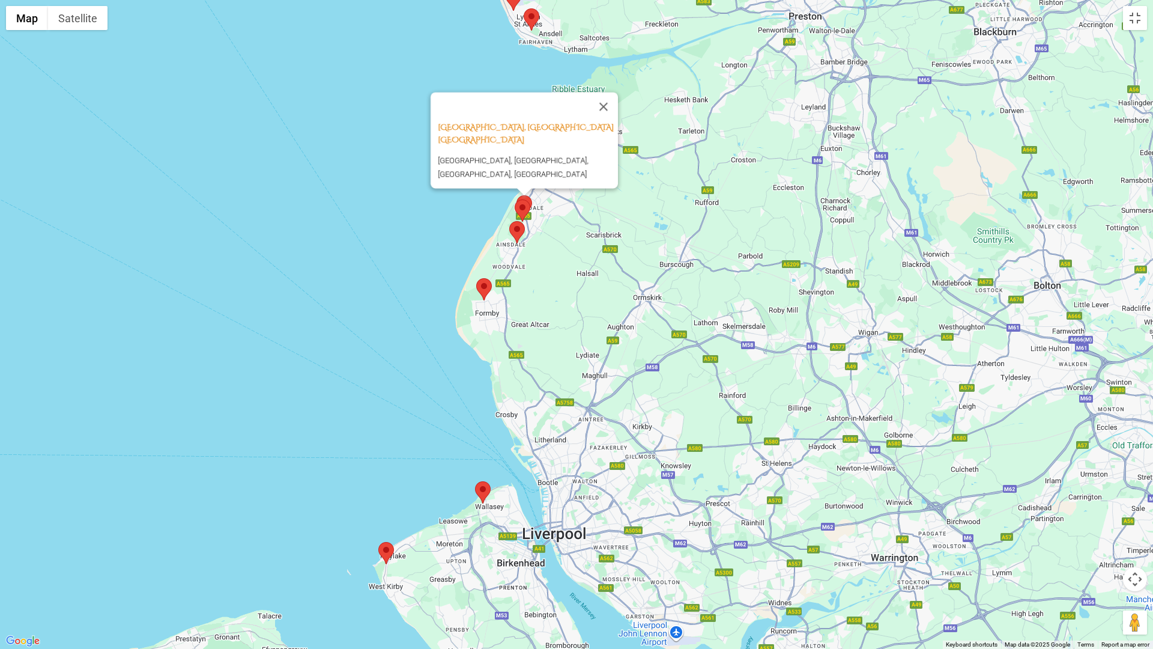
click at [476, 278] on area at bounding box center [476, 278] width 0 height 0
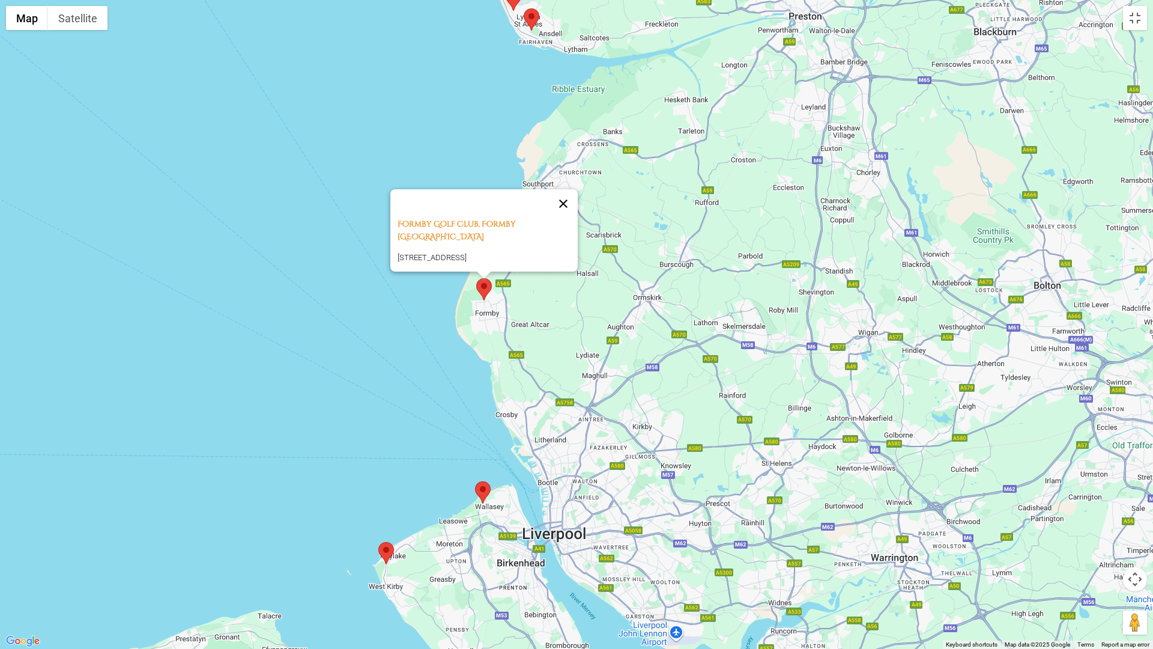
click at [571, 204] on button "Close" at bounding box center [563, 203] width 29 height 29
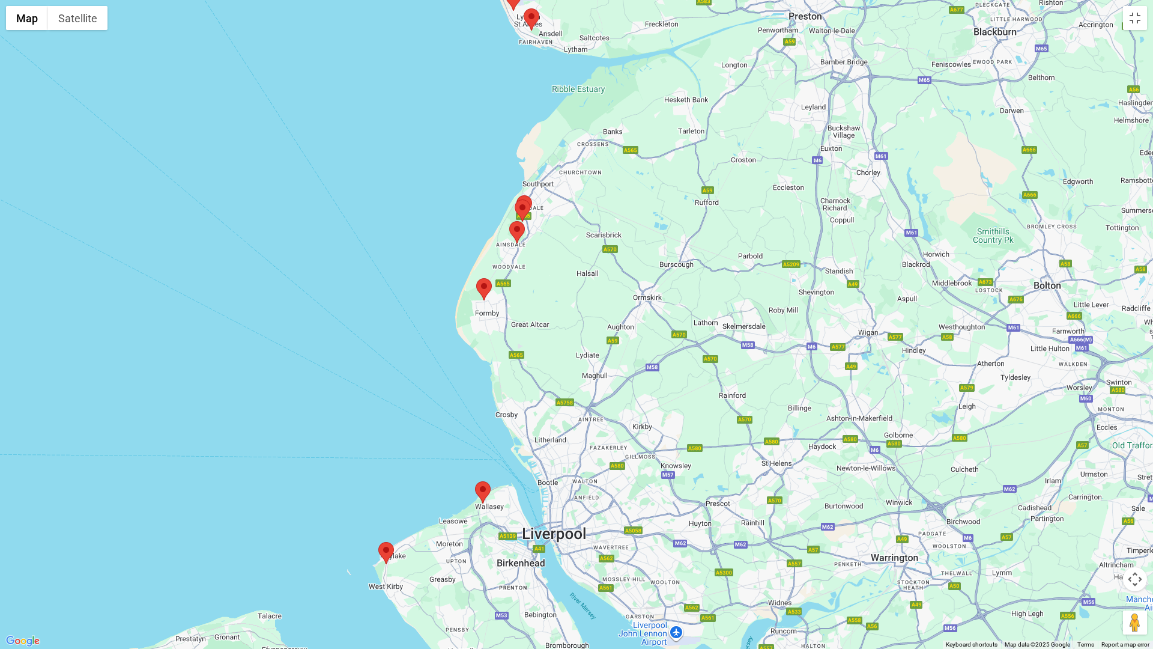
click at [509, 221] on area at bounding box center [509, 221] width 0 height 0
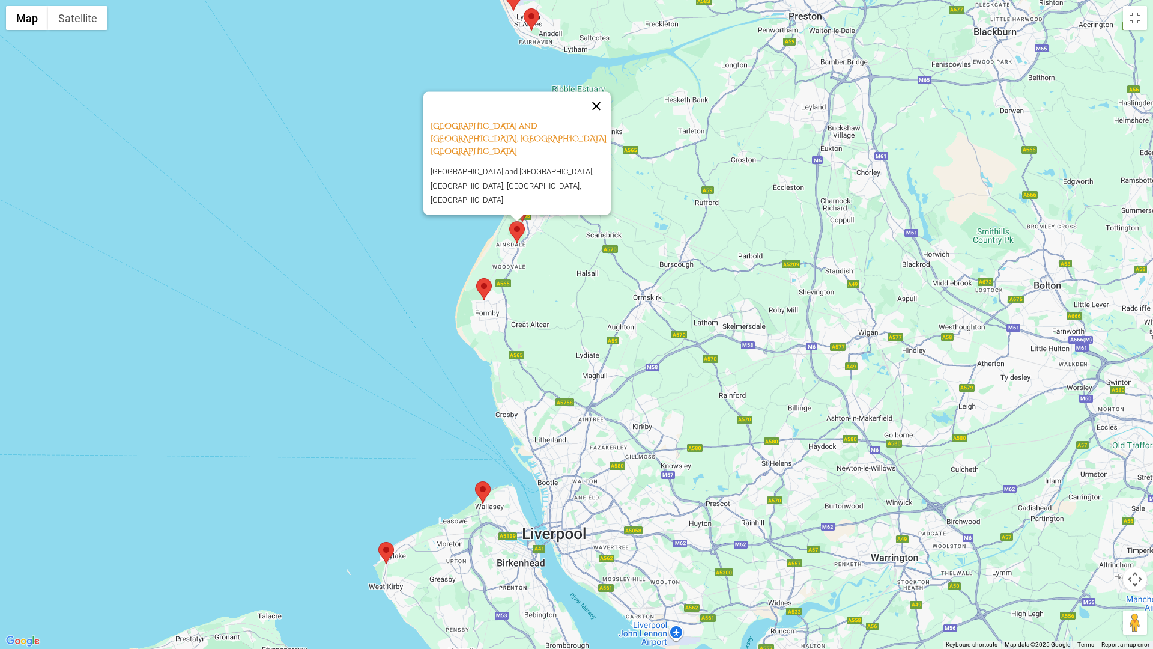
click at [607, 120] on button "Close" at bounding box center [596, 105] width 29 height 29
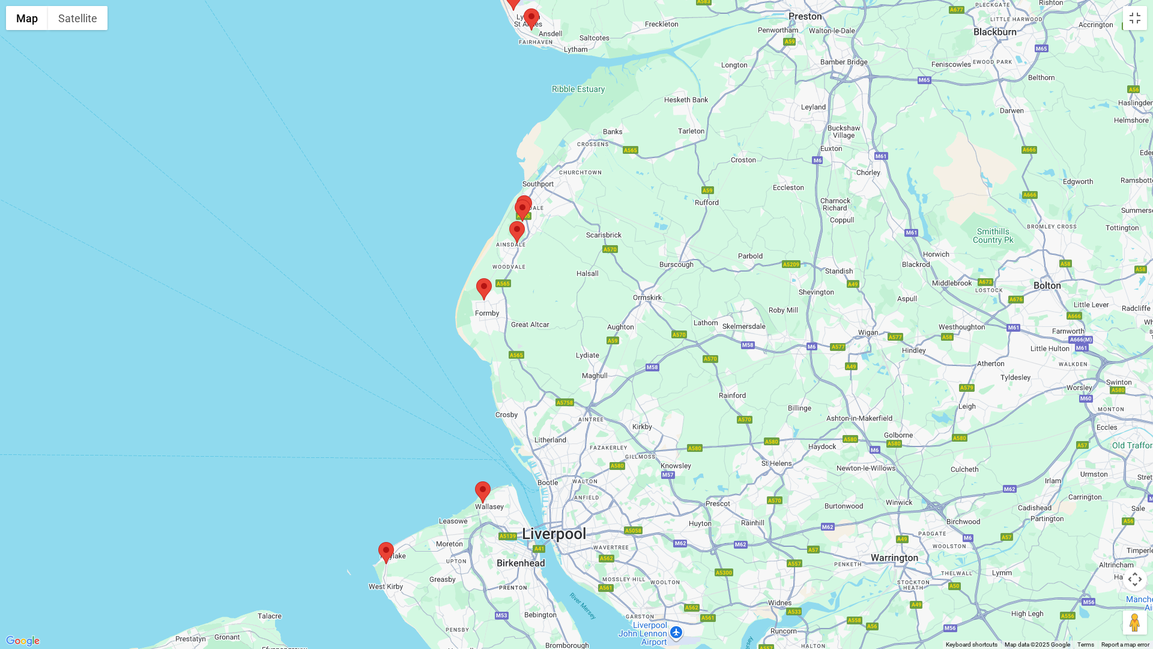
click at [515, 199] on area at bounding box center [515, 199] width 0 height 0
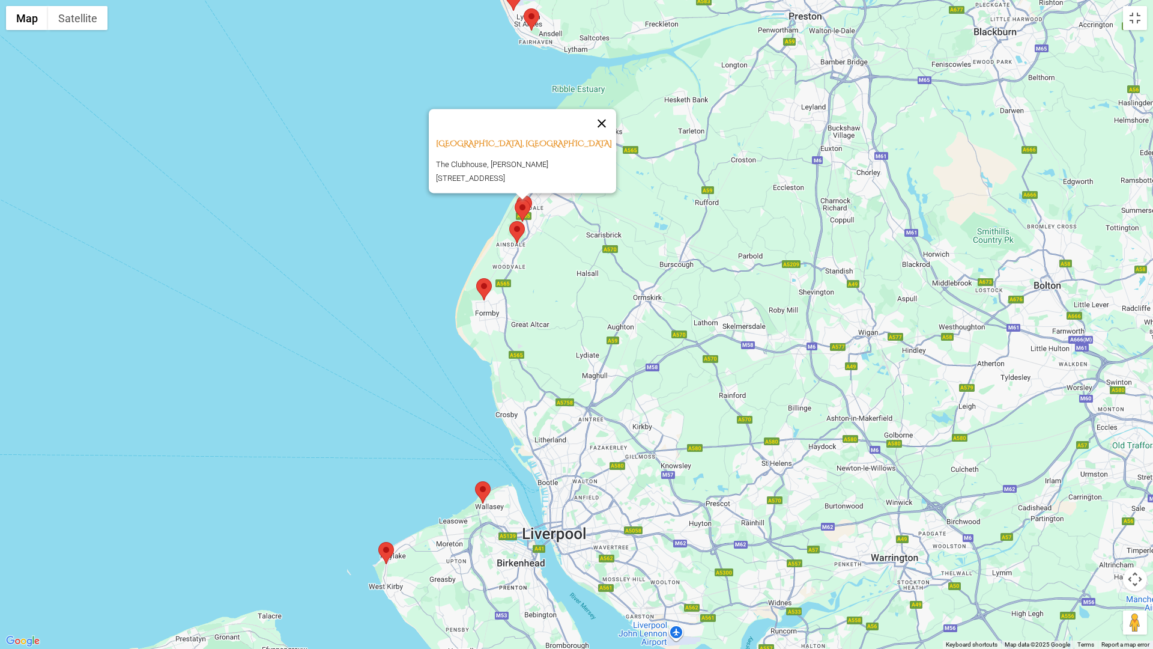
click at [606, 117] on button "Close" at bounding box center [601, 123] width 29 height 29
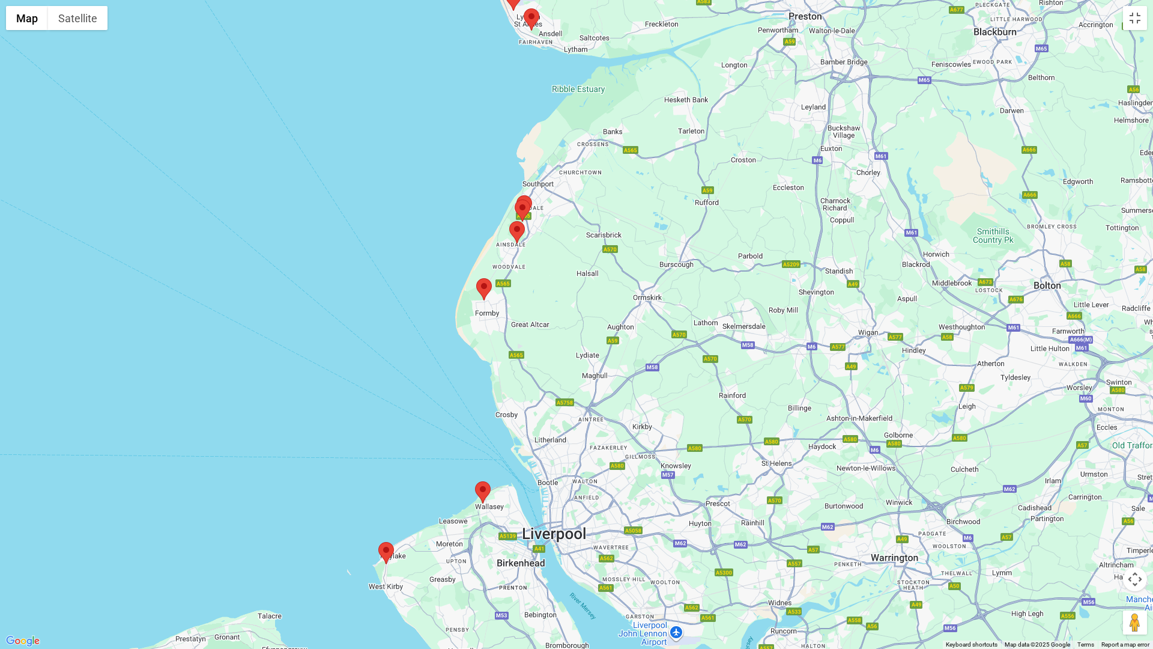
click at [517, 195] on area at bounding box center [517, 195] width 0 height 0
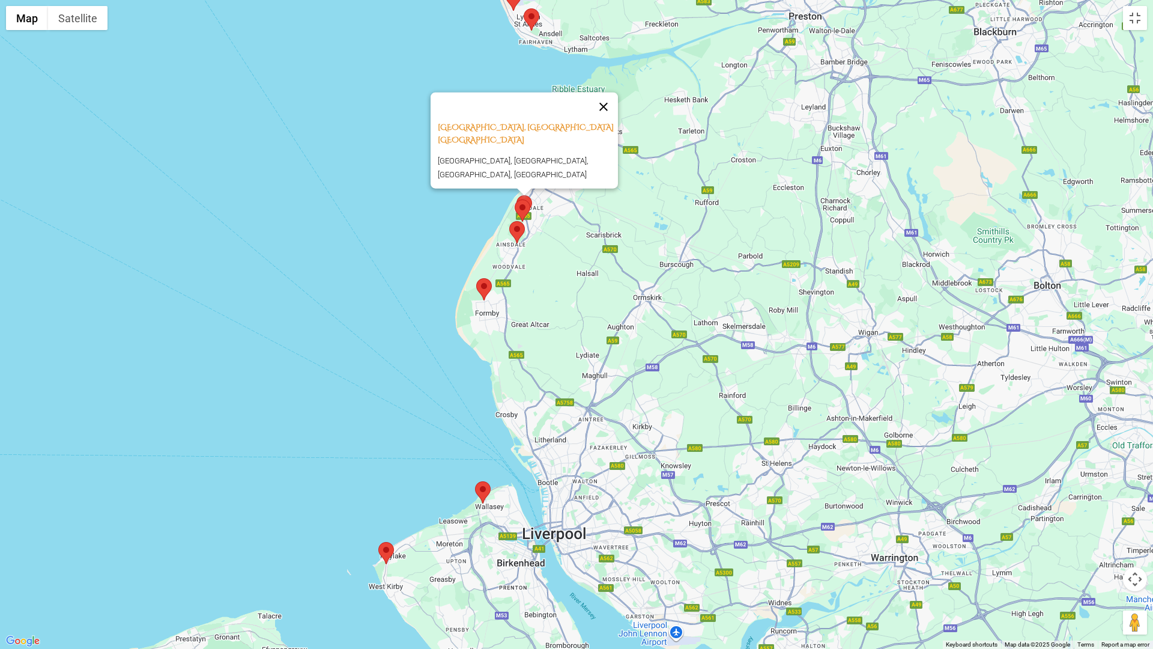
click at [608, 103] on button "Close" at bounding box center [603, 107] width 29 height 29
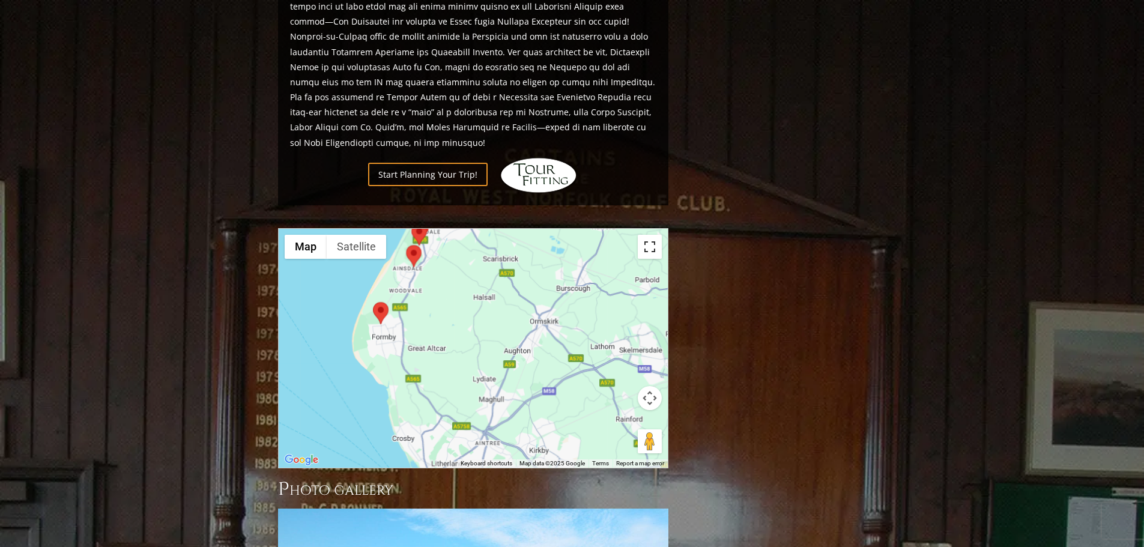
click at [646, 235] on button "Toggle fullscreen view" at bounding box center [650, 247] width 24 height 24
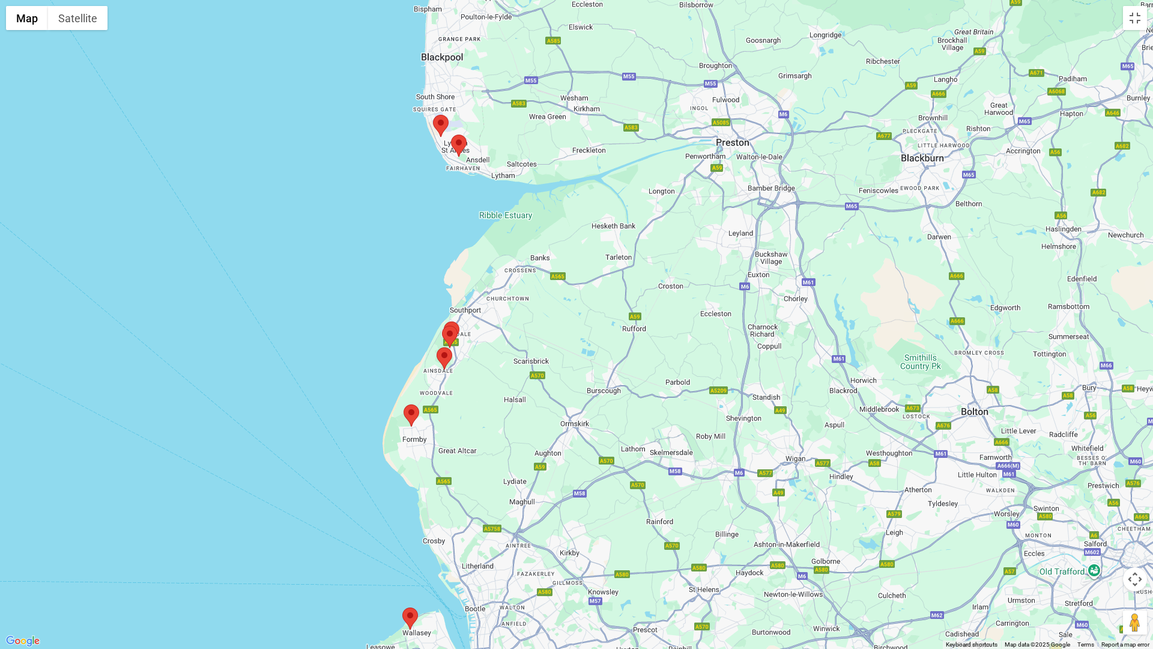
drag, startPoint x: 603, startPoint y: 252, endPoint x: 530, endPoint y: 378, distance: 145.6
click at [530, 378] on div at bounding box center [576, 324] width 1153 height 649
click at [451, 135] on area at bounding box center [451, 135] width 0 height 0
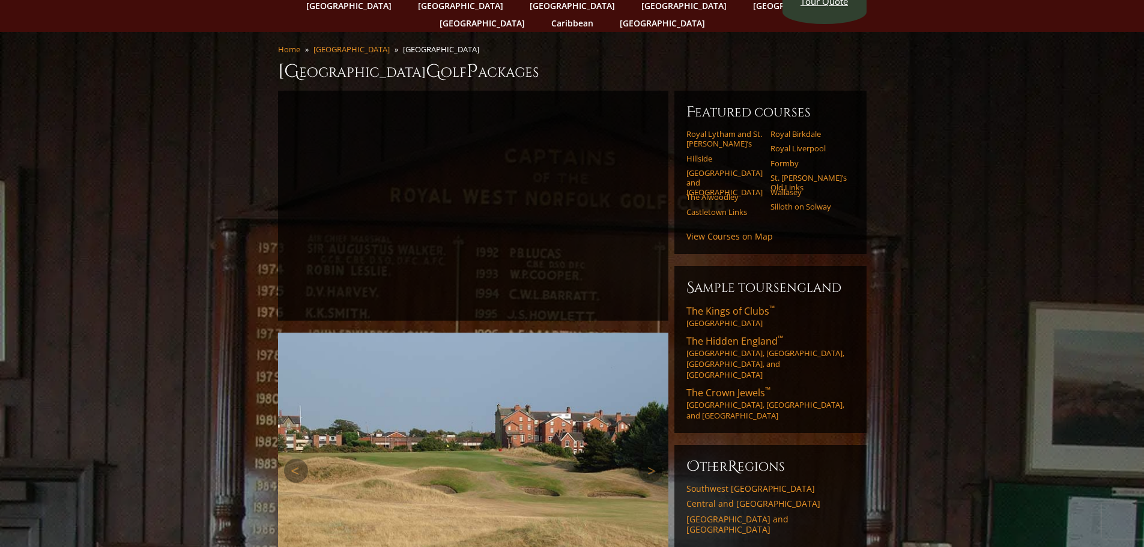
scroll to position [50, 0]
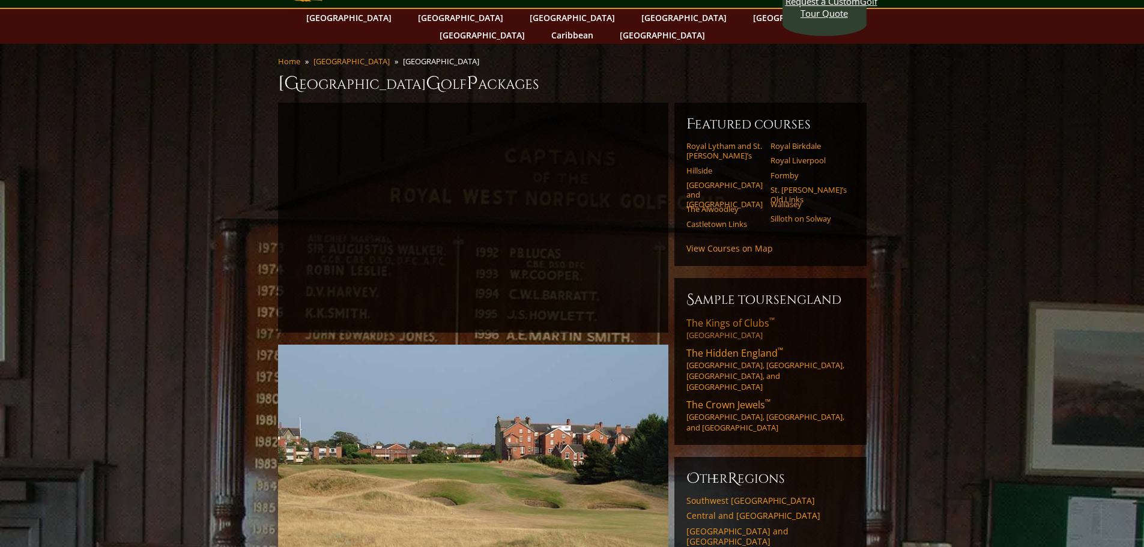
click at [718, 317] on span "The Kings of Clubs ™" at bounding box center [731, 323] width 88 height 13
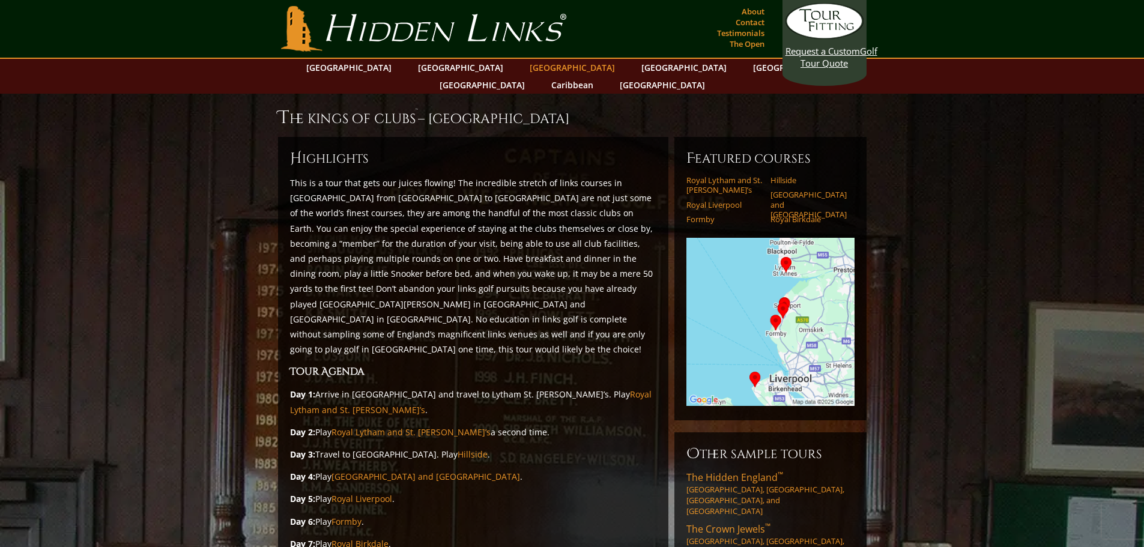
click at [524, 65] on link "[GEOGRAPHIC_DATA]" at bounding box center [572, 67] width 97 height 17
